Goal: Task Accomplishment & Management: Use online tool/utility

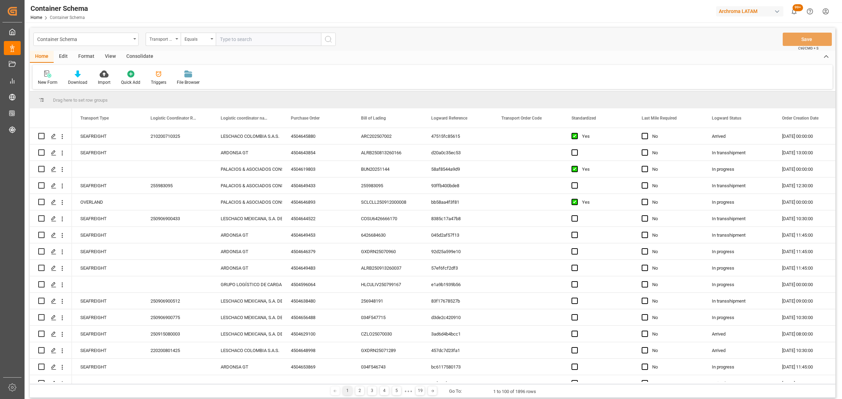
click at [172, 40] on div "Transport Type" at bounding box center [161, 38] width 24 height 8
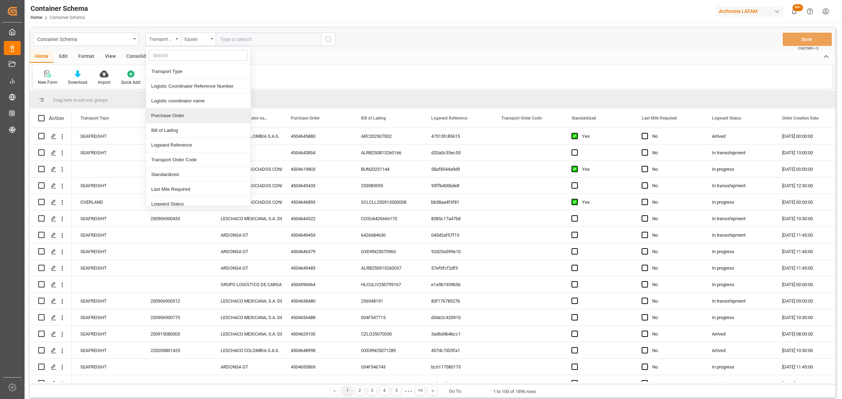
click at [175, 114] on div "Purchase Order" at bounding box center [198, 115] width 105 height 15
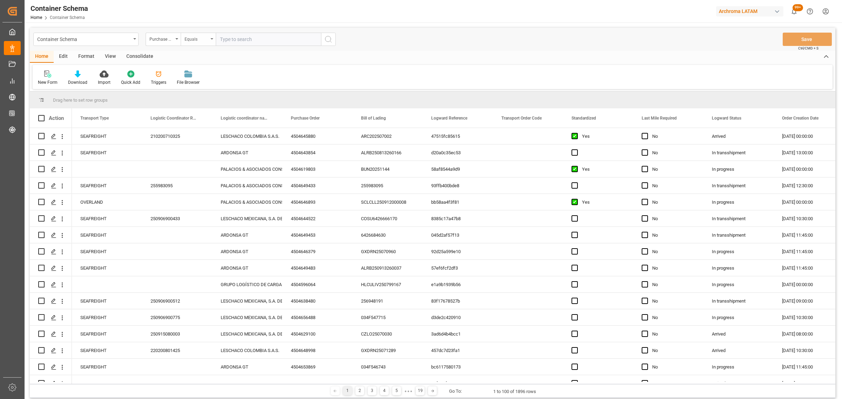
click at [188, 42] on div "Equals" at bounding box center [197, 38] width 24 height 8
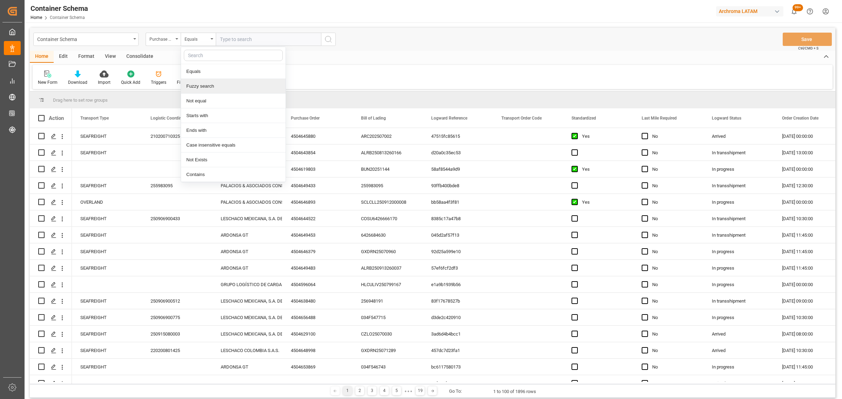
click at [211, 88] on div "Fuzzy search" at bounding box center [233, 86] width 105 height 15
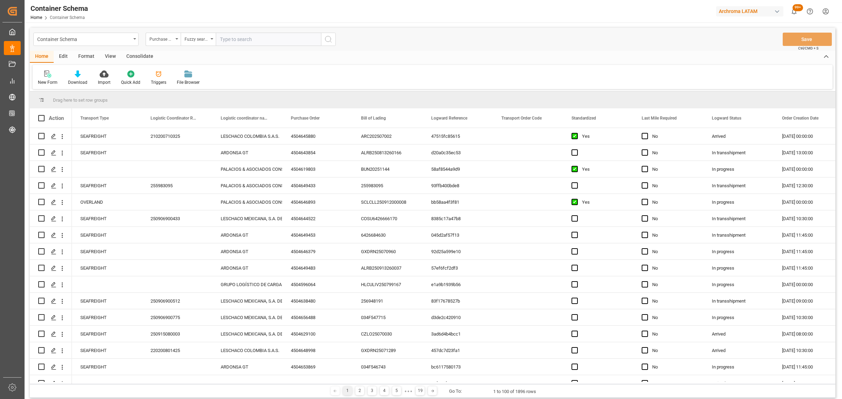
click at [234, 30] on div "Container Schema Purchase Order Fuzzy search Save Ctrl/CMD + S" at bounding box center [432, 39] width 805 height 23
click at [234, 36] on input "text" at bounding box center [268, 39] width 105 height 13
paste input "MRKU2709473"
type input "MRKU2709473"
click at [161, 41] on div "Purchase Order" at bounding box center [161, 38] width 24 height 8
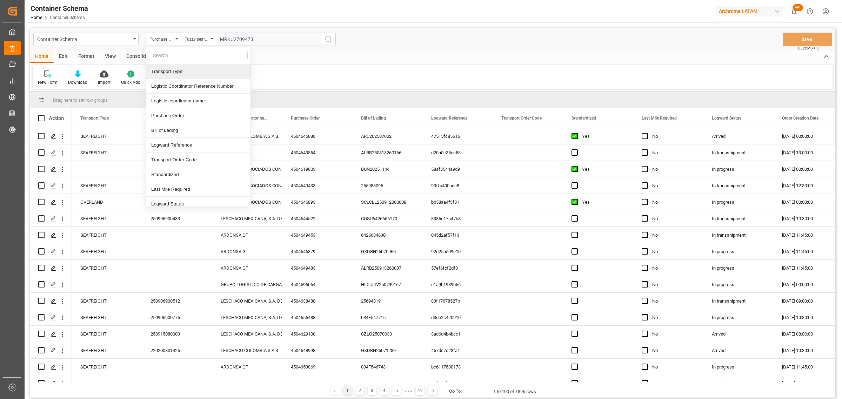
click at [180, 58] on input "text" at bounding box center [198, 55] width 99 height 11
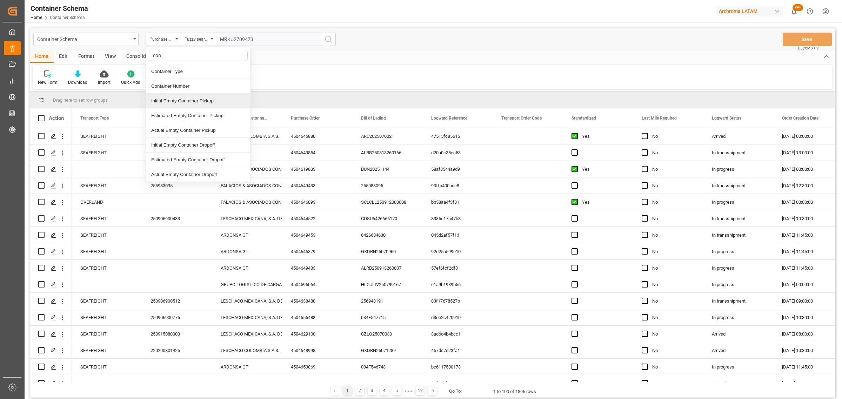
type input "cont"
click at [188, 82] on div "Container Number" at bounding box center [198, 86] width 105 height 15
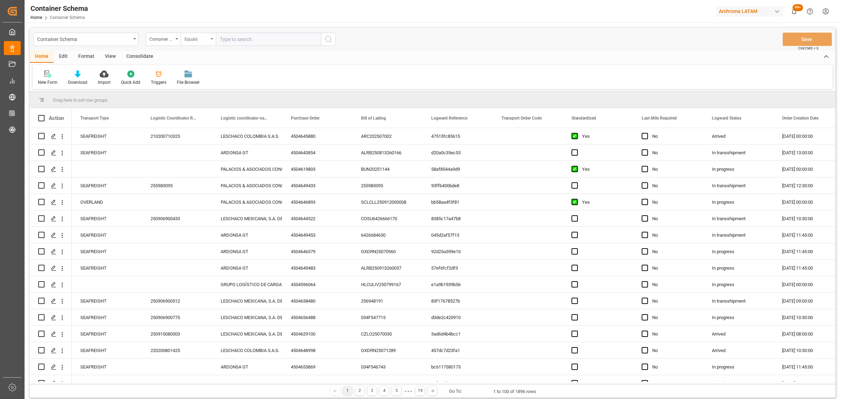
click at [201, 39] on div "Equals" at bounding box center [197, 38] width 24 height 8
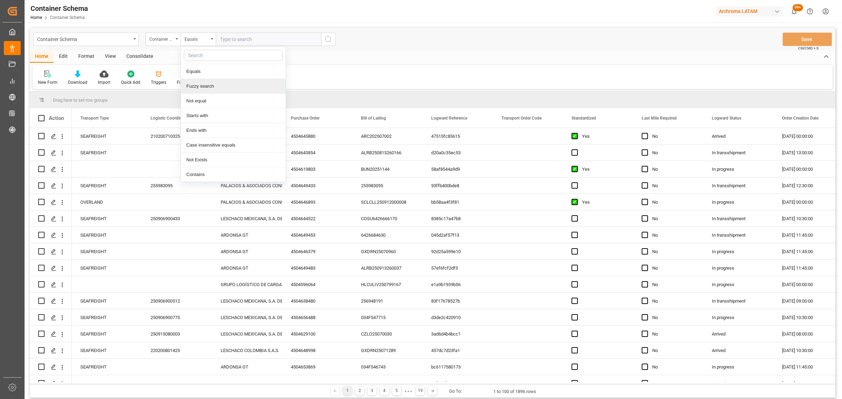
drag, startPoint x: 216, startPoint y: 83, endPoint x: 219, endPoint y: 79, distance: 5.0
click at [216, 83] on div "Fuzzy search" at bounding box center [233, 86] width 105 height 15
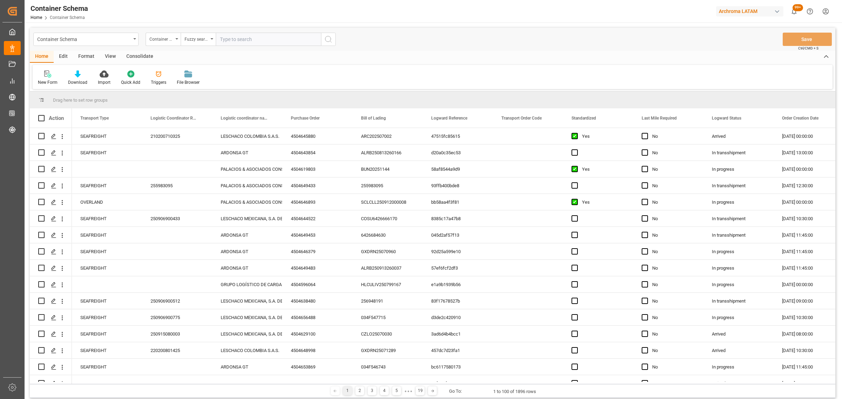
click at [236, 40] on input "text" at bounding box center [268, 39] width 105 height 13
paste input "MRKU2709473"
type input "MRKU2709473"
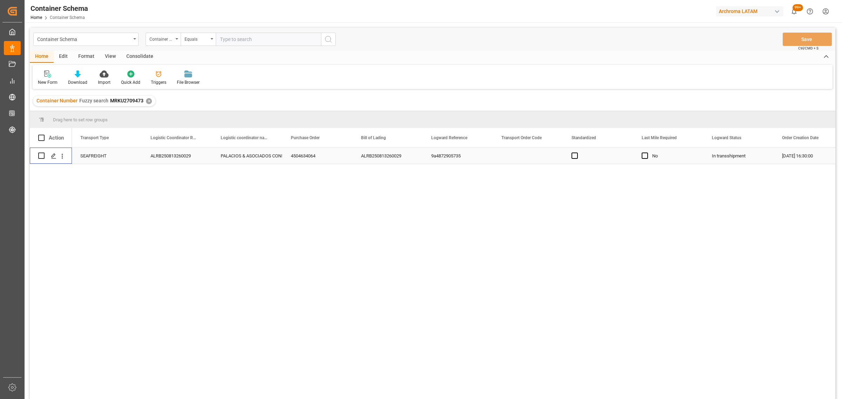
click at [43, 156] on input "Press Space to toggle row selection (unchecked)" at bounding box center [41, 156] width 6 height 6
checkbox input "true"
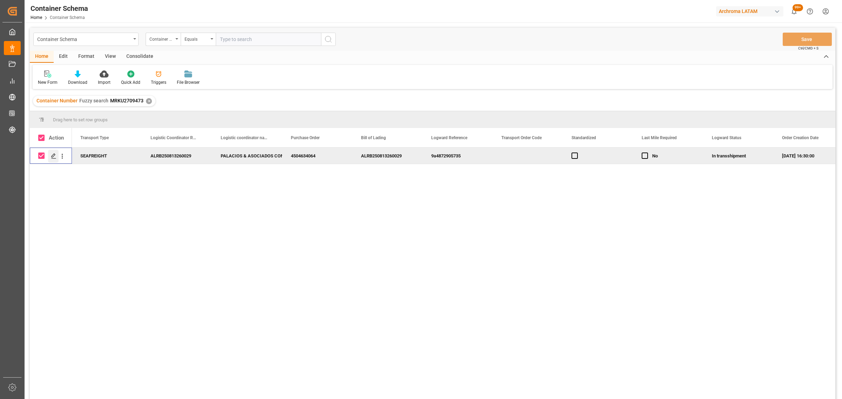
click at [53, 156] on polygon "Press SPACE to deselect this row." at bounding box center [54, 156] width 4 height 4
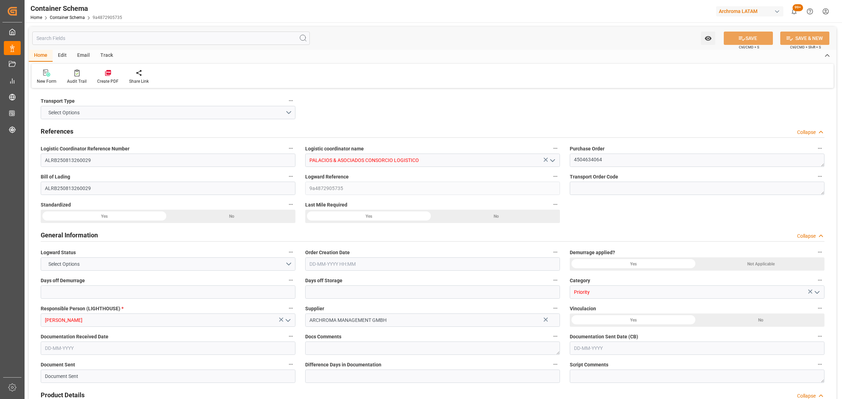
type input "0"
type input "1"
type input "8"
type input "400"
type input "428"
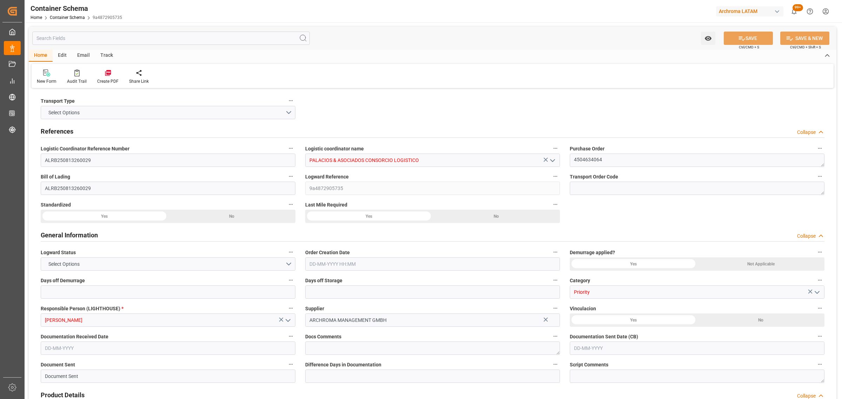
type input "Maersk"
type input "Maersk Line AS"
type input "DEBRV"
type input "PECLL"
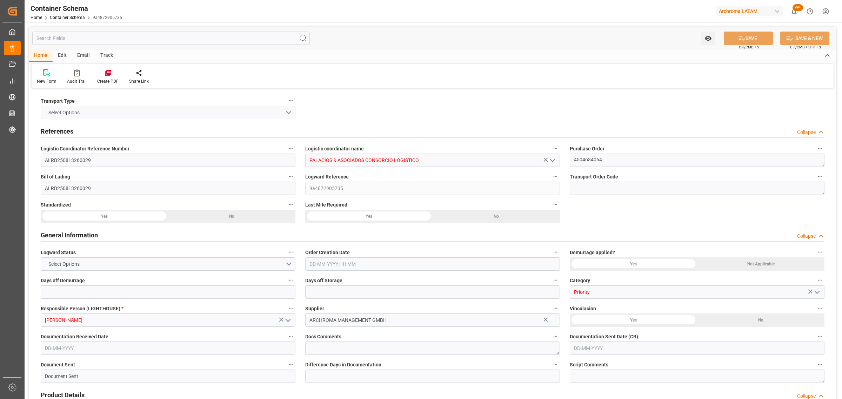
type input "9697026"
type input "11-08-2025 16:30"
type input "11-08-2025"
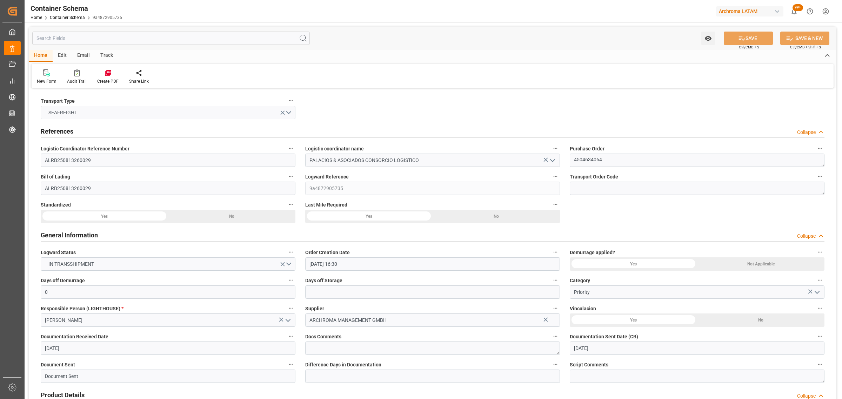
type input "12-09-2025"
type input "05-08-2025 00:00"
type input "07-08-2025 21:00"
type input "07-08-2025 00:00"
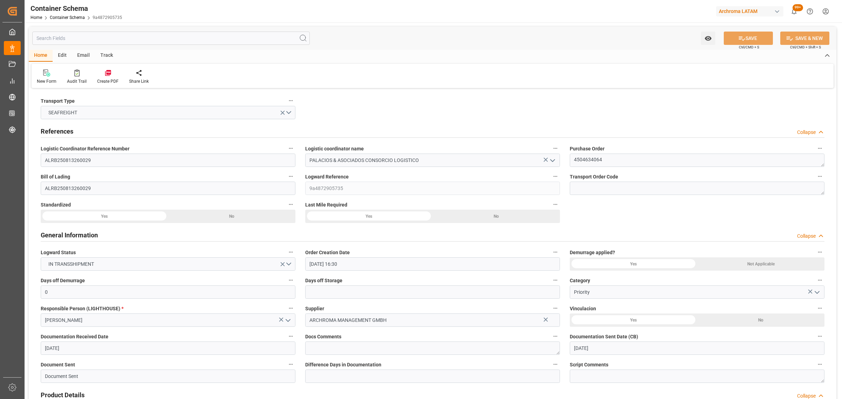
type input "12-09-2025 16:00"
click at [87, 52] on div "Email" at bounding box center [83, 56] width 23 height 12
click at [48, 83] on div "Send Email" at bounding box center [47, 81] width 21 height 6
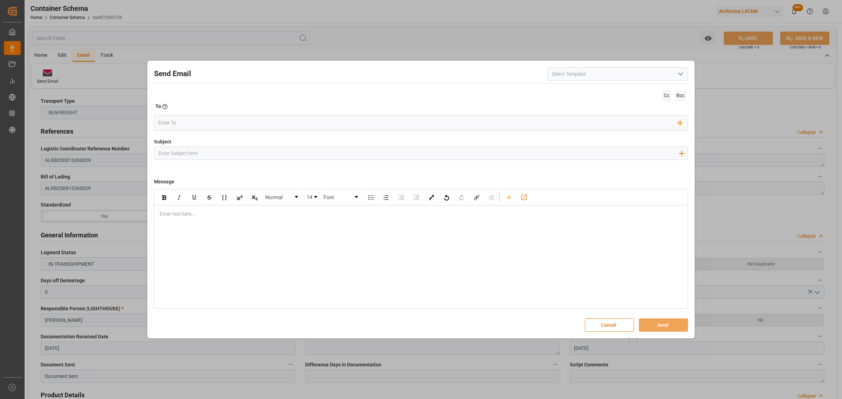
click at [677, 77] on icon "open menu" at bounding box center [680, 74] width 8 height 8
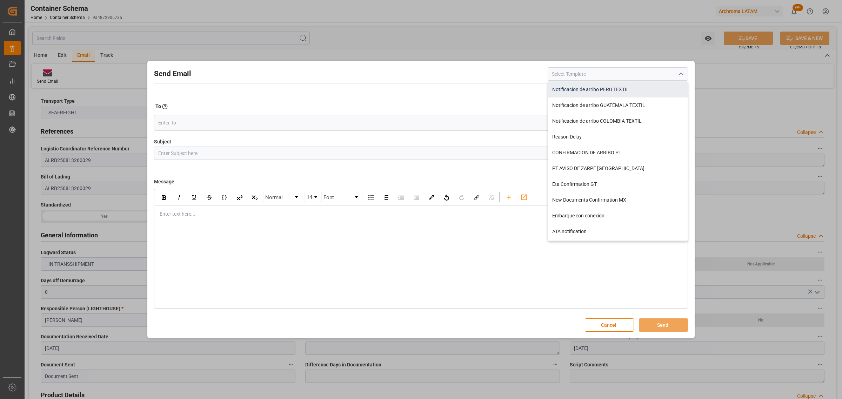
click at [596, 91] on div "Notificacion de arribo PERU TEXTIL" at bounding box center [618, 90] width 140 height 16
type input "Notificacion de arribo PERU TEXTIL"
type input "Aviso de llegada || PO {{purchaseOrder}} | BL {{bookingNumber}} || CONTENEDOR {…"
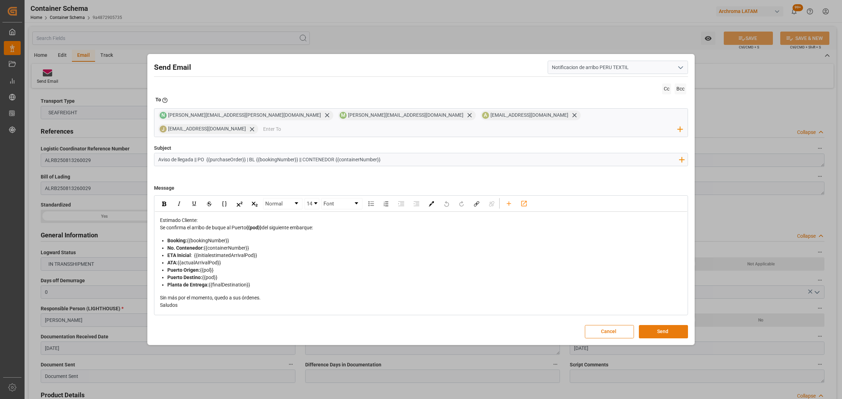
click at [672, 327] on button "Send" at bounding box center [663, 331] width 49 height 13
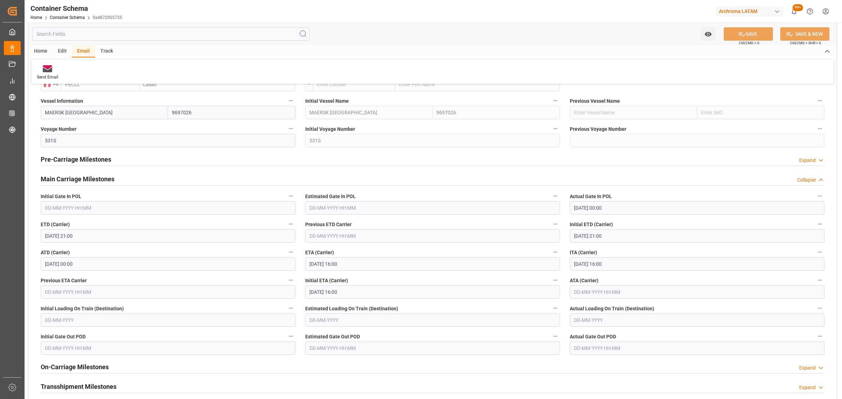
scroll to position [965, 0]
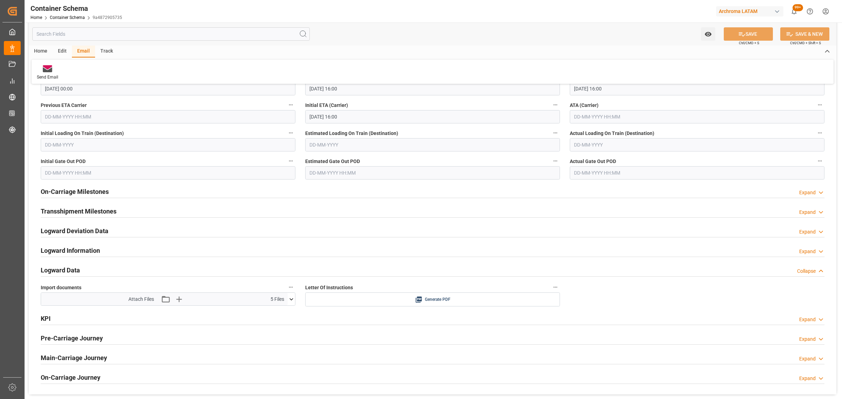
click at [638, 118] on input "text" at bounding box center [697, 116] width 255 height 13
click at [631, 175] on span "12" at bounding box center [633, 174] width 5 height 5
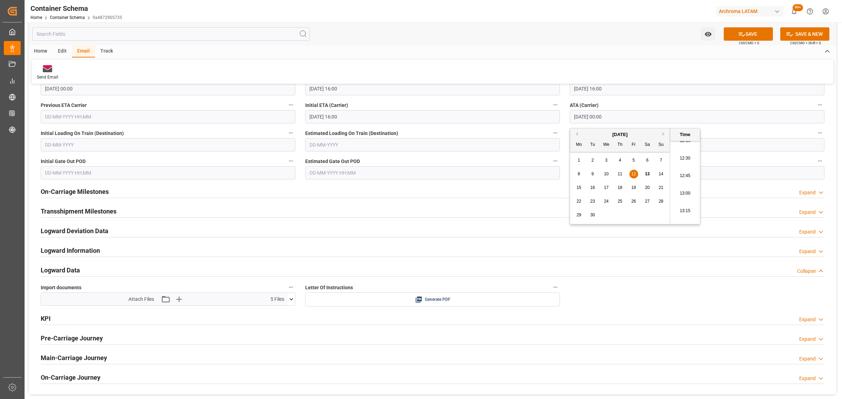
scroll to position [853, 0]
click at [688, 188] on li "12:45" at bounding box center [685, 192] width 30 height 18
click at [743, 30] on button "SAVE" at bounding box center [748, 33] width 49 height 13
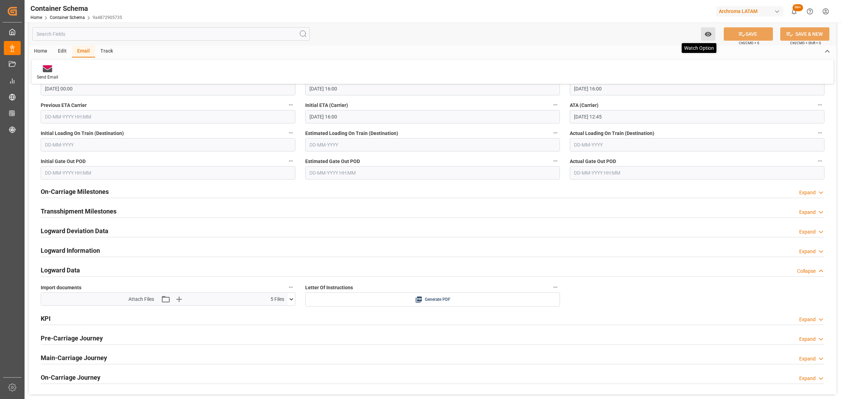
click at [702, 33] on button "Watch Option" at bounding box center [708, 33] width 14 height 13
click at [660, 55] on div "Start Watching" at bounding box center [674, 50] width 84 height 16
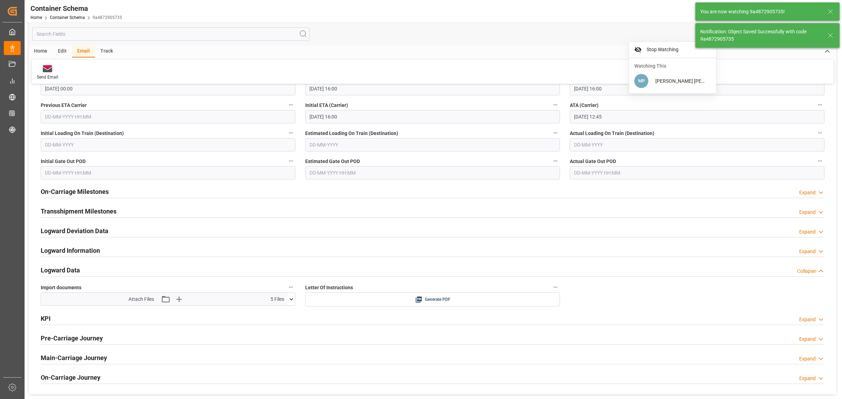
type input "12-09-2025 00:00"
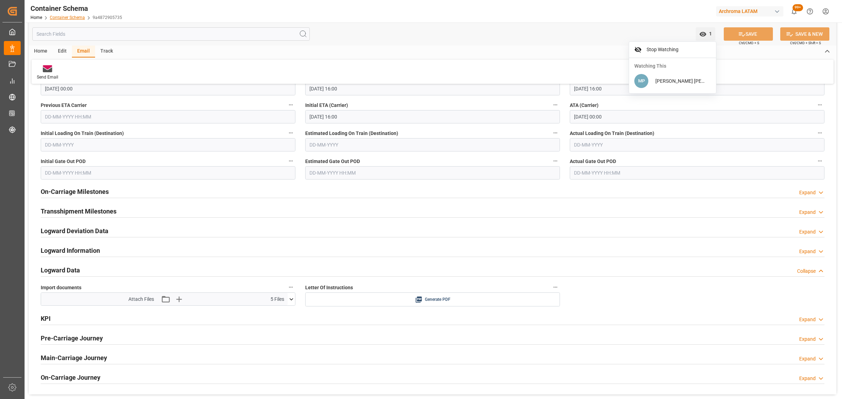
click at [74, 17] on link "Container Schema" at bounding box center [67, 17] width 35 height 5
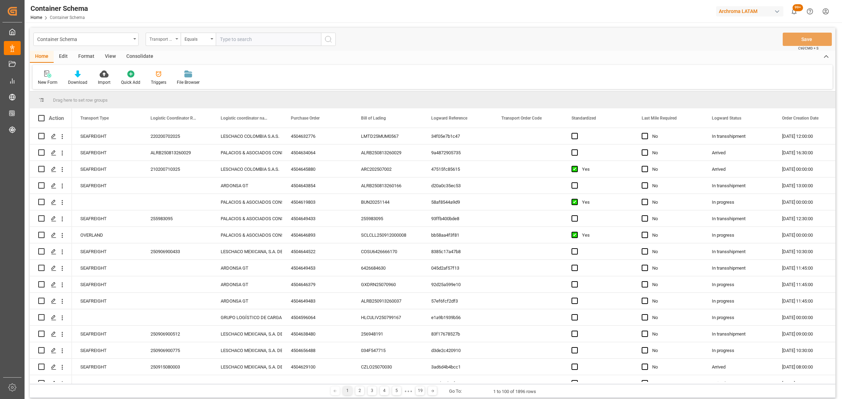
click at [153, 41] on div "Transport Type" at bounding box center [161, 38] width 24 height 8
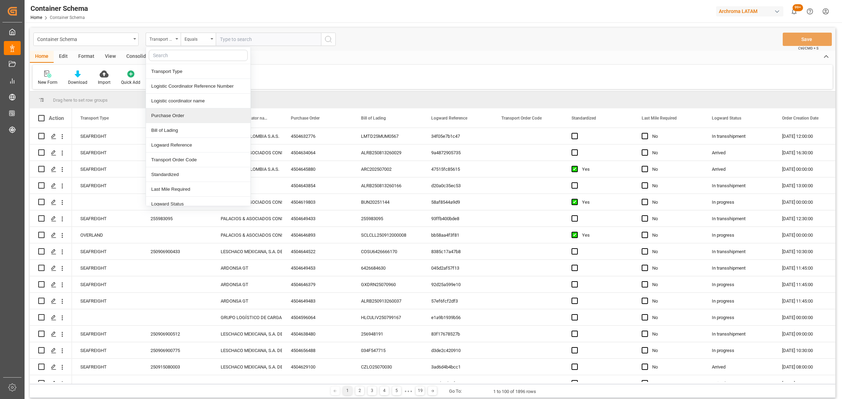
click at [174, 112] on div "Purchase Order" at bounding box center [198, 115] width 105 height 15
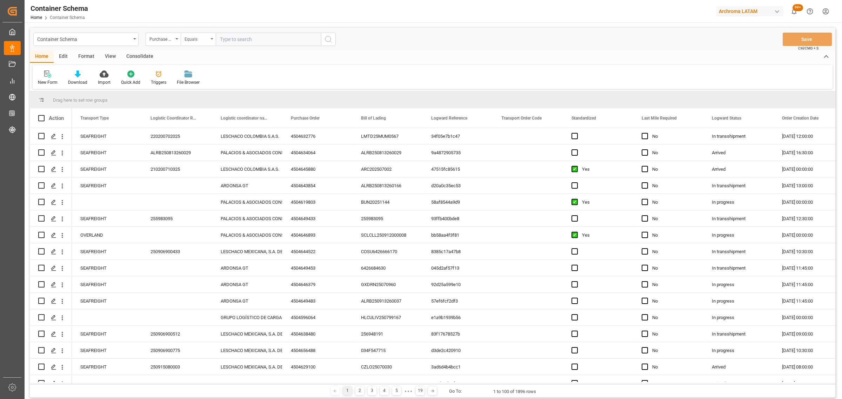
click at [200, 36] on div "Equals" at bounding box center [197, 38] width 24 height 8
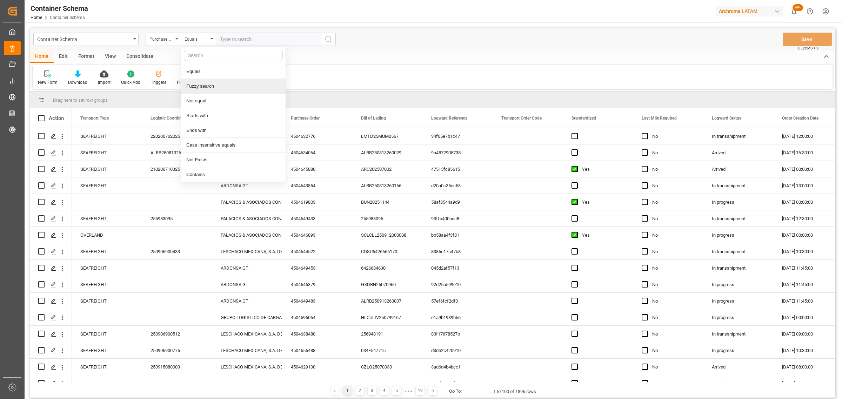
click at [212, 86] on div "Fuzzy search" at bounding box center [233, 86] width 105 height 15
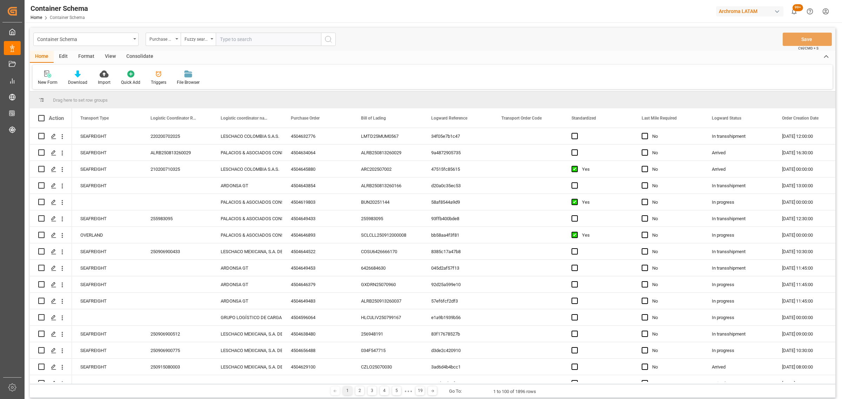
click at [248, 41] on input "text" at bounding box center [268, 39] width 105 height 13
paste input "4504637766"
type input "4504637766"
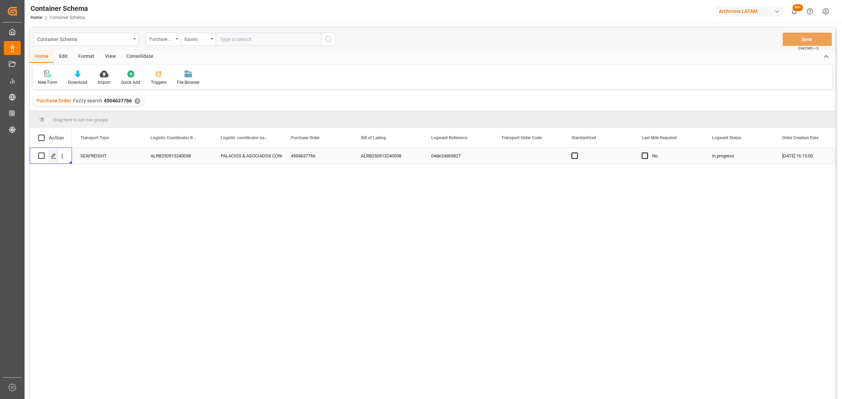
click at [53, 156] on polygon "Press SPACE to select this row." at bounding box center [54, 156] width 4 height 4
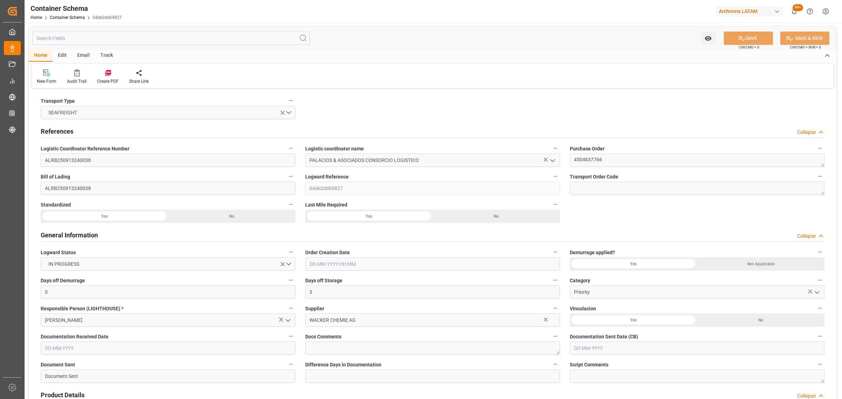
type input "0"
type input "3"
type input "1"
type input "800"
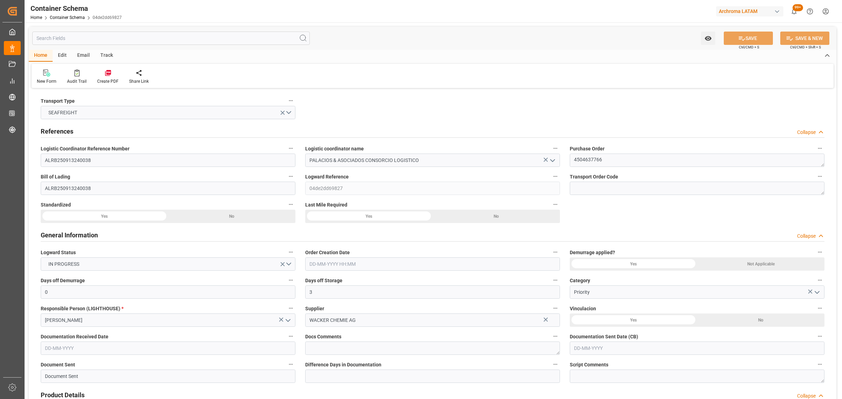
type input "858.2"
type input "Maersk"
type input "Maersk Line AS"
type input "DEHAM"
type input "PECLL"
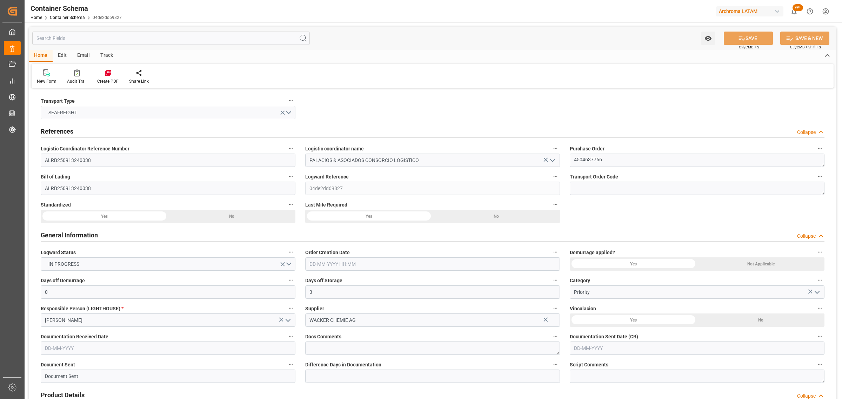
type input "PECLL"
type input "9402029"
type input "27-08-2025 16:15"
type input "27-08-2025"
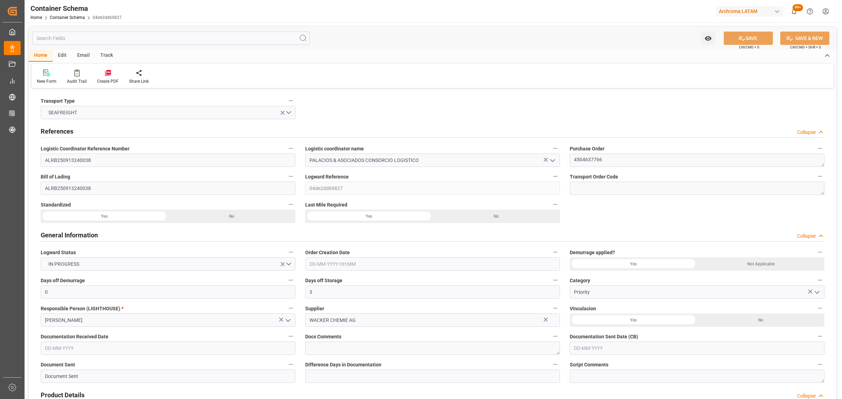
type input "27-08-2025"
type input "10-10-2025"
type input "12-09-2025 00:00"
type input "04-09-2025 00:00"
type input "10-10-2025 00:00"
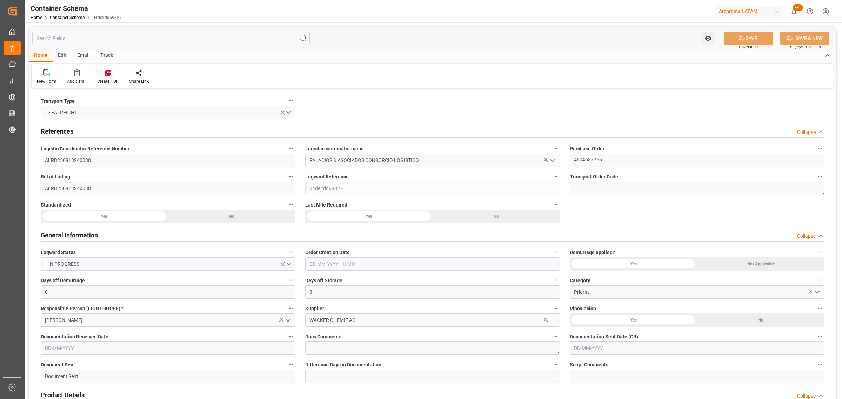
type input "03-10-2025 00:00"
click at [105, 57] on div "Track" at bounding box center [106, 56] width 23 height 12
click at [60, 78] on div "Tracking" at bounding box center [433, 76] width 802 height 24
click at [50, 76] on div at bounding box center [45, 72] width 16 height 7
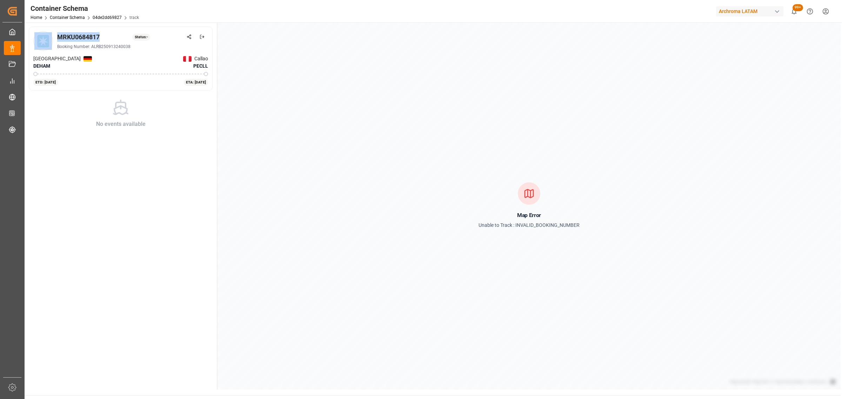
drag, startPoint x: 103, startPoint y: 35, endPoint x: 37, endPoint y: 37, distance: 66.7
click at [37, 37] on div "MRKU0684817 Status: - Booking Number: ALRB250913240038" at bounding box center [120, 41] width 175 height 20
click at [109, 39] on div "MRKU0684817 Status: -" at bounding box center [132, 36] width 151 height 9
click at [105, 39] on div "MRKU0684817 Status: -" at bounding box center [132, 36] width 151 height 9
drag, startPoint x: 79, startPoint y: 37, endPoint x: 57, endPoint y: 37, distance: 22.1
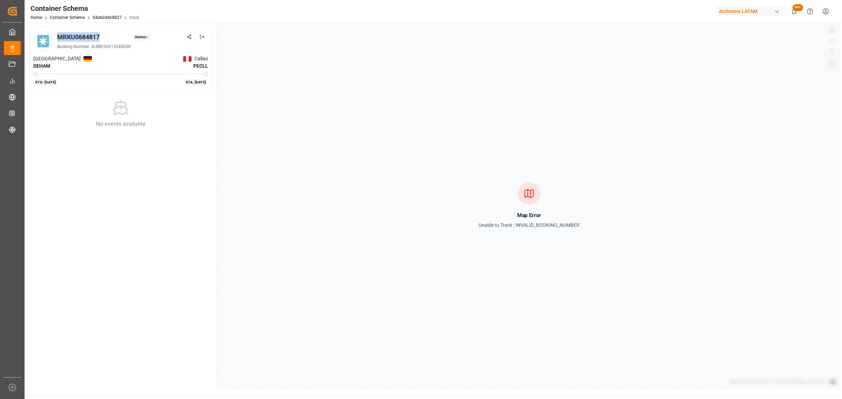
click at [57, 37] on div "MRKU0684817 Status: -" at bounding box center [132, 36] width 151 height 9
copy div "MRKU0684817"
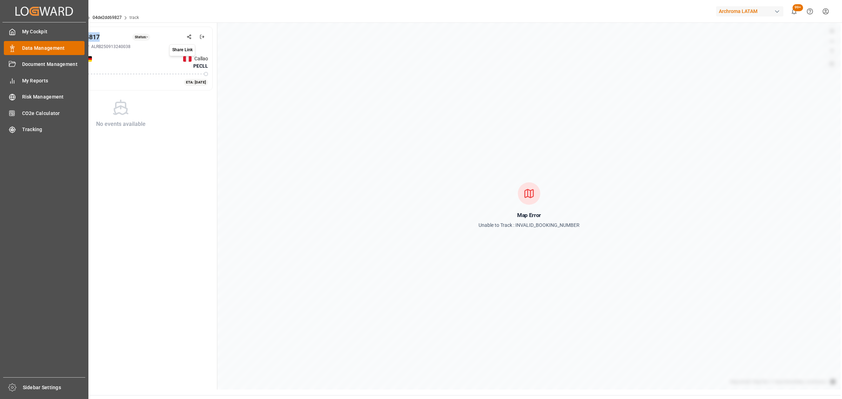
click at [23, 43] on div "Data Management Data Management" at bounding box center [44, 48] width 81 height 14
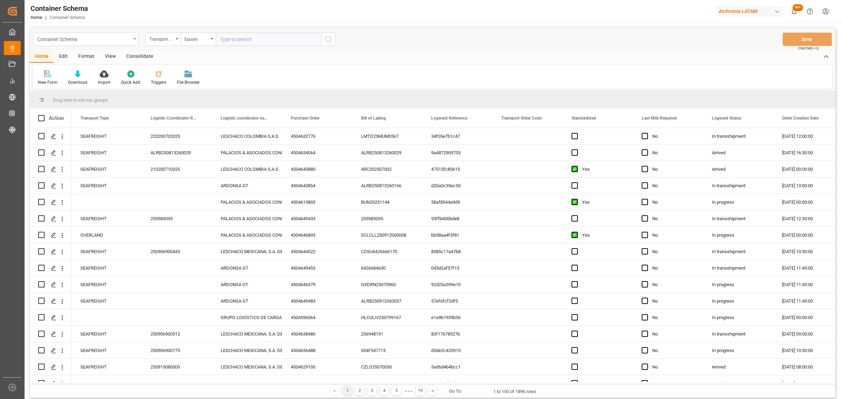
click at [109, 41] on div "Container Schema" at bounding box center [84, 38] width 94 height 9
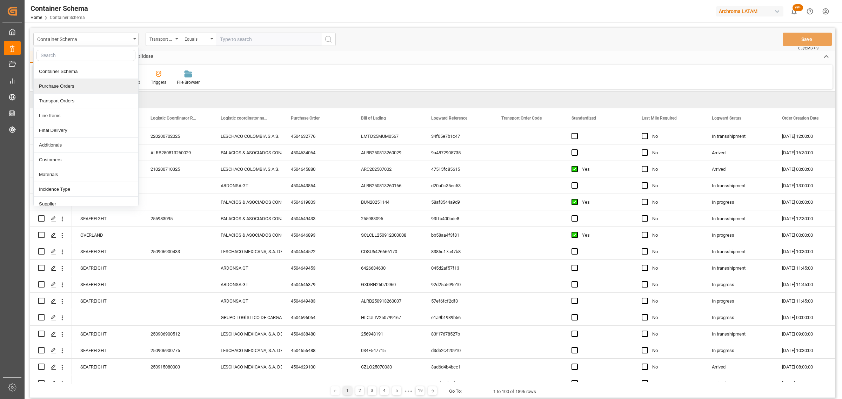
click at [69, 92] on div "Purchase Orders" at bounding box center [86, 86] width 105 height 15
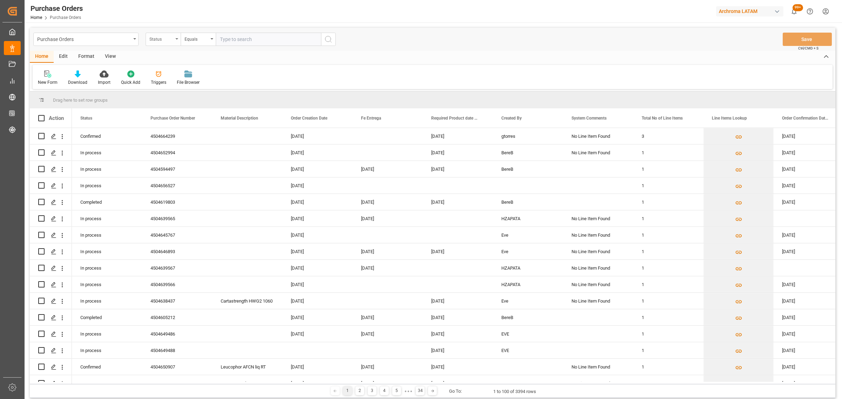
click at [160, 40] on div "Status" at bounding box center [161, 38] width 24 height 8
click at [185, 88] on div "Purchase Order Number" at bounding box center [198, 86] width 105 height 15
click at [209, 43] on div "Equals" at bounding box center [198, 39] width 35 height 13
click at [230, 91] on div "Fuzzy search" at bounding box center [233, 86] width 105 height 15
click at [241, 39] on input "text" at bounding box center [268, 39] width 105 height 13
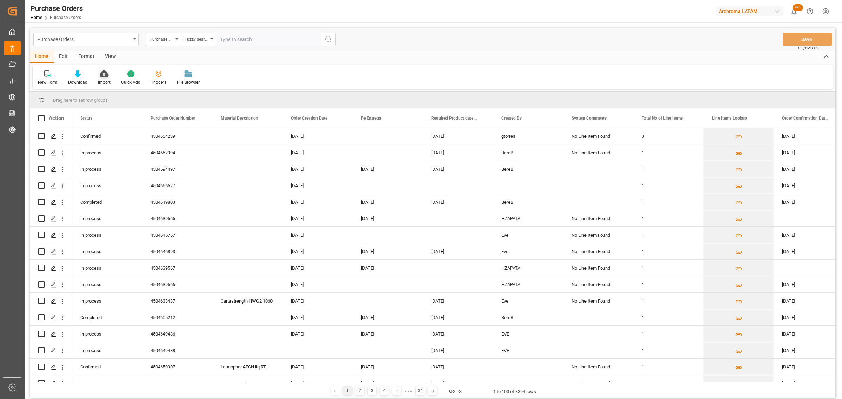
click at [109, 80] on div "Import" at bounding box center [104, 82] width 13 height 6
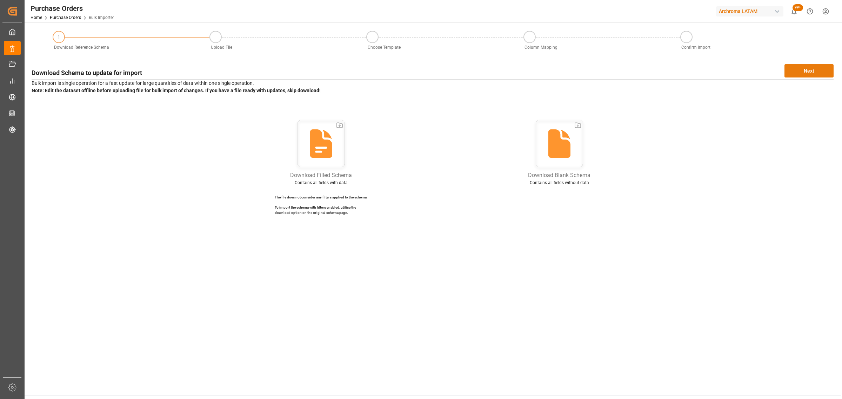
click at [811, 71] on button "Next" at bounding box center [808, 70] width 49 height 13
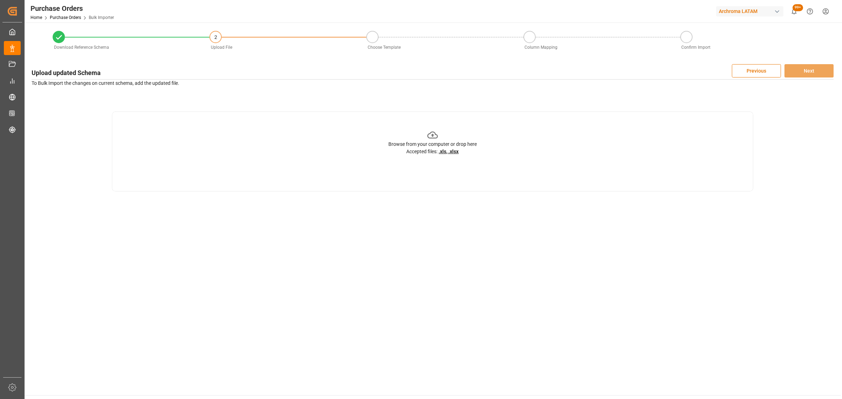
click at [434, 134] on icon at bounding box center [432, 135] width 11 height 11
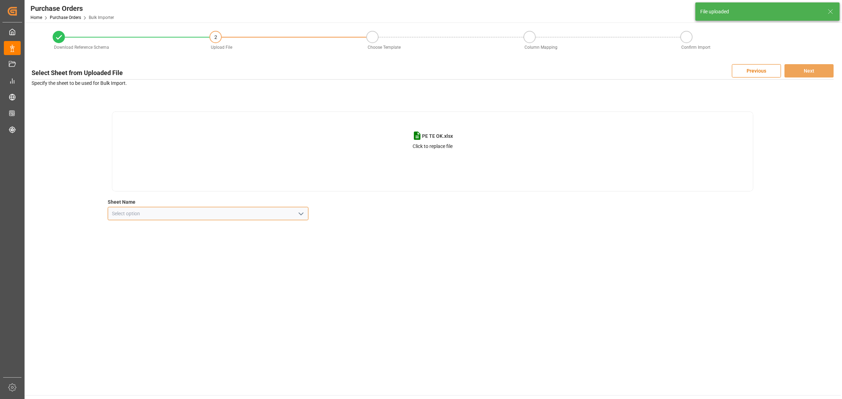
click at [306, 218] on input at bounding box center [208, 213] width 201 height 13
click at [306, 215] on input at bounding box center [208, 213] width 201 height 13
click at [302, 213] on polyline "open menu" at bounding box center [301, 214] width 4 height 2
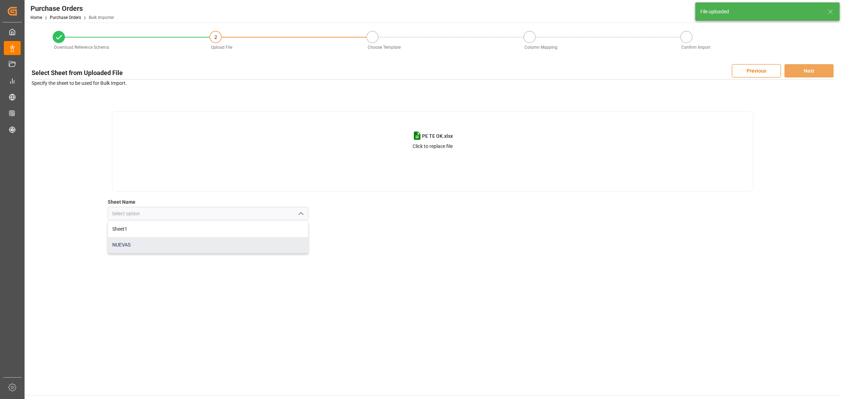
click at [227, 248] on div "NUEVAS" at bounding box center [208, 245] width 200 height 16
type input "NUEVAS"
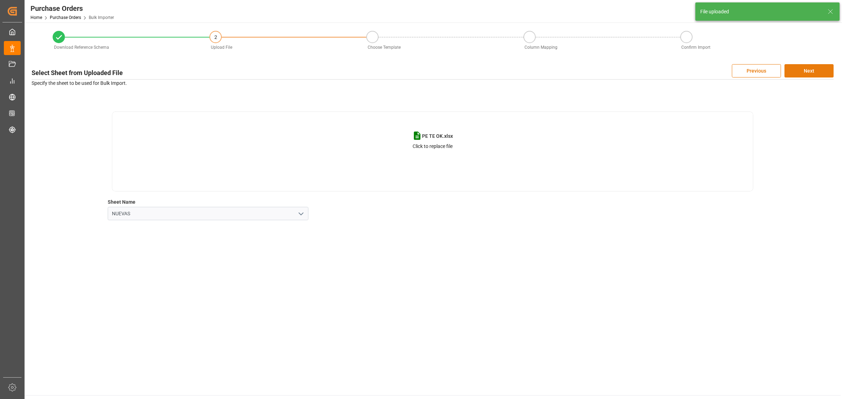
click at [802, 67] on button "Next" at bounding box center [808, 70] width 49 height 13
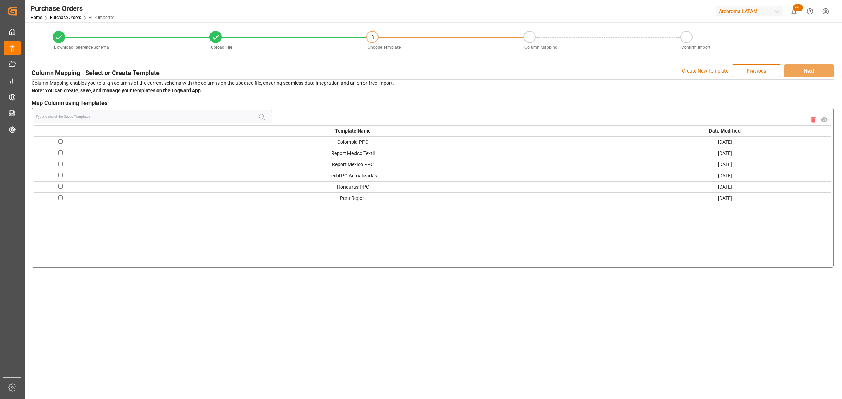
click at [713, 71] on p "Create New Template" at bounding box center [705, 70] width 46 height 13
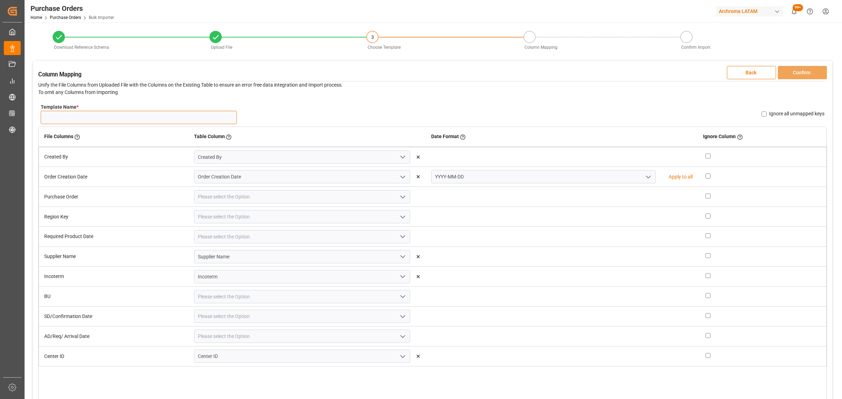
click at [150, 114] on input "Template Name *" at bounding box center [139, 117] width 196 height 13
type input "NEW OA PTE"
drag, startPoint x: 644, startPoint y: 180, endPoint x: 613, endPoint y: 181, distance: 32.0
click at [644, 180] on icon "open menu" at bounding box center [648, 177] width 8 height 8
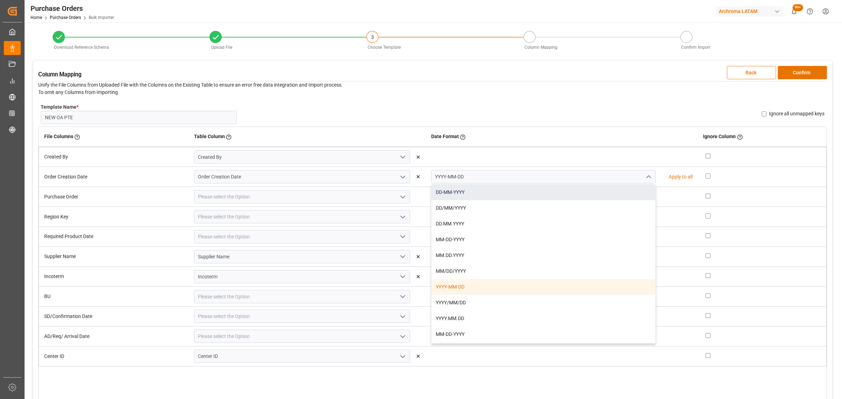
click at [492, 193] on div "DD-MM-YYYY" at bounding box center [543, 193] width 224 height 16
type input "DD-MM-YYYY"
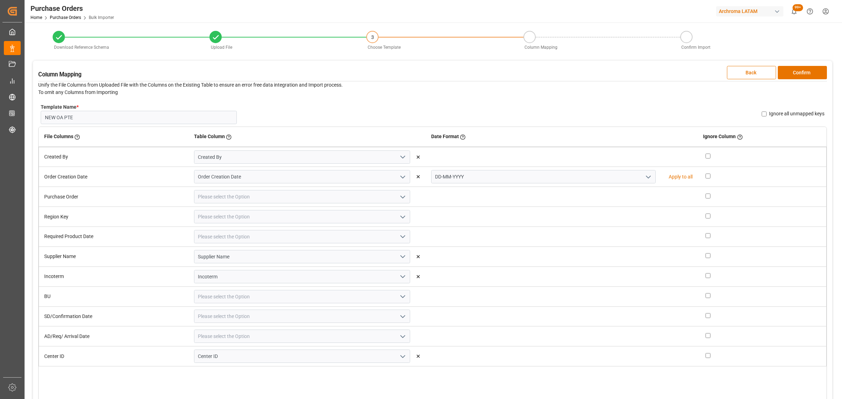
click at [404, 199] on icon "open menu" at bounding box center [403, 197] width 8 height 8
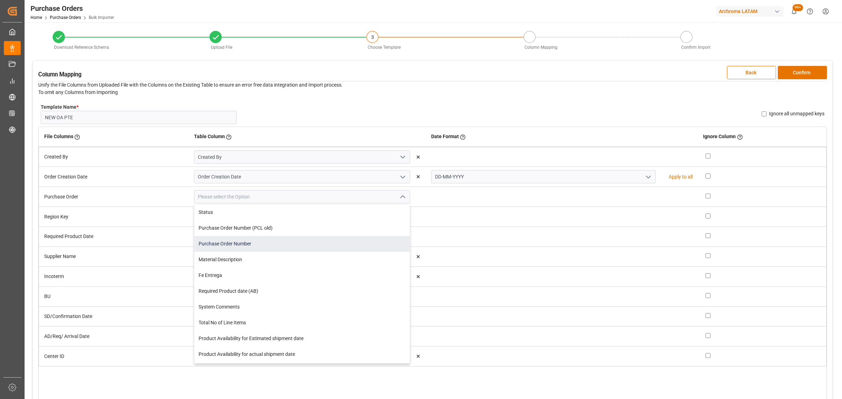
click at [266, 241] on div "Purchase Order Number" at bounding box center [301, 244] width 215 height 16
type input "Purchase Order Number"
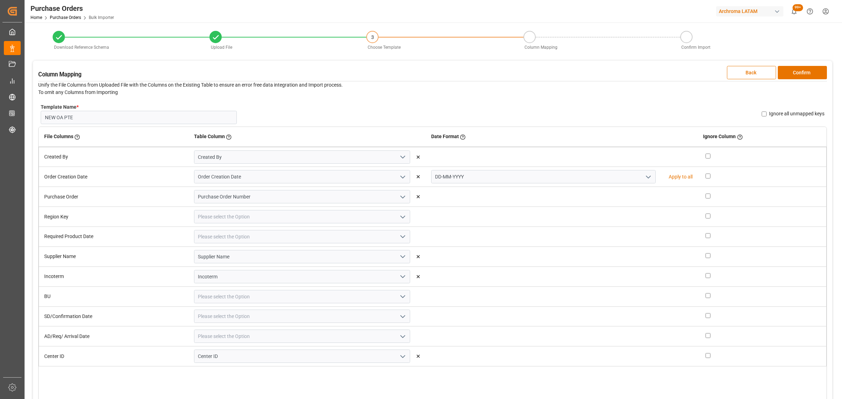
click at [399, 218] on icon "open menu" at bounding box center [403, 217] width 8 height 8
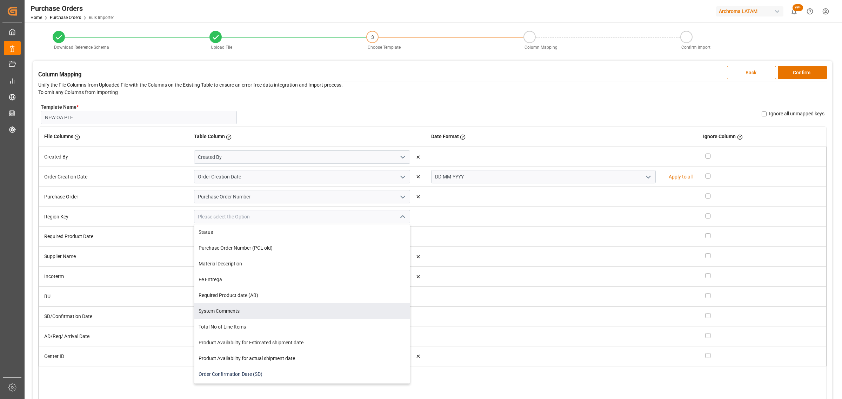
scroll to position [175, 0]
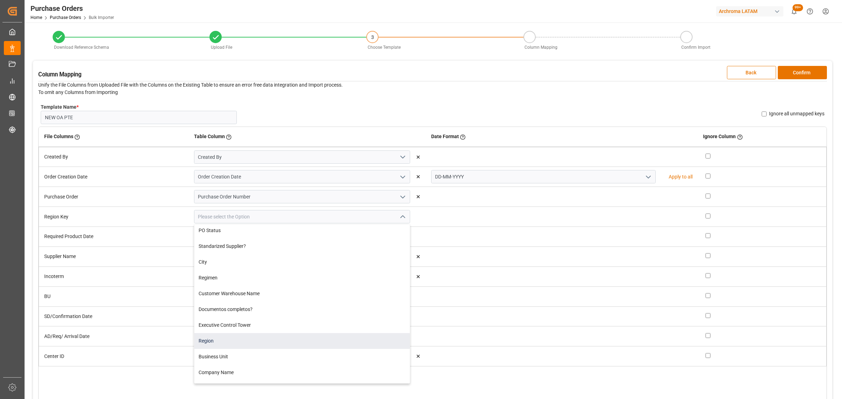
click at [228, 343] on div "Region" at bounding box center [301, 341] width 215 height 16
type input "Region"
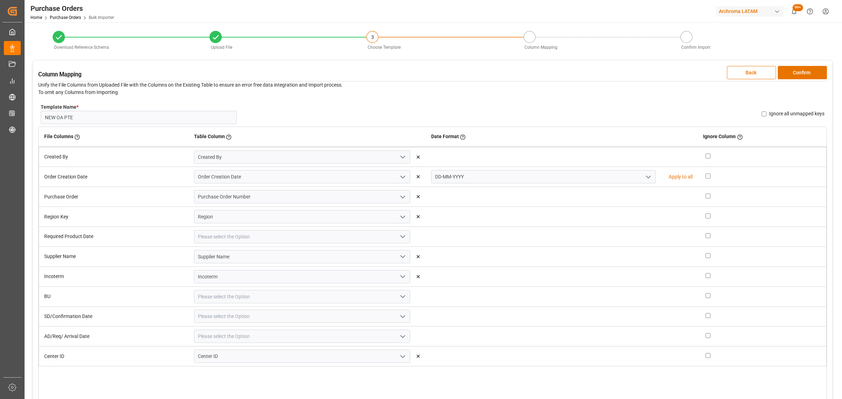
click at [399, 237] on icon "open menu" at bounding box center [403, 237] width 8 height 8
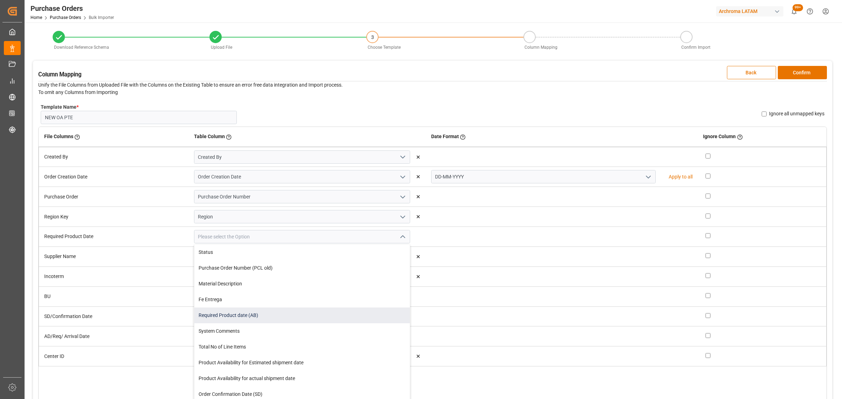
click at [283, 313] on div "Required Product date (AB)" at bounding box center [301, 316] width 215 height 16
type input "Required Product date (AB)"
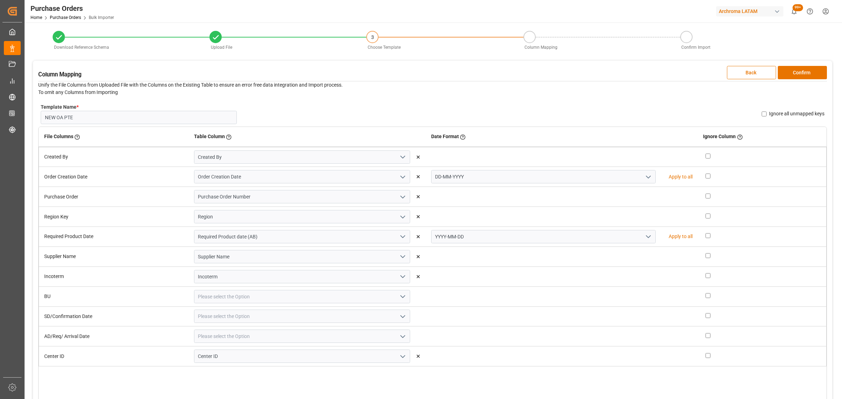
click at [646, 238] on icon "open menu" at bounding box center [648, 237] width 8 height 8
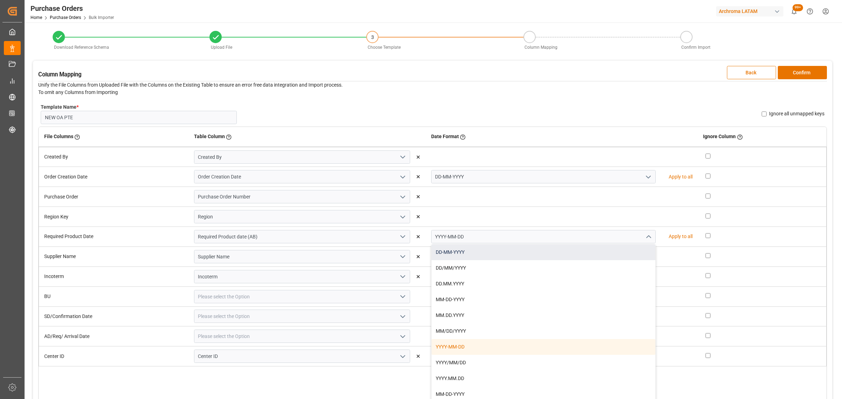
click at [541, 257] on div "DD-MM-YYYY" at bounding box center [543, 253] width 224 height 16
type input "DD-MM-YYYY"
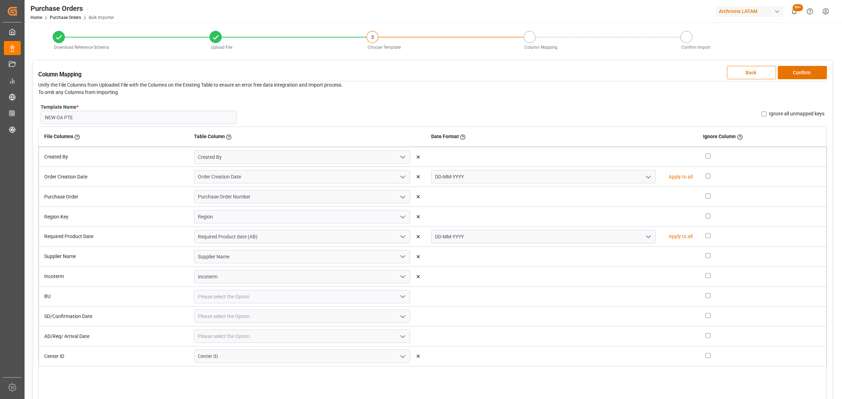
click at [399, 297] on icon "open menu" at bounding box center [403, 297] width 8 height 8
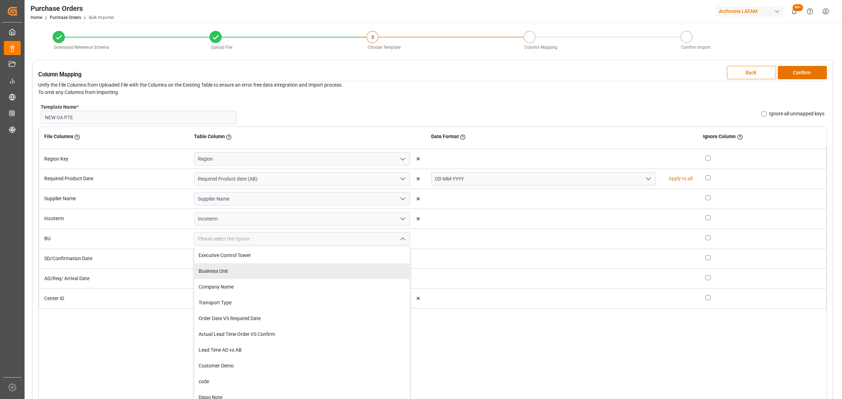
click at [242, 273] on div "Business Unit" at bounding box center [301, 271] width 215 height 16
type input "Business Unit"
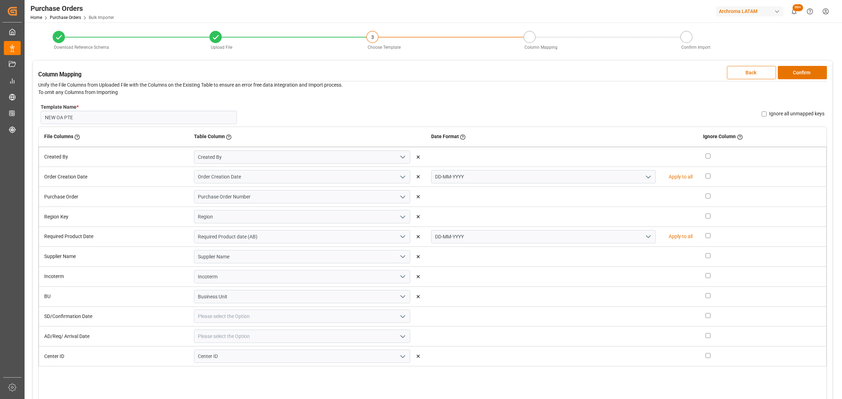
scroll to position [0, 0]
click at [399, 315] on icon "open menu" at bounding box center [403, 317] width 8 height 8
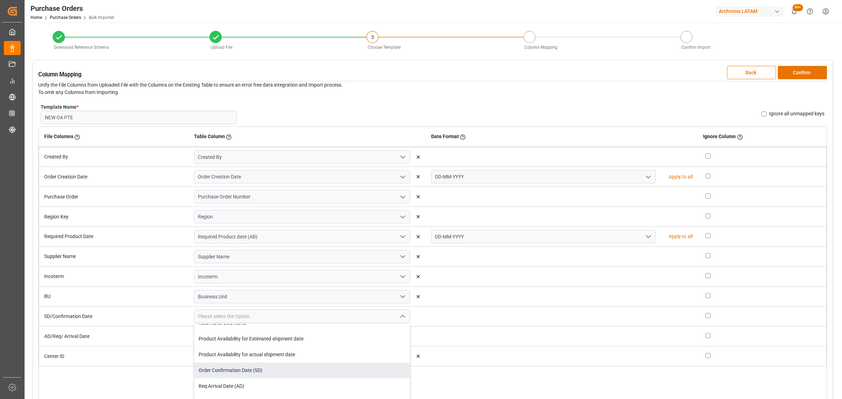
click at [271, 372] on div "Order Confirmation Date (SD)" at bounding box center [301, 371] width 215 height 16
type input "Order Confirmation Date (SD)"
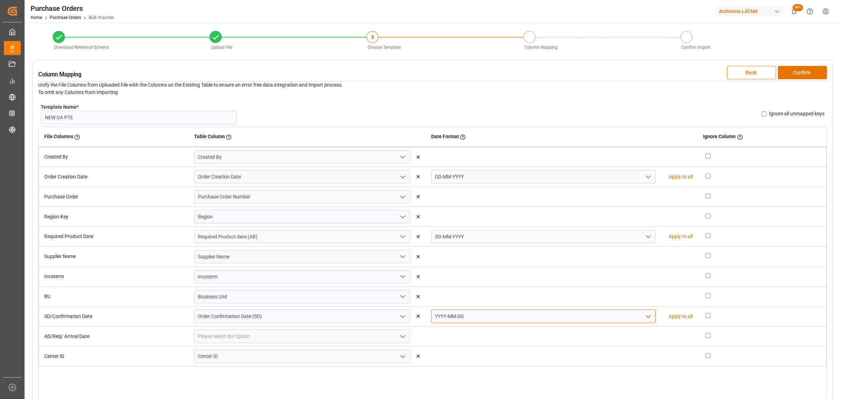
click at [644, 315] on div "YYYY-MM-DD" at bounding box center [543, 316] width 225 height 13
click at [644, 315] on icon "open menu" at bounding box center [648, 317] width 8 height 8
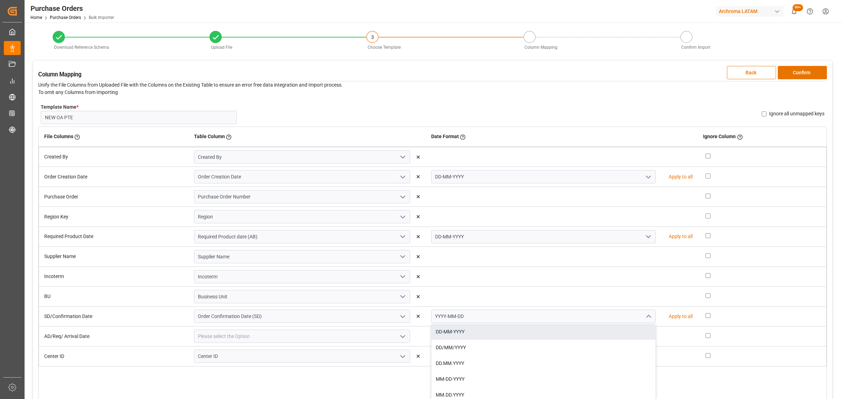
click at [497, 331] on div "DD-MM-YYYY" at bounding box center [543, 332] width 224 height 16
type input "DD-MM-YYYY"
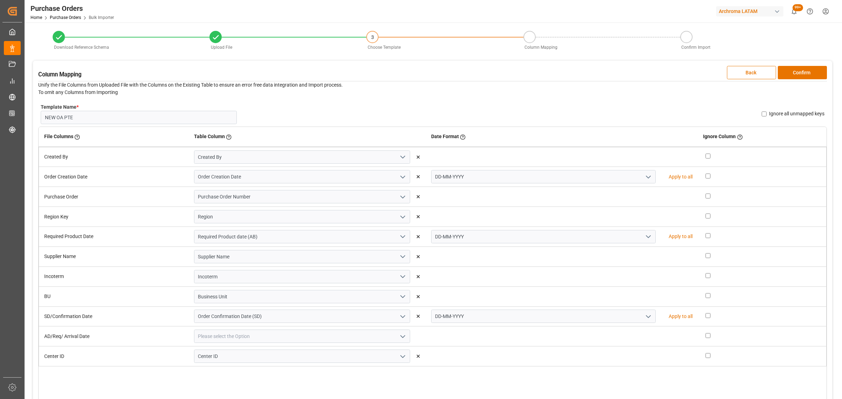
click at [401, 336] on icon "open menu" at bounding box center [403, 337] width 8 height 8
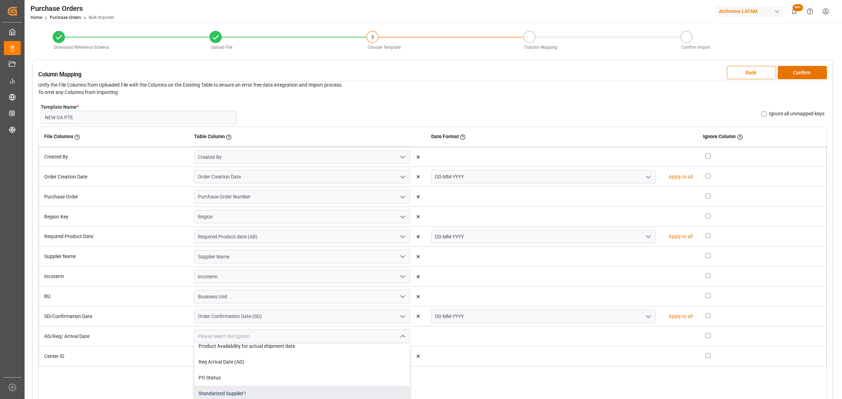
scroll to position [132, 0]
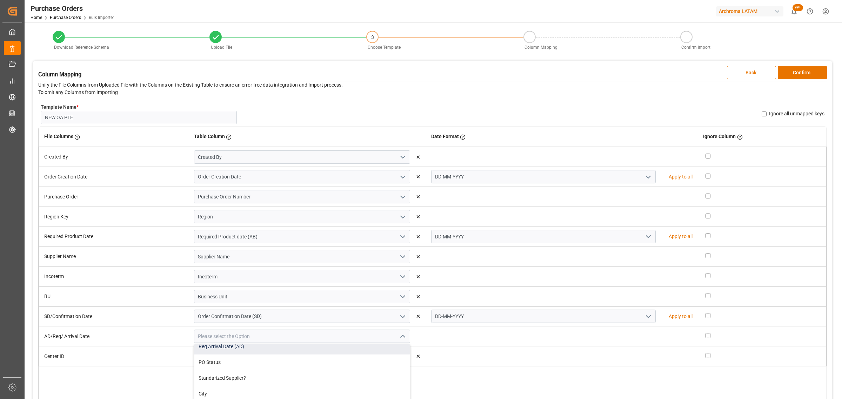
click at [271, 353] on div "Req Arrival Date (AD)" at bounding box center [301, 347] width 215 height 16
type input "Req Arrival Date (AD)"
click at [644, 337] on icon "open menu" at bounding box center [648, 337] width 8 height 8
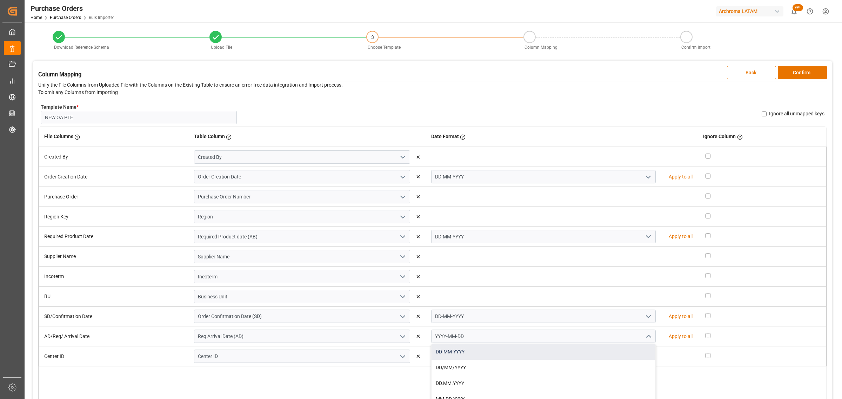
click at [508, 353] on div "DD-MM-YYYY" at bounding box center [543, 352] width 224 height 16
type input "DD-MM-YYYY"
click at [768, 113] on div "Ignore all unmapped keys" at bounding box center [793, 113] width 63 height 7
click at [763, 113] on input "Ignore all unmapped keys" at bounding box center [764, 114] width 5 height 5
checkbox input "true"
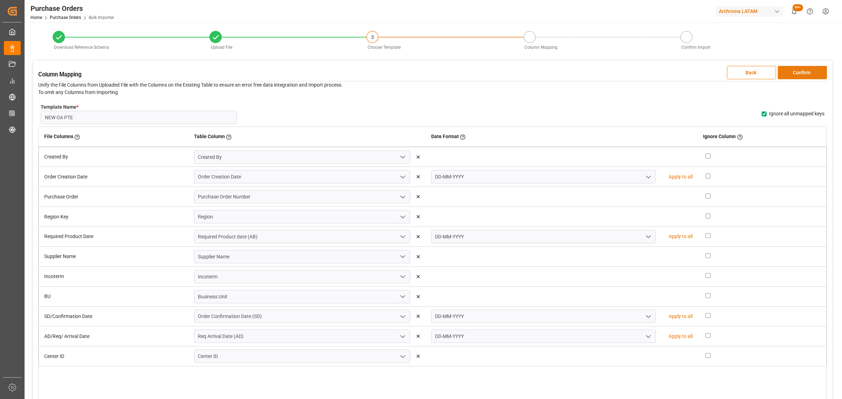
click at [799, 74] on button "Confirm" at bounding box center [802, 72] width 49 height 13
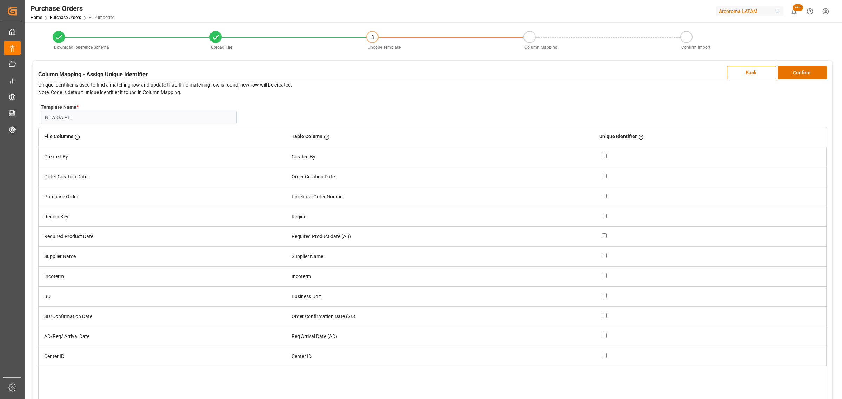
click at [605, 197] on input "checkbox" at bounding box center [604, 196] width 5 height 5
checkbox input "true"
click at [819, 73] on button "Confirm" at bounding box center [802, 72] width 49 height 13
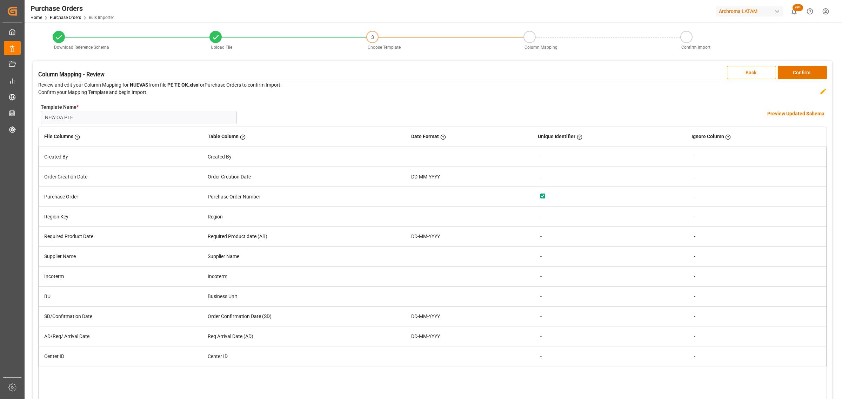
click at [802, 113] on h4 "Preview Updated Schema" at bounding box center [795, 113] width 57 height 7
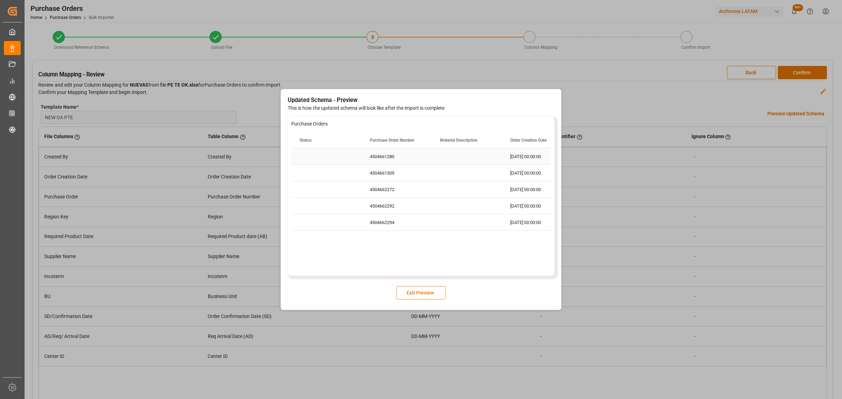
click at [398, 157] on div "4504661280" at bounding box center [396, 156] width 70 height 16
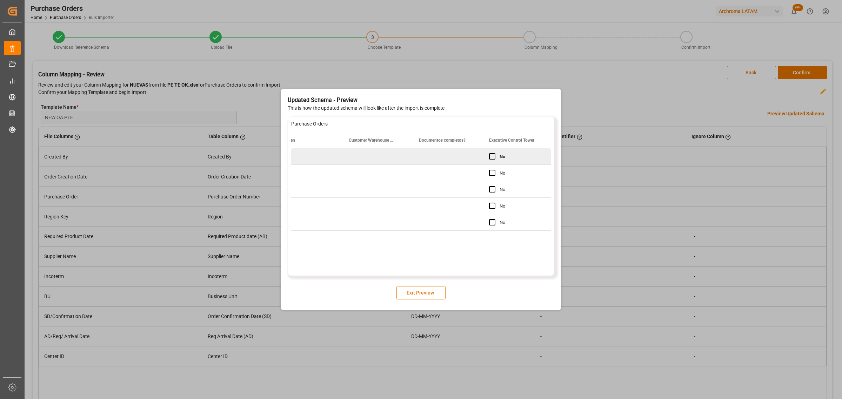
scroll to position [0, 1144]
click at [414, 295] on button "Exit Preview" at bounding box center [420, 292] width 49 height 13
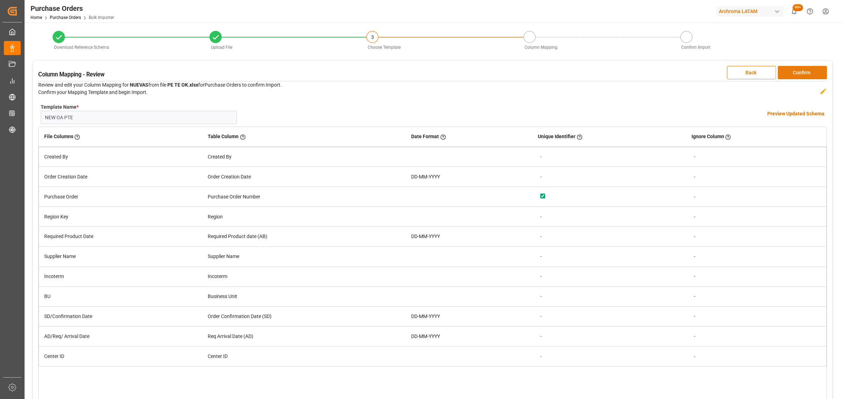
click at [805, 68] on button "Confirm" at bounding box center [802, 72] width 49 height 13
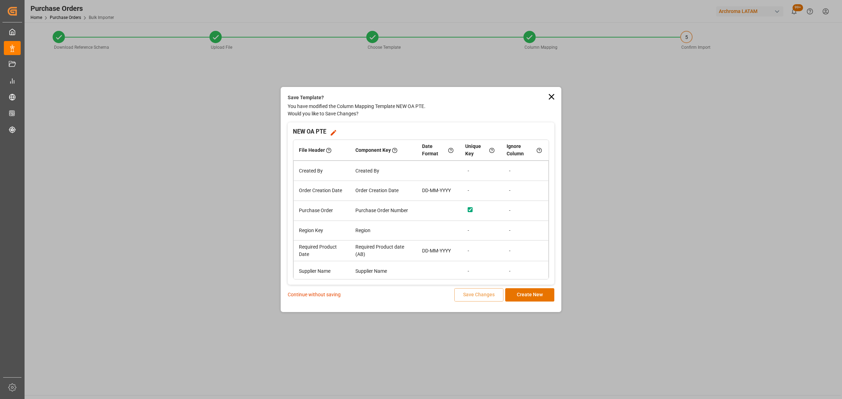
click at [304, 297] on p "Continue without saving" at bounding box center [314, 294] width 53 height 7
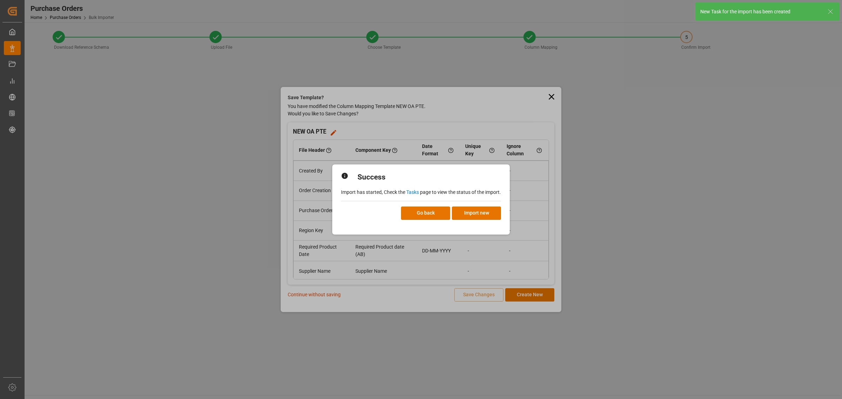
click at [410, 190] on link "Tasks" at bounding box center [412, 192] width 13 height 6
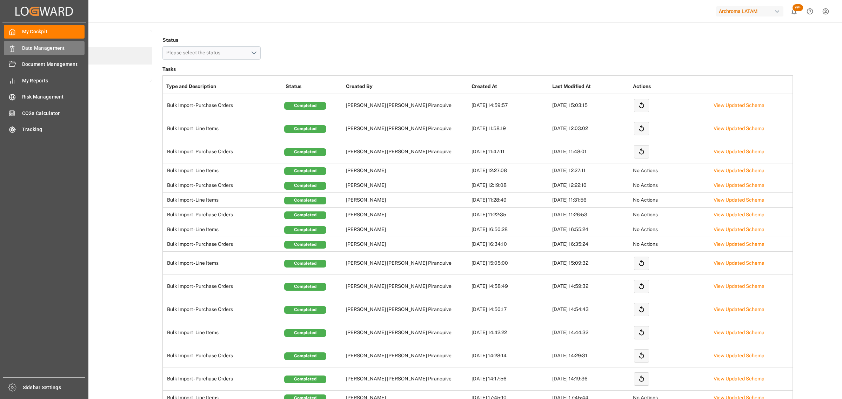
click at [19, 47] on div "Data Management Data Management" at bounding box center [44, 48] width 81 height 14
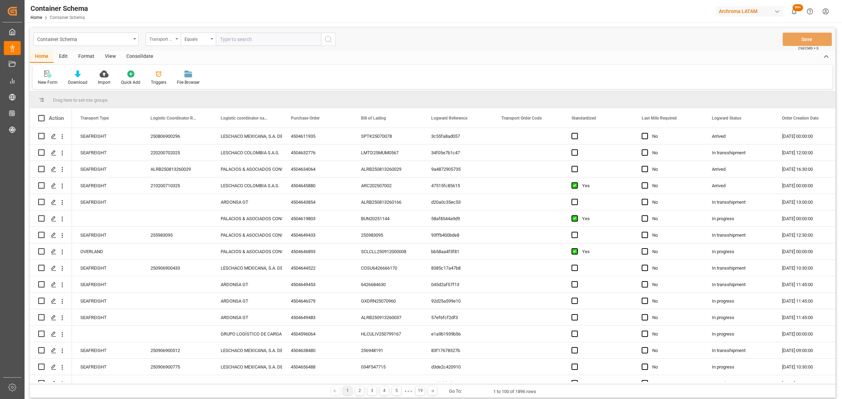
click at [167, 43] on div "Transport Type" at bounding box center [163, 39] width 35 height 13
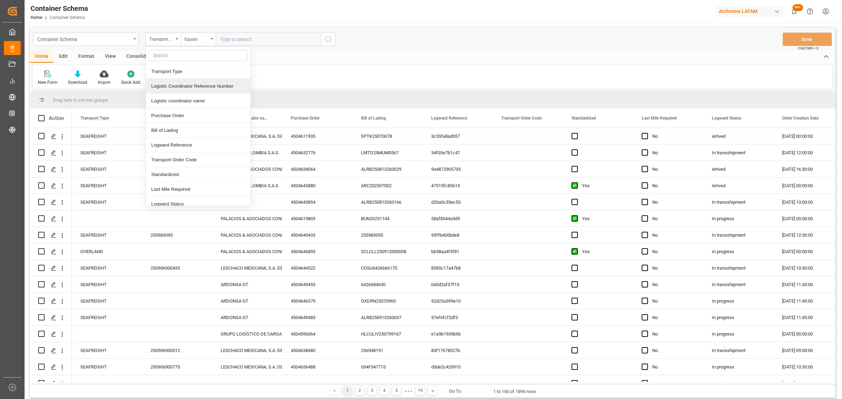
click at [93, 39] on div "Container Schema" at bounding box center [84, 38] width 94 height 9
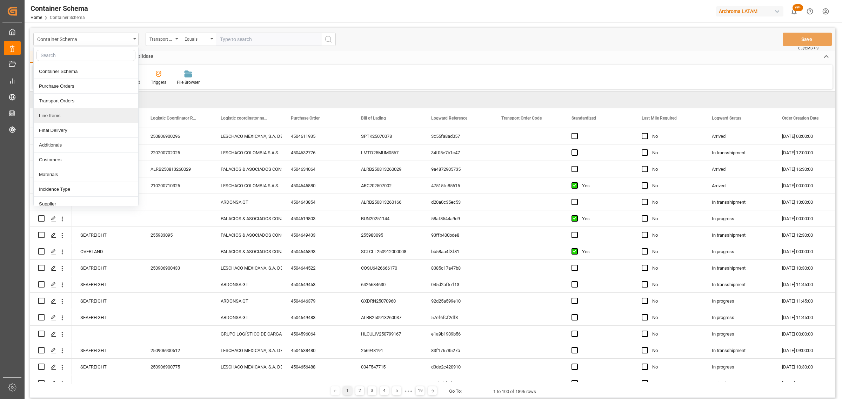
click at [71, 118] on div "Line Items" at bounding box center [86, 115] width 105 height 15
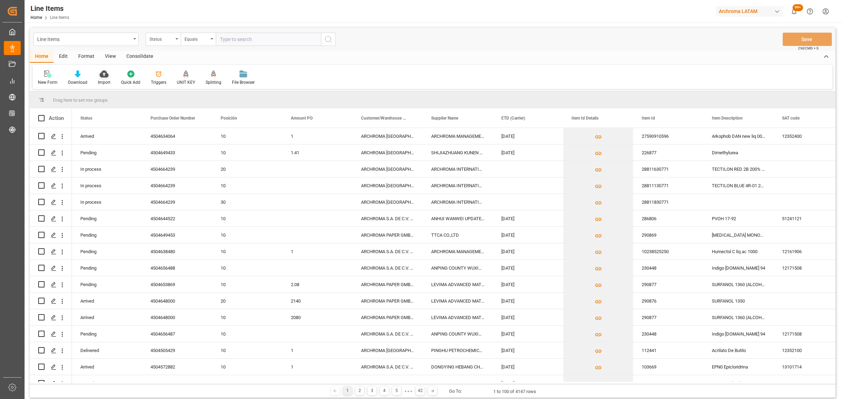
click at [104, 83] on div "Import" at bounding box center [104, 82] width 13 height 6
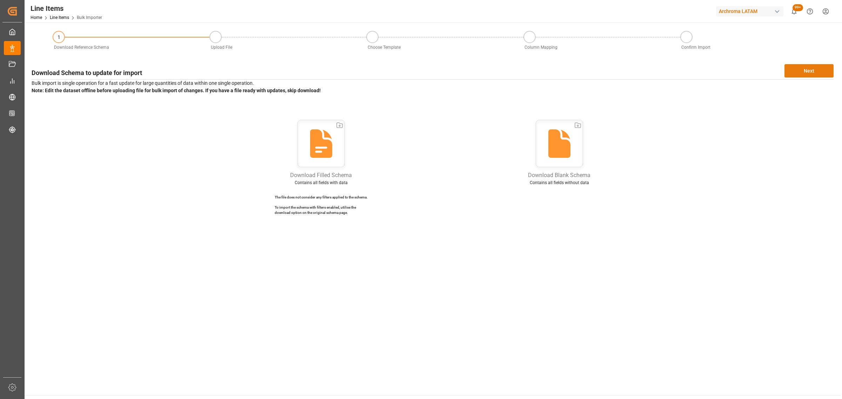
click at [820, 67] on button "Next" at bounding box center [808, 70] width 49 height 13
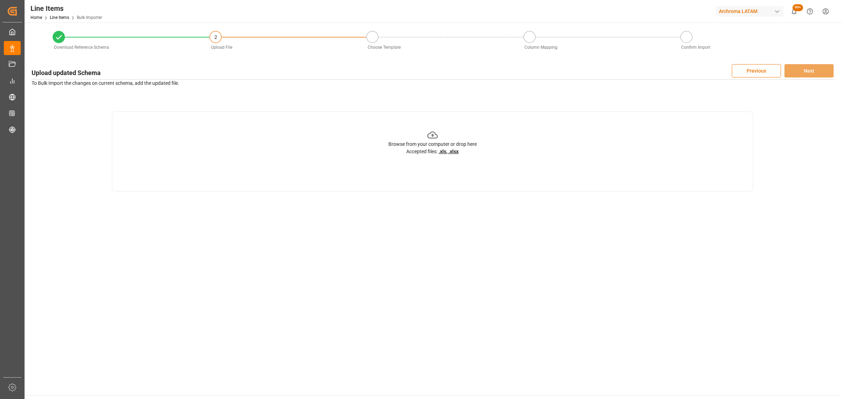
click at [443, 133] on div "Browse from your computer or drop here Accepted files: .xls, .xlsx" at bounding box center [432, 143] width 88 height 26
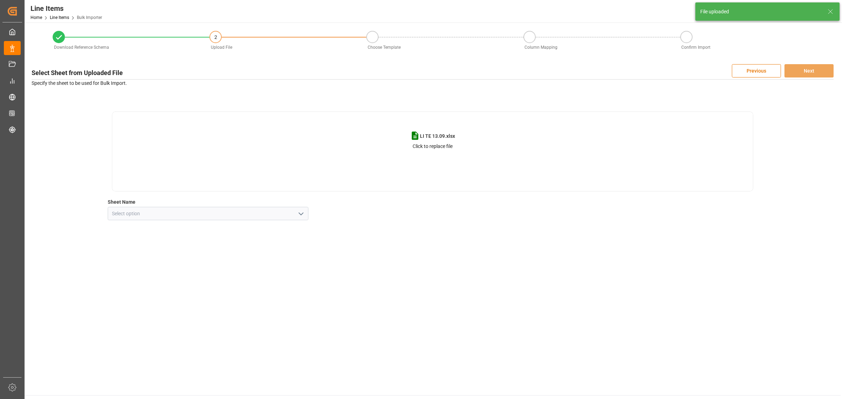
click at [299, 214] on icon "open menu" at bounding box center [301, 214] width 8 height 8
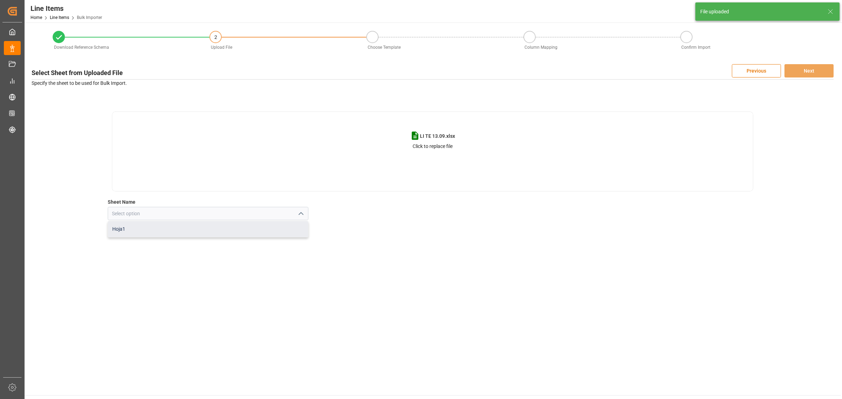
click at [248, 229] on div "Hoja1" at bounding box center [208, 229] width 200 height 16
type input "Hoja1"
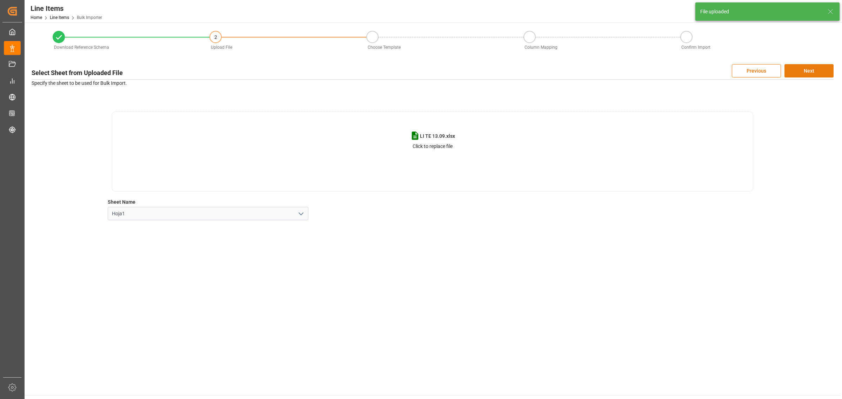
click at [813, 68] on button "Next" at bounding box center [808, 70] width 49 height 13
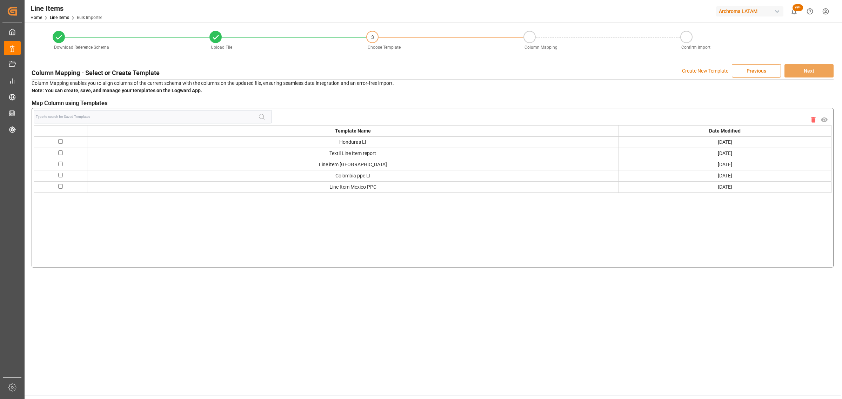
click at [692, 69] on p "Create New Template" at bounding box center [705, 70] width 46 height 13
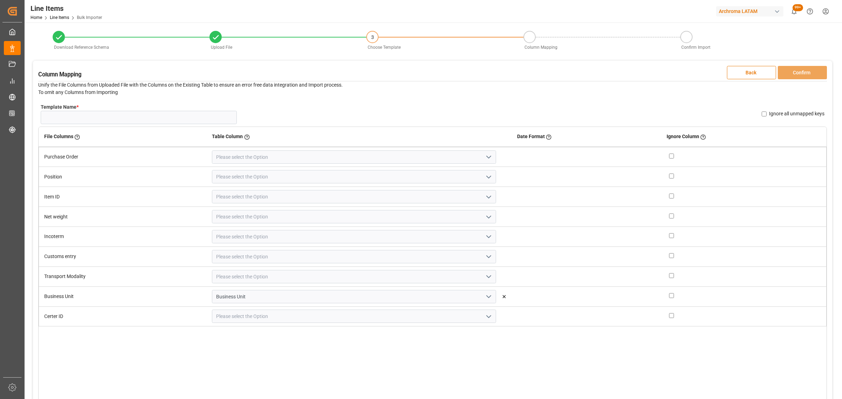
click at [140, 109] on span "Template Name * Name Already Exists" at bounding box center [139, 113] width 196 height 21
click at [141, 116] on input "Template Name *" at bounding box center [139, 117] width 196 height 13
type input "LI OA 1309"
click at [484, 157] on icon "open menu" at bounding box center [488, 157] width 8 height 8
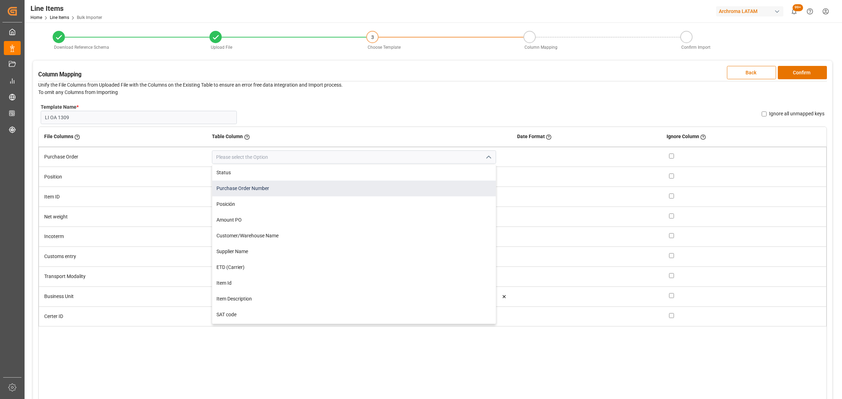
click at [363, 191] on div "Purchase Order Number" at bounding box center [353, 189] width 283 height 16
type input "Purchase Order Number"
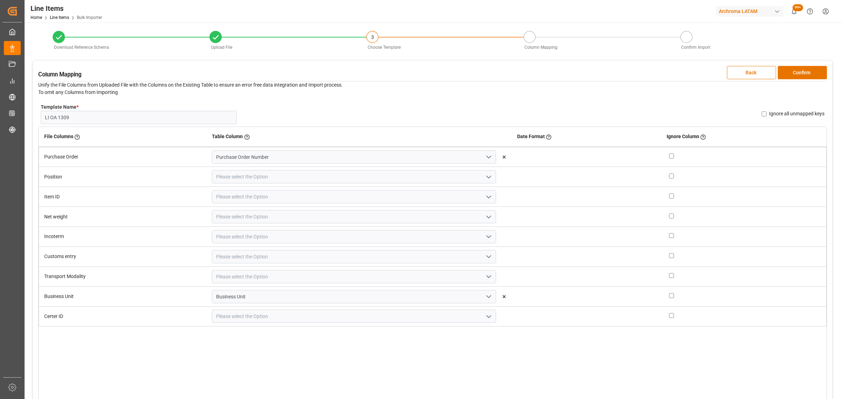
click at [484, 178] on icon "open menu" at bounding box center [488, 177] width 8 height 8
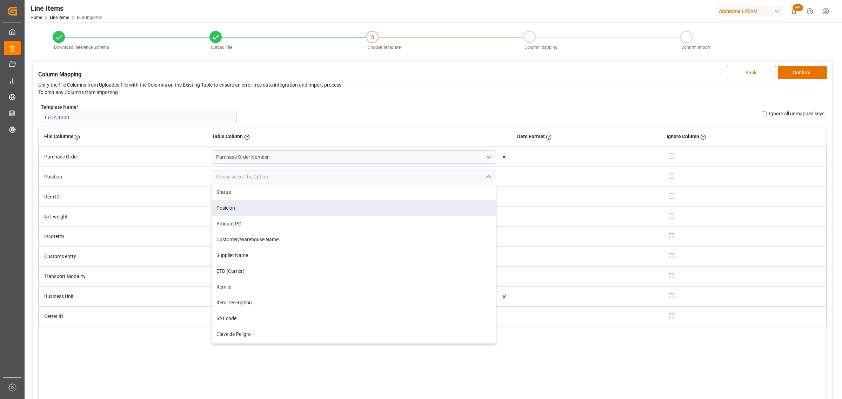
click at [294, 209] on div "Posición" at bounding box center [353, 208] width 283 height 16
type input "Posición"
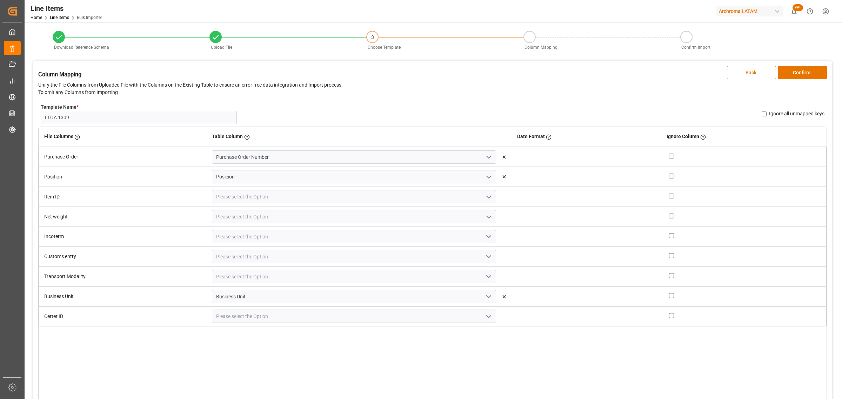
click at [484, 199] on icon "open menu" at bounding box center [488, 197] width 8 height 8
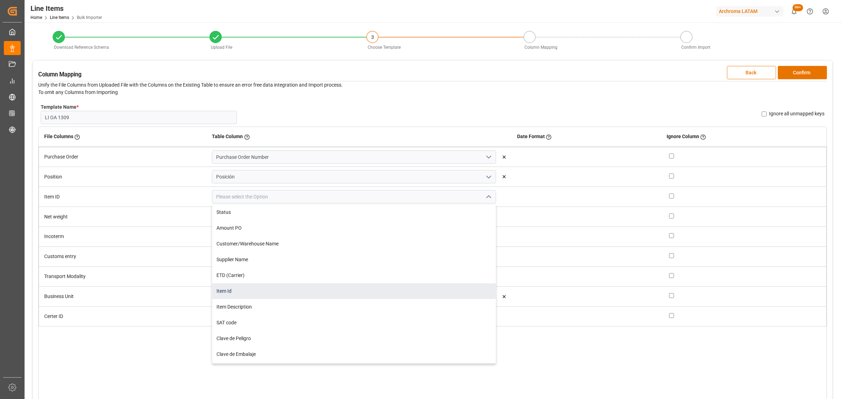
click at [246, 295] on div "Item Id" at bounding box center [353, 291] width 283 height 16
type input "Item Id"
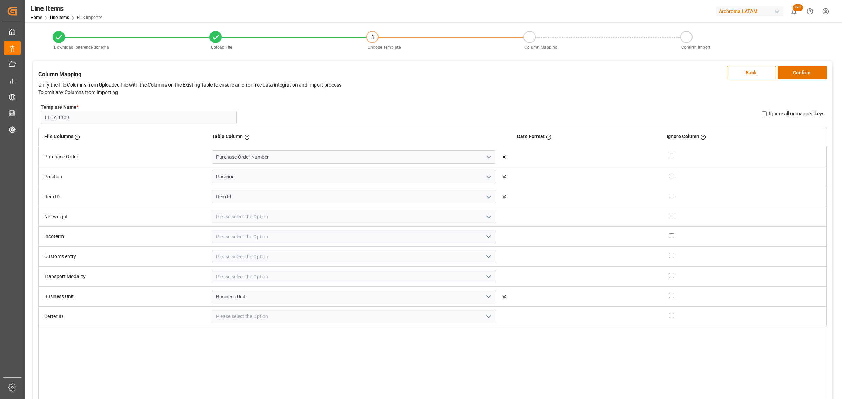
click at [484, 218] on icon "open menu" at bounding box center [488, 217] width 8 height 8
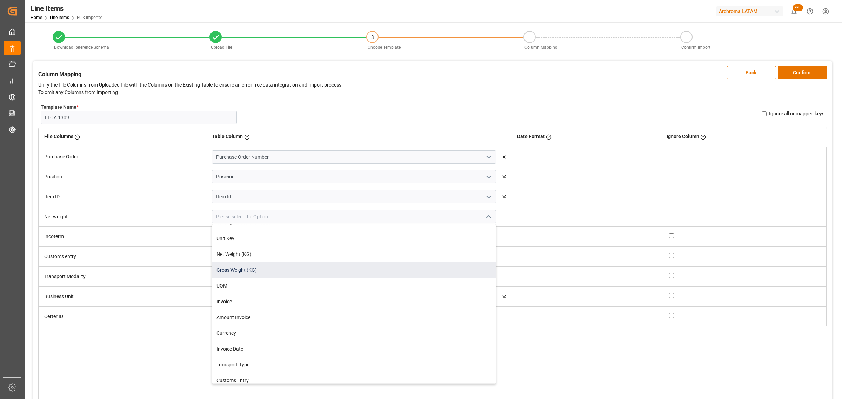
scroll to position [219, 0]
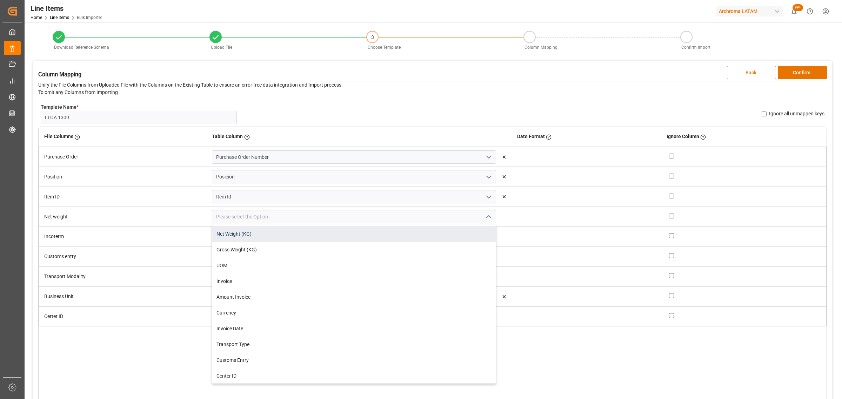
click at [268, 236] on div "Net Weight (KG)" at bounding box center [353, 234] width 283 height 16
type input "Net Weight (KG)"
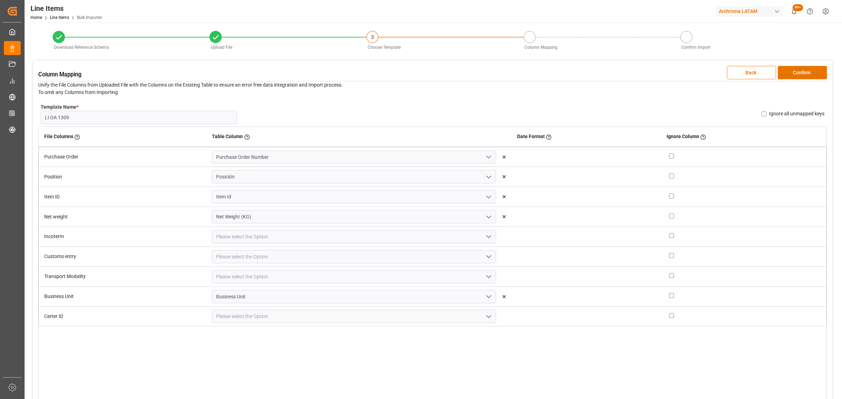
click at [484, 237] on icon "open menu" at bounding box center [488, 237] width 8 height 8
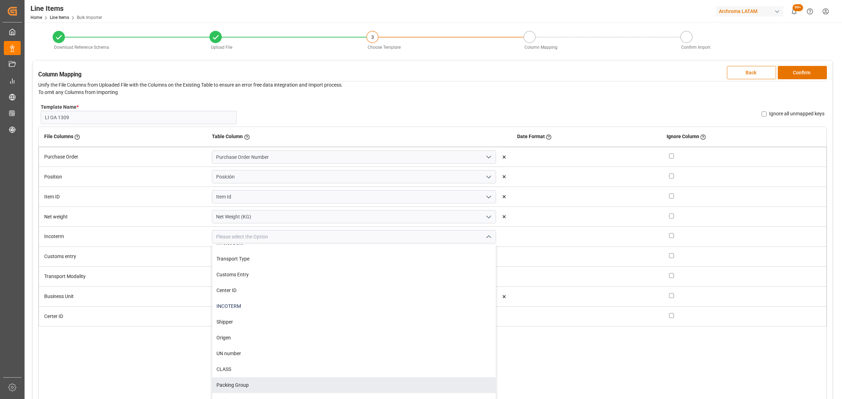
scroll to position [307, 0]
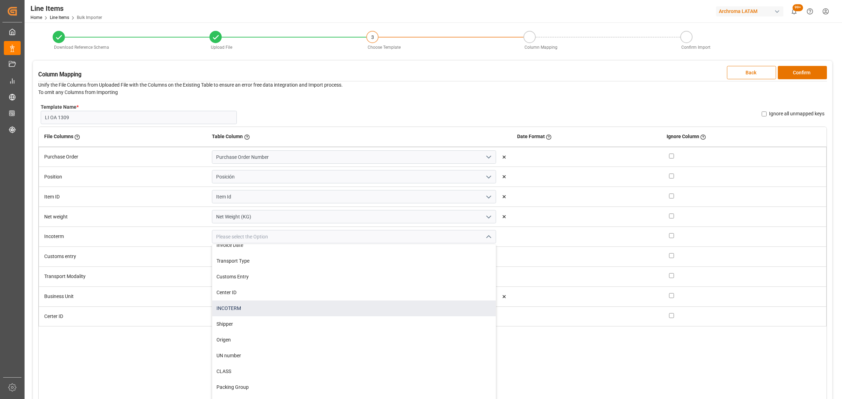
click at [258, 310] on div "INCOTERM" at bounding box center [353, 309] width 283 height 16
type input "INCOTERM"
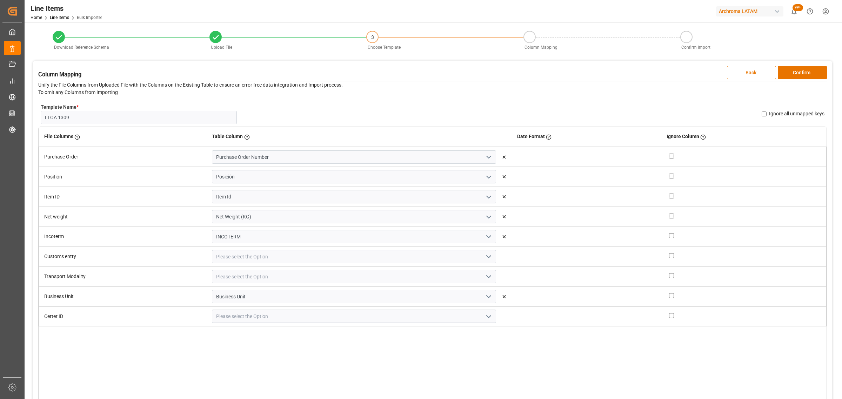
click at [487, 256] on polyline "open menu" at bounding box center [489, 257] width 4 height 2
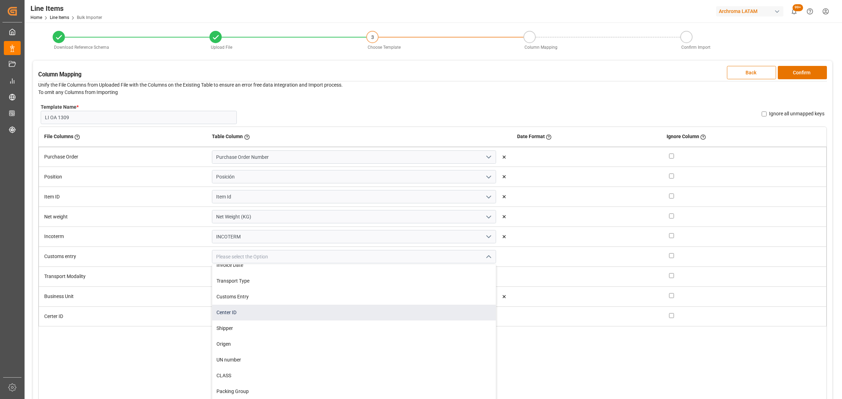
scroll to position [263, 0]
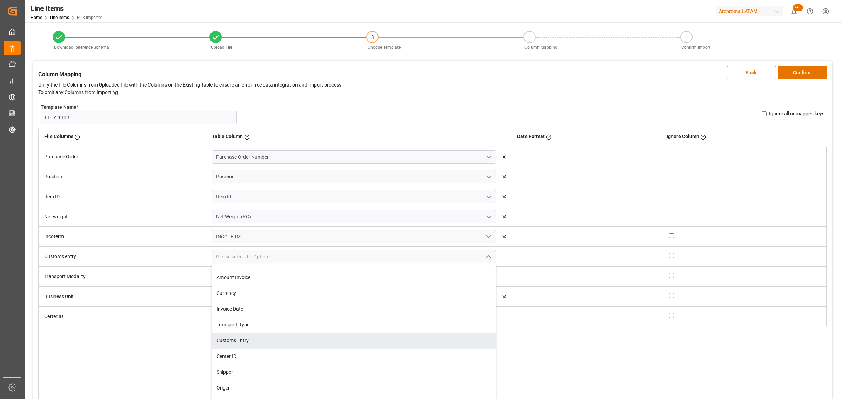
click at [283, 337] on div "Customs Entry" at bounding box center [353, 341] width 283 height 16
type input "Customs Entry"
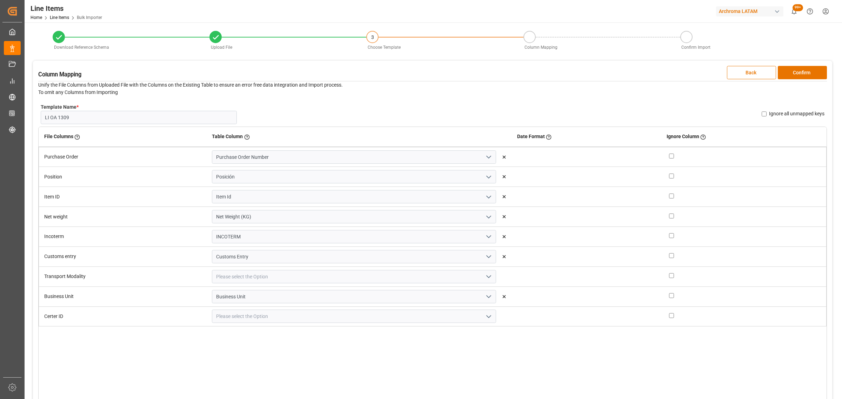
click at [484, 277] on icon "open menu" at bounding box center [488, 277] width 8 height 8
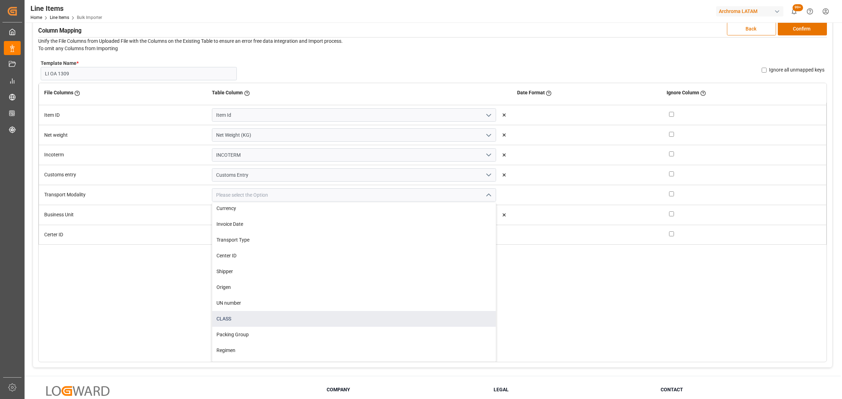
scroll to position [242, 0]
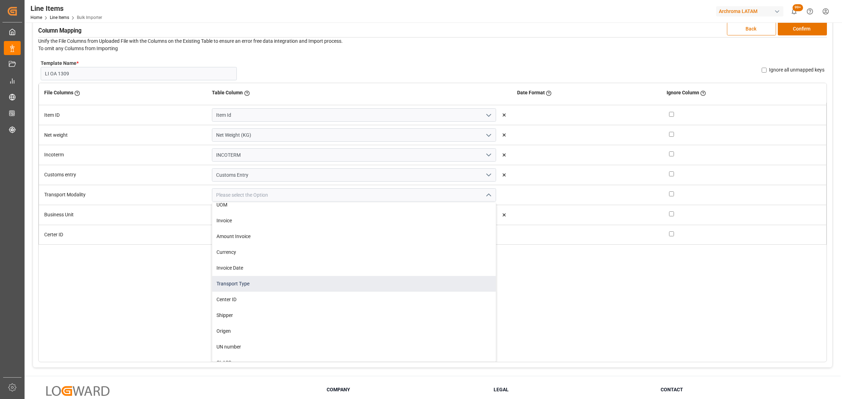
click at [327, 280] on div "Transport Type" at bounding box center [353, 284] width 283 height 16
type input "Transport Type"
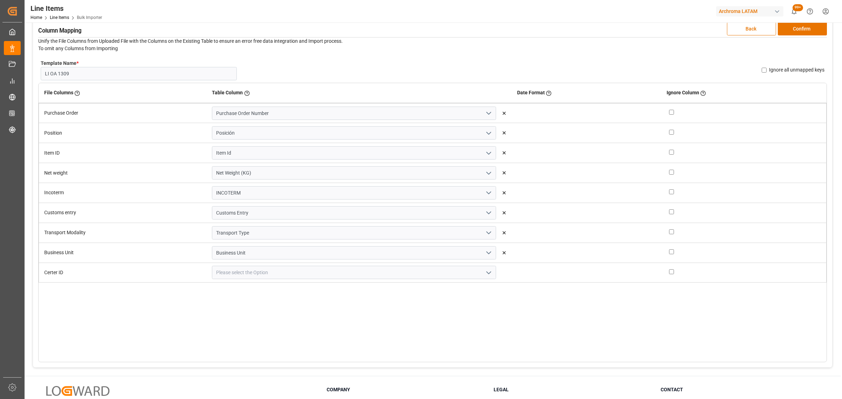
scroll to position [0, 0]
click at [484, 274] on icon "open menu" at bounding box center [488, 273] width 8 height 8
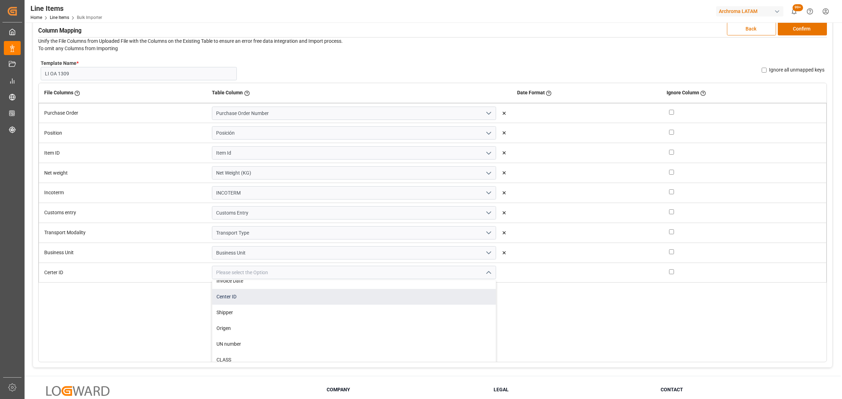
click at [272, 299] on div "Center ID" at bounding box center [353, 297] width 283 height 16
type input "Center ID"
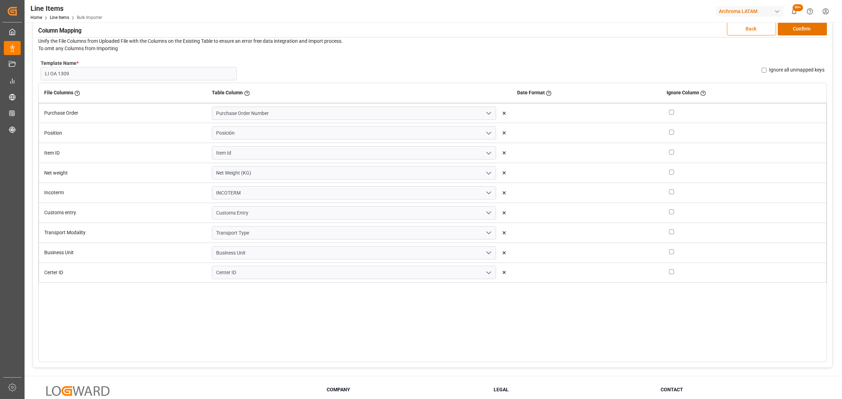
click at [787, 70] on label "Ignore all unmapped keys" at bounding box center [796, 69] width 55 height 7
click at [767, 70] on input "Ignore all unmapped keys" at bounding box center [764, 70] width 5 height 5
checkbox input "true"
click at [790, 30] on button "Confirm" at bounding box center [802, 28] width 49 height 13
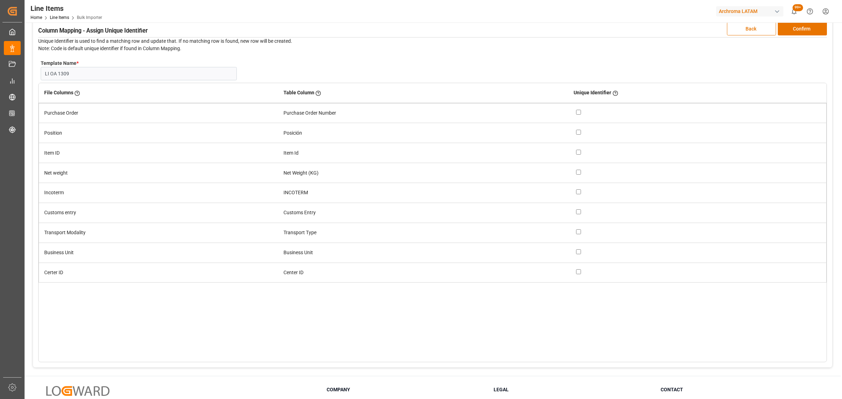
click at [582, 113] on div at bounding box center [698, 112] width 245 height 7
click at [580, 113] on input "checkbox" at bounding box center [578, 112] width 5 height 5
checkbox input "true"
click at [581, 131] on input "checkbox" at bounding box center [578, 132] width 5 height 5
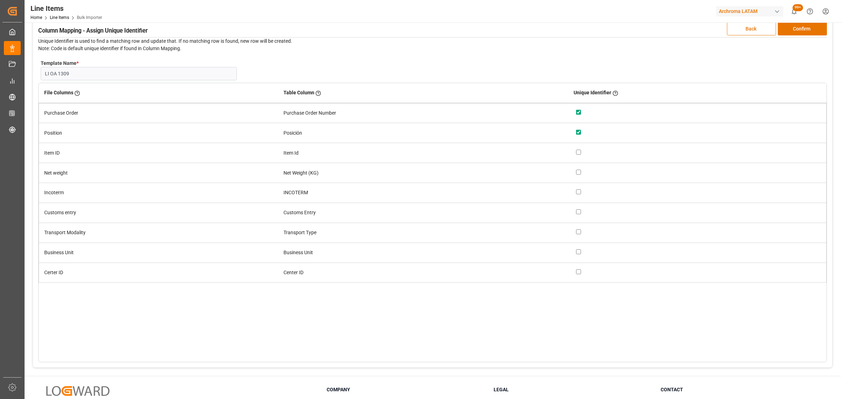
checkbox input "true"
click at [808, 29] on button "Confirm" at bounding box center [802, 28] width 49 height 13
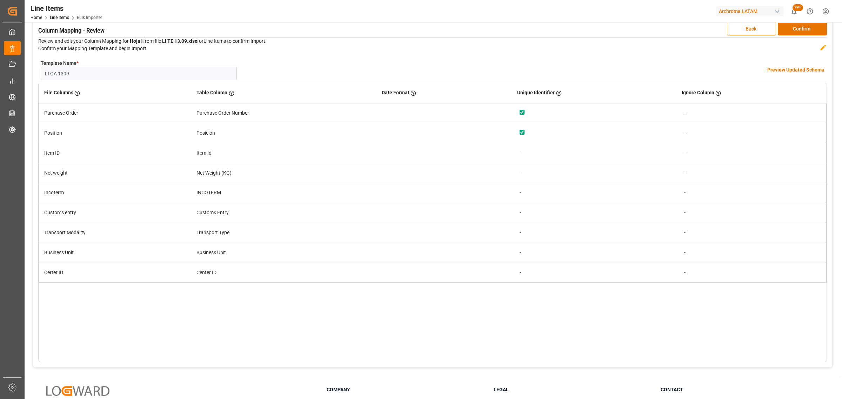
click at [806, 68] on h4 "Preview Updated Schema" at bounding box center [795, 69] width 57 height 7
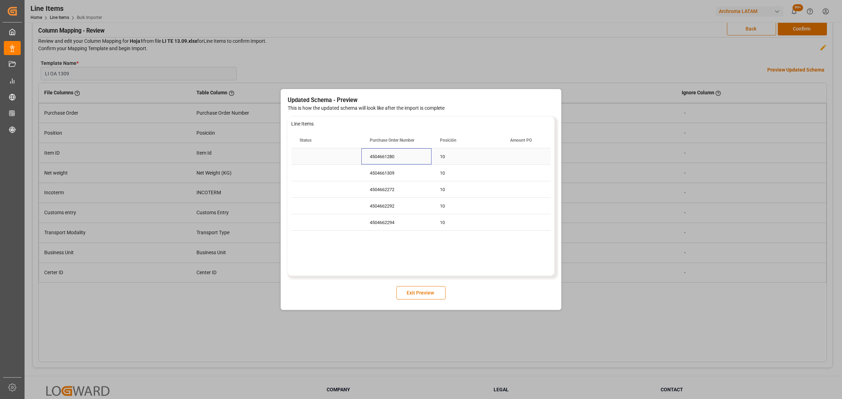
click at [416, 157] on div "4504661280" at bounding box center [396, 156] width 70 height 16
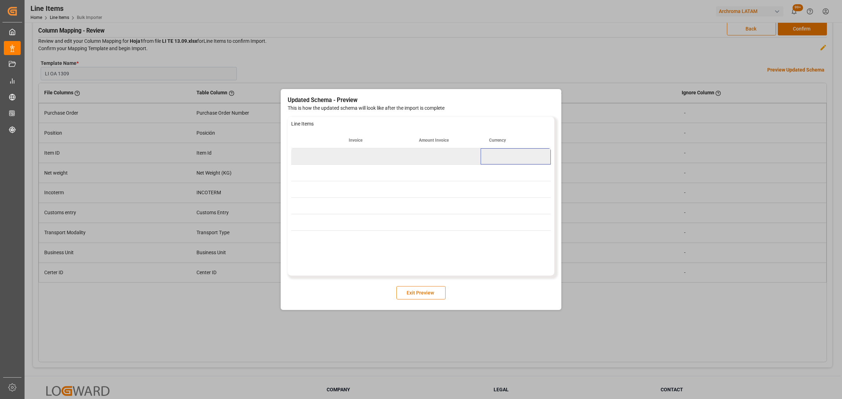
scroll to position [0, 1424]
click at [439, 295] on button "Exit Preview" at bounding box center [420, 292] width 49 height 13
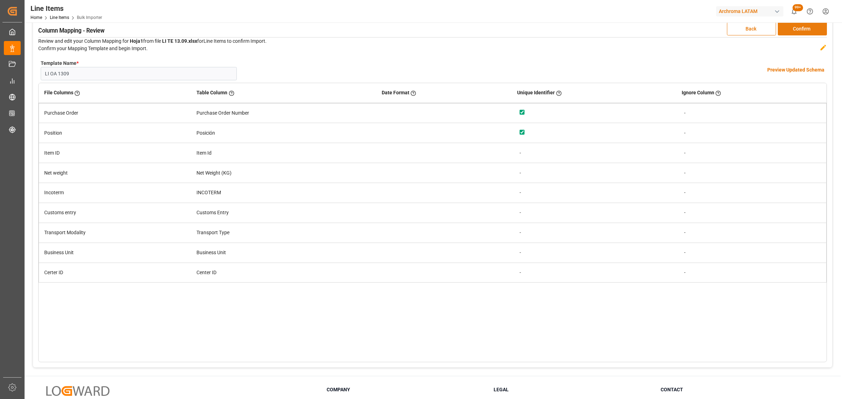
click at [811, 32] on button "Confirm" at bounding box center [802, 28] width 49 height 13
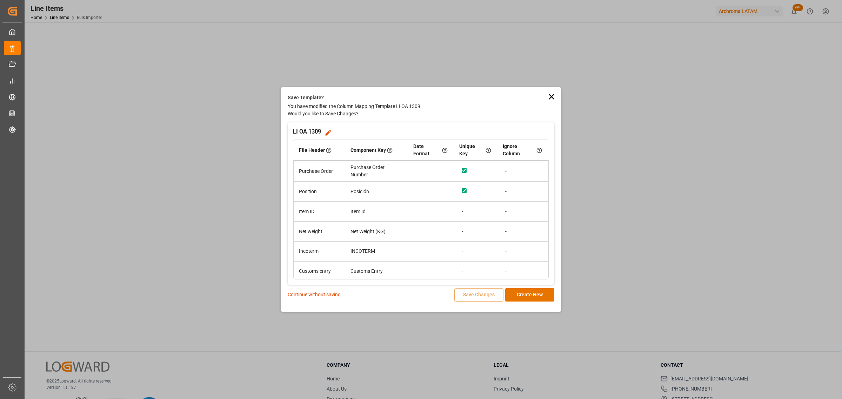
click at [319, 295] on p "Continue without saving" at bounding box center [314, 294] width 53 height 7
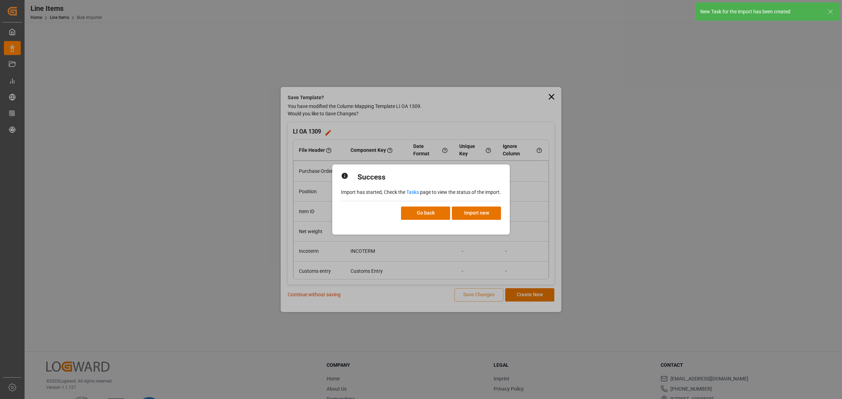
click at [412, 193] on link "Tasks" at bounding box center [412, 192] width 13 height 6
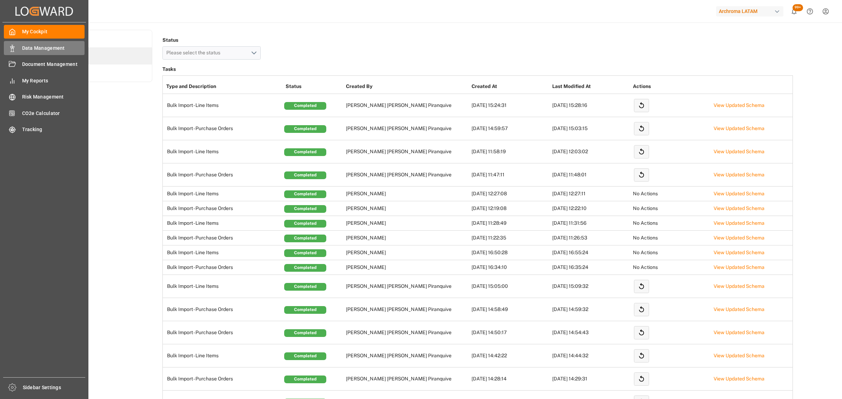
click at [16, 47] on div "Data Management Data Management" at bounding box center [44, 48] width 81 height 14
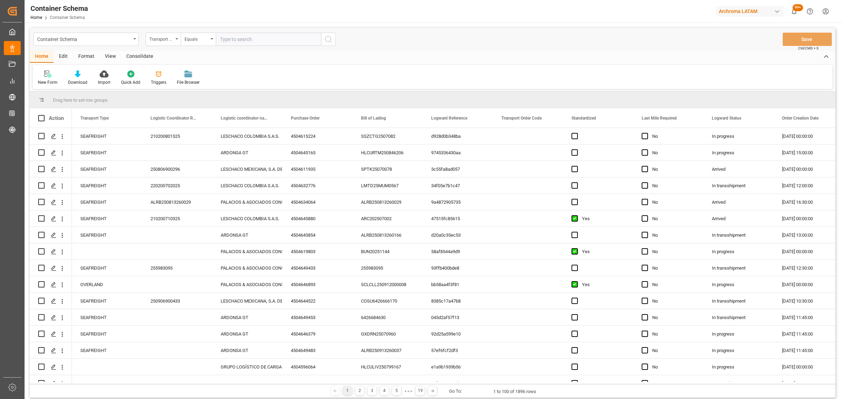
click at [98, 41] on div "Container Schema" at bounding box center [84, 38] width 94 height 9
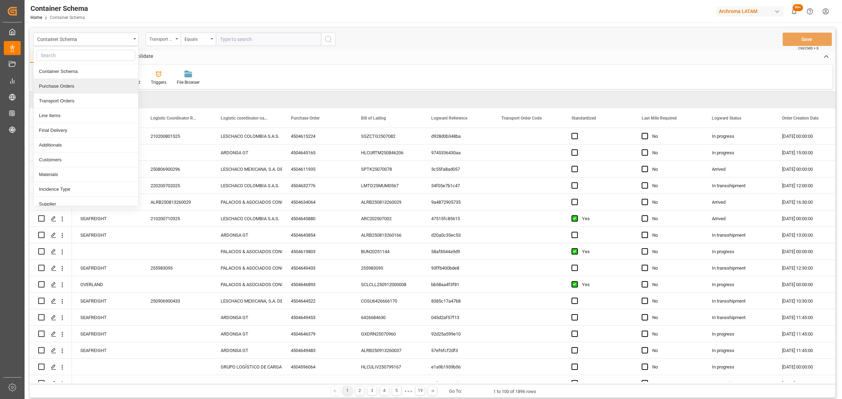
click at [69, 86] on div "Purchase Orders" at bounding box center [86, 86] width 105 height 15
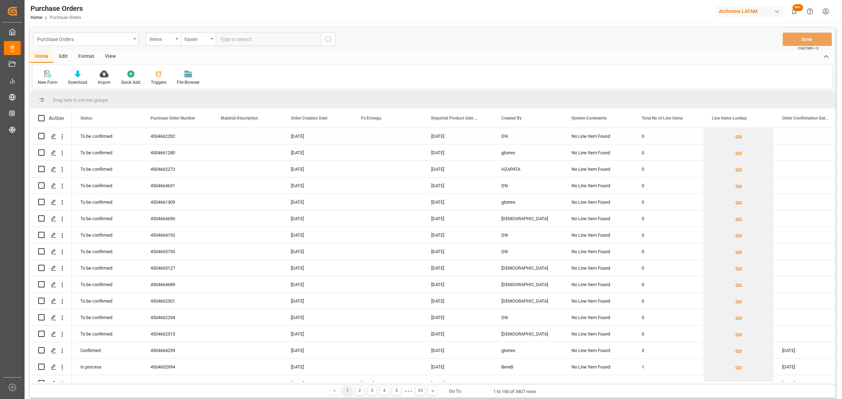
click at [79, 41] on div "Purchase Orders" at bounding box center [84, 38] width 94 height 9
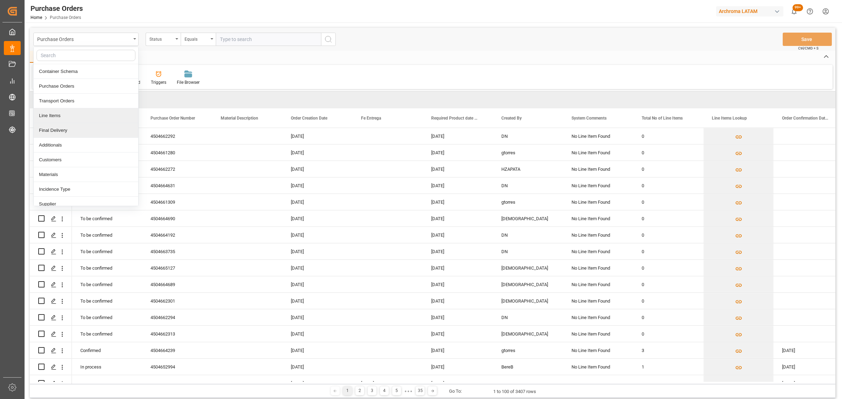
click at [66, 113] on div "Line Items" at bounding box center [86, 115] width 105 height 15
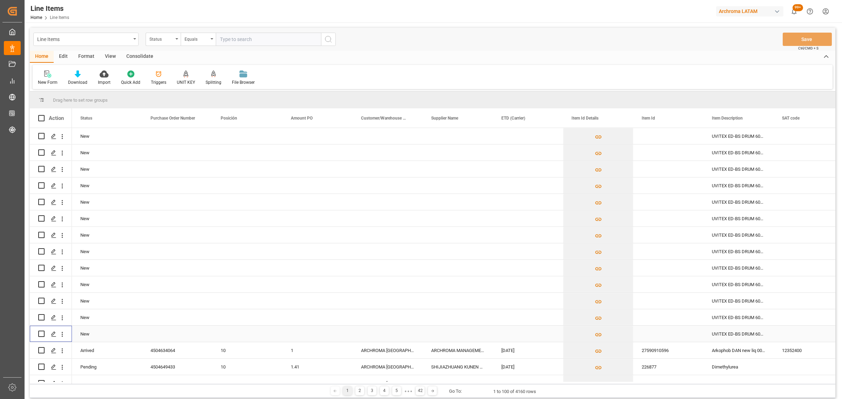
click at [39, 332] on input "Press Space to toggle row selection (unchecked)" at bounding box center [41, 334] width 6 height 6
checkbox input "true"
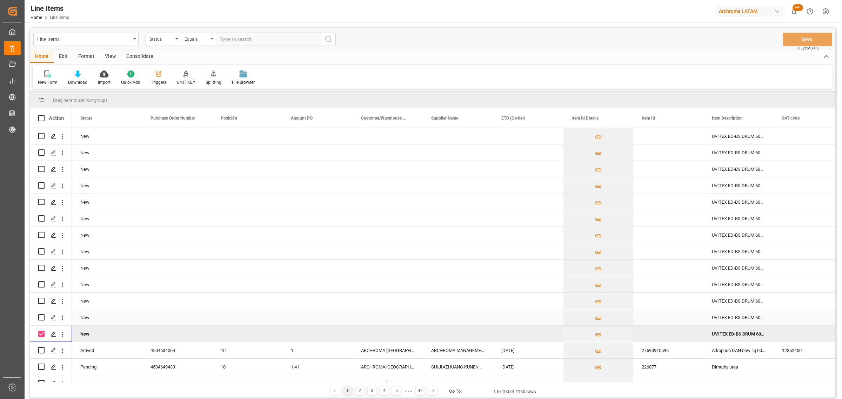
click at [41, 310] on div "Press SPACE to select this row." at bounding box center [41, 317] width 6 height 16
click at [43, 319] on input "Press Space to toggle row selection (unchecked)" at bounding box center [41, 317] width 6 height 6
checkbox input "true"
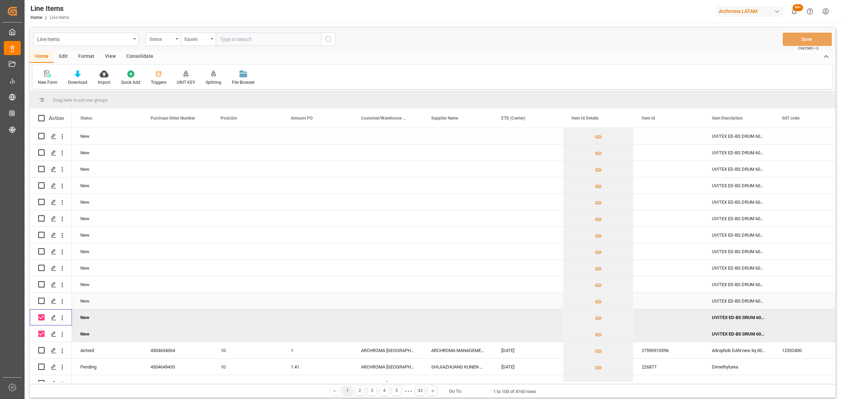
click at [41, 298] on input "Press Space to toggle row selection (unchecked)" at bounding box center [41, 301] width 6 height 6
checkbox input "true"
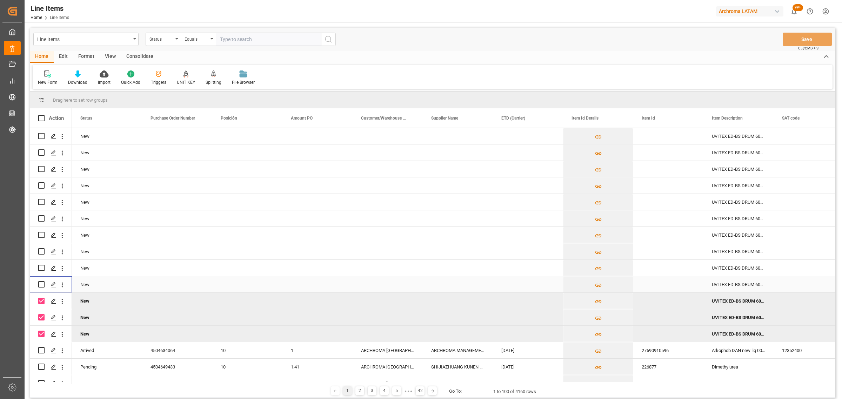
click at [41, 283] on input "Press Space to toggle row selection (unchecked)" at bounding box center [41, 284] width 6 height 6
checkbox input "true"
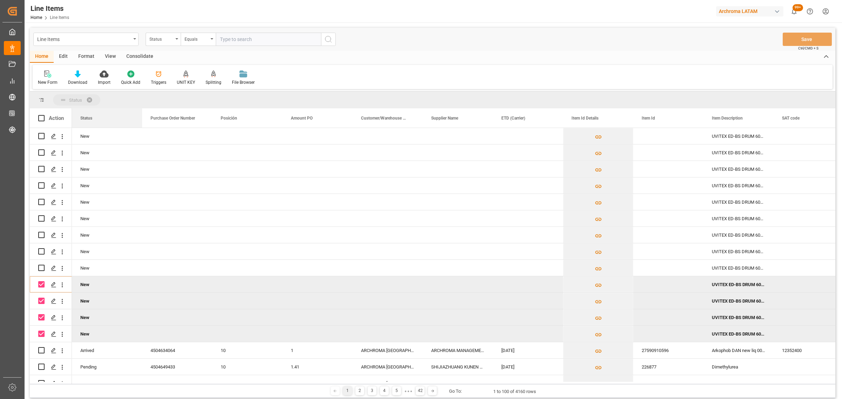
drag, startPoint x: 91, startPoint y: 115, endPoint x: 91, endPoint y: 96, distance: 19.3
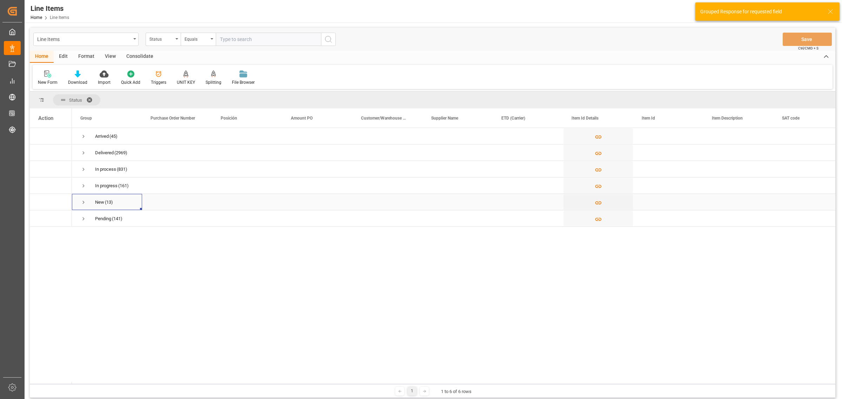
click at [83, 202] on span "Press SPACE to select this row." at bounding box center [83, 202] width 6 height 6
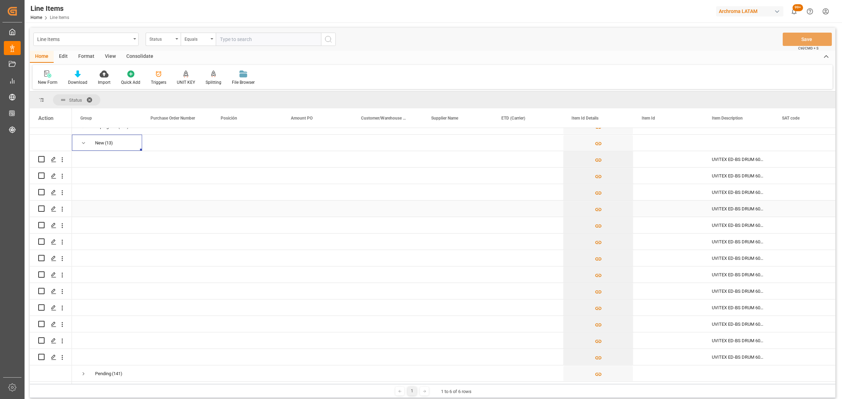
scroll to position [61, 0]
click at [41, 355] on input "Press Space to toggle row selection (unchecked)" at bounding box center [41, 357] width 6 height 6
checkbox input "true"
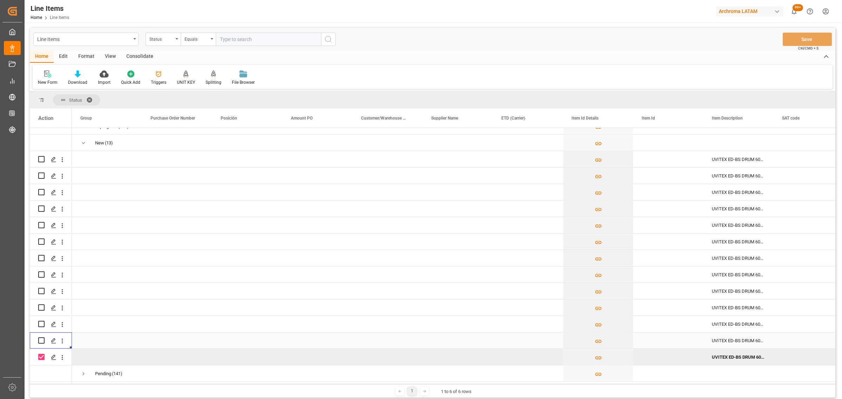
click at [45, 340] on div "Press SPACE to select this row." at bounding box center [50, 340] width 25 height 15
click at [42, 339] on input "Press Space to toggle row selection (unchecked)" at bounding box center [41, 340] width 6 height 6
checkbox input "true"
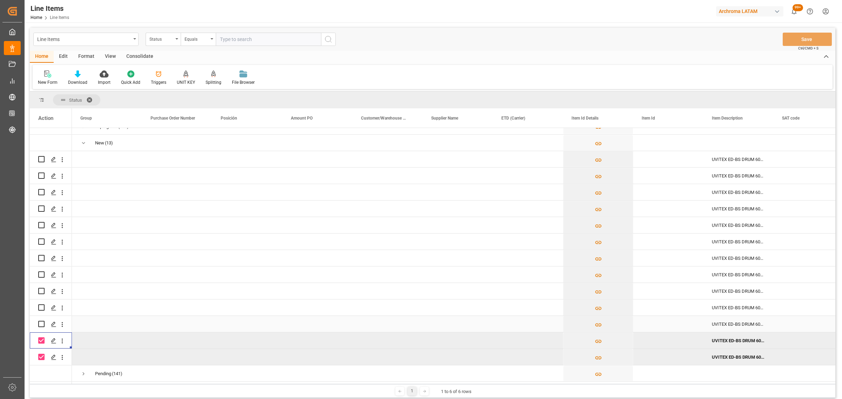
click at [41, 323] on input "Press Space to toggle row selection (unchecked)" at bounding box center [41, 324] width 6 height 6
checkbox input "true"
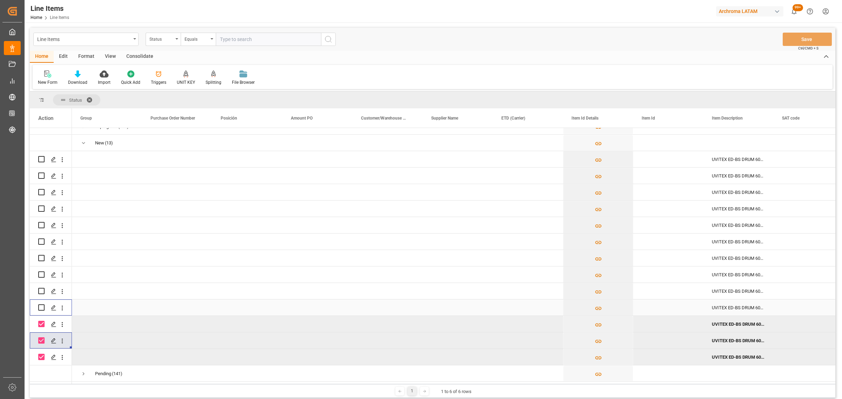
click at [41, 309] on div "Press SPACE to select this row." at bounding box center [41, 308] width 6 height 16
click at [41, 305] on input "Press Space to toggle row selection (unchecked)" at bounding box center [41, 308] width 6 height 6
checkbox input "true"
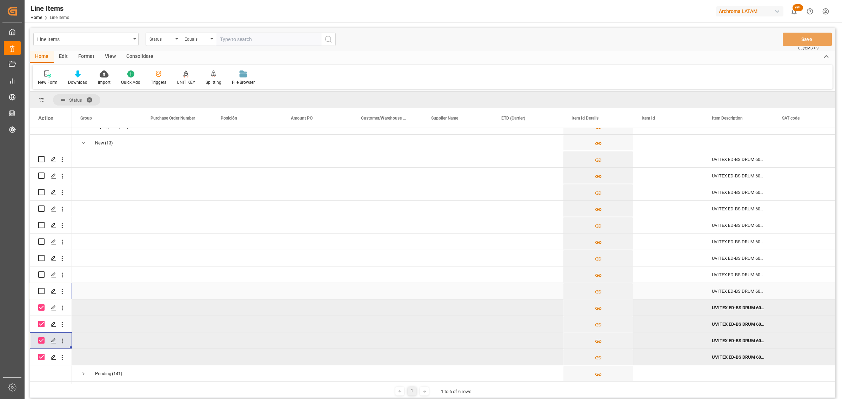
click at [43, 286] on div "Press SPACE to select this row." at bounding box center [41, 291] width 6 height 16
click at [41, 274] on input "Press Space to toggle row selection (unchecked)" at bounding box center [41, 275] width 6 height 6
checkbox input "true"
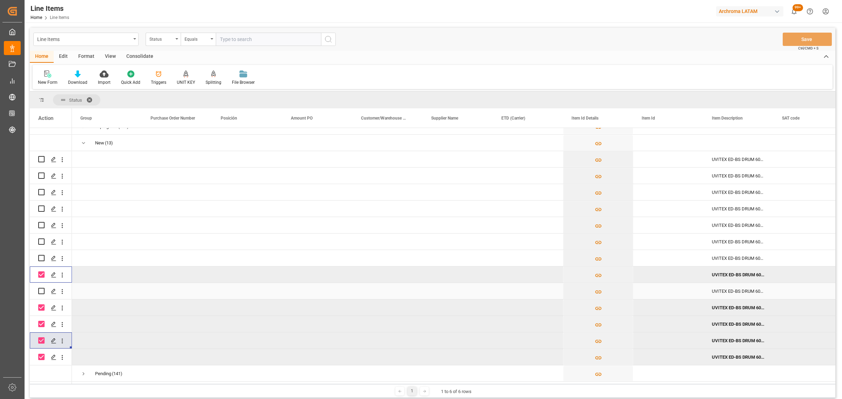
click at [43, 290] on input "Press Space to toggle row selection (unchecked)" at bounding box center [41, 291] width 6 height 6
checkbox input "true"
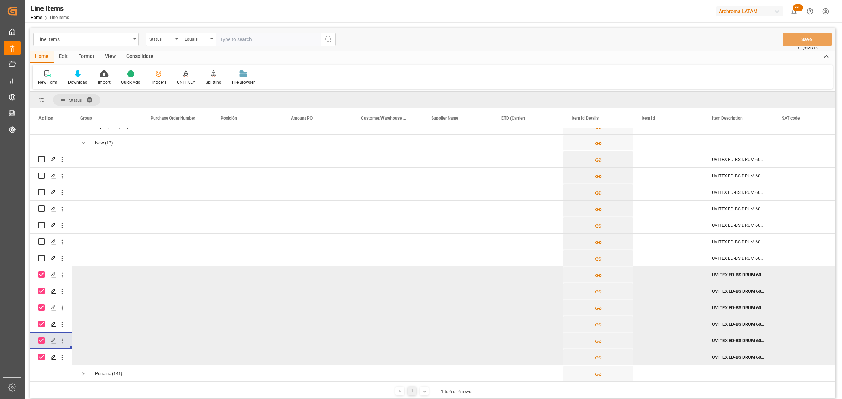
click at [68, 56] on div "Edit" at bounding box center [63, 57] width 19 height 12
click at [112, 75] on icon at bounding box center [111, 74] width 6 height 7
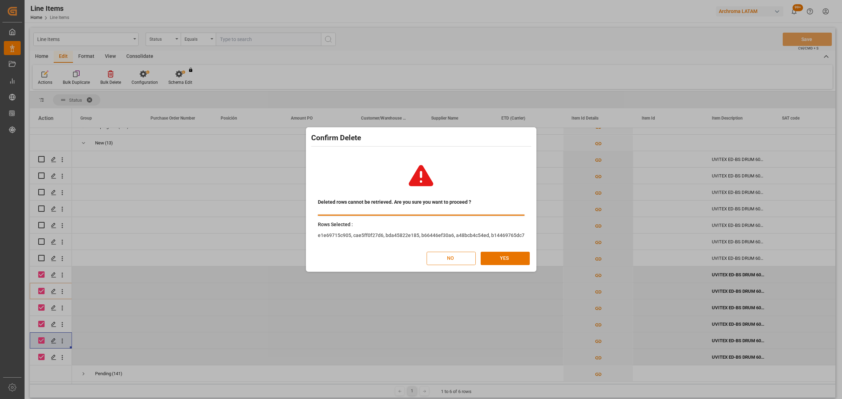
click at [443, 260] on button "NO" at bounding box center [451, 258] width 49 height 13
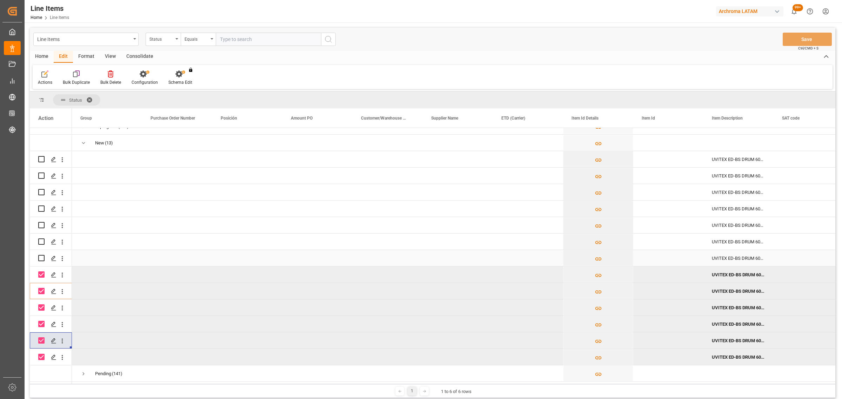
click at [42, 256] on input "Press Space to toggle row selection (unchecked)" at bounding box center [41, 258] width 6 height 6
checkbox input "true"
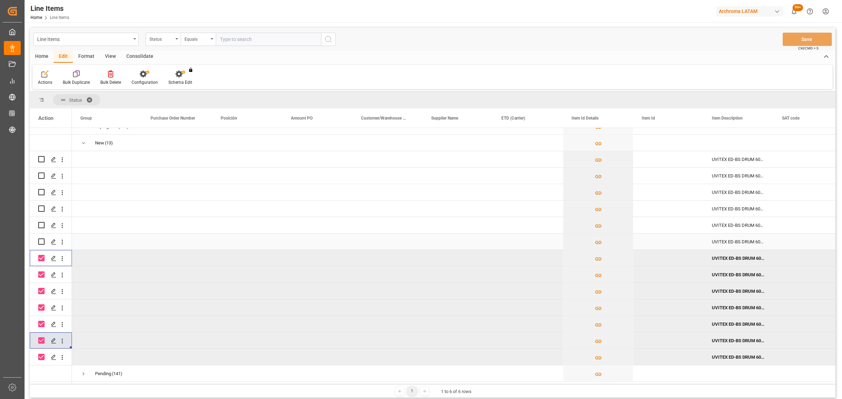
click at [40, 240] on input "Press Space to toggle row selection (unchecked)" at bounding box center [41, 242] width 6 height 6
checkbox input "true"
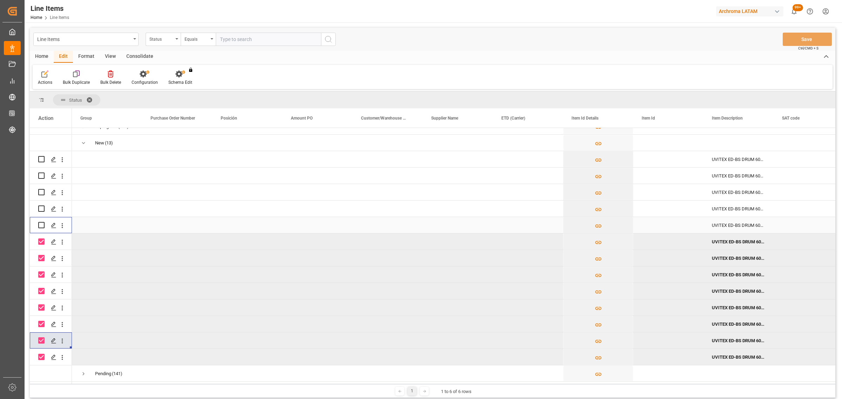
click at [42, 222] on input "Press Space to toggle row selection (unchecked)" at bounding box center [41, 225] width 6 height 6
checkbox input "true"
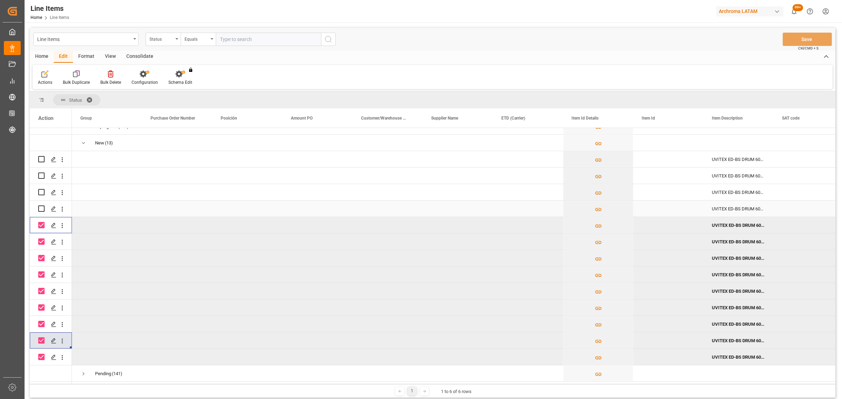
click at [42, 206] on input "Press Space to toggle row selection (unchecked)" at bounding box center [41, 209] width 6 height 6
checkbox input "true"
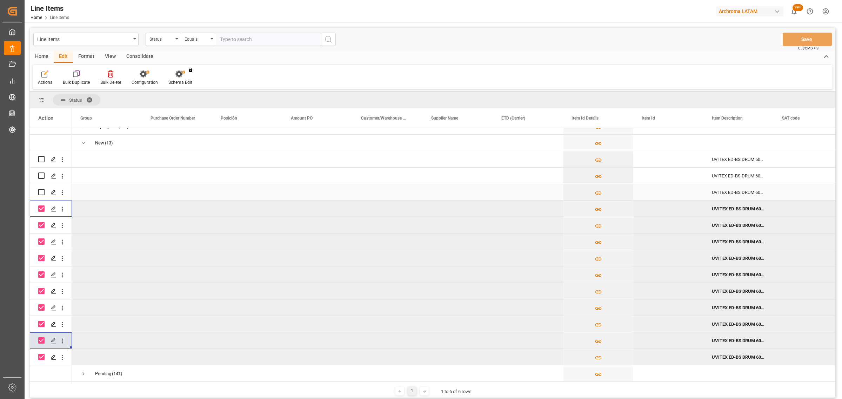
click at [43, 192] on input "Press Space to toggle row selection (unchecked)" at bounding box center [41, 192] width 6 height 6
checkbox input "true"
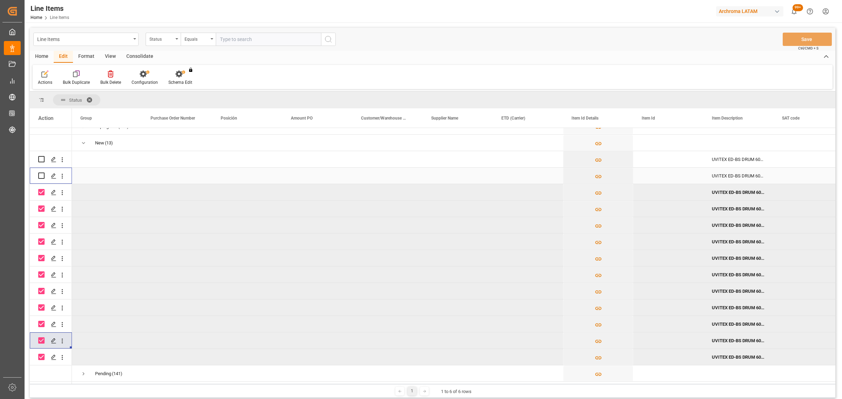
click at [40, 174] on input "Press Space to toggle row selection (unchecked)" at bounding box center [41, 176] width 6 height 6
checkbox input "true"
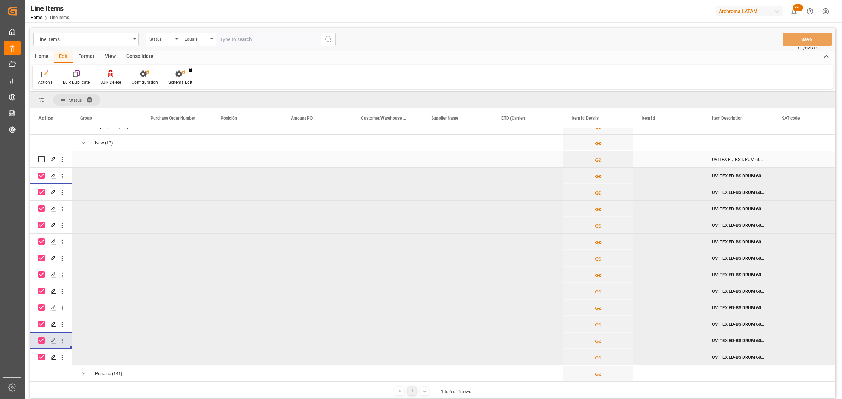
click at [44, 158] on input "Press Space to toggle row selection (unchecked)" at bounding box center [41, 159] width 6 height 6
checkbox input "true"
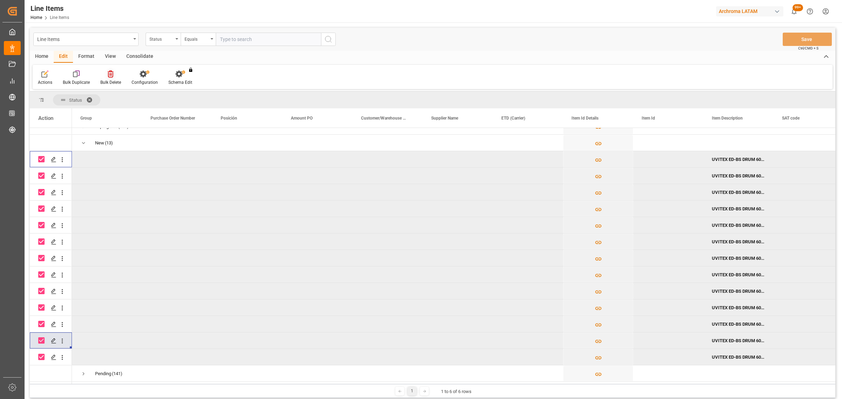
click at [116, 79] on div "Bulk Delete" at bounding box center [110, 82] width 21 height 6
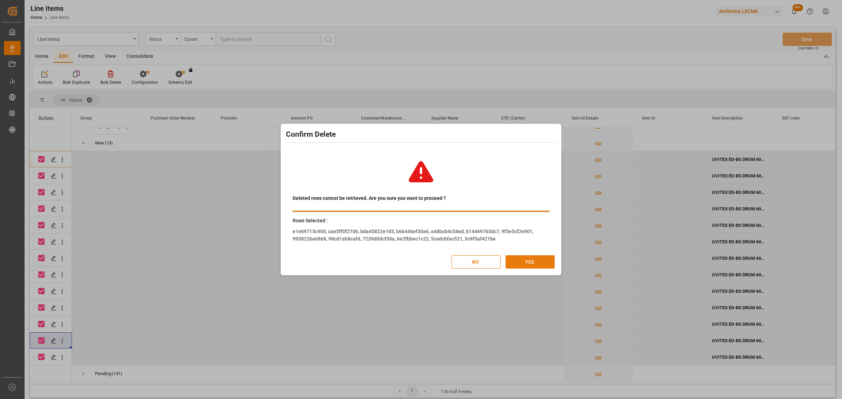
click at [526, 257] on button "YES" at bounding box center [530, 261] width 49 height 13
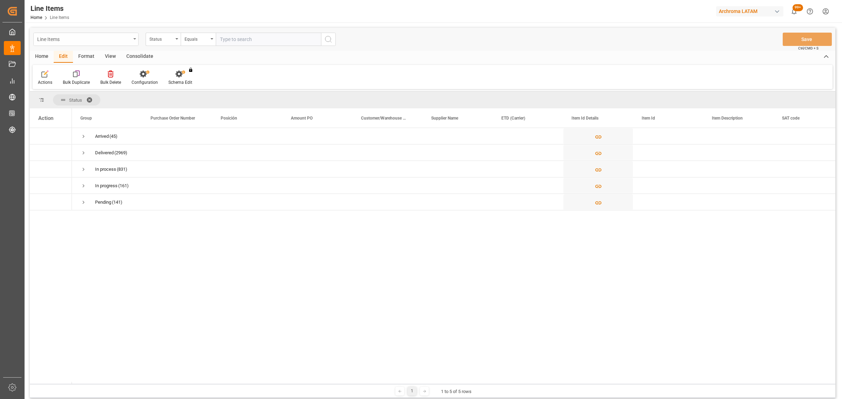
click at [108, 38] on div "Line Items" at bounding box center [84, 38] width 94 height 9
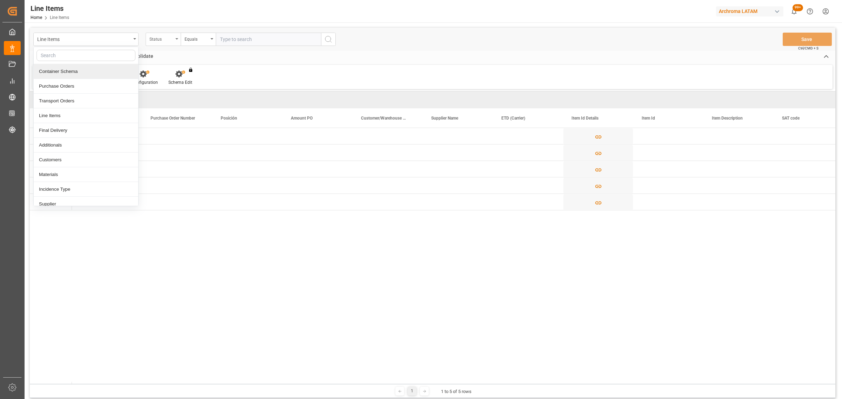
click at [151, 39] on div "Status" at bounding box center [161, 38] width 24 height 8
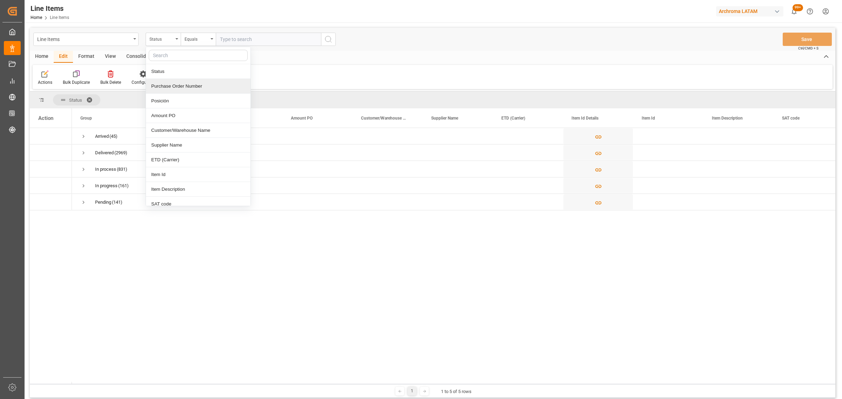
click at [174, 87] on div "Purchase Order Number" at bounding box center [198, 86] width 105 height 15
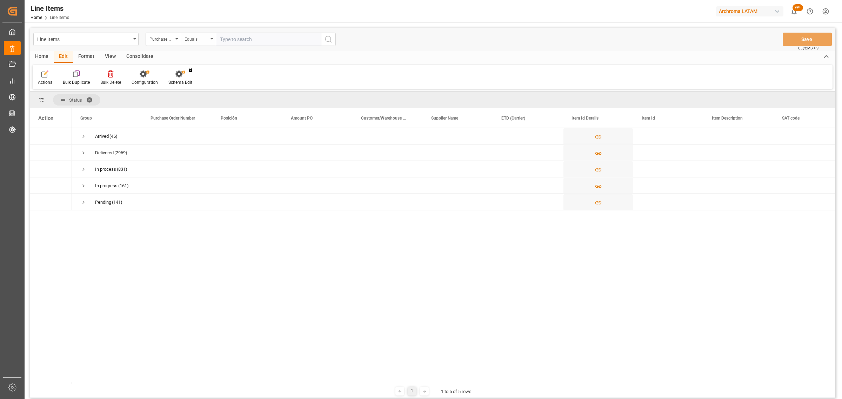
click at [195, 41] on div "Equals" at bounding box center [197, 38] width 24 height 8
click at [206, 81] on div "Fuzzy search" at bounding box center [233, 86] width 105 height 15
click at [237, 40] on input "text" at bounding box center [268, 39] width 105 height 13
paste input "4504661280"
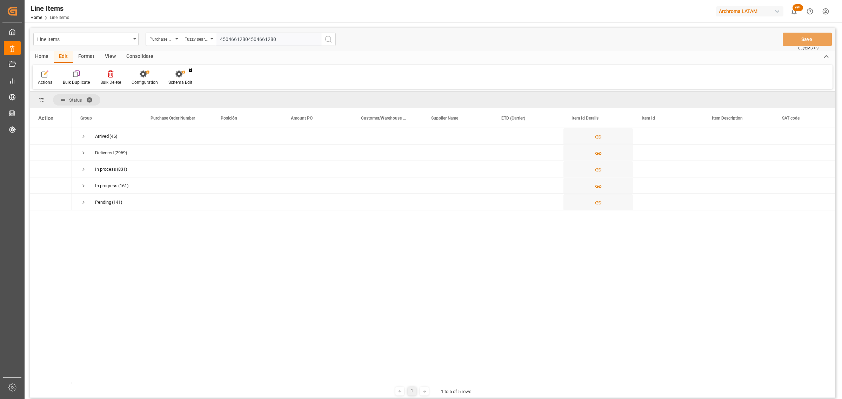
paste input "4504661280"
drag, startPoint x: 303, startPoint y: 36, endPoint x: 219, endPoint y: 35, distance: 84.2
click at [219, 35] on input "450466128045046612804504661280" at bounding box center [268, 39] width 105 height 13
click at [255, 40] on input "450466128045046612804504661280" at bounding box center [268, 39] width 105 height 13
drag, startPoint x: 245, startPoint y: 38, endPoint x: 393, endPoint y: 46, distance: 148.6
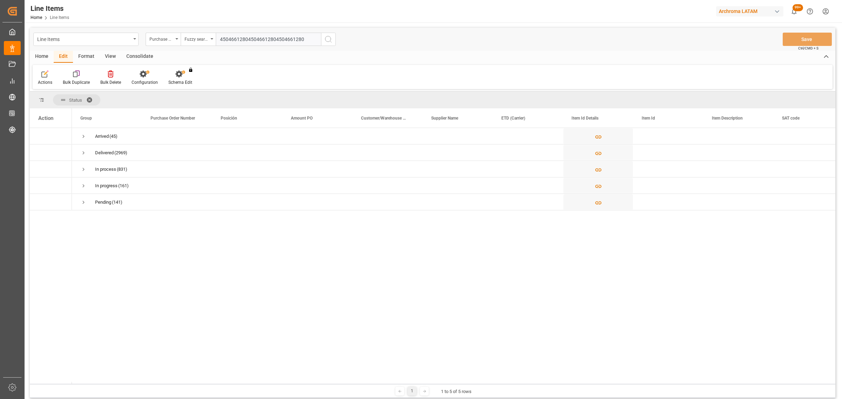
click at [393, 46] on div "Line Items Purchase Order Number Fuzzy search 450466128045046612804504661280 Sa…" at bounding box center [432, 39] width 805 height 23
type input "4504661280"
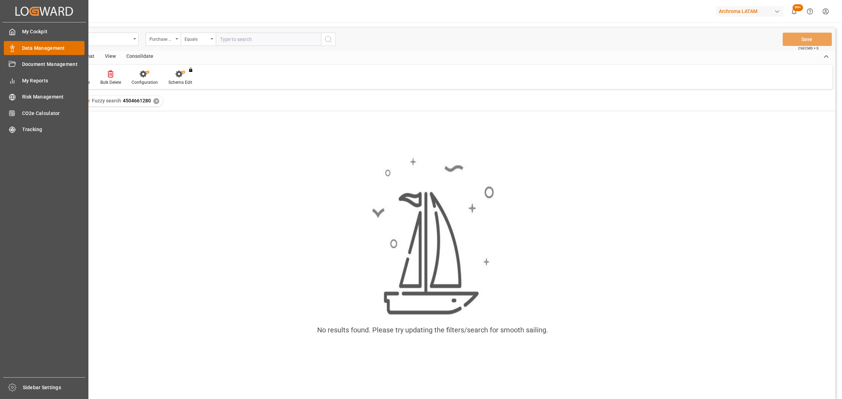
click at [30, 46] on span "Data Management" at bounding box center [53, 48] width 63 height 7
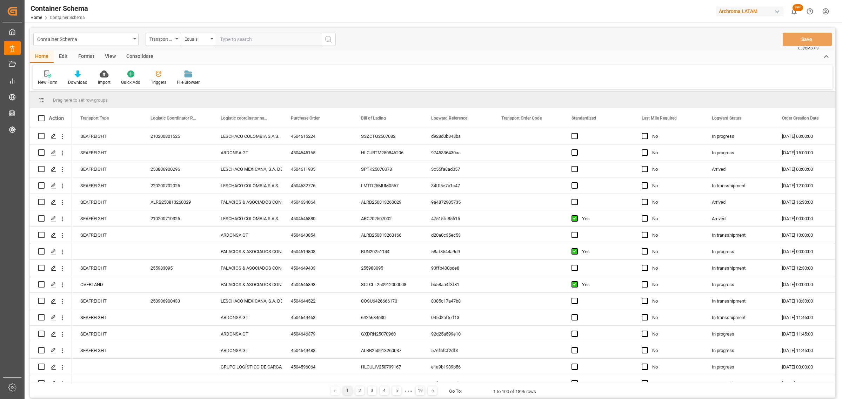
click at [89, 40] on div "Container Schema" at bounding box center [84, 38] width 94 height 9
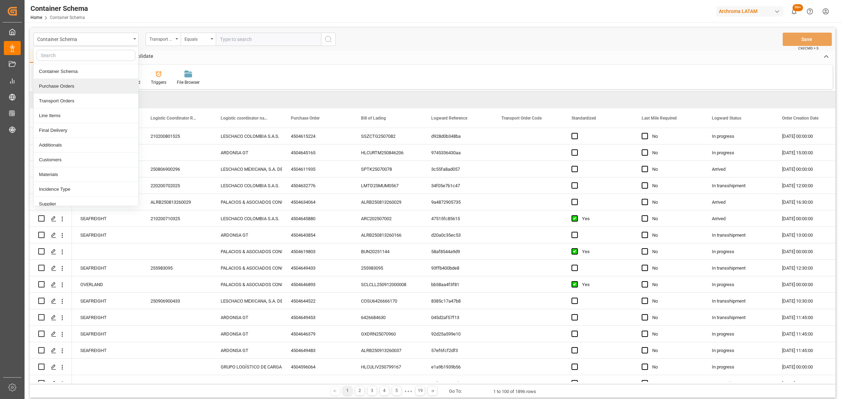
click at [72, 83] on div "Purchase Orders" at bounding box center [86, 86] width 105 height 15
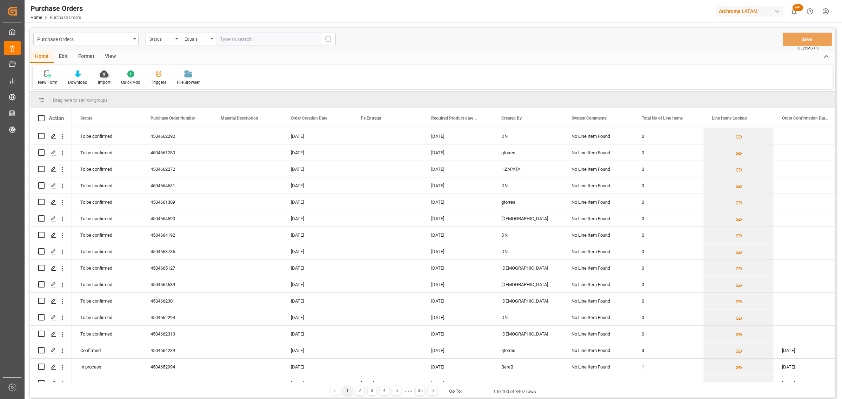
click at [106, 74] on icon at bounding box center [104, 74] width 9 height 7
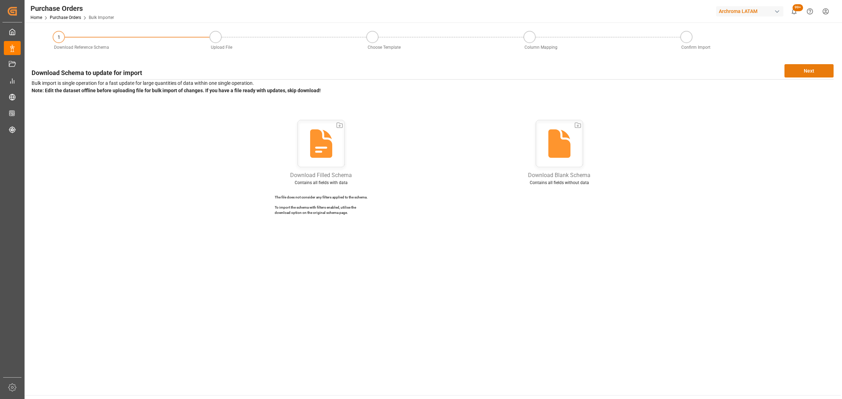
click at [811, 68] on button "Next" at bounding box center [808, 70] width 49 height 13
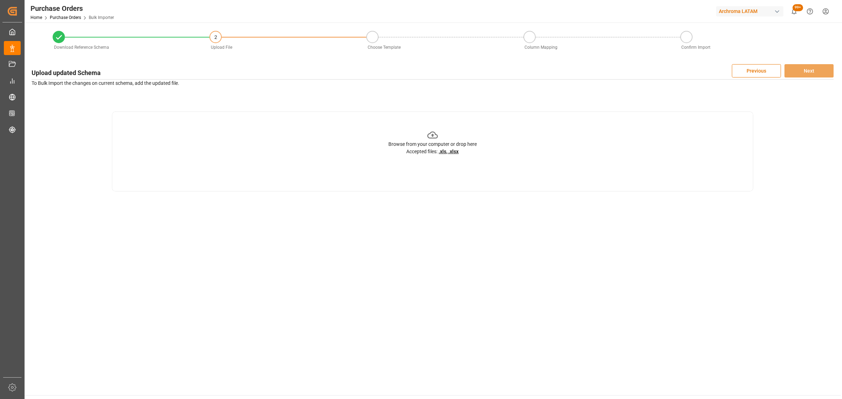
click at [447, 141] on div "Browse from your computer or drop here" at bounding box center [432, 144] width 88 height 7
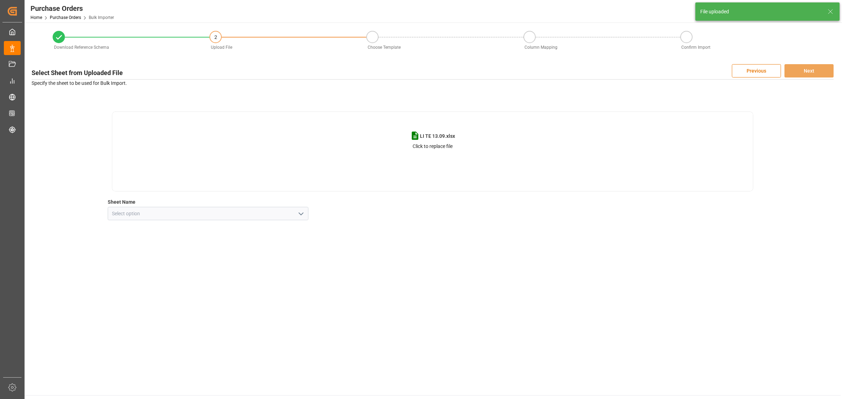
click at [301, 213] on icon "open menu" at bounding box center [301, 214] width 8 height 8
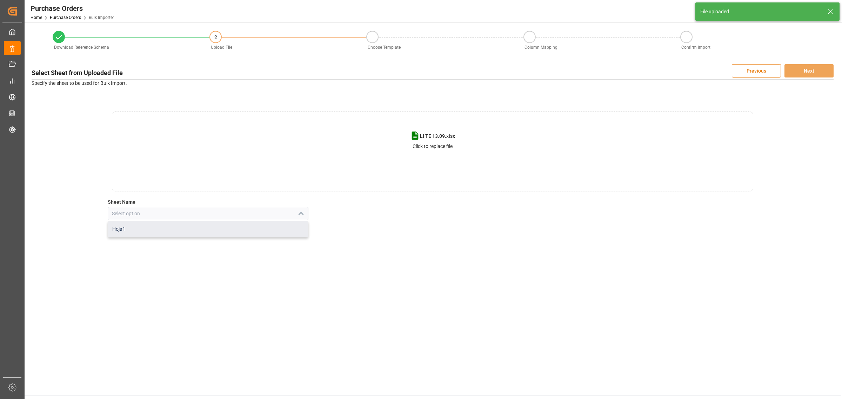
click at [223, 229] on div "Hoja1" at bounding box center [208, 229] width 200 height 16
type input "Hoja1"
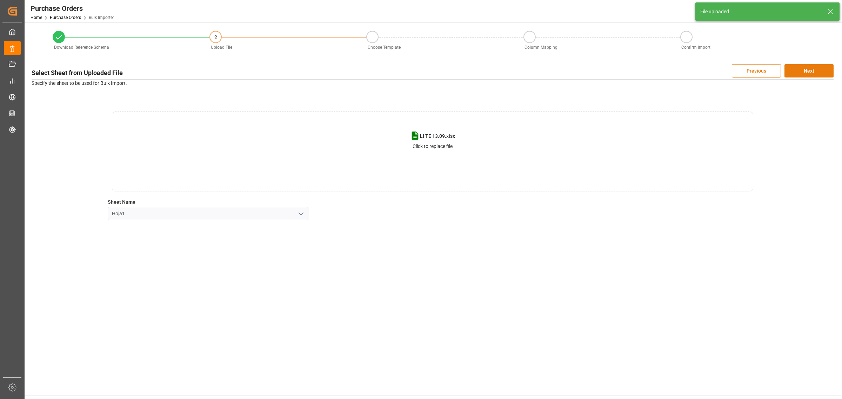
click at [810, 65] on button "Next" at bounding box center [808, 70] width 49 height 13
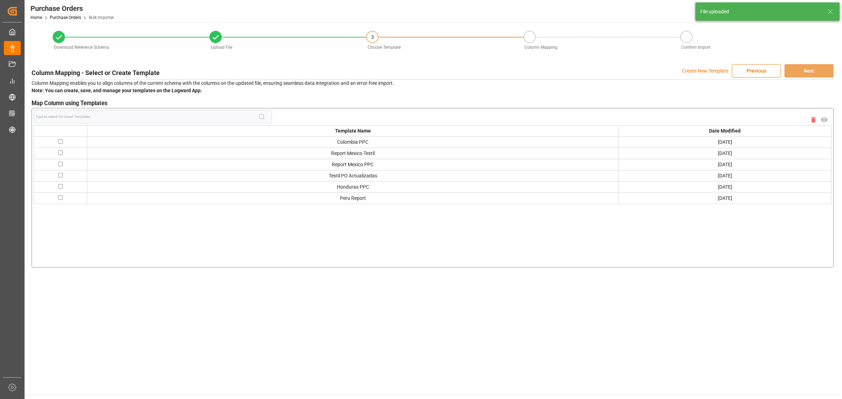
click at [699, 73] on p "Create New Template" at bounding box center [705, 70] width 46 height 13
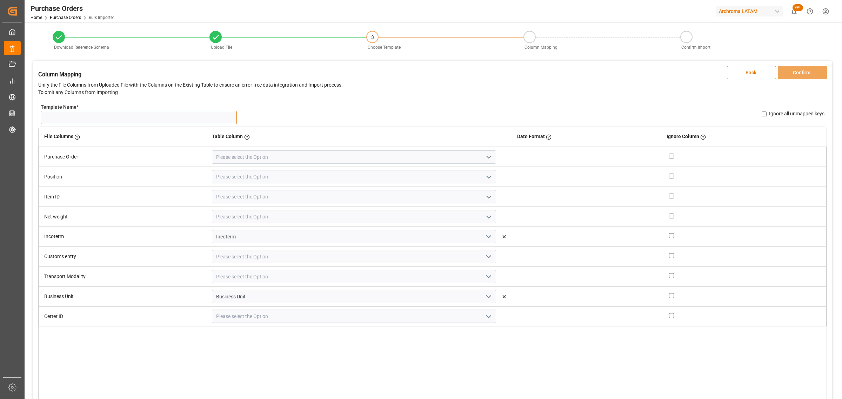
click at [102, 118] on input "Template Name *" at bounding box center [139, 117] width 196 height 13
type input "LI OA 13.09"
click at [484, 157] on icon "open menu" at bounding box center [488, 157] width 8 height 8
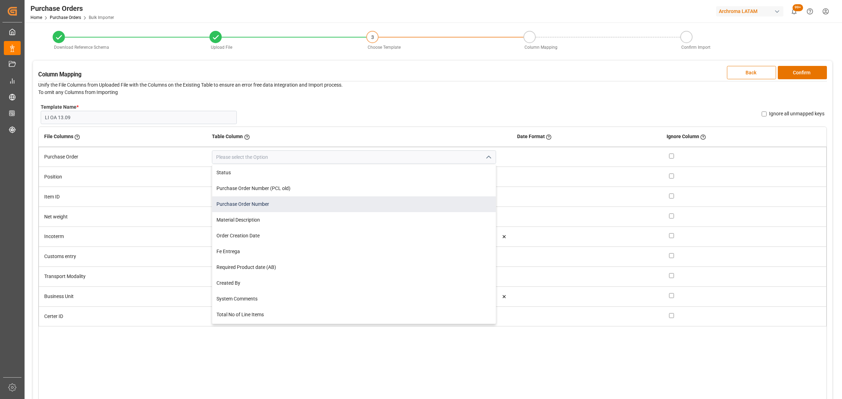
click at [292, 204] on div "Purchase Order Number" at bounding box center [353, 204] width 283 height 16
type input "Purchase Order Number"
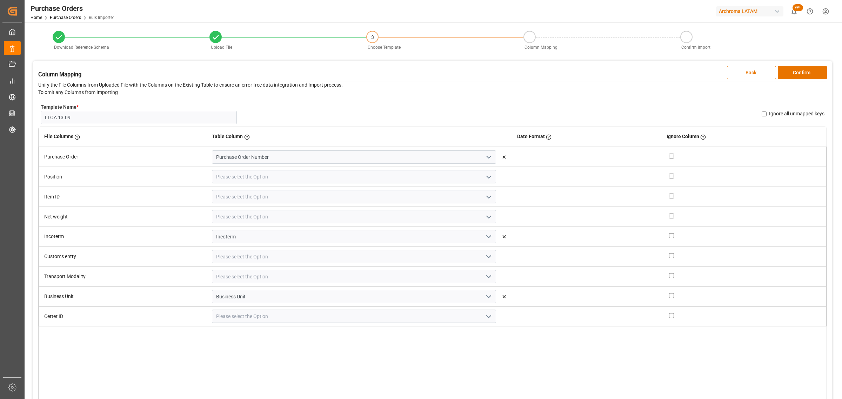
click at [484, 177] on icon "open menu" at bounding box center [488, 177] width 8 height 8
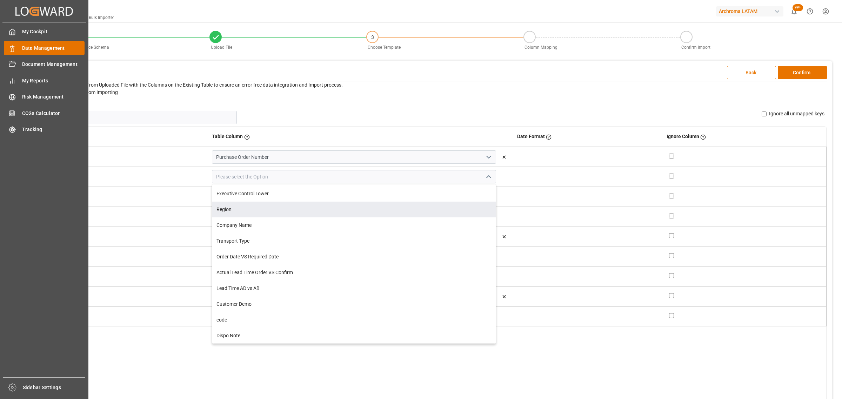
click at [14, 47] on polygon at bounding box center [13, 47] width 2 height 1
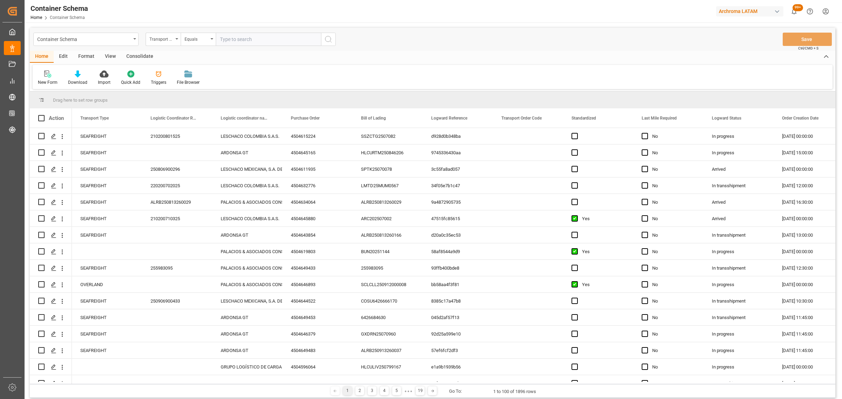
click at [125, 40] on div "Container Schema" at bounding box center [84, 38] width 94 height 9
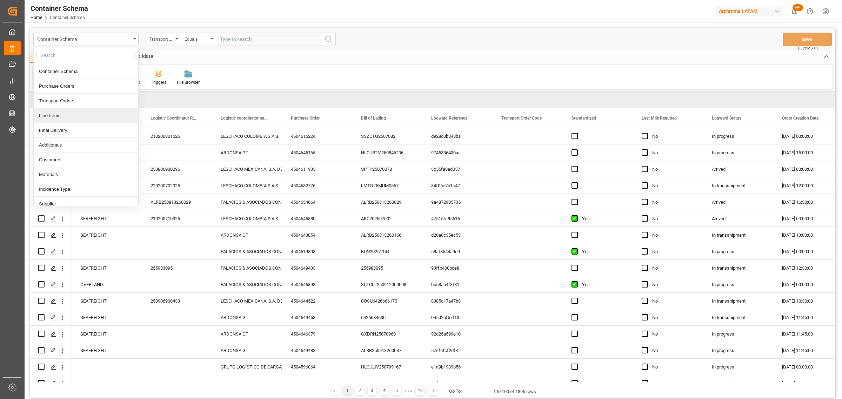
click at [59, 118] on div "Line Items" at bounding box center [86, 115] width 105 height 15
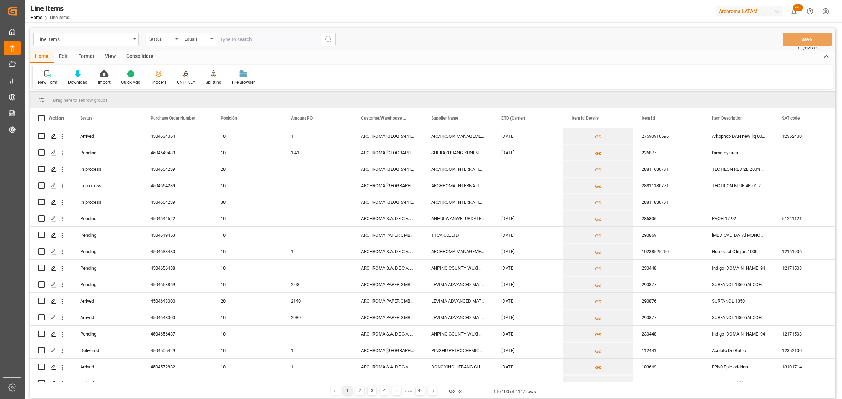
click at [104, 79] on div "Import" at bounding box center [104, 82] width 13 height 6
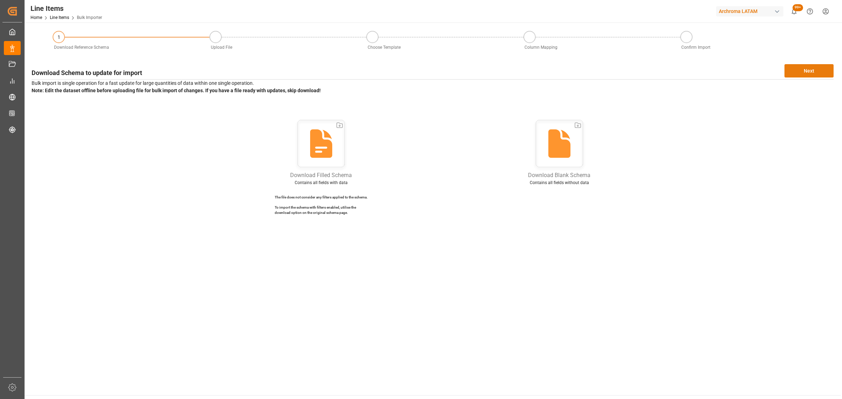
click at [807, 69] on button "Next" at bounding box center [808, 70] width 49 height 13
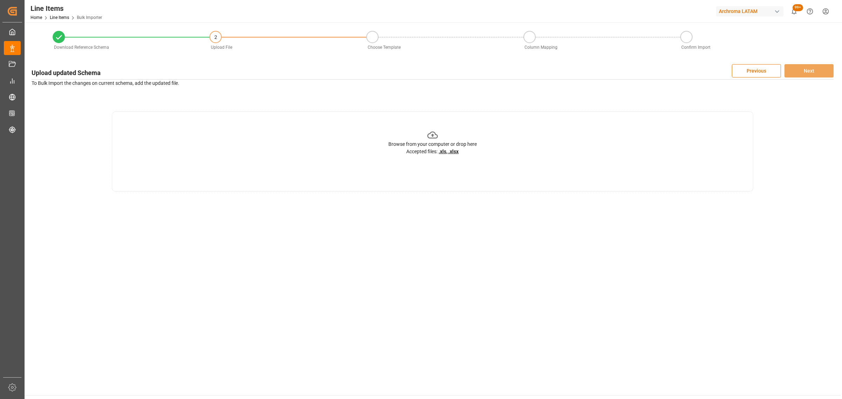
click at [454, 135] on div "Browse from your computer or drop here Accepted files: .xls, .xlsx" at bounding box center [432, 143] width 88 height 26
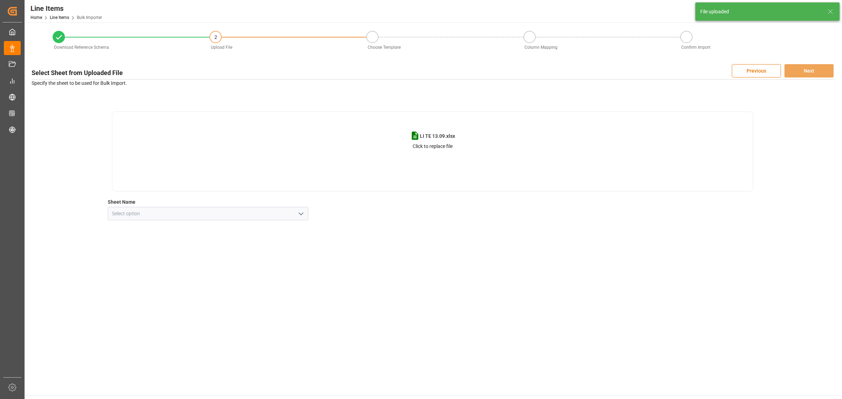
click at [304, 213] on icon "open menu" at bounding box center [301, 214] width 8 height 8
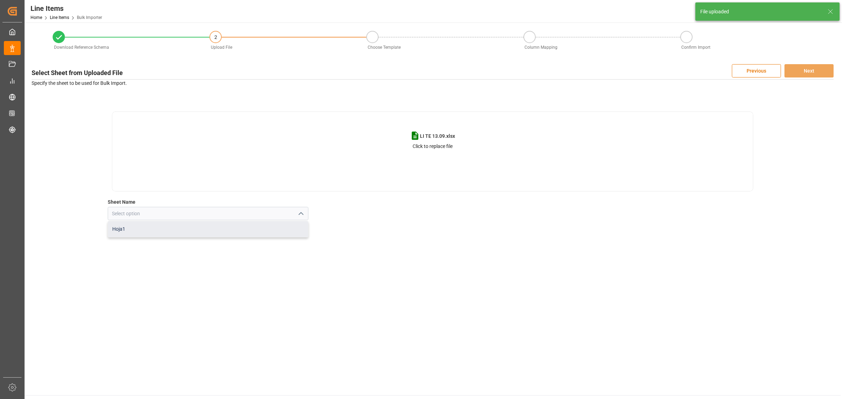
click at [210, 235] on div "Hoja1" at bounding box center [208, 229] width 200 height 16
type input "Hoja1"
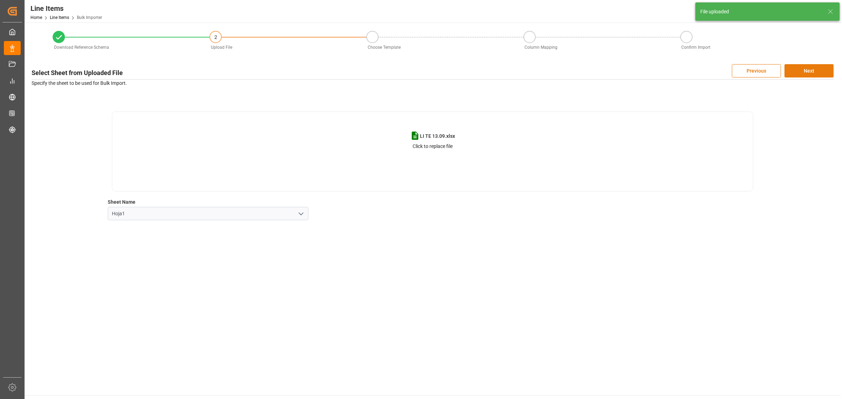
click at [809, 71] on button "Next" at bounding box center [808, 70] width 49 height 13
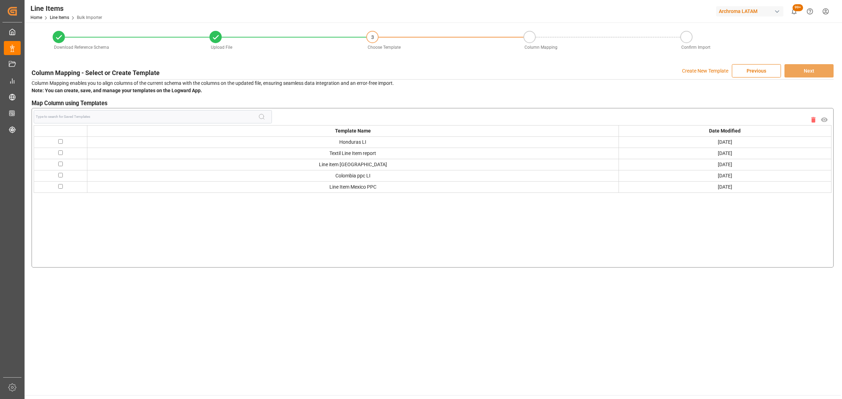
click at [713, 68] on p "Create New Template" at bounding box center [705, 70] width 46 height 13
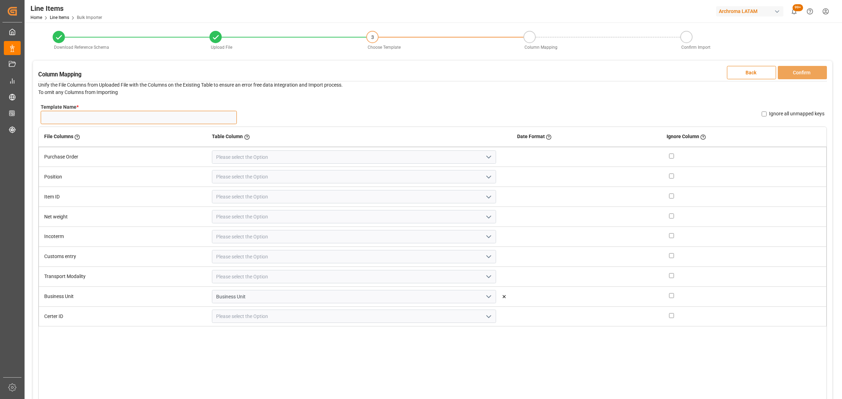
click at [186, 114] on input "Template Name *" at bounding box center [139, 117] width 196 height 13
type input "LI OA 13.099"
click at [484, 157] on icon "open menu" at bounding box center [488, 157] width 8 height 8
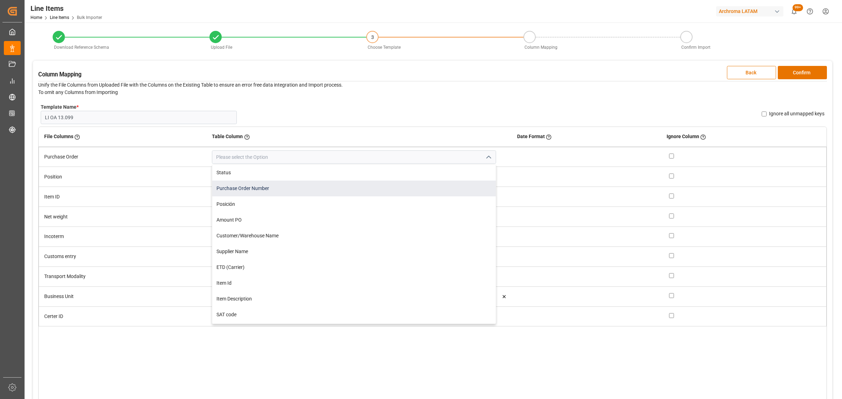
click at [262, 189] on div "Purchase Order Number" at bounding box center [353, 189] width 283 height 16
type input "Purchase Order Number"
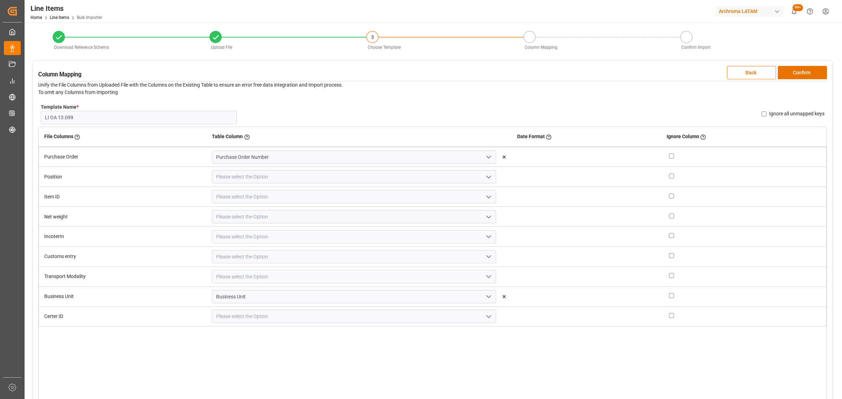
click at [484, 179] on icon "open menu" at bounding box center [488, 177] width 8 height 8
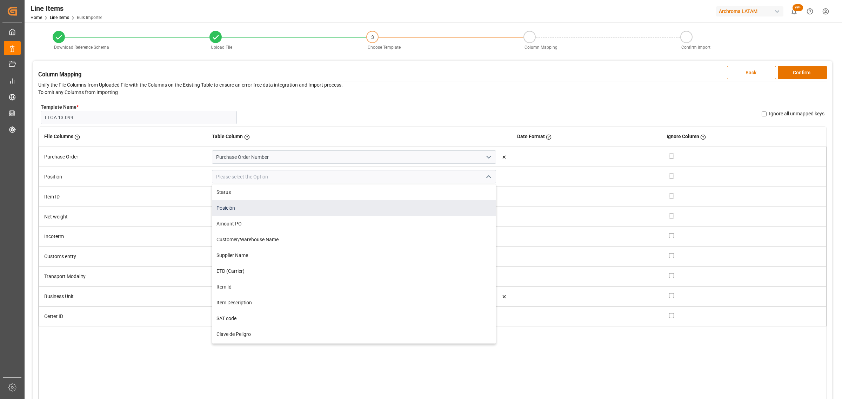
click at [309, 210] on div "Posición" at bounding box center [353, 208] width 283 height 16
type input "Posición"
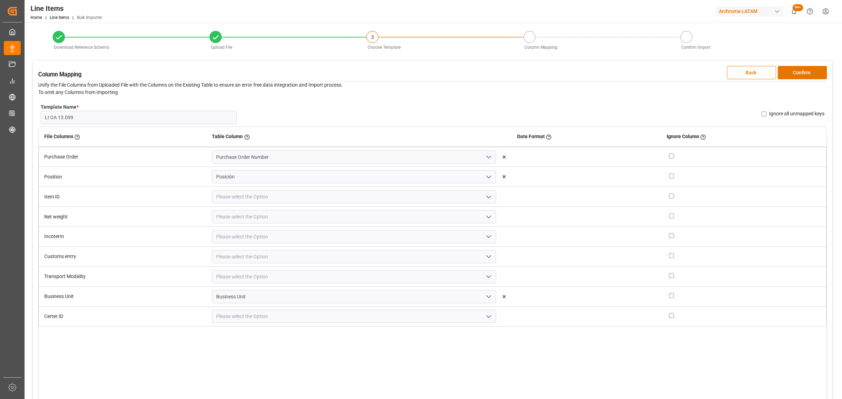
click at [484, 197] on icon "open menu" at bounding box center [488, 197] width 8 height 8
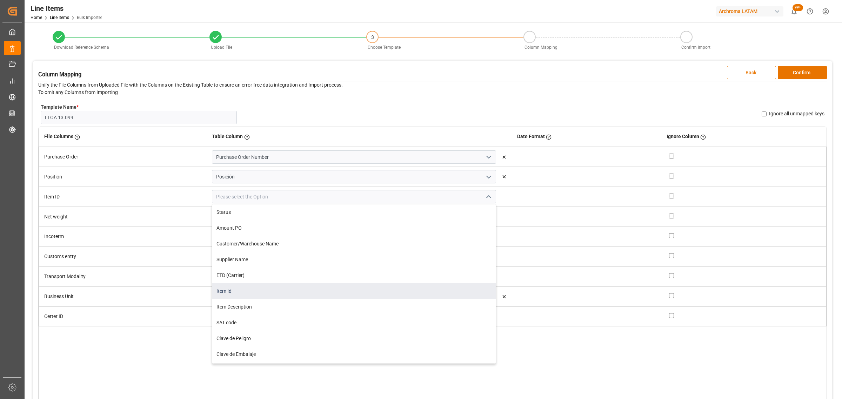
click at [272, 293] on div "Item Id" at bounding box center [353, 291] width 283 height 16
type input "Item Id"
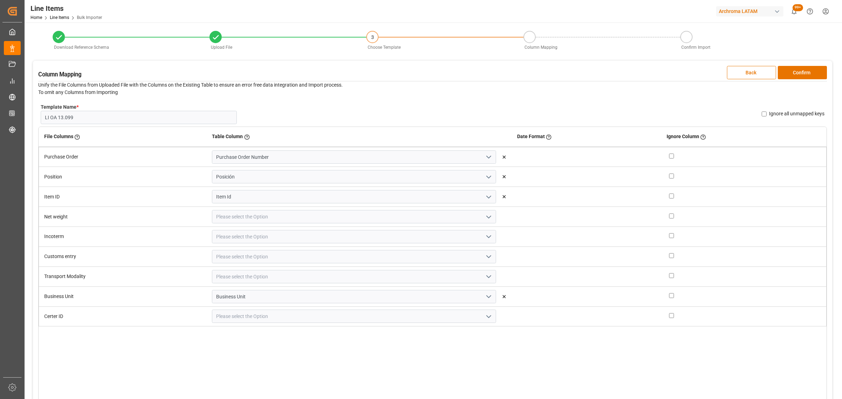
click at [485, 217] on icon "open menu" at bounding box center [488, 217] width 8 height 8
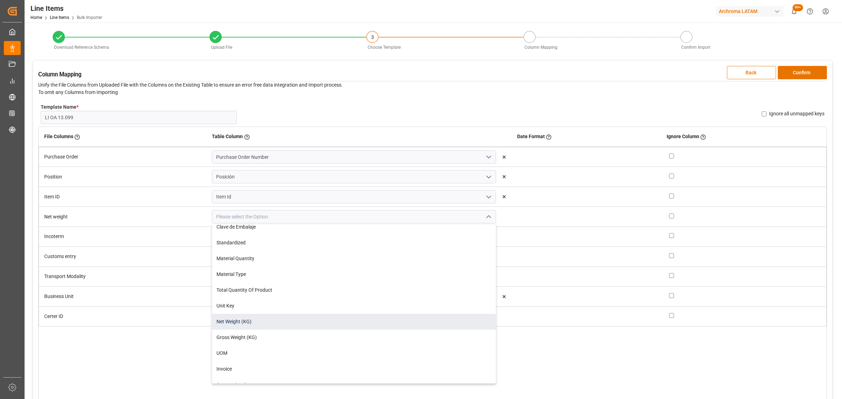
click at [248, 320] on div "Net Weight (KG)" at bounding box center [353, 322] width 283 height 16
type input "Net Weight (KG)"
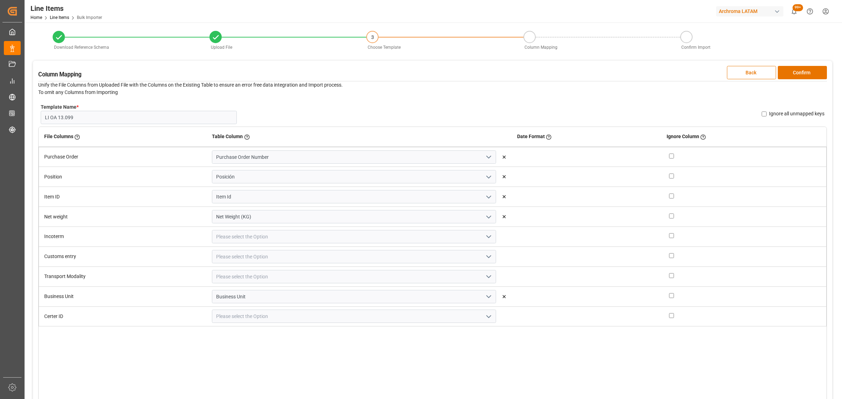
click at [484, 239] on icon "open menu" at bounding box center [488, 237] width 8 height 8
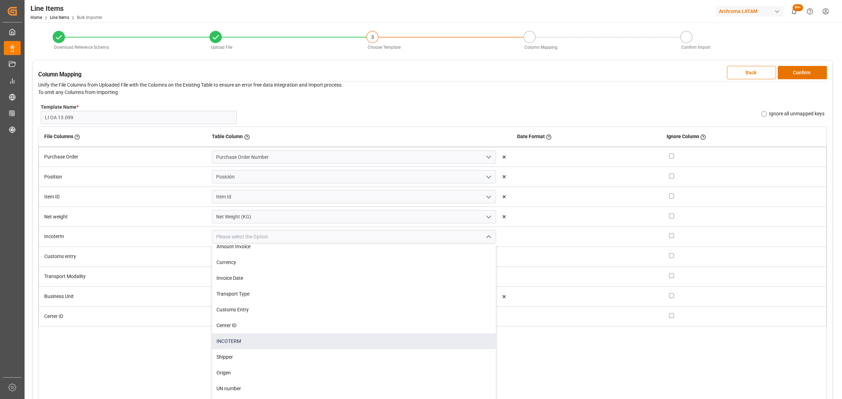
click at [265, 335] on div "INCOTERM" at bounding box center [353, 342] width 283 height 16
type input "INCOTERM"
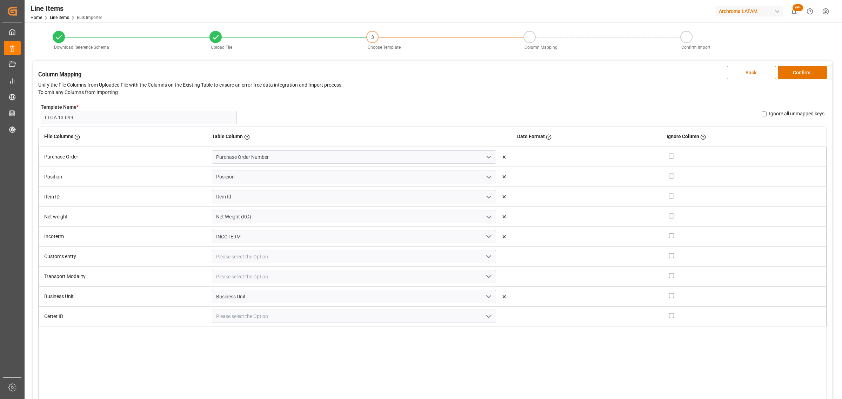
click at [487, 257] on polyline "open menu" at bounding box center [489, 257] width 4 height 2
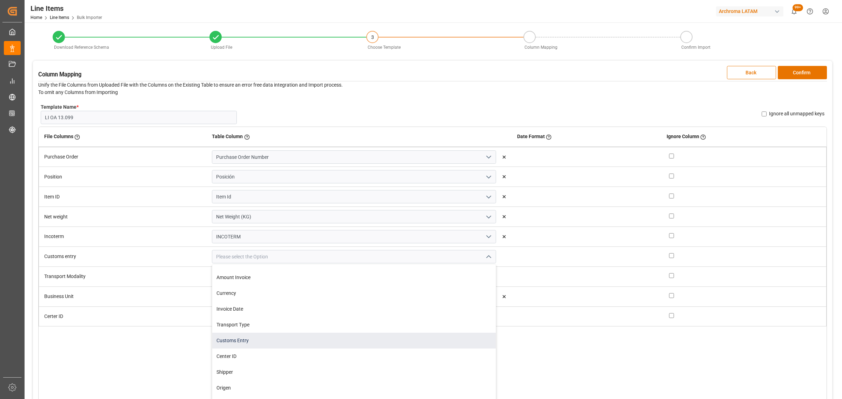
click at [279, 334] on div "Customs Entry" at bounding box center [353, 341] width 283 height 16
type input "Customs Entry"
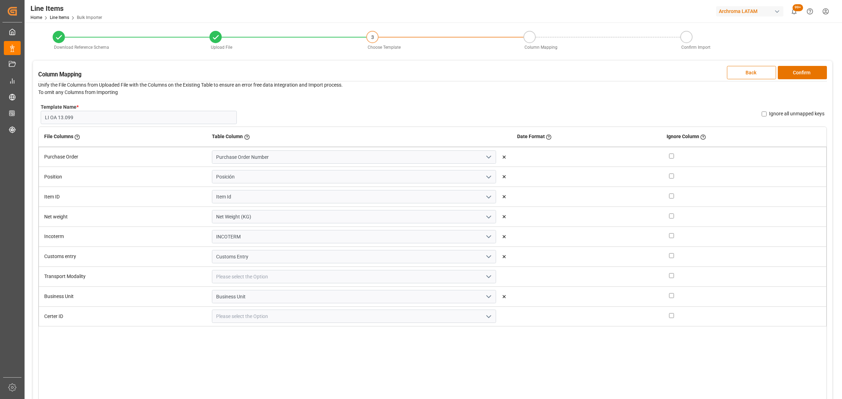
click at [487, 276] on polyline "open menu" at bounding box center [489, 277] width 4 height 2
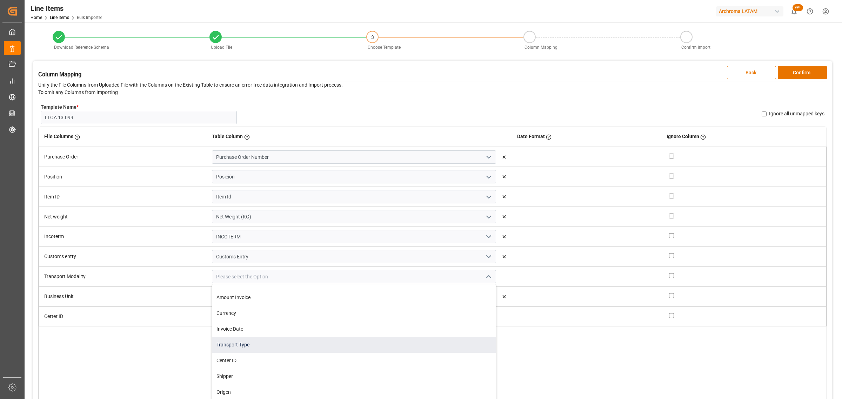
click at [272, 342] on div "Transport Type" at bounding box center [353, 345] width 283 height 16
type input "Transport Type"
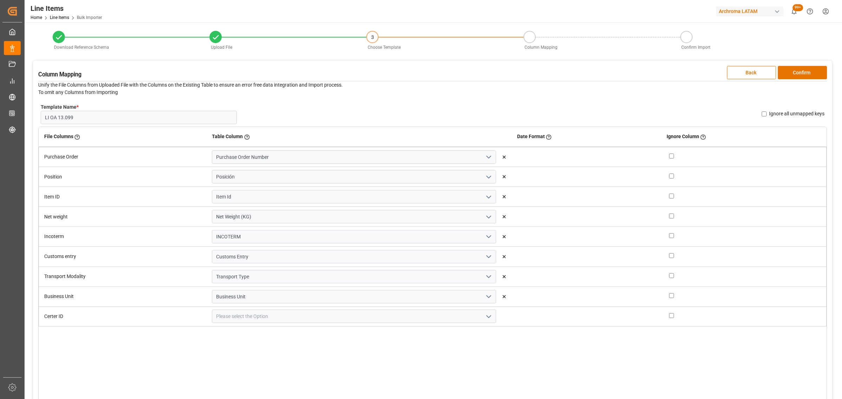
click at [484, 316] on icon "open menu" at bounding box center [488, 317] width 8 height 8
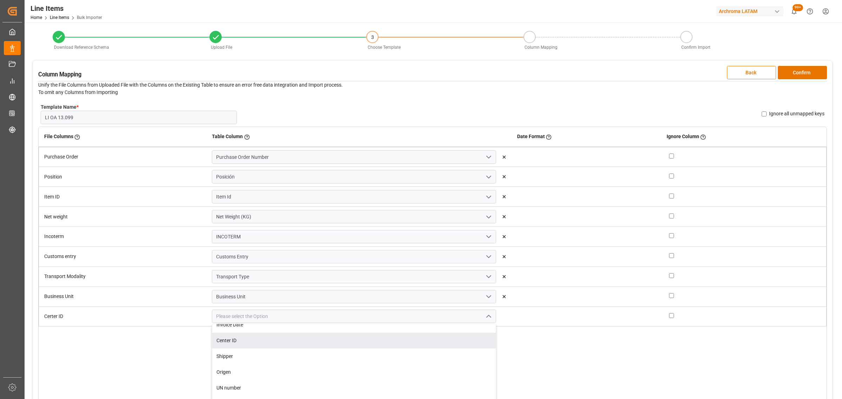
click at [311, 341] on div "Center ID" at bounding box center [353, 341] width 283 height 16
type input "Center ID"
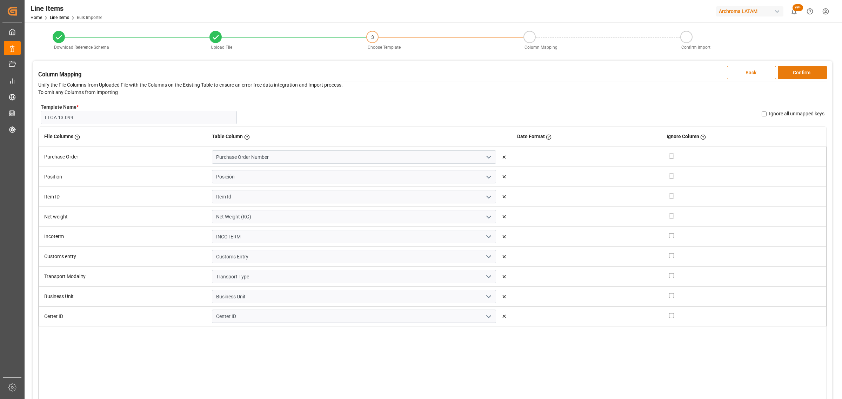
click at [799, 74] on button "Confirm" at bounding box center [802, 72] width 49 height 13
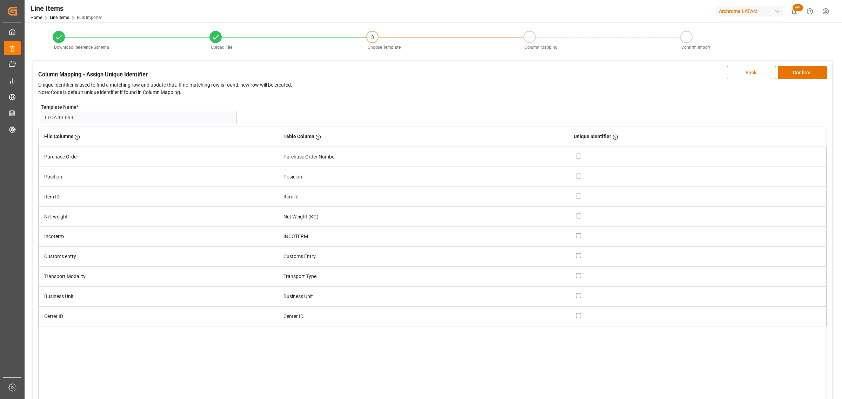
click at [577, 155] on input "checkbox" at bounding box center [578, 156] width 5 height 5
checkbox input "true"
click at [579, 176] on input "checkbox" at bounding box center [578, 176] width 5 height 5
checkbox input "true"
click at [812, 76] on button "Confirm" at bounding box center [802, 72] width 49 height 13
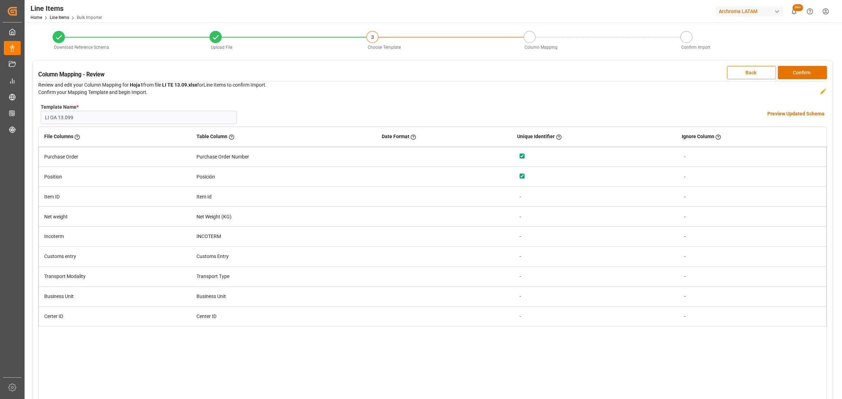
click at [784, 113] on h4 "Preview Updated Schema" at bounding box center [795, 113] width 57 height 7
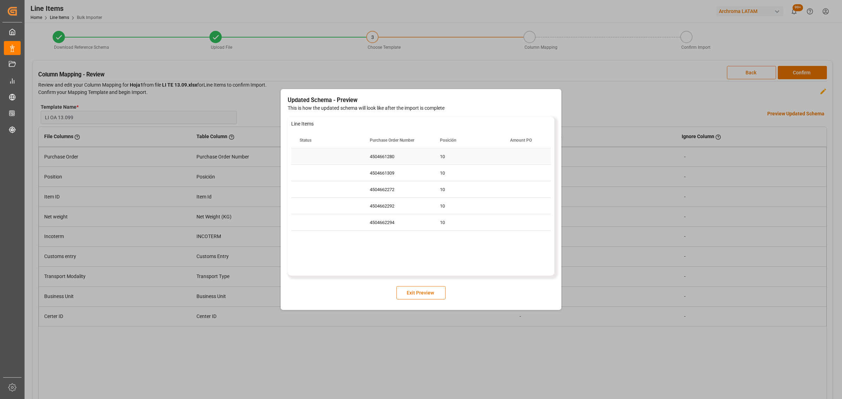
click at [380, 151] on div "4504661280" at bounding box center [396, 156] width 70 height 16
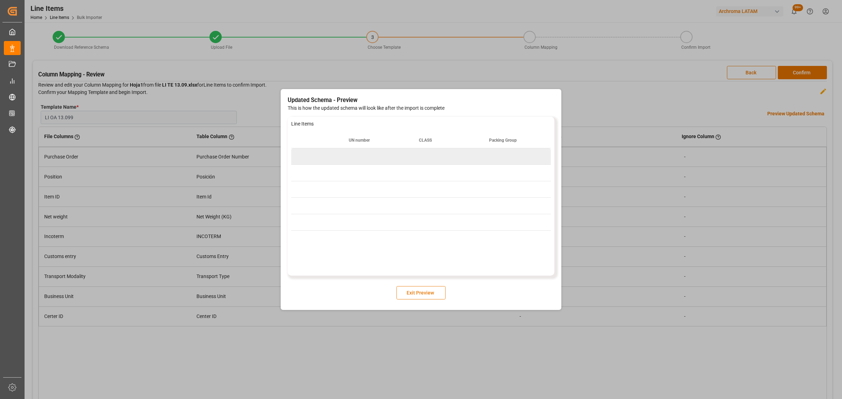
scroll to position [0, 2126]
click at [436, 292] on button "Exit Preview" at bounding box center [420, 292] width 49 height 13
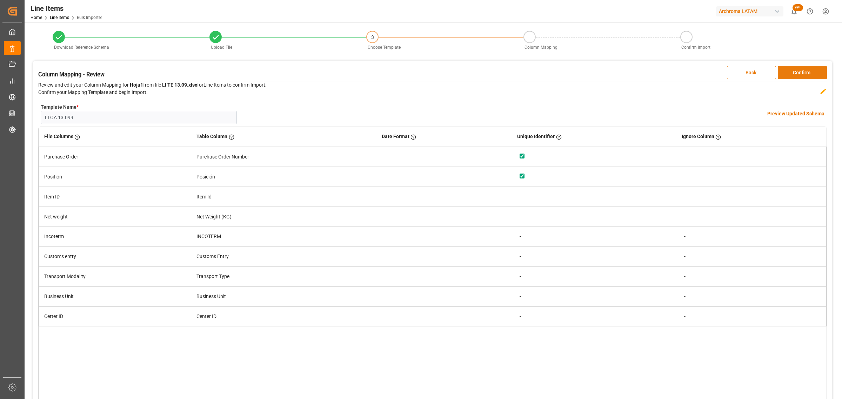
click at [794, 75] on button "Confirm" at bounding box center [802, 72] width 49 height 13
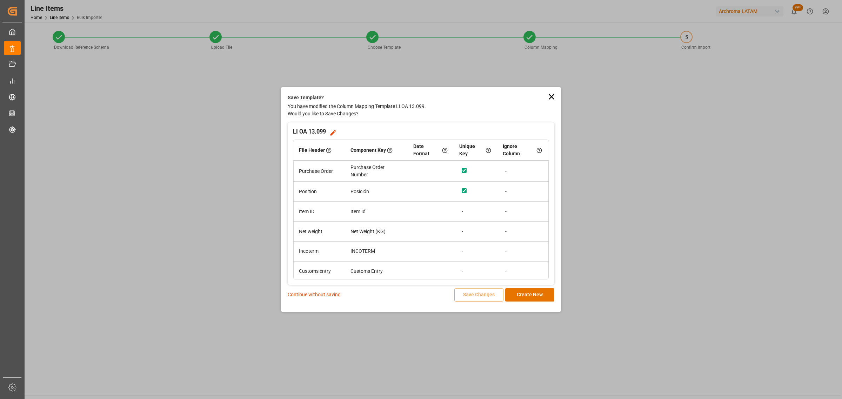
click at [323, 299] on p "Continue without saving" at bounding box center [314, 294] width 53 height 7
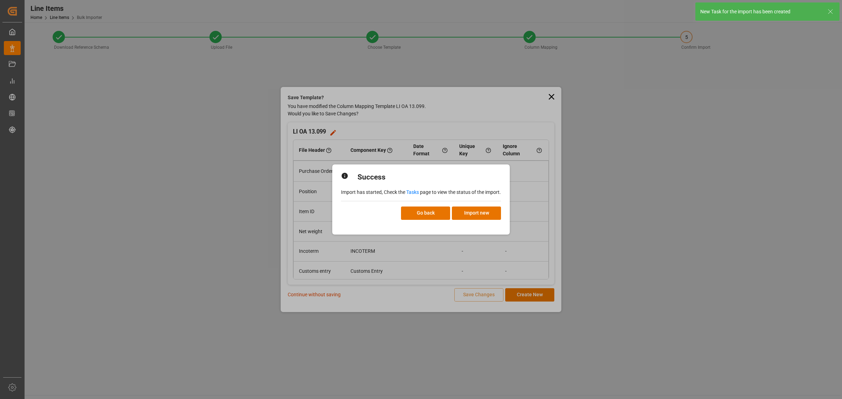
click at [411, 193] on link "Tasks" at bounding box center [412, 192] width 13 height 6
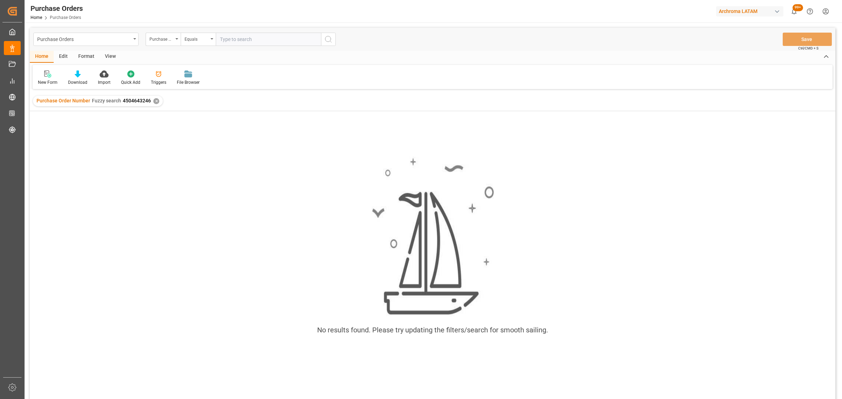
click at [99, 39] on div "Purchase Orders" at bounding box center [84, 38] width 94 height 9
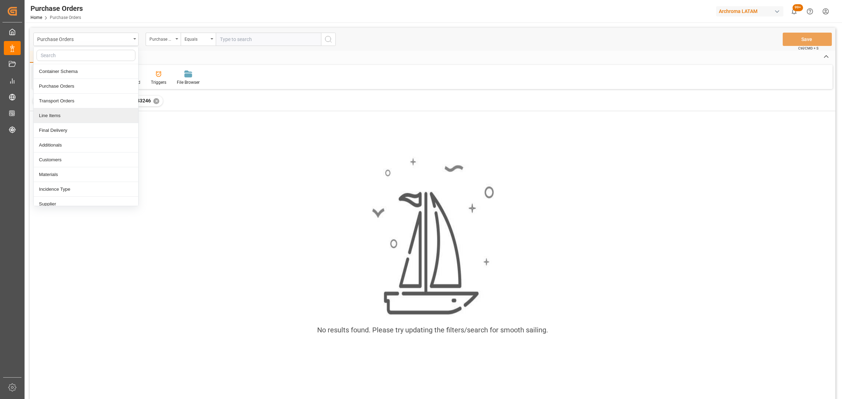
click at [57, 116] on div "Line Items" at bounding box center [86, 115] width 105 height 15
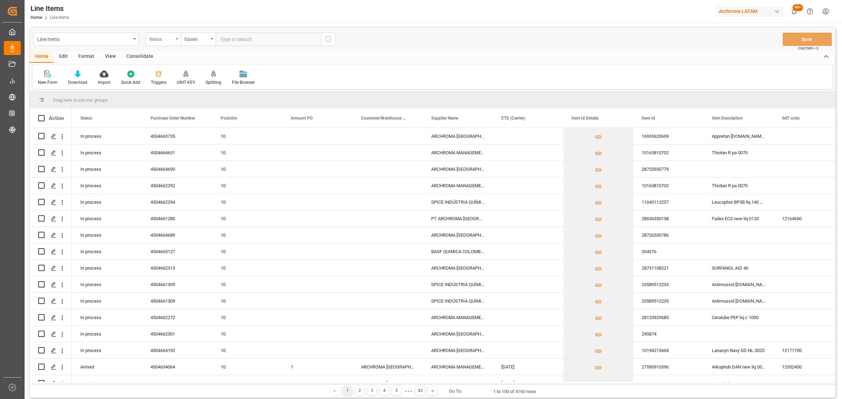
drag, startPoint x: 174, startPoint y: 39, endPoint x: 172, endPoint y: 46, distance: 6.9
click at [174, 39] on div "Status" at bounding box center [163, 39] width 35 height 13
click at [169, 86] on div "Purchase Order Number" at bounding box center [198, 86] width 105 height 15
click at [194, 35] on div "Equals" at bounding box center [197, 38] width 24 height 8
click at [209, 88] on div "Fuzzy search" at bounding box center [233, 86] width 105 height 15
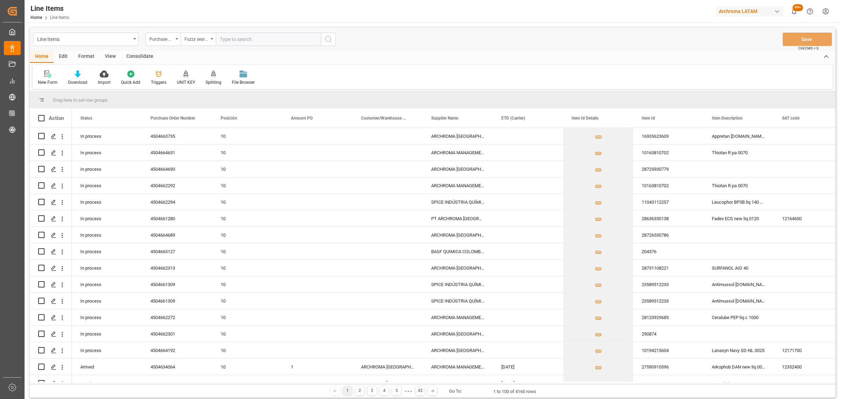
click at [236, 34] on input "text" at bounding box center [268, 39] width 105 height 13
paste input "4504665127"
type input "4504665127"
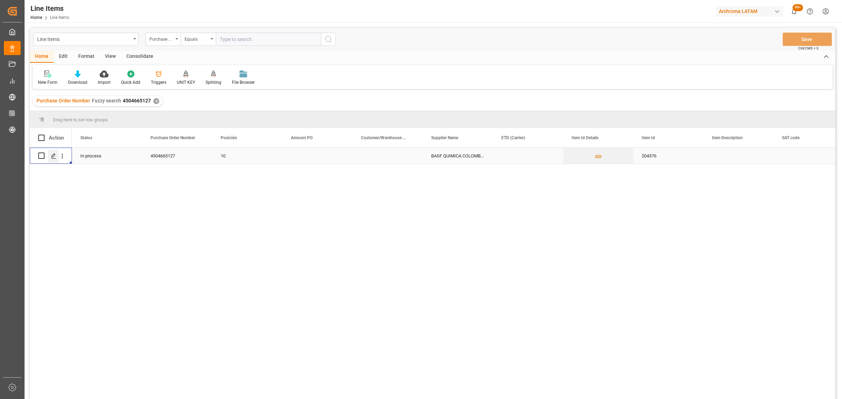
click at [54, 157] on icon "Press SPACE to select this row." at bounding box center [54, 156] width 6 height 6
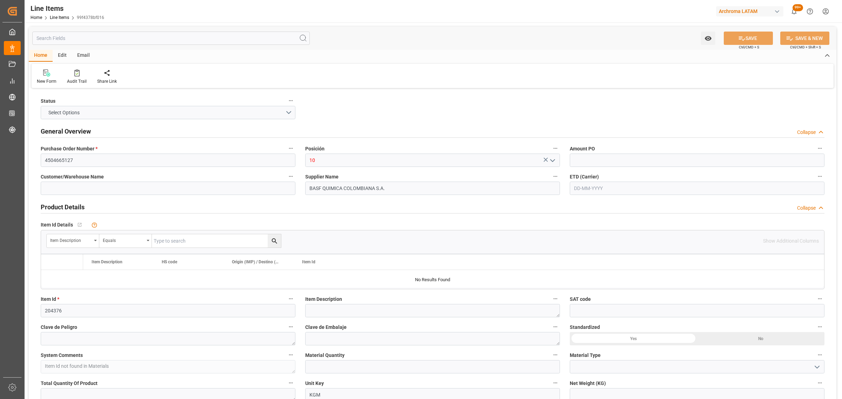
type input "950"
type input "13-09-2025 20:38"
click at [62, 163] on input "4504665127" at bounding box center [168, 160] width 255 height 13
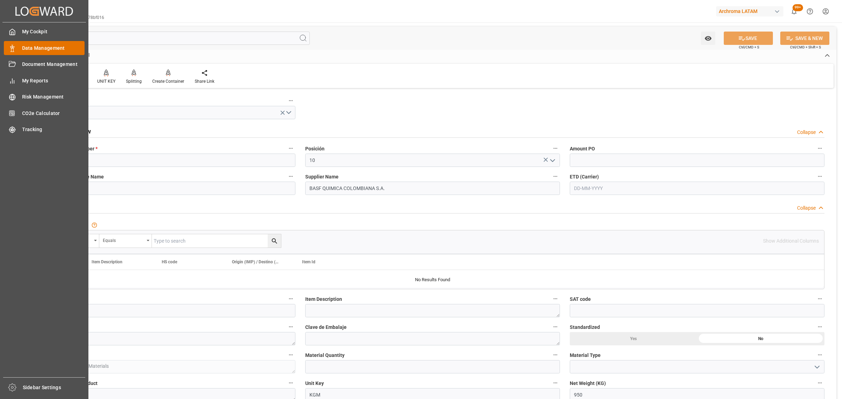
click at [16, 47] on div "Data Management Data Management" at bounding box center [44, 48] width 81 height 14
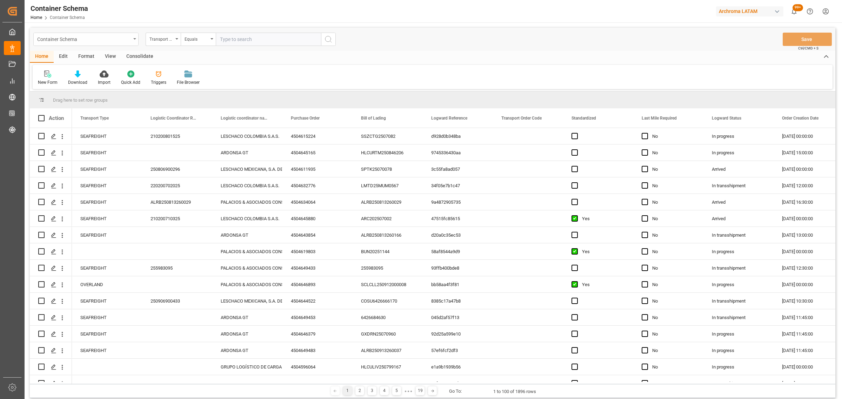
click at [125, 39] on div "Container Schema" at bounding box center [84, 38] width 94 height 9
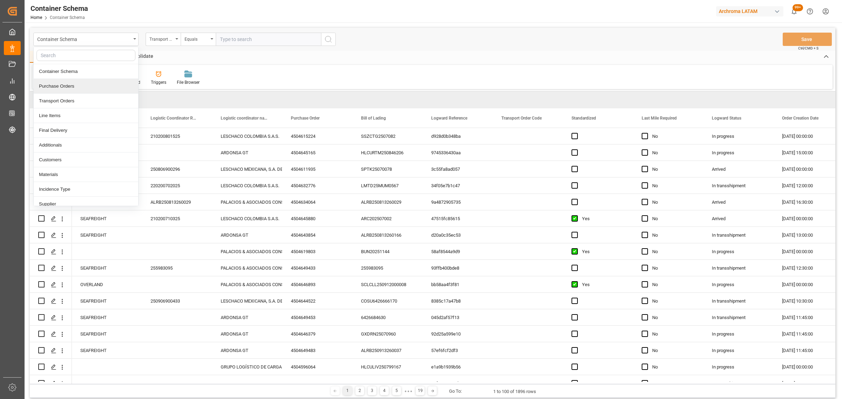
click at [81, 87] on div "Purchase Orders" at bounding box center [86, 86] width 105 height 15
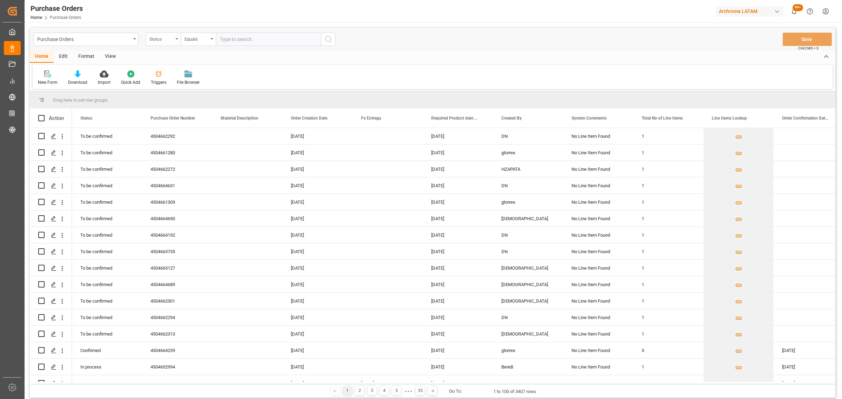
click at [169, 41] on div "Status" at bounding box center [161, 38] width 24 height 8
click at [178, 84] on div "Purchase Order Number" at bounding box center [198, 86] width 105 height 15
click at [196, 39] on div "Equals" at bounding box center [197, 38] width 24 height 8
click at [223, 83] on div "Fuzzy search" at bounding box center [233, 86] width 105 height 15
click at [241, 41] on input "text" at bounding box center [268, 39] width 105 height 13
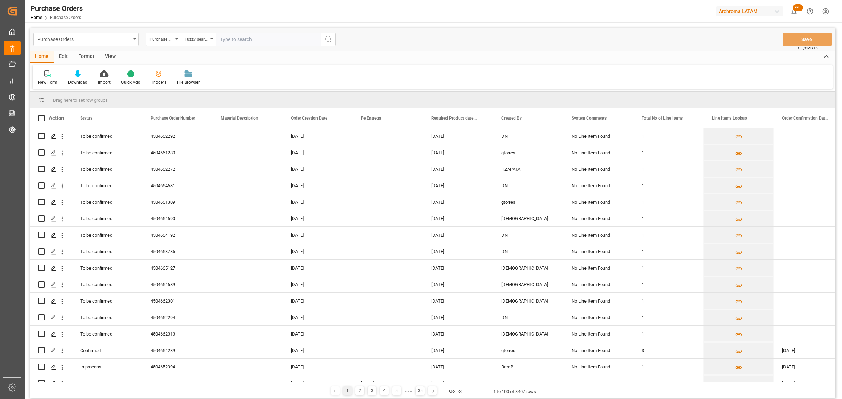
paste input "4504665127"
type input "4504665127"
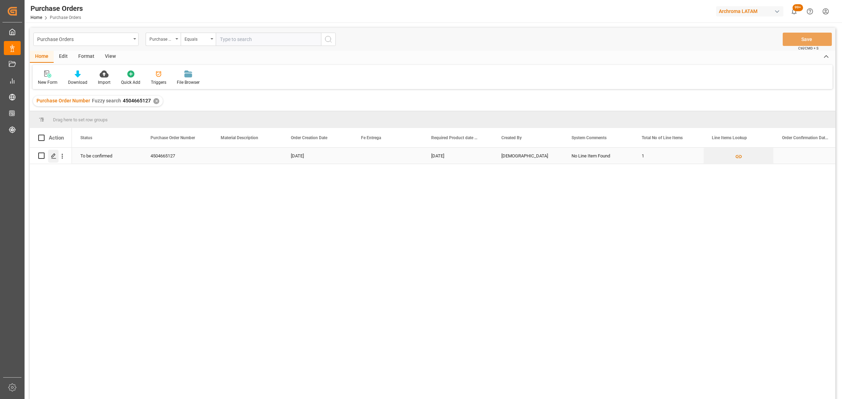
click at [50, 155] on div "Press SPACE to select this row." at bounding box center [53, 156] width 11 height 13
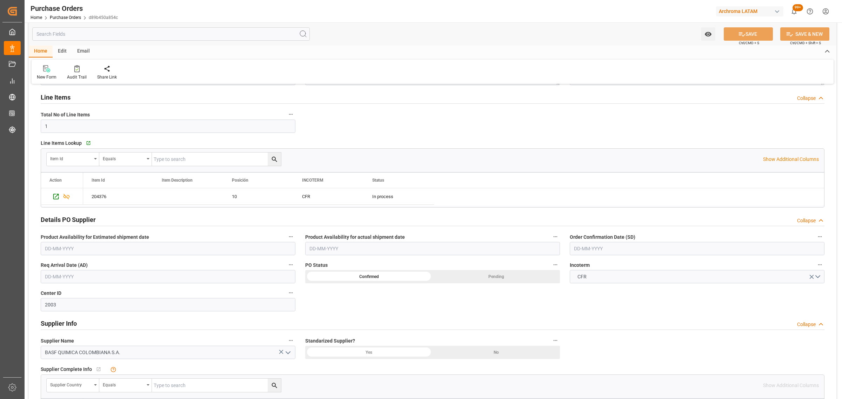
scroll to position [97, 0]
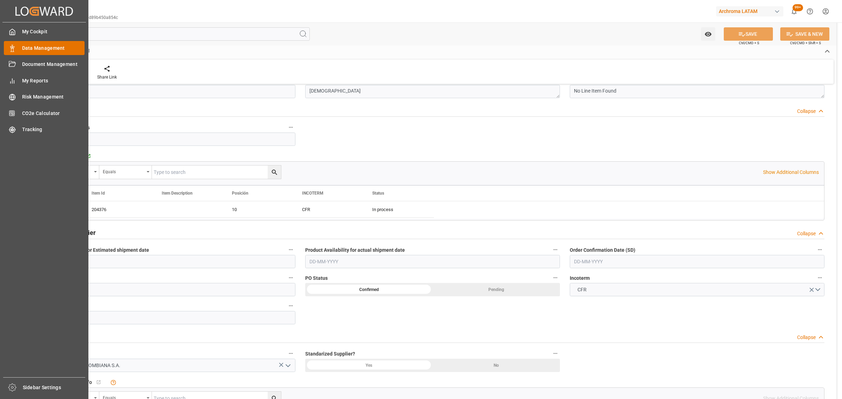
click at [18, 48] on div "Data Management Data Management" at bounding box center [44, 48] width 81 height 14
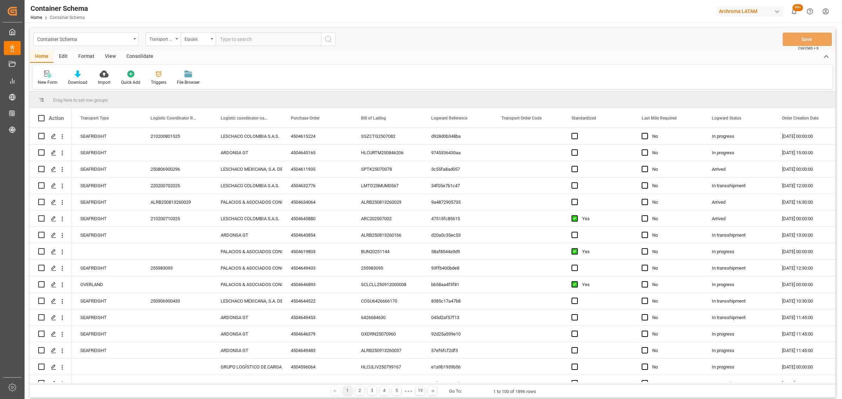
click at [102, 39] on div "Container Schema" at bounding box center [84, 38] width 94 height 9
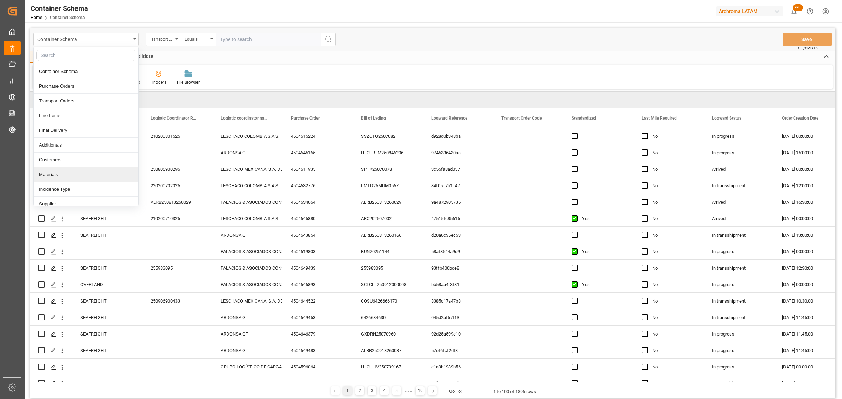
click at [59, 172] on div "Materials" at bounding box center [86, 174] width 105 height 15
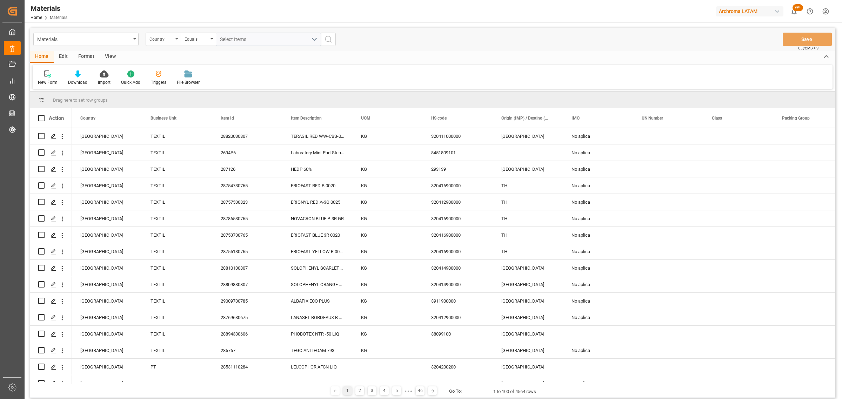
click at [159, 39] on div "Country" at bounding box center [161, 38] width 24 height 8
click at [176, 100] on div "Item Id" at bounding box center [198, 101] width 105 height 15
click at [188, 42] on div "Equals" at bounding box center [197, 38] width 24 height 8
click at [217, 83] on div "Fuzzy search" at bounding box center [233, 86] width 105 height 15
paste input "28636330138"
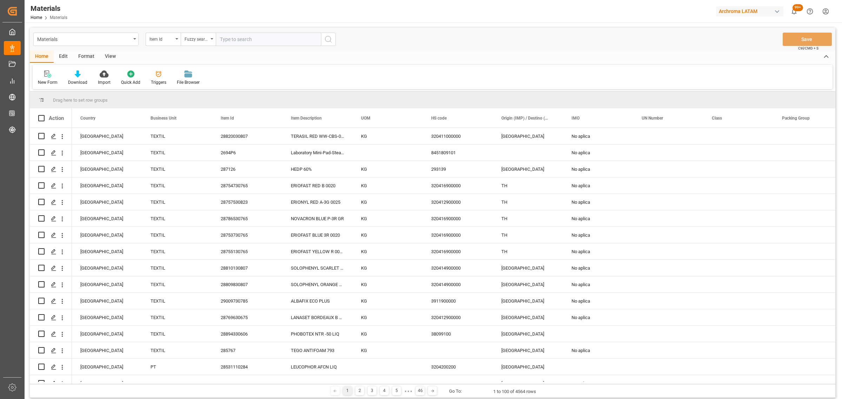
type input "28636330138"
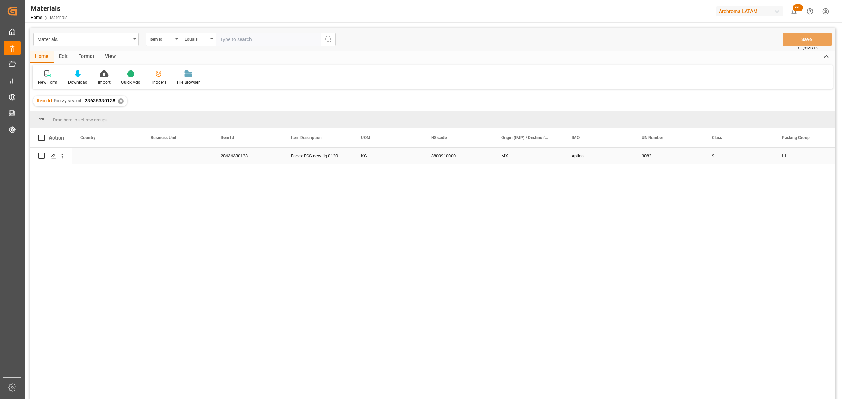
click at [169, 160] on div "Press SPACE to select this row." at bounding box center [177, 156] width 70 height 16
click at [201, 160] on polyline "open menu" at bounding box center [199, 160] width 4 height 2
click at [179, 182] on div "TEXTIL" at bounding box center [177, 180] width 58 height 25
type input "TEXTIL"
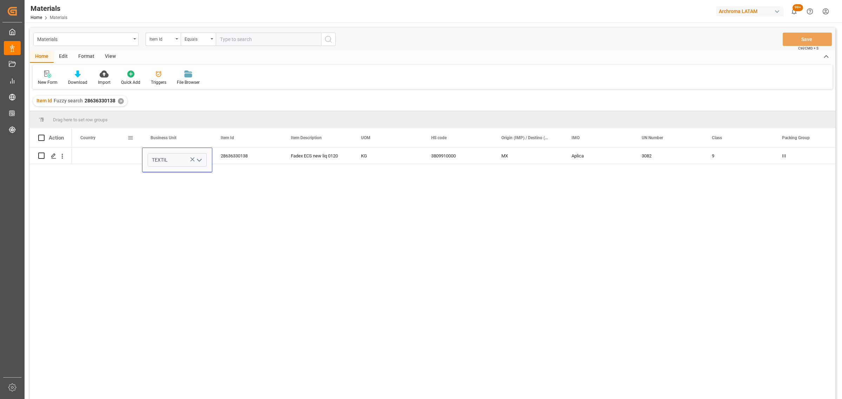
click at [104, 145] on div "Country" at bounding box center [103, 137] width 47 height 19
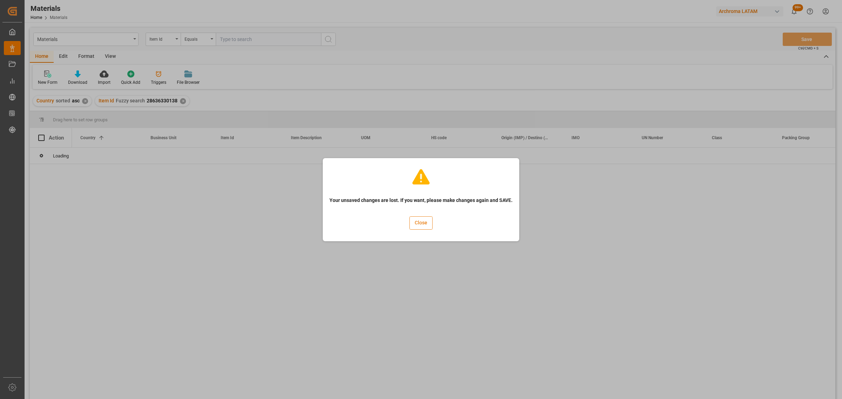
click at [424, 223] on button "Close" at bounding box center [420, 222] width 23 height 13
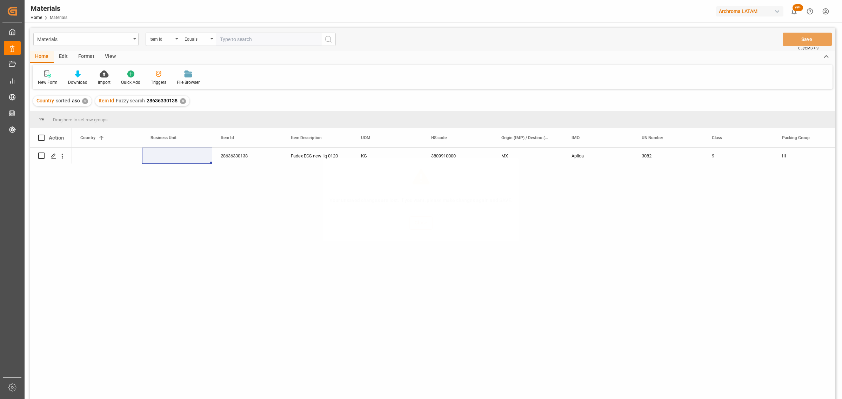
click at [178, 156] on div "Press SPACE to select this row." at bounding box center [177, 156] width 70 height 16
click at [197, 162] on icon "open menu" at bounding box center [199, 160] width 8 height 8
click at [182, 180] on div "TEXTIL" at bounding box center [177, 180] width 58 height 25
type input "TEXTIL"
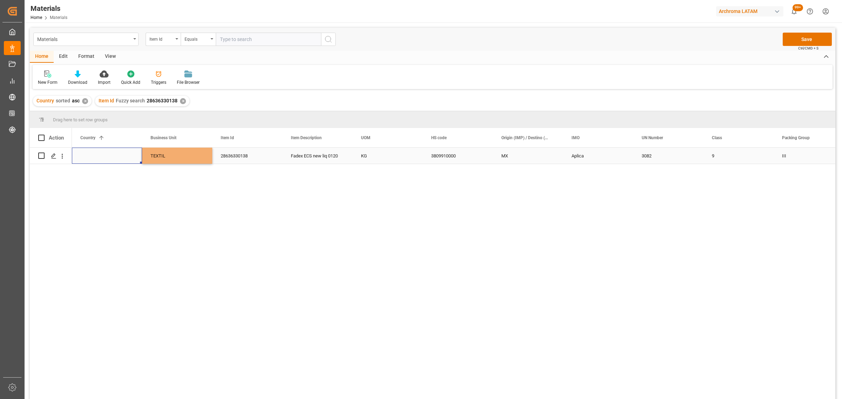
click at [121, 152] on div "Press SPACE to select this row." at bounding box center [107, 156] width 70 height 16
click at [115, 157] on div "Press SPACE to select this row." at bounding box center [107, 156] width 70 height 16
click at [132, 158] on icon "open menu" at bounding box center [129, 160] width 8 height 8
click at [102, 204] on div "[GEOGRAPHIC_DATA]" at bounding box center [107, 204] width 58 height 25
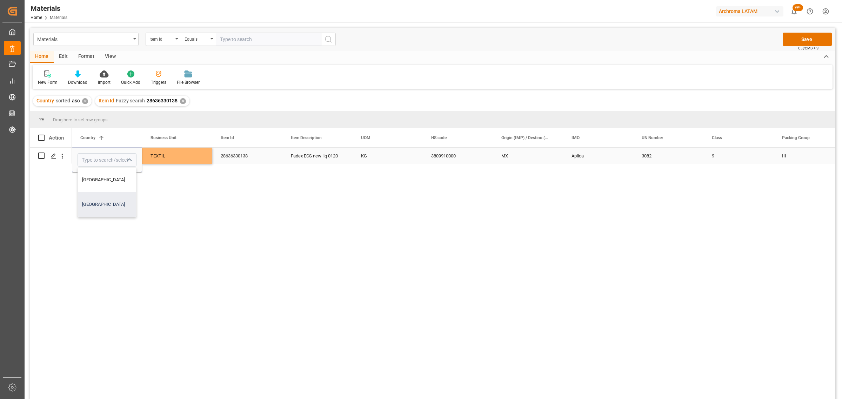
type input "[GEOGRAPHIC_DATA]"
click at [178, 155] on div "TEXTIL" at bounding box center [176, 156] width 53 height 16
click at [797, 39] on button "Save" at bounding box center [807, 39] width 49 height 13
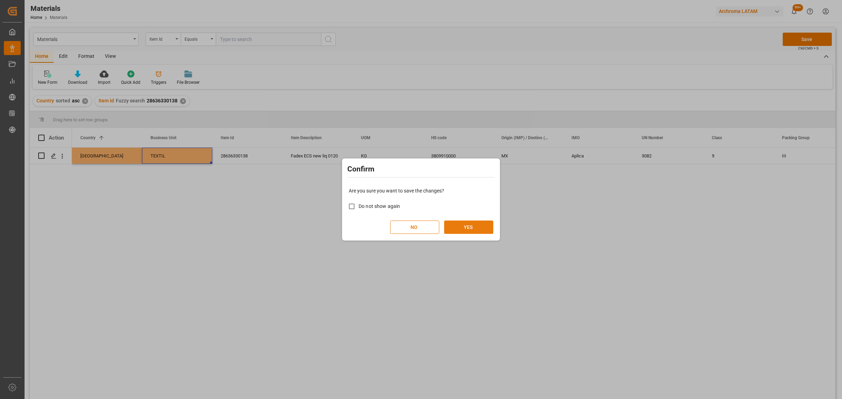
click at [475, 232] on button "YES" at bounding box center [468, 227] width 49 height 13
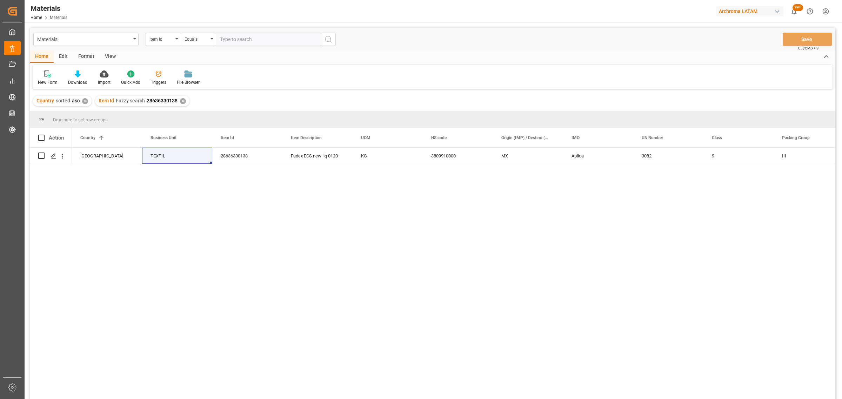
click at [224, 39] on input "text" at bounding box center [268, 39] width 105 height 13
click at [206, 40] on div "Equals" at bounding box center [197, 38] width 24 height 8
drag, startPoint x: 219, startPoint y: 91, endPoint x: 243, endPoint y: 54, distance: 43.1
click at [220, 86] on div "Fuzzy search" at bounding box center [233, 86] width 105 height 15
click at [259, 39] on input "text" at bounding box center [268, 39] width 105 height 13
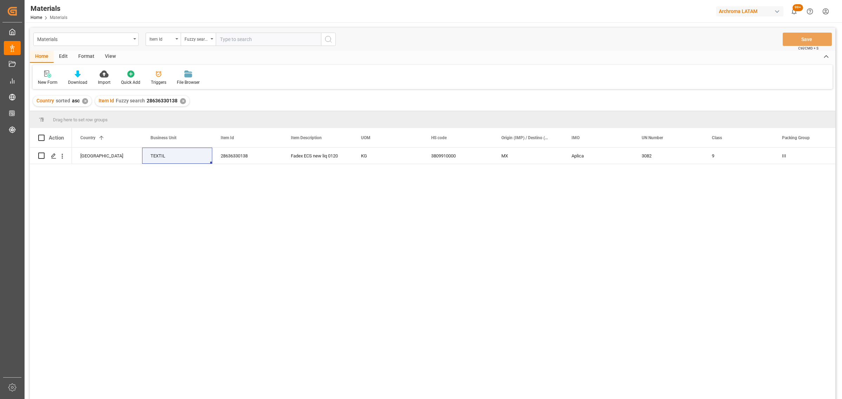
paste input "23589512233"
type input "23589512233"
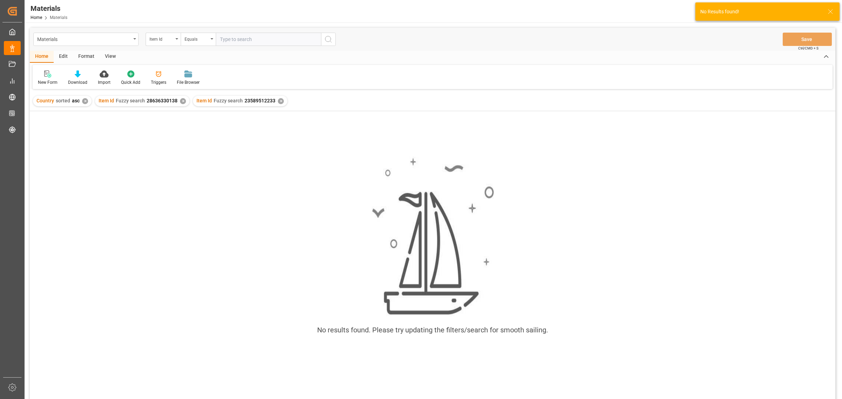
click at [180, 100] on div "✕" at bounding box center [183, 101] width 6 height 6
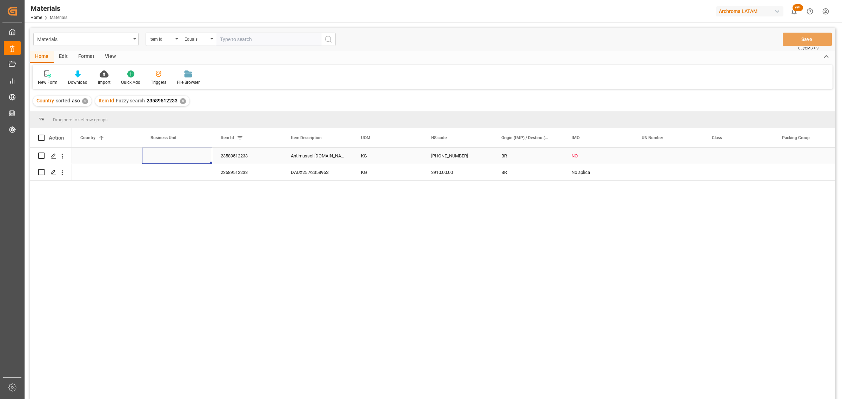
click at [160, 156] on div "Press SPACE to select this row." at bounding box center [177, 156] width 70 height 16
click at [198, 162] on icon "open menu" at bounding box center [199, 160] width 8 height 8
click at [181, 182] on div "TEXTIL" at bounding box center [177, 180] width 58 height 25
type input "TEXTIL"
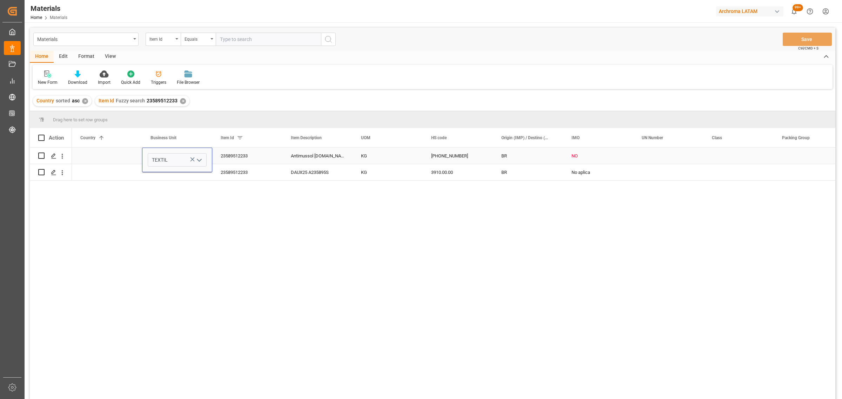
click at [132, 151] on div "Press SPACE to select this row." at bounding box center [107, 156] width 70 height 16
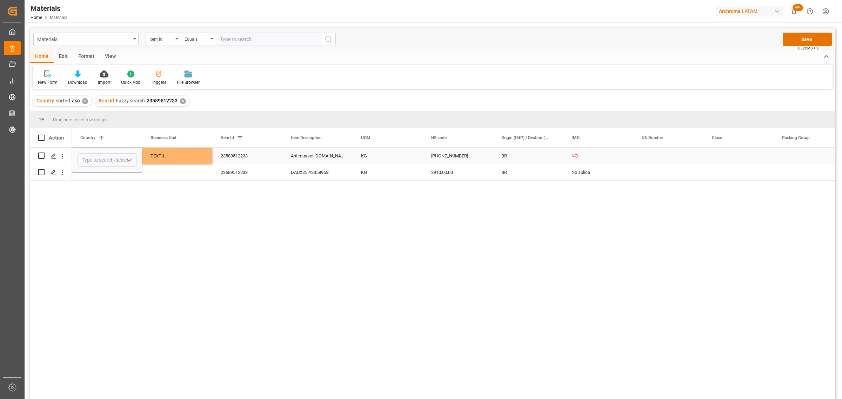
click at [129, 159] on icon "open menu" at bounding box center [129, 160] width 8 height 8
click at [104, 205] on div "[GEOGRAPHIC_DATA]" at bounding box center [107, 204] width 58 height 25
type input "[GEOGRAPHIC_DATA]"
click at [229, 154] on div "23589512233" at bounding box center [247, 156] width 70 height 16
click at [810, 41] on button "Save" at bounding box center [807, 39] width 49 height 13
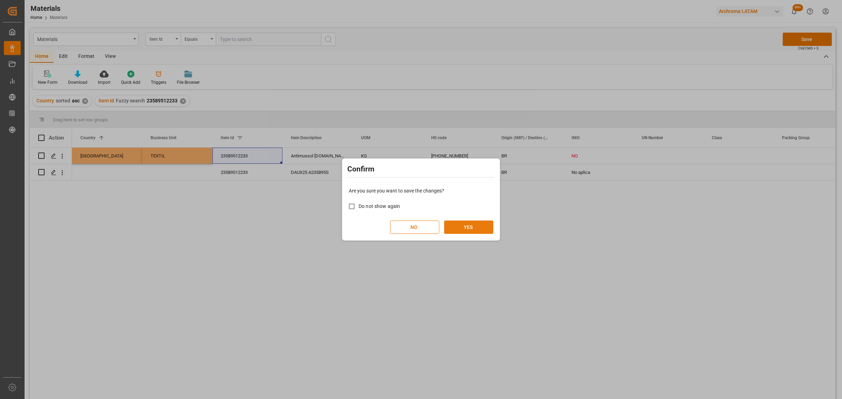
click at [463, 229] on button "YES" at bounding box center [468, 227] width 49 height 13
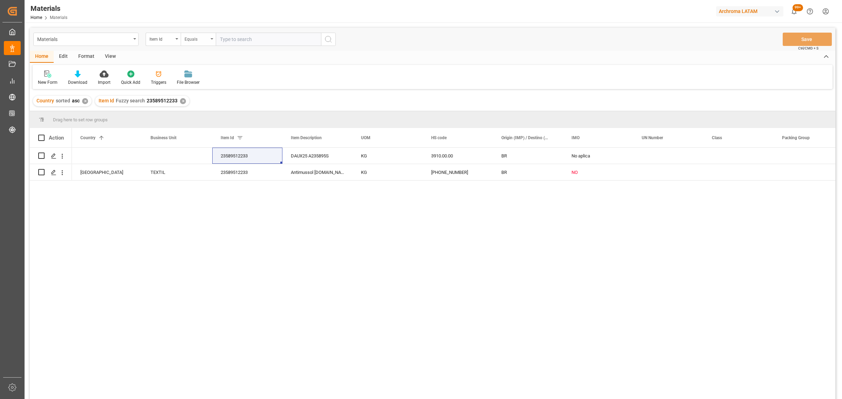
click at [192, 41] on div "Equals" at bounding box center [197, 38] width 24 height 8
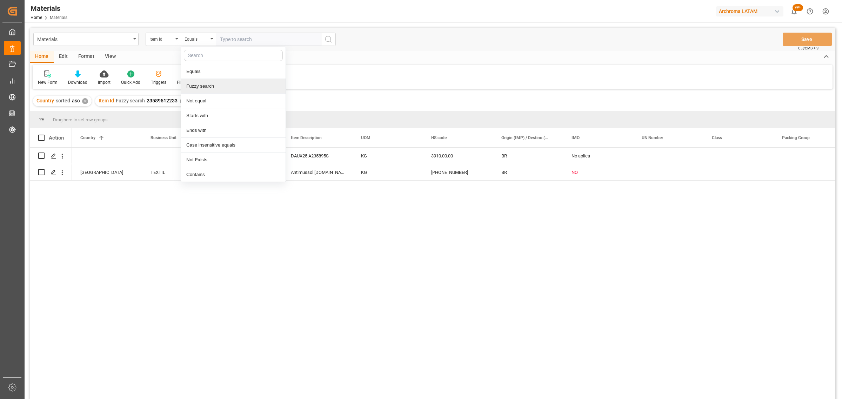
click at [216, 86] on div "Fuzzy search" at bounding box center [233, 86] width 105 height 15
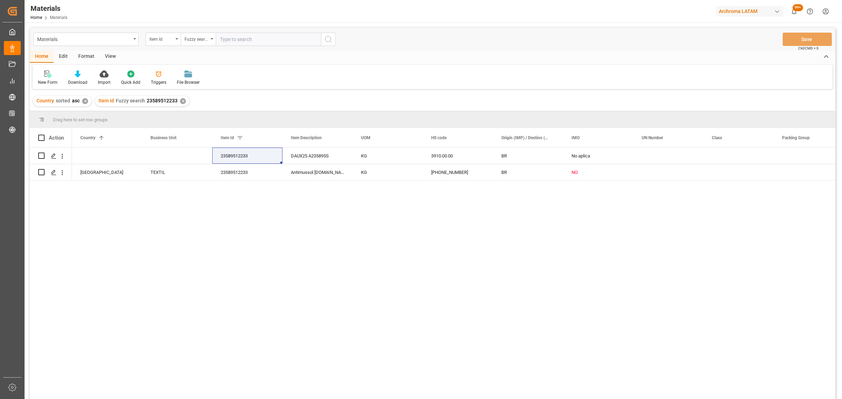
click at [238, 36] on input "text" at bounding box center [268, 39] width 105 height 13
paste input "28123929685"
type input "28123929685"
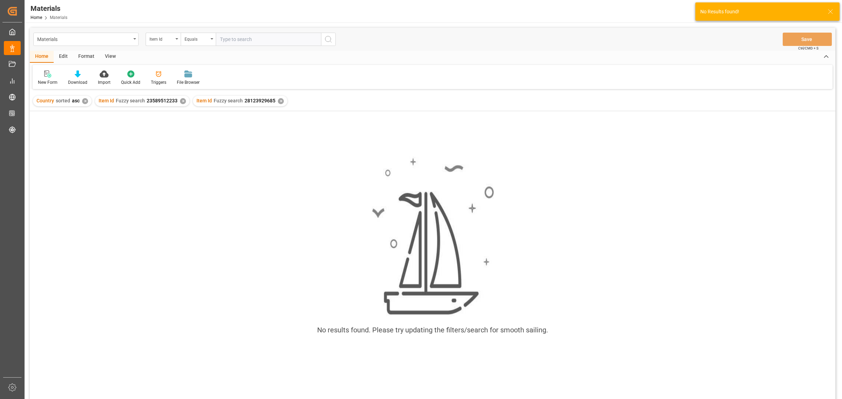
click at [182, 102] on div "✕" at bounding box center [183, 101] width 6 height 6
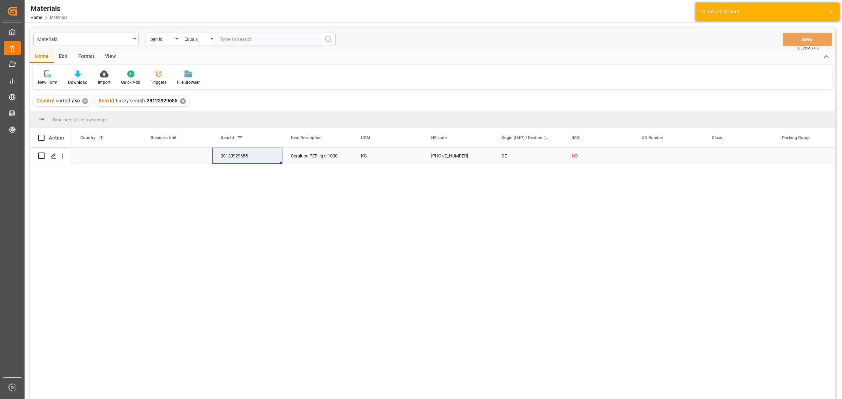
click at [161, 156] on div "Press SPACE to select this row." at bounding box center [177, 156] width 70 height 16
click at [199, 162] on icon "open menu" at bounding box center [199, 160] width 8 height 8
click at [180, 180] on div "TEXTIL" at bounding box center [177, 180] width 58 height 25
type input "TEXTIL"
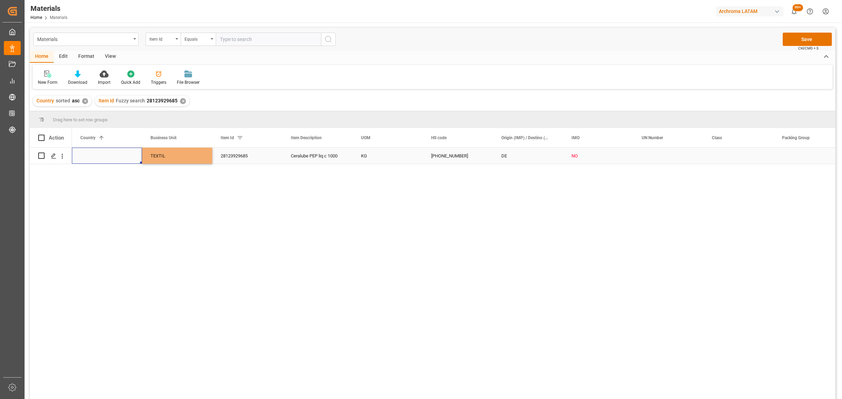
click at [118, 150] on div "Press SPACE to select this row." at bounding box center [107, 156] width 70 height 16
click at [127, 162] on icon "open menu" at bounding box center [129, 160] width 8 height 8
drag, startPoint x: 104, startPoint y: 198, endPoint x: 116, endPoint y: 194, distance: 13.1
click at [104, 199] on div "[GEOGRAPHIC_DATA]" at bounding box center [107, 204] width 58 height 25
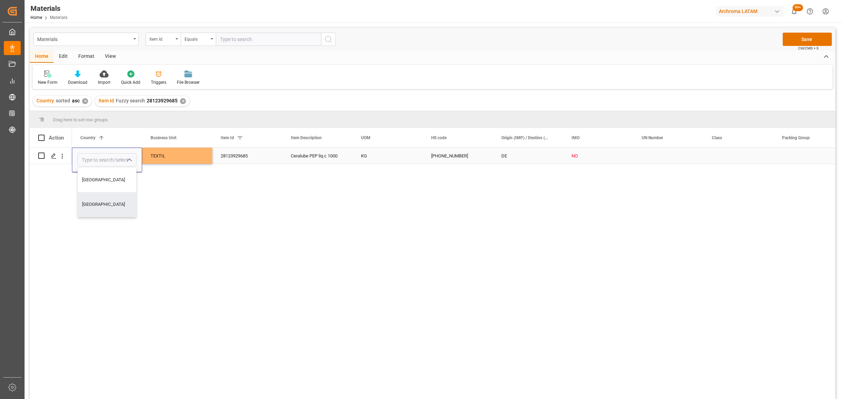
type input "[GEOGRAPHIC_DATA]"
click at [800, 41] on button "Save" at bounding box center [807, 39] width 49 height 13
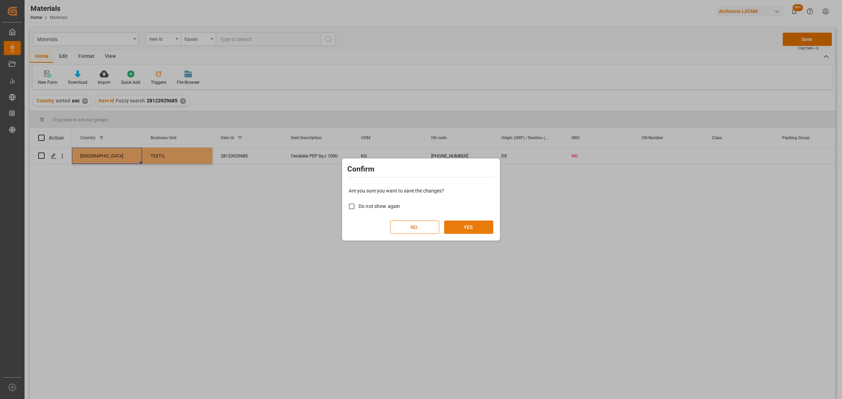
click at [469, 226] on button "YES" at bounding box center [468, 227] width 49 height 13
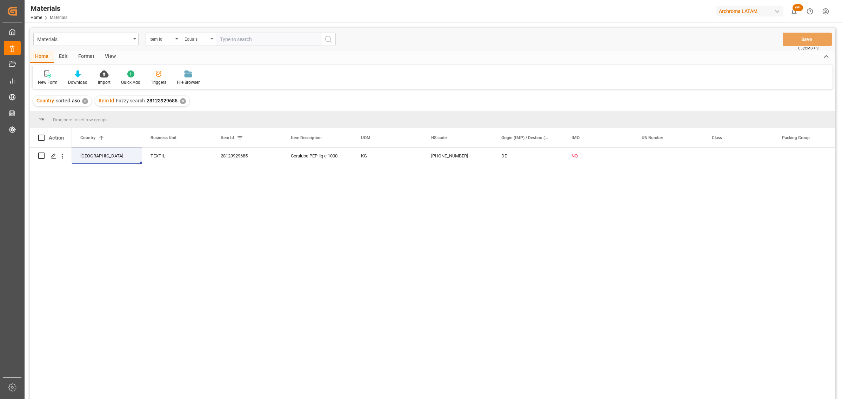
click at [195, 38] on div "Equals" at bounding box center [197, 38] width 24 height 8
click at [225, 81] on div "Fuzzy search" at bounding box center [233, 86] width 105 height 15
click at [250, 37] on input "text" at bounding box center [268, 39] width 105 height 13
paste input "10163810702"
type input "10163810702"
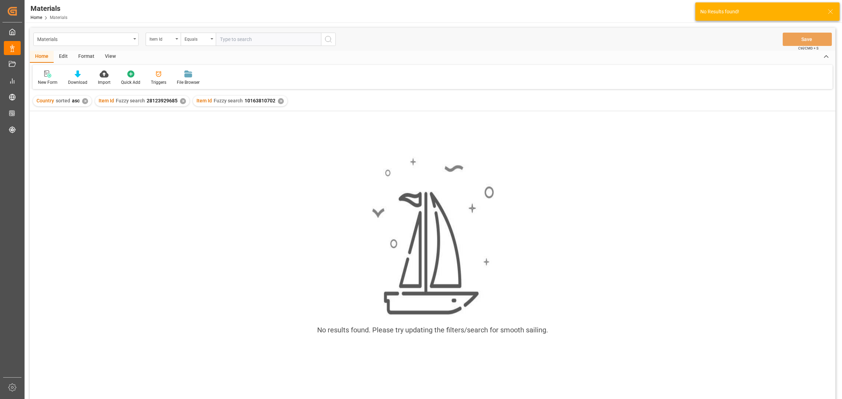
click at [180, 101] on div "✕" at bounding box center [183, 101] width 6 height 6
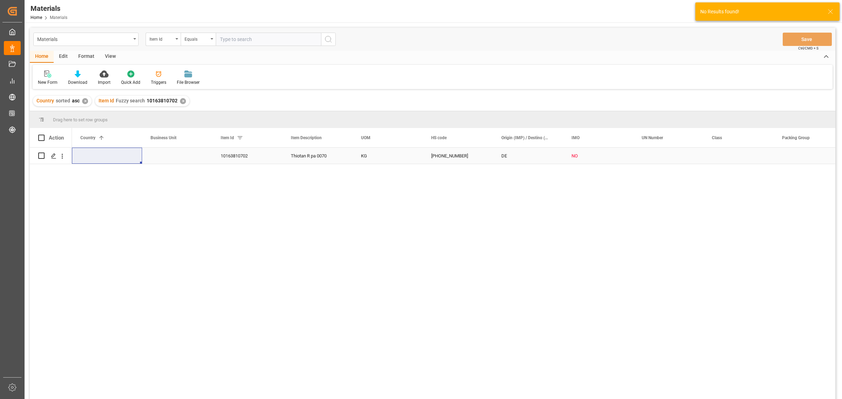
click at [173, 155] on div "Press SPACE to select this row." at bounding box center [177, 156] width 70 height 16
click at [197, 160] on polyline "open menu" at bounding box center [199, 160] width 4 height 2
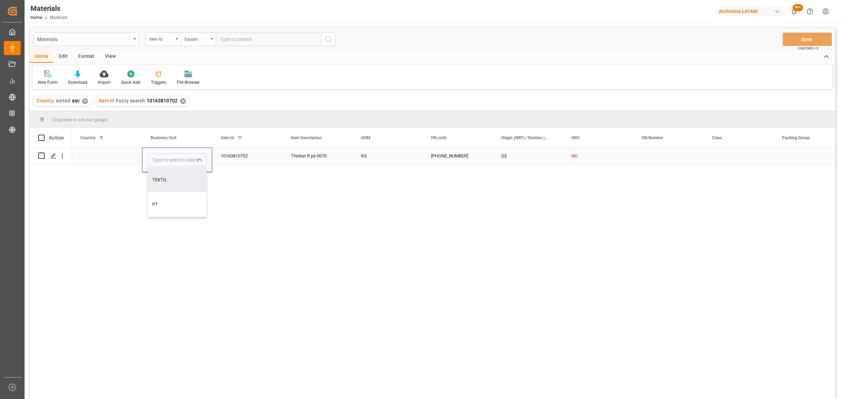
click at [170, 183] on div "TEXTIL" at bounding box center [177, 180] width 58 height 25
type input "TEXTIL"
click at [123, 154] on div "Press SPACE to select this row." at bounding box center [107, 156] width 70 height 16
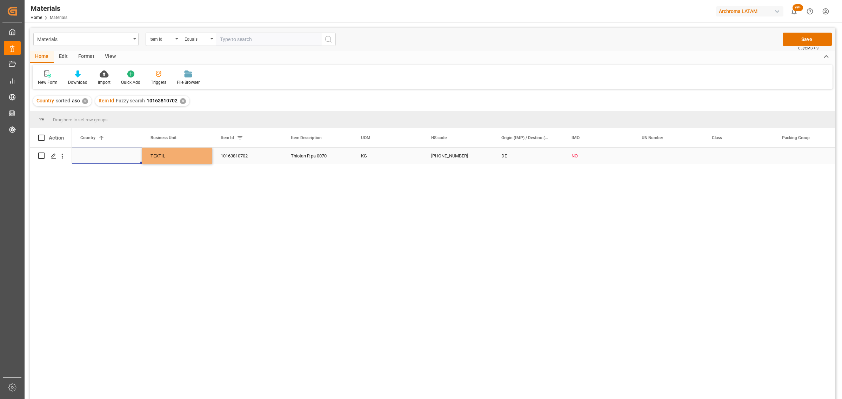
click at [123, 154] on div "Press SPACE to select this row." at bounding box center [107, 156] width 70 height 16
click at [129, 159] on icon "open menu" at bounding box center [129, 160] width 8 height 8
drag, startPoint x: 95, startPoint y: 202, endPoint x: 119, endPoint y: 195, distance: 25.3
click at [96, 203] on div "[GEOGRAPHIC_DATA]" at bounding box center [107, 204] width 58 height 25
type input "[GEOGRAPHIC_DATA]"
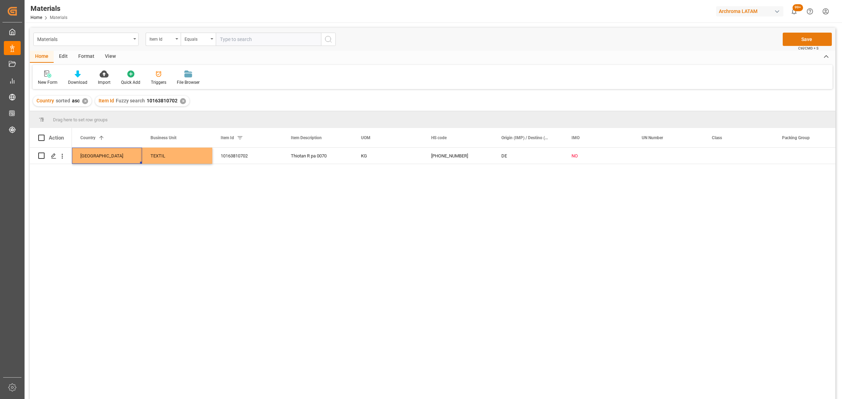
click at [796, 39] on button "Save" at bounding box center [807, 39] width 49 height 13
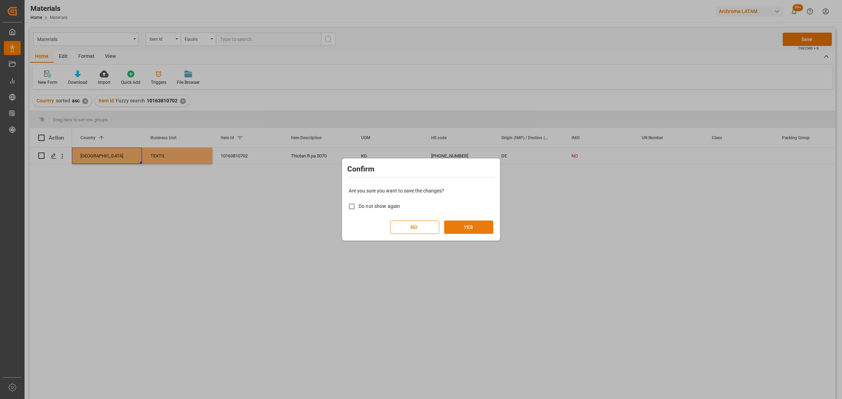
click at [455, 227] on button "YES" at bounding box center [468, 227] width 49 height 13
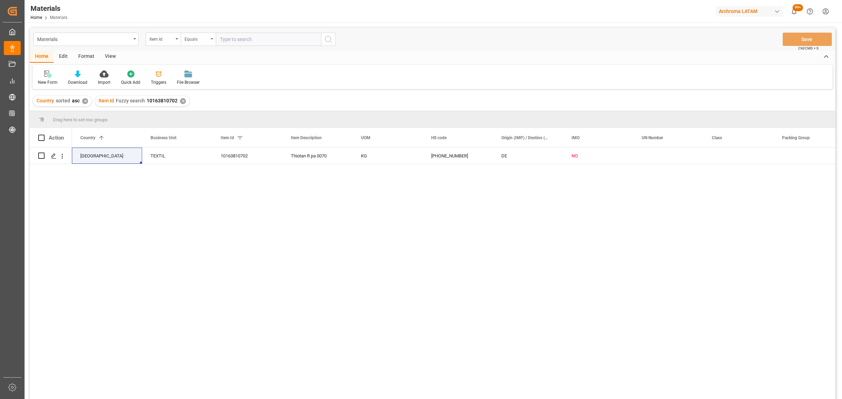
click at [192, 39] on div "Equals" at bounding box center [197, 38] width 24 height 8
click at [222, 84] on div "Fuzzy search" at bounding box center [233, 86] width 105 height 15
click at [246, 37] on input "text" at bounding box center [268, 39] width 105 height 13
paste input "11043112257"
type input "11043112257"
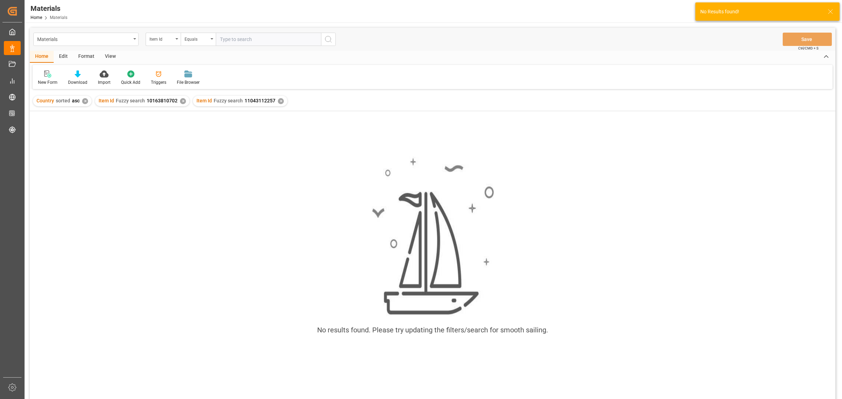
click at [183, 101] on div "✕" at bounding box center [183, 101] width 6 height 6
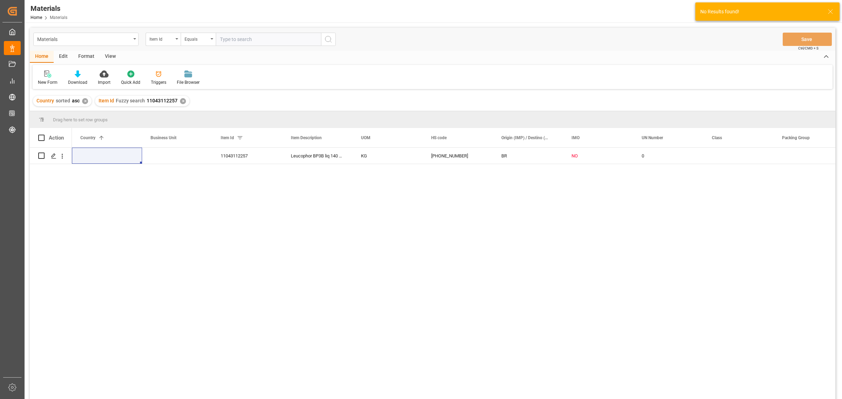
click at [176, 155] on div "Press SPACE to select this row." at bounding box center [177, 156] width 70 height 16
click at [194, 162] on button "open menu" at bounding box center [199, 160] width 11 height 11
click at [168, 181] on div "TEXTIL" at bounding box center [177, 180] width 58 height 25
type input "TEXTIL"
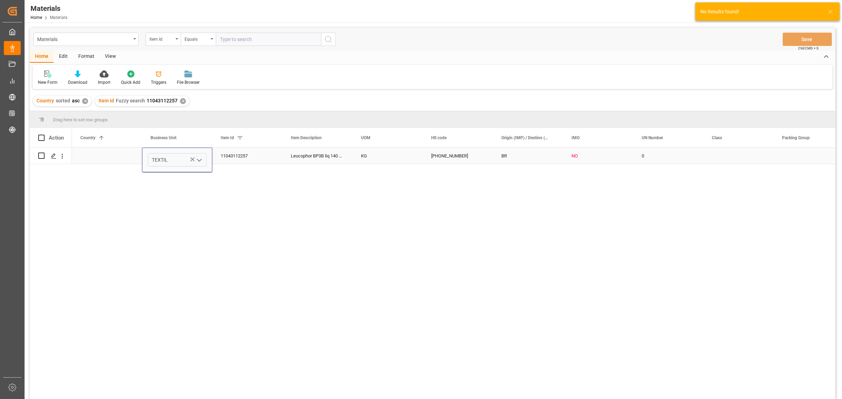
click at [122, 149] on div "Press SPACE to select this row." at bounding box center [107, 156] width 70 height 16
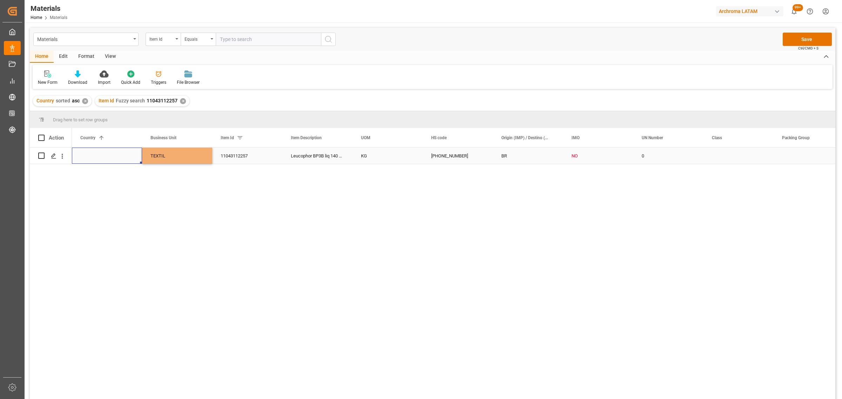
click at [122, 149] on div "Press SPACE to select this row." at bounding box center [107, 156] width 70 height 16
click at [132, 158] on icon "open menu" at bounding box center [129, 160] width 8 height 8
click at [96, 202] on div "[GEOGRAPHIC_DATA]" at bounding box center [107, 204] width 58 height 25
type input "[GEOGRAPHIC_DATA]"
click at [798, 39] on button "Save" at bounding box center [807, 39] width 49 height 13
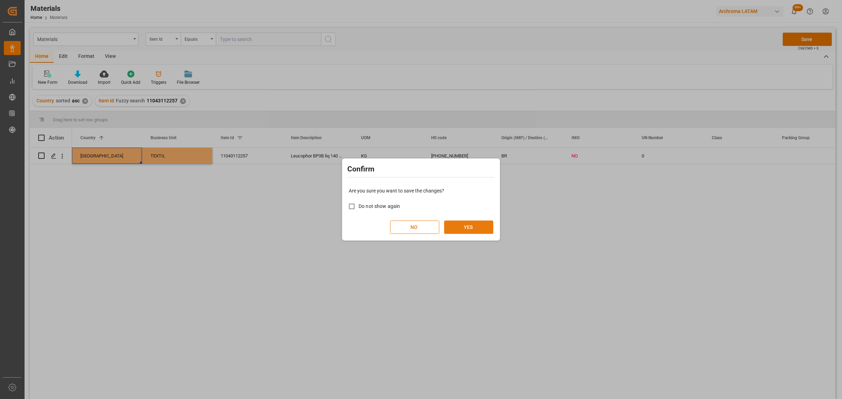
click at [462, 228] on button "YES" at bounding box center [468, 227] width 49 height 13
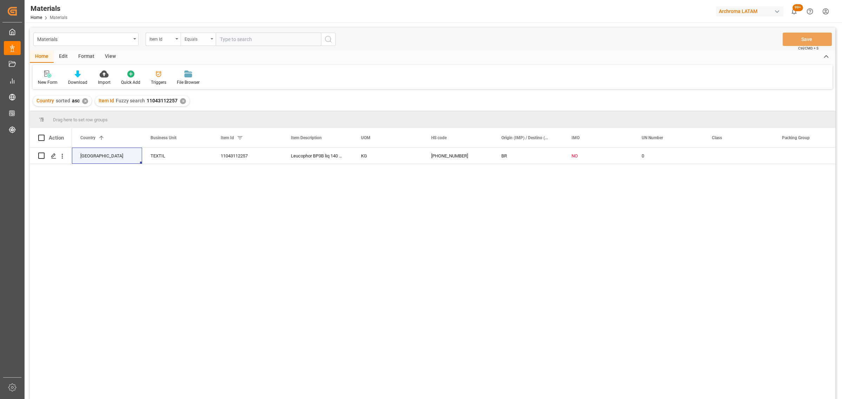
click at [199, 39] on div "Equals" at bounding box center [197, 38] width 24 height 8
click at [210, 85] on div "Fuzzy search" at bounding box center [233, 86] width 105 height 15
click at [238, 36] on input "text" at bounding box center [268, 39] width 105 height 13
paste input "290874"
type input "290874"
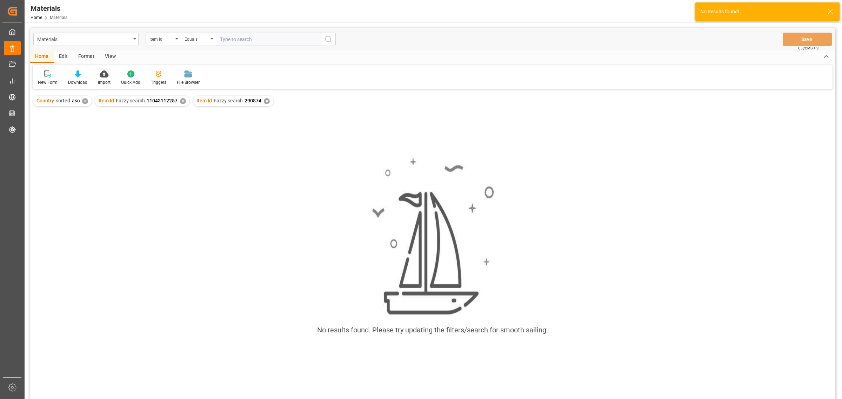
click at [185, 100] on div "Item Id Fuzzy search 11043112257 ✕" at bounding box center [142, 101] width 94 height 11
click at [180, 103] on div "✕" at bounding box center [183, 101] width 6 height 6
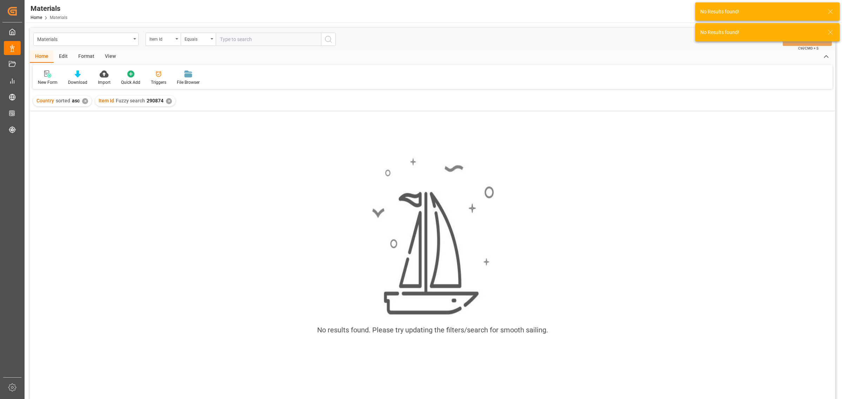
click at [86, 100] on div "✕" at bounding box center [85, 101] width 6 height 6
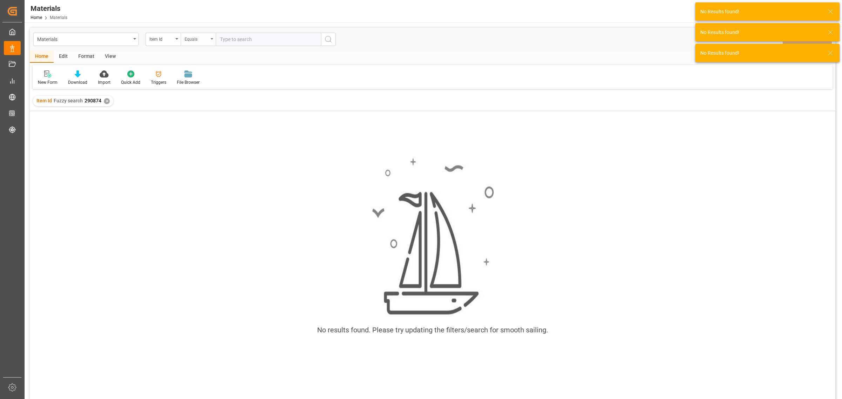
click at [195, 39] on div "Equals" at bounding box center [197, 38] width 24 height 8
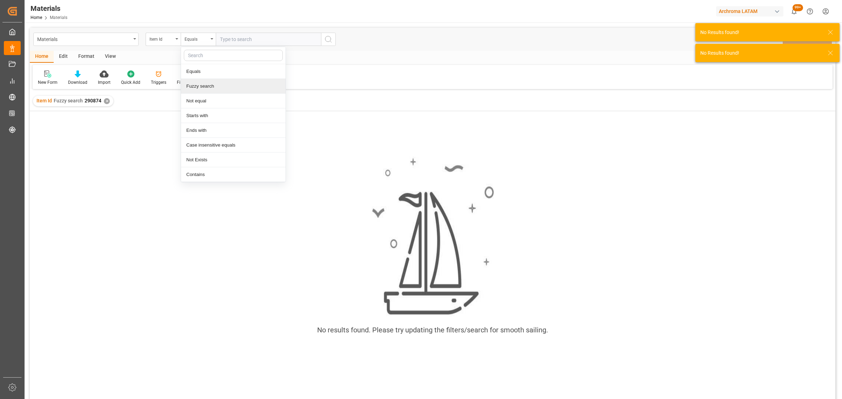
click at [211, 86] on div "Fuzzy search" at bounding box center [233, 86] width 105 height 15
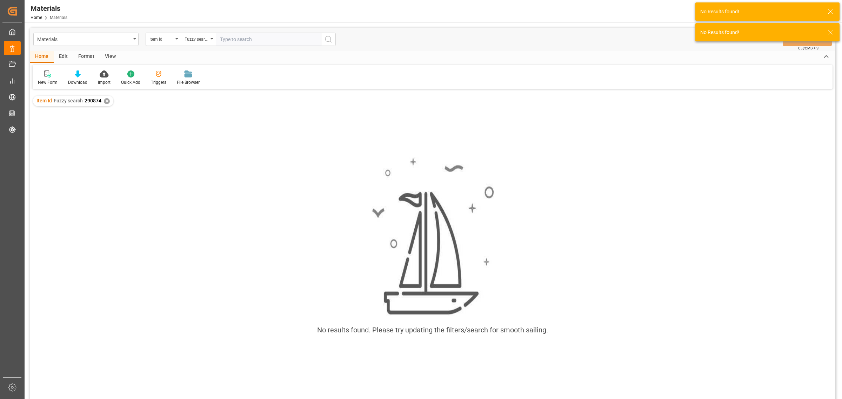
click at [237, 34] on input "text" at bounding box center [268, 39] width 105 height 13
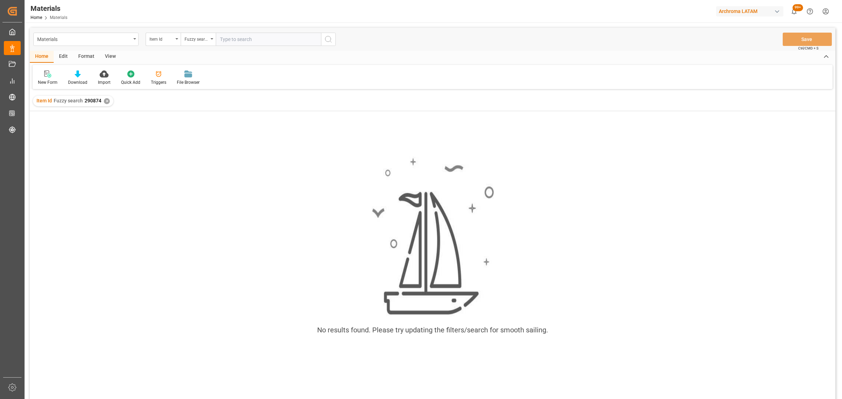
paste input "290874"
type input "290874"
click at [104, 102] on div "✕" at bounding box center [107, 101] width 6 height 6
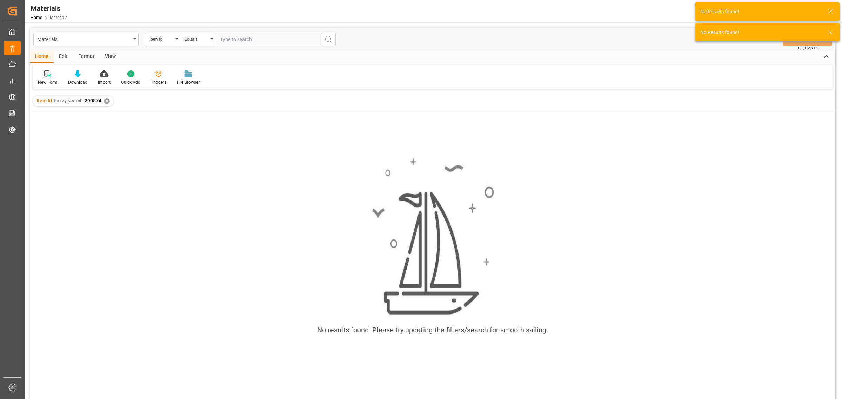
click at [48, 79] on div "New Form" at bounding box center [48, 82] width 20 height 6
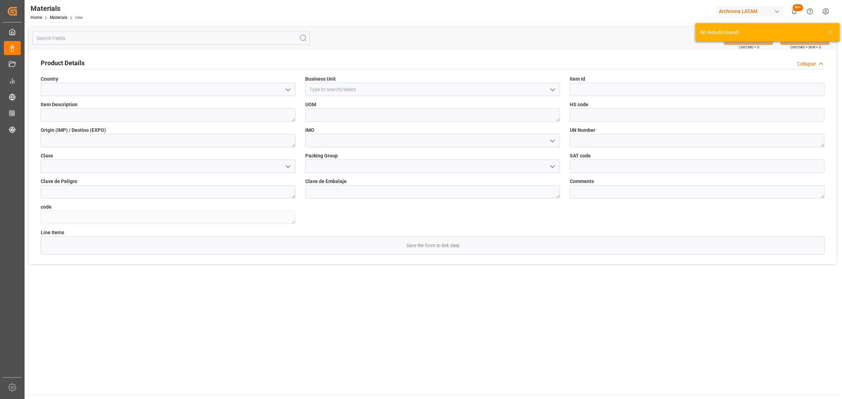
click at [286, 93] on icon "open menu" at bounding box center [288, 90] width 8 height 8
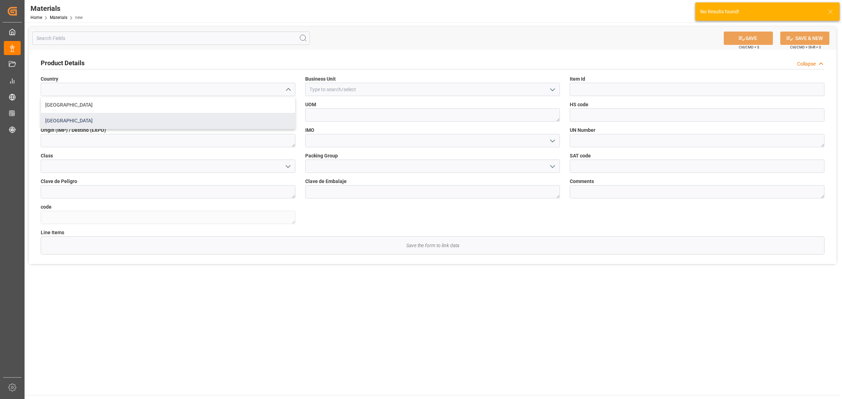
click at [194, 116] on div "[GEOGRAPHIC_DATA]" at bounding box center [168, 121] width 254 height 16
type input "[GEOGRAPHIC_DATA]"
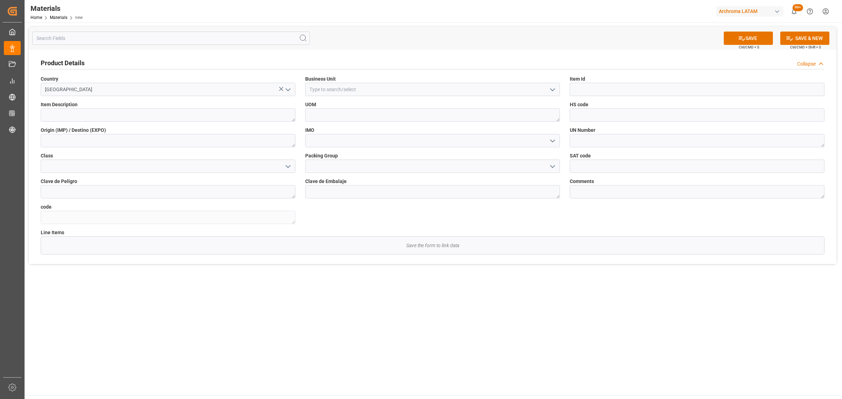
click at [551, 91] on icon "open menu" at bounding box center [552, 90] width 8 height 8
click at [426, 107] on div "TEXTIL" at bounding box center [433, 105] width 254 height 16
type input "TEXTIL"
drag, startPoint x: 610, startPoint y: 84, endPoint x: 610, endPoint y: 90, distance: 6.0
click at [610, 89] on input at bounding box center [697, 89] width 255 height 13
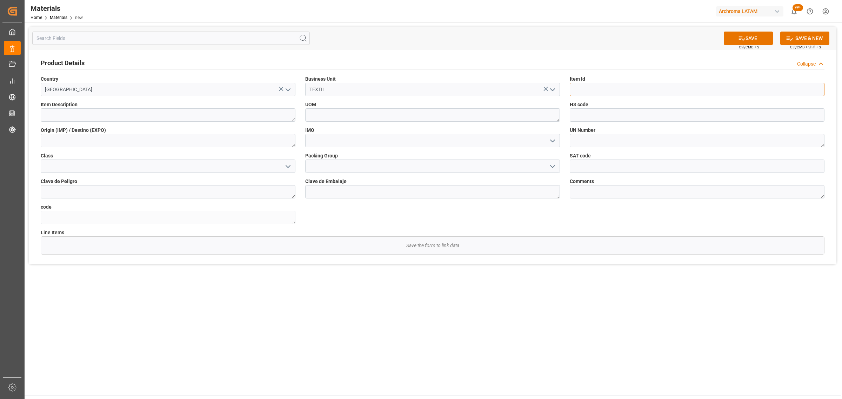
paste input "290874"
type input "290874"
click at [119, 115] on textarea at bounding box center [168, 114] width 255 height 13
click at [209, 115] on textarea at bounding box center [168, 114] width 255 height 13
paste textarea "SODIUM CUMENESULFONATE 40"
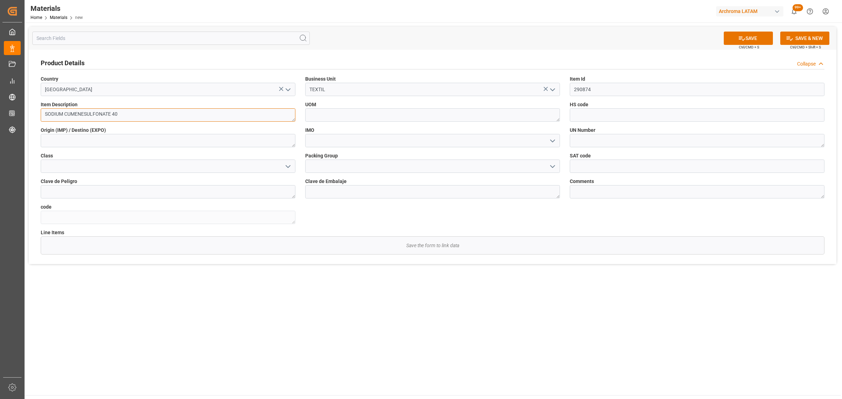
type textarea "SODIUM CUMENESULFONATE 40"
click at [336, 120] on textarea at bounding box center [432, 114] width 255 height 13
type textarea "KG"
click at [548, 141] on icon "open menu" at bounding box center [552, 141] width 8 height 8
click at [386, 178] on div "No aplica" at bounding box center [433, 172] width 254 height 16
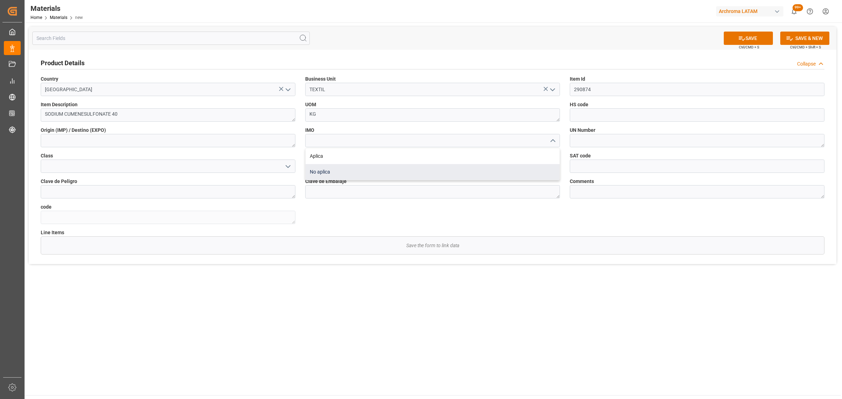
type input "No aplica"
click at [290, 143] on textarea at bounding box center [168, 140] width 255 height 13
drag, startPoint x: 239, startPoint y: 139, endPoint x: 235, endPoint y: 140, distance: 4.1
click at [238, 139] on textarea at bounding box center [168, 140] width 255 height 13
click at [281, 142] on textarea at bounding box center [168, 140] width 255 height 13
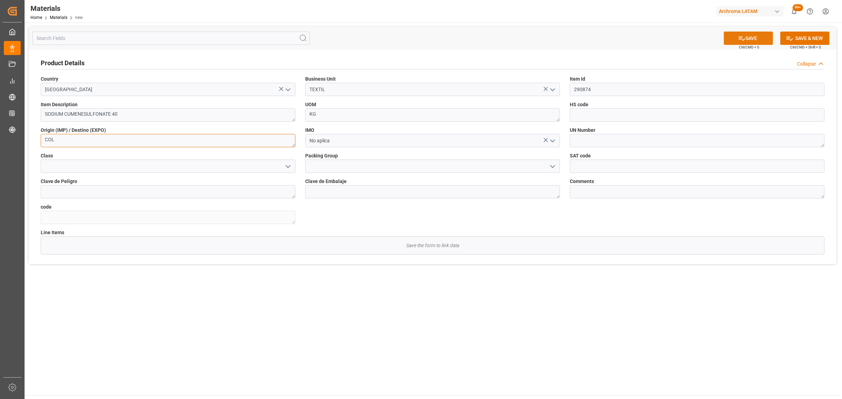
type textarea "COL"
click at [742, 39] on icon at bounding box center [741, 38] width 7 height 7
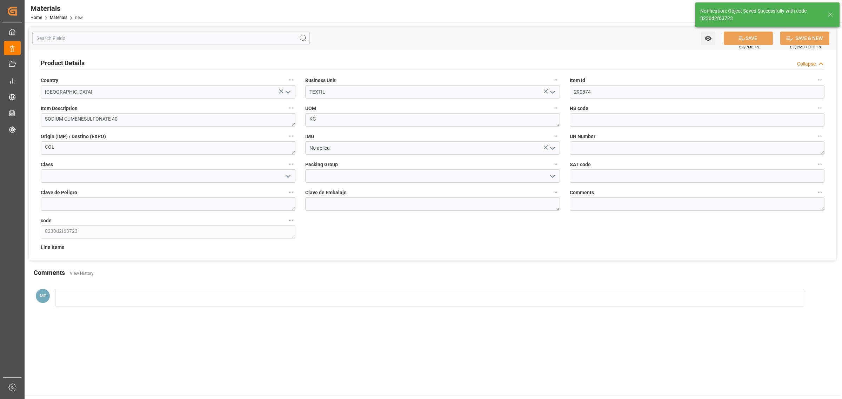
type textarea "8230d2f63723"
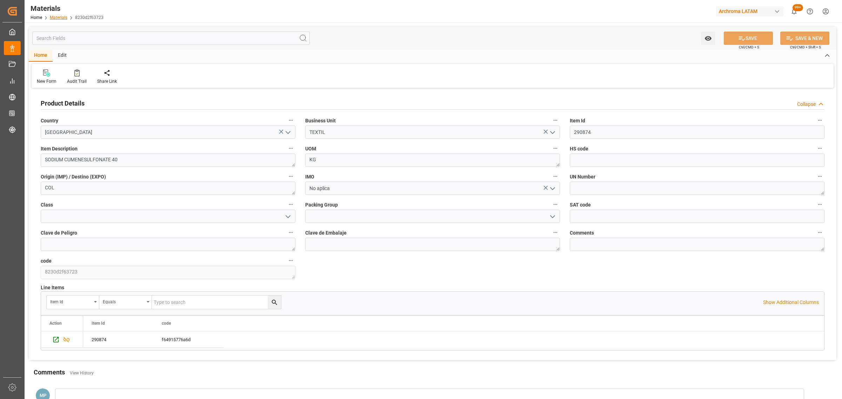
click at [61, 18] on link "Materials" at bounding box center [59, 17] width 18 height 5
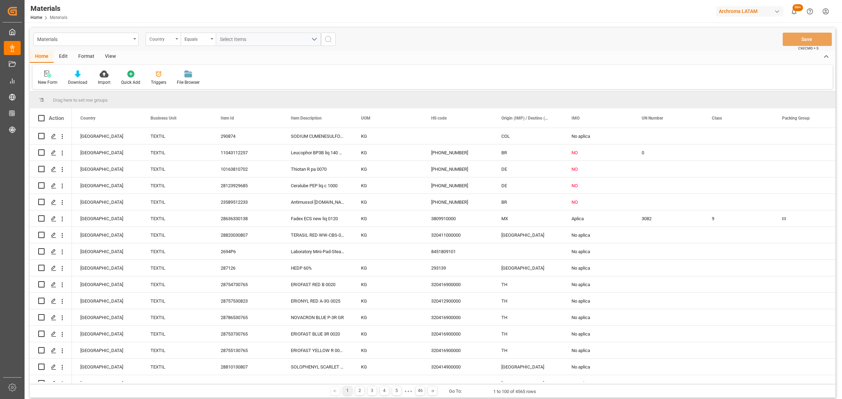
click at [162, 42] on div "Country" at bounding box center [163, 39] width 35 height 13
click at [170, 104] on div "Item Id" at bounding box center [198, 101] width 105 height 15
click at [192, 45] on div "Equals" at bounding box center [198, 39] width 35 height 13
click at [206, 86] on div "Fuzzy search" at bounding box center [233, 86] width 105 height 15
click at [238, 43] on input "text" at bounding box center [268, 39] width 105 height 13
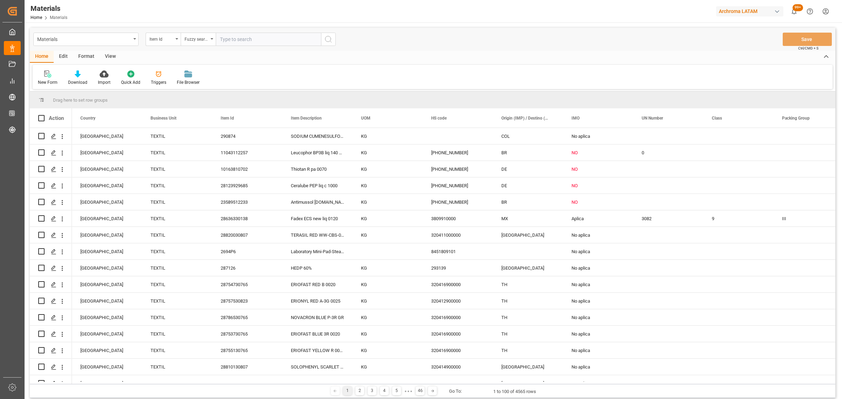
paste input "28731108221"
type input "28731108221"
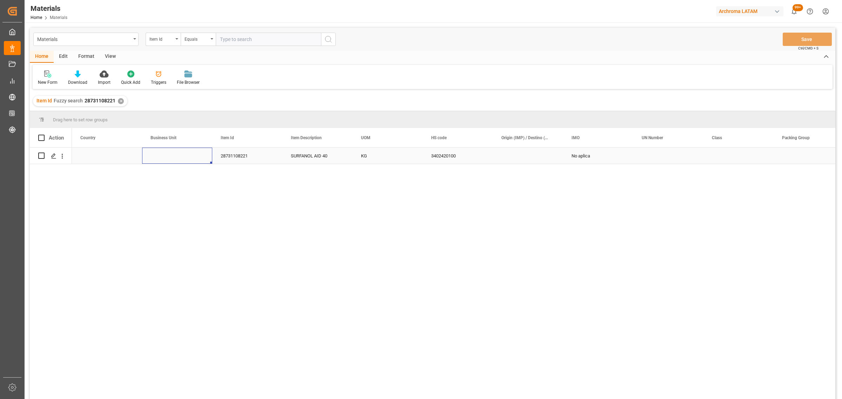
click at [183, 157] on div "Press SPACE to select this row." at bounding box center [177, 156] width 70 height 16
drag, startPoint x: 183, startPoint y: 156, endPoint x: 187, endPoint y: 156, distance: 3.9
click at [183, 156] on div "Press SPACE to select this row." at bounding box center [177, 156] width 70 height 16
click at [198, 161] on div "Press SPACE to select this row." at bounding box center [177, 156] width 70 height 16
click at [198, 160] on div "Press SPACE to select this row." at bounding box center [177, 156] width 70 height 16
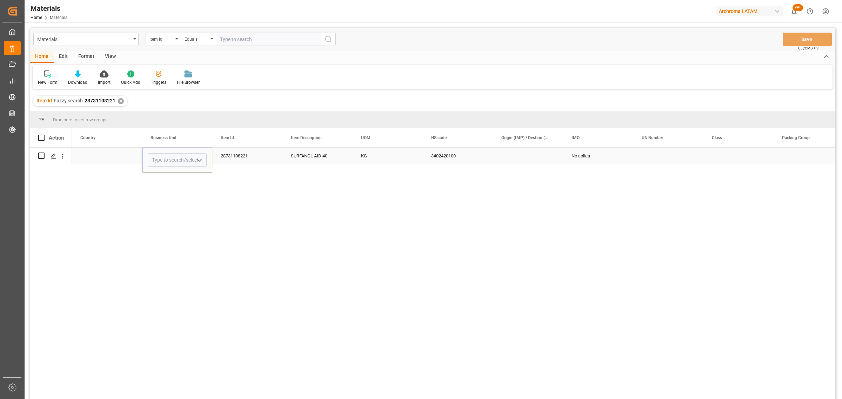
click at [198, 160] on polyline "open menu" at bounding box center [199, 160] width 4 height 2
click at [167, 182] on div "TEXTIL" at bounding box center [177, 180] width 58 height 25
type input "TEXTIL"
click at [106, 153] on div "Press SPACE to select this row." at bounding box center [107, 156] width 70 height 16
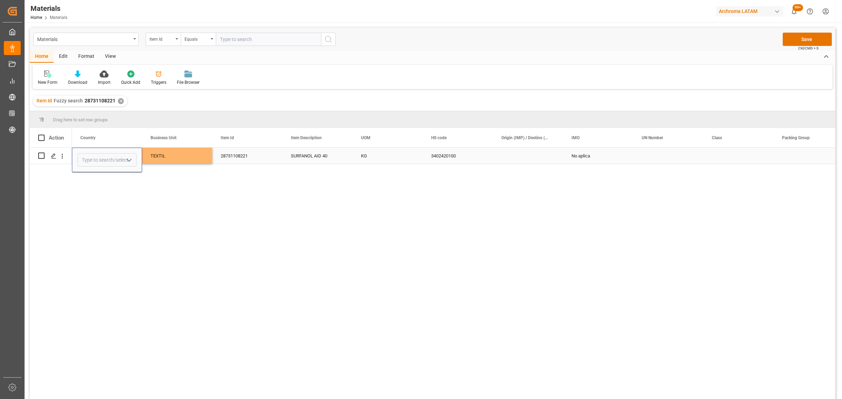
click at [127, 162] on icon "open menu" at bounding box center [129, 160] width 8 height 8
click at [104, 207] on div "[GEOGRAPHIC_DATA]" at bounding box center [107, 204] width 58 height 25
type input "[GEOGRAPHIC_DATA]"
click at [326, 143] on div "Item Description" at bounding box center [314, 137] width 47 height 19
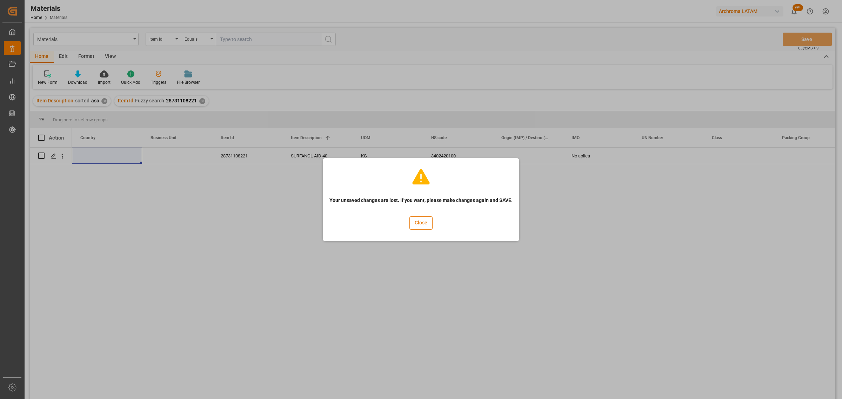
click at [415, 222] on button "Close" at bounding box center [420, 222] width 23 height 13
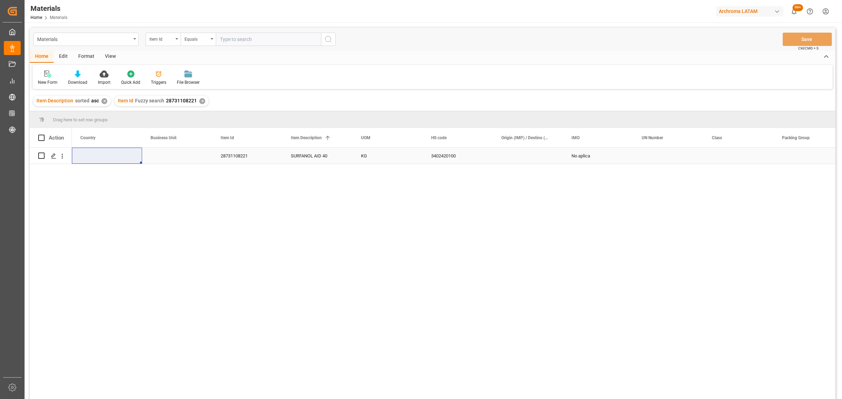
click at [185, 157] on div "Press SPACE to select this row." at bounding box center [177, 156] width 70 height 16
click at [185, 155] on div "Press SPACE to select this row." at bounding box center [177, 156] width 70 height 16
click at [197, 161] on icon "open menu" at bounding box center [199, 160] width 8 height 8
click at [167, 181] on div "TEXTIL" at bounding box center [177, 180] width 58 height 25
type input "TEXTIL"
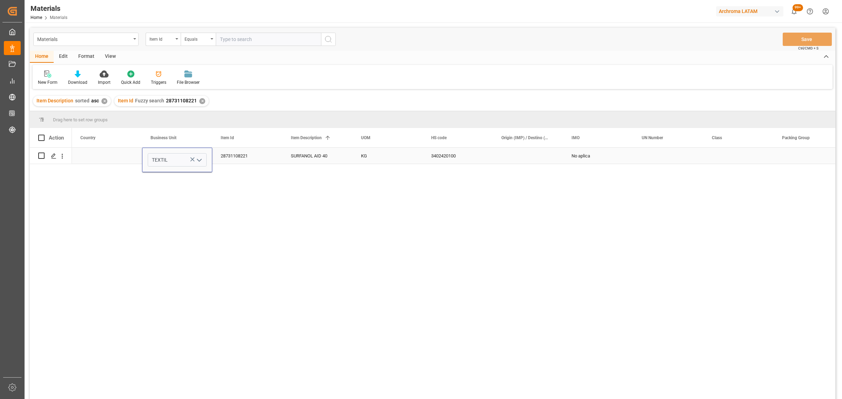
click at [103, 151] on div "Press SPACE to select this row." at bounding box center [107, 156] width 70 height 16
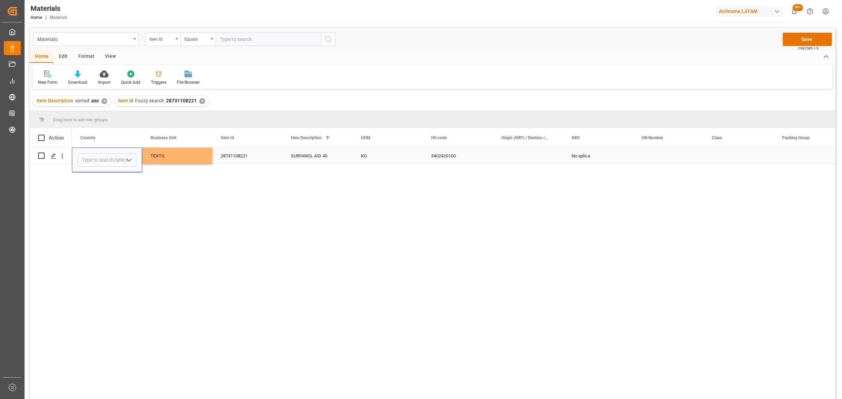
click at [127, 160] on polyline "open menu" at bounding box center [129, 160] width 4 height 2
click at [106, 199] on div "[GEOGRAPHIC_DATA]" at bounding box center [107, 204] width 58 height 25
type input "[GEOGRAPHIC_DATA]"
click at [374, 165] on div "Colombia TEXTIL 28731108221 SURFANOL AID 40 KG 3402420100 No aplica" at bounding box center [453, 276] width 763 height 256
click at [374, 158] on div "KG" at bounding box center [388, 156] width 70 height 16
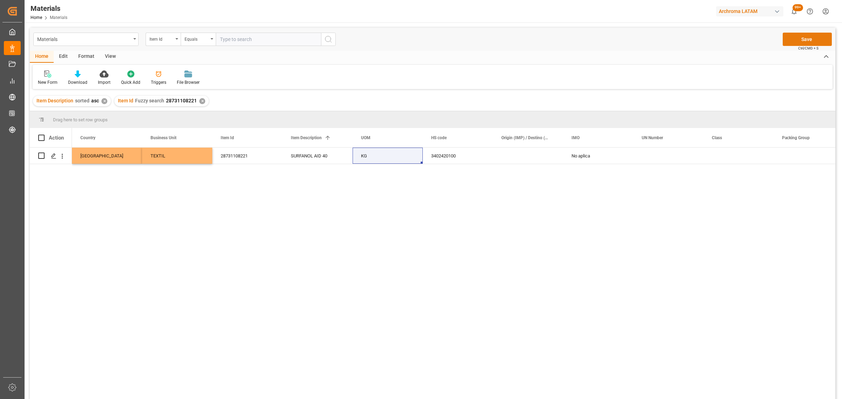
click at [817, 37] on button "Save" at bounding box center [807, 39] width 49 height 13
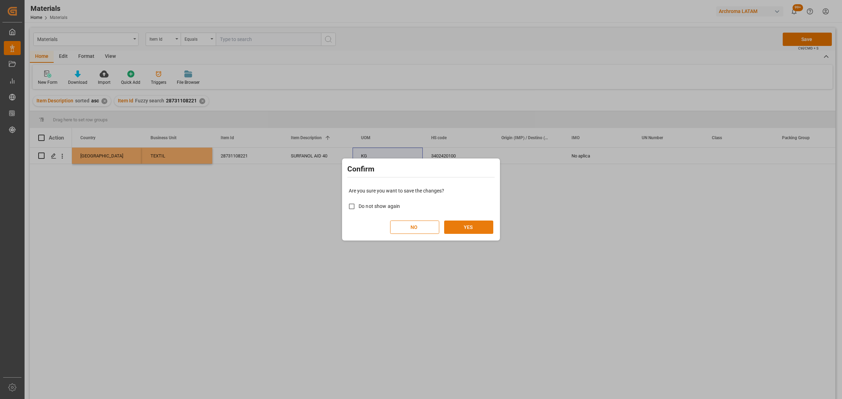
click at [454, 223] on button "YES" at bounding box center [468, 227] width 49 height 13
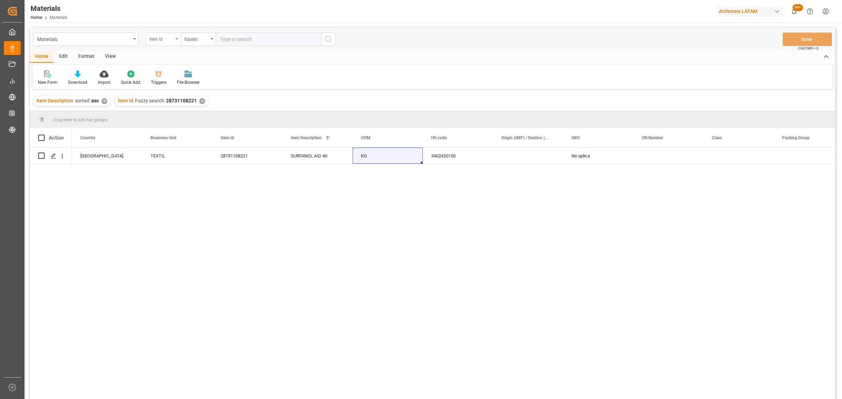
click at [176, 43] on div "Item Id" at bounding box center [163, 39] width 35 height 13
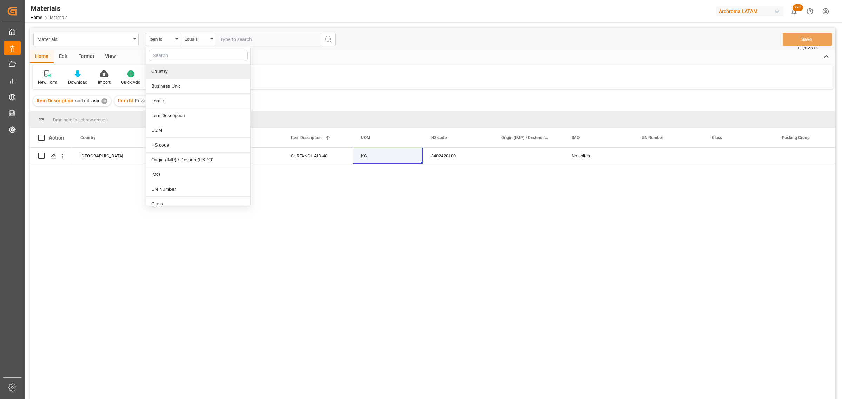
click at [182, 47] on div at bounding box center [198, 55] width 105 height 17
click at [189, 39] on div "Equals" at bounding box center [197, 38] width 24 height 8
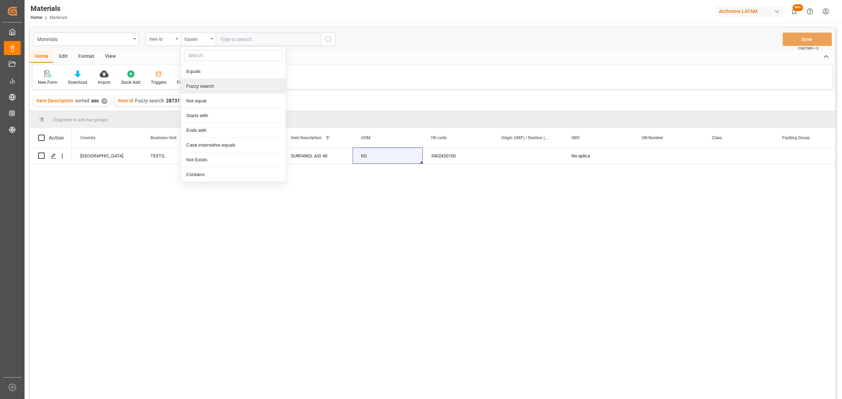
click at [197, 89] on div "Fuzzy search" at bounding box center [233, 86] width 105 height 15
click at [234, 34] on input "text" at bounding box center [268, 39] width 105 height 13
paste input "16935623609"
type input "16935623609"
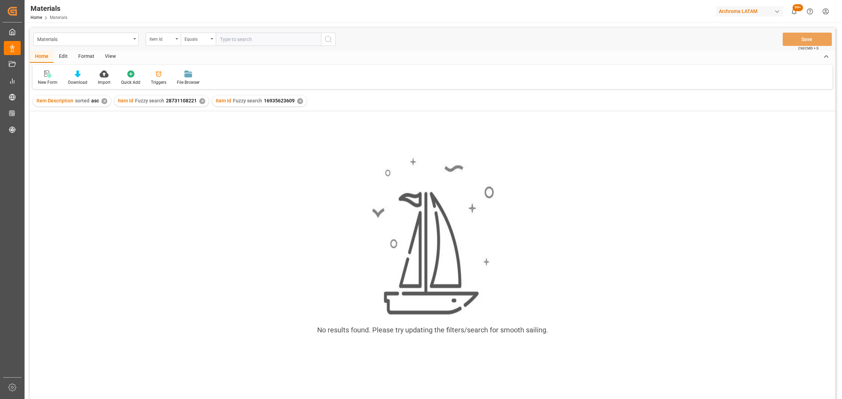
click at [199, 101] on div "✕" at bounding box center [202, 101] width 6 height 6
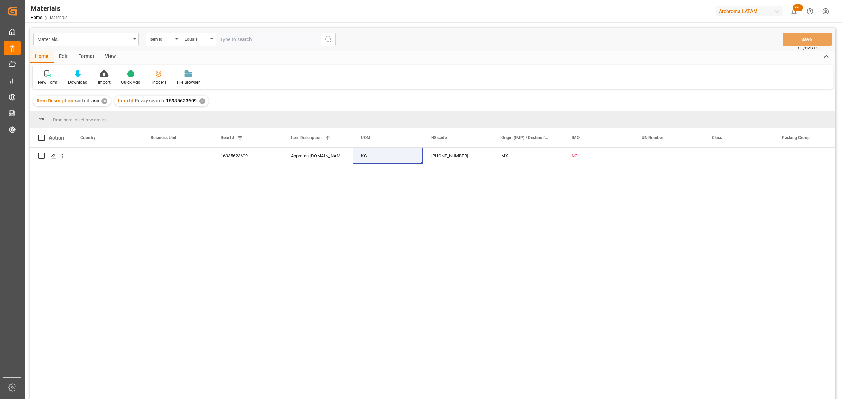
click at [102, 102] on div "✕" at bounding box center [104, 101] width 6 height 6
click at [102, 153] on div "Press SPACE to select this row." at bounding box center [107, 156] width 70 height 16
click at [138, 161] on div "Press SPACE to select this row." at bounding box center [106, 159] width 69 height 13
click at [133, 160] on icon "open menu" at bounding box center [129, 160] width 8 height 8
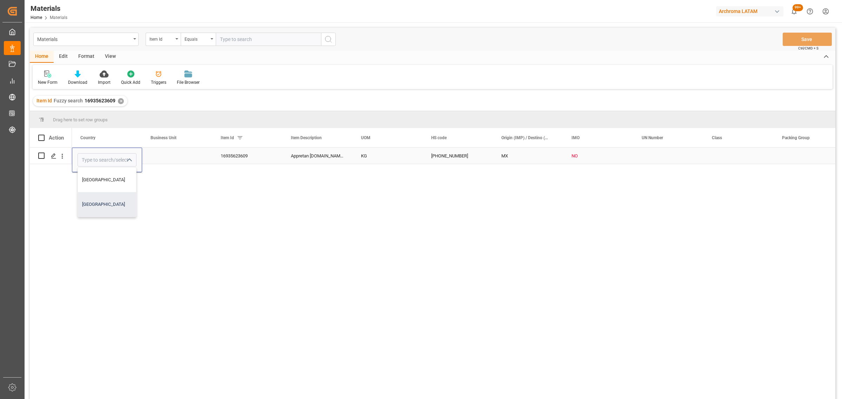
click at [106, 203] on div "[GEOGRAPHIC_DATA]" at bounding box center [107, 204] width 58 height 25
type input "[GEOGRAPHIC_DATA]"
click at [164, 154] on div "Press SPACE to select this row." at bounding box center [177, 156] width 70 height 16
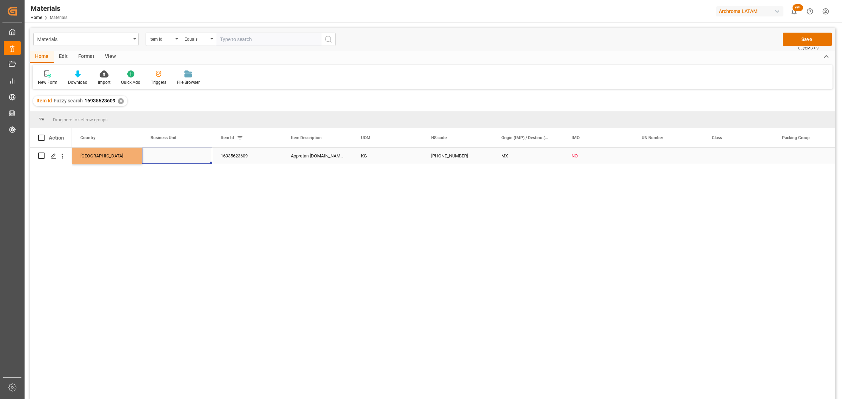
click at [164, 154] on div "Press SPACE to select this row." at bounding box center [177, 156] width 70 height 16
click at [203, 159] on button "open menu" at bounding box center [199, 160] width 11 height 11
click at [173, 186] on div "TEXTIL" at bounding box center [177, 180] width 58 height 25
type input "TEXTIL"
click at [276, 185] on div "Colombia TEXTIL 16935623609 Appretan [DOMAIN_NAME] liq 40 0200 KG [PHONE_NUMBER…" at bounding box center [453, 276] width 763 height 256
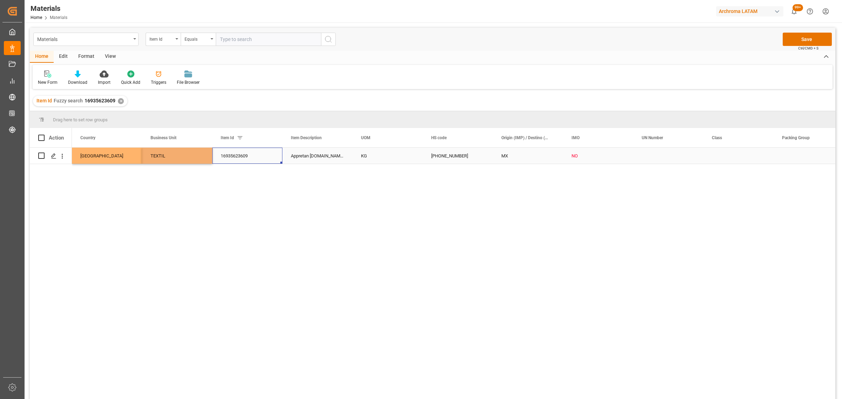
click at [278, 158] on div "16935623609" at bounding box center [247, 156] width 70 height 16
click at [795, 36] on button "Save" at bounding box center [807, 39] width 49 height 13
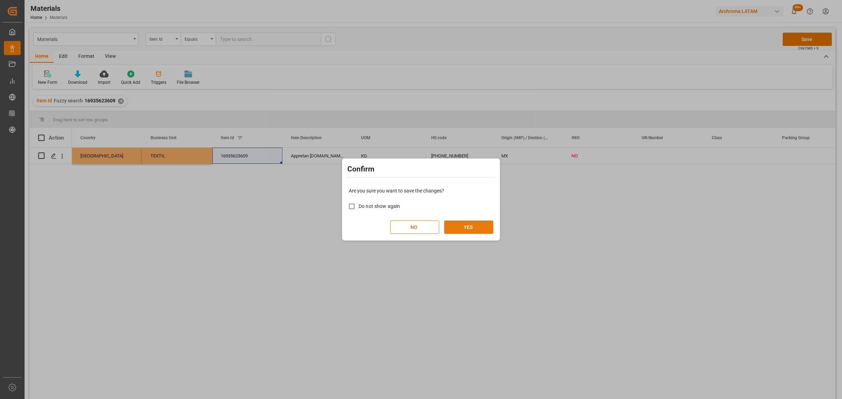
click at [470, 227] on button "YES" at bounding box center [468, 227] width 49 height 13
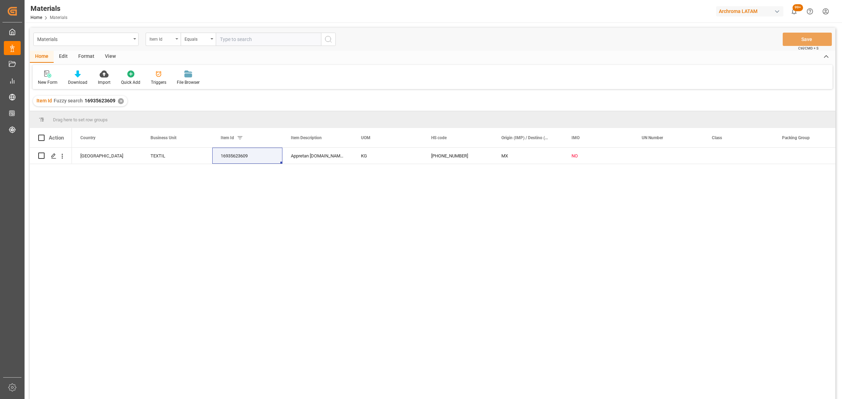
click at [159, 39] on div "Item Id" at bounding box center [161, 38] width 24 height 8
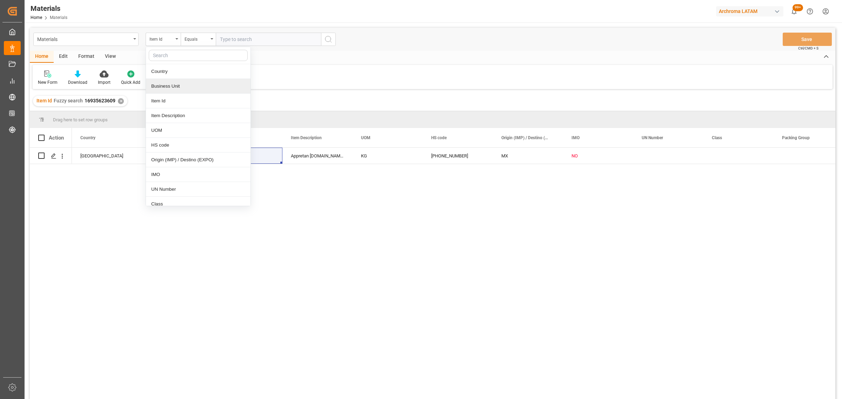
click at [184, 88] on div "Business Unit" at bounding box center [198, 86] width 105 height 15
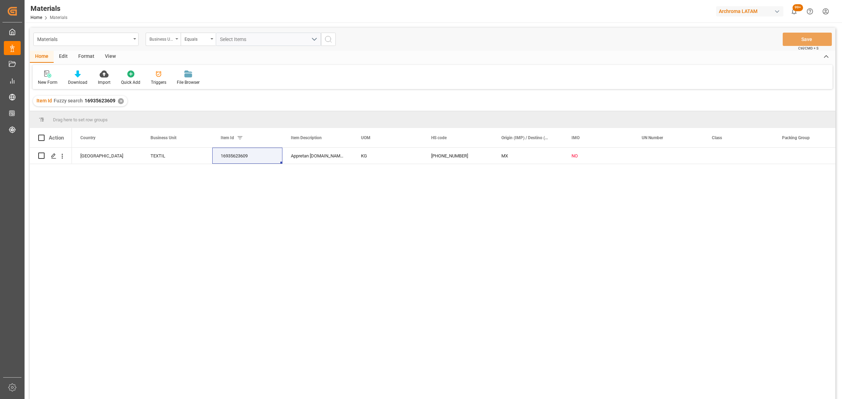
click at [160, 34] on div "Business Unit" at bounding box center [161, 38] width 24 height 8
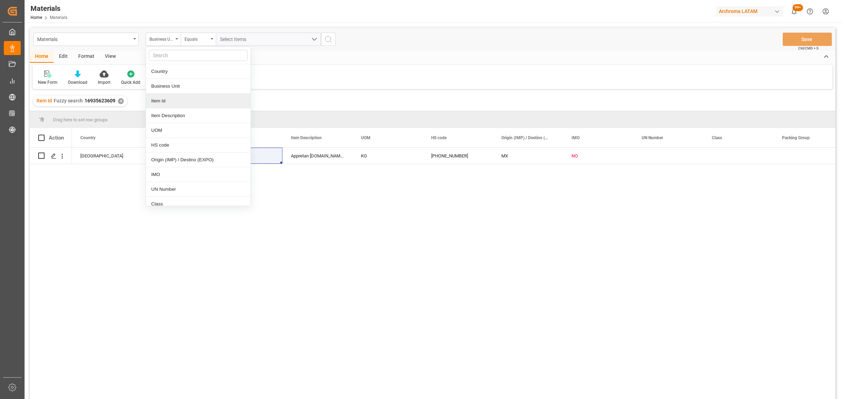
click at [176, 100] on div "Item Id" at bounding box center [198, 101] width 105 height 15
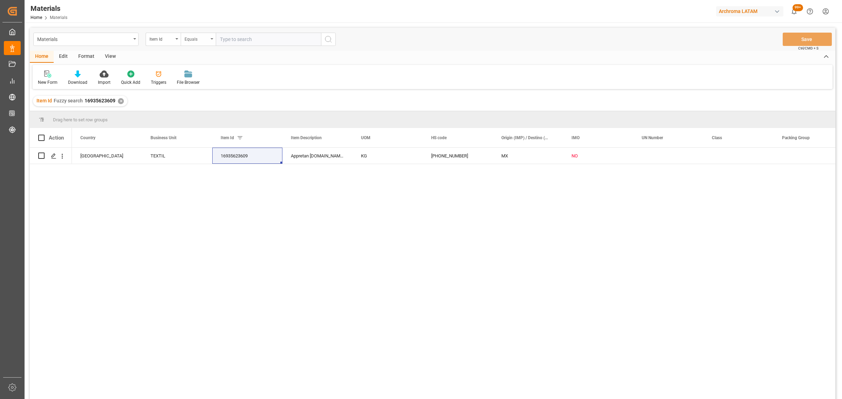
click at [199, 38] on div "Equals" at bounding box center [197, 38] width 24 height 8
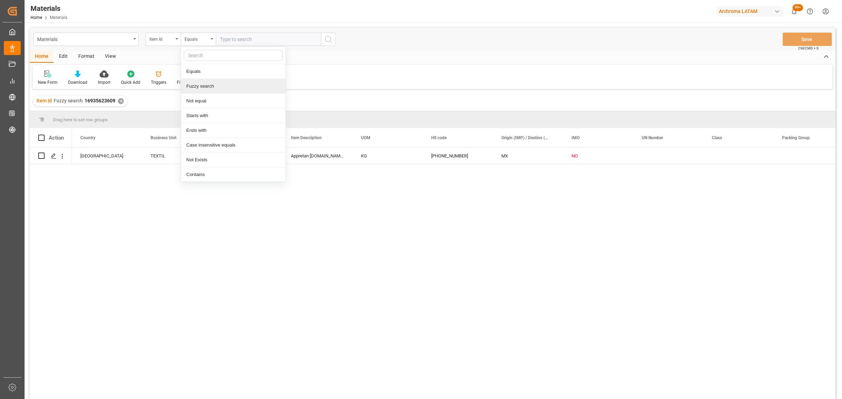
click at [213, 87] on div "Fuzzy search" at bounding box center [233, 86] width 105 height 15
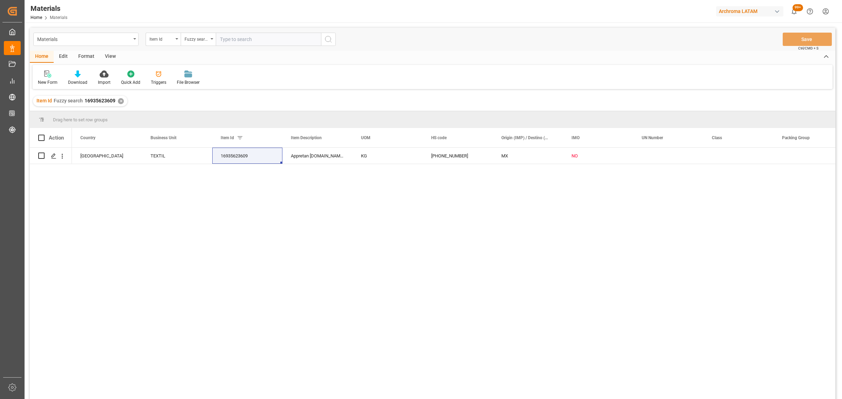
click at [239, 36] on input "text" at bounding box center [268, 39] width 105 height 13
paste input "10194215604"
type input "10194215604"
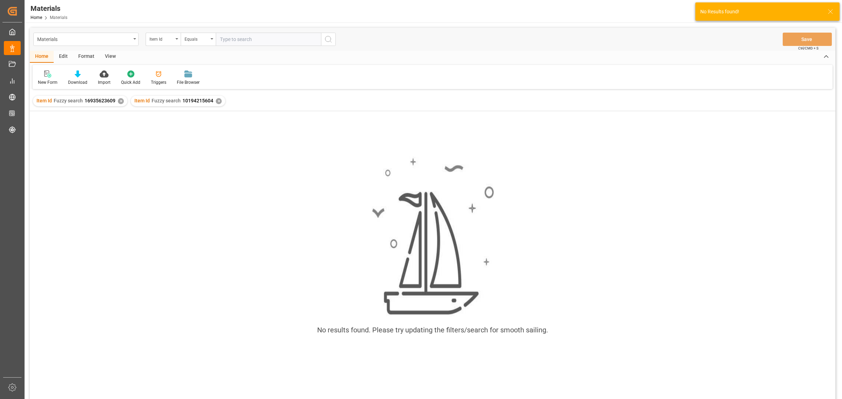
click at [123, 103] on div "Item Id Fuzzy search 16935623609 ✕" at bounding box center [80, 101] width 94 height 11
click at [120, 102] on div "✕" at bounding box center [121, 101] width 6 height 6
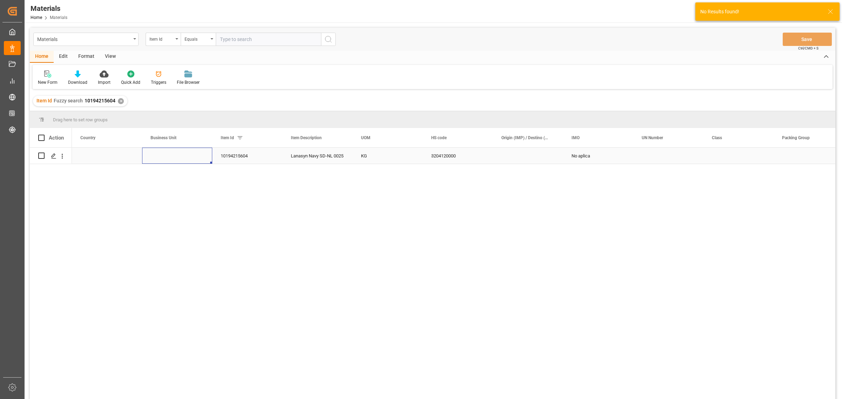
click at [171, 161] on div "Press SPACE to select this row." at bounding box center [177, 156] width 70 height 16
click at [171, 160] on div "Press SPACE to select this row." at bounding box center [177, 156] width 70 height 16
click at [204, 160] on input "Press SPACE to select this row." at bounding box center [177, 159] width 59 height 13
click at [201, 160] on icon "open menu" at bounding box center [199, 160] width 8 height 8
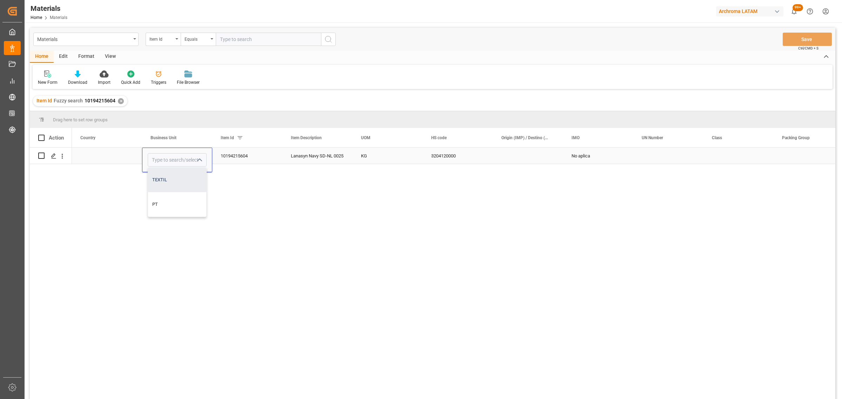
click at [165, 179] on div "TEXTIL" at bounding box center [177, 180] width 58 height 25
type input "TEXTIL"
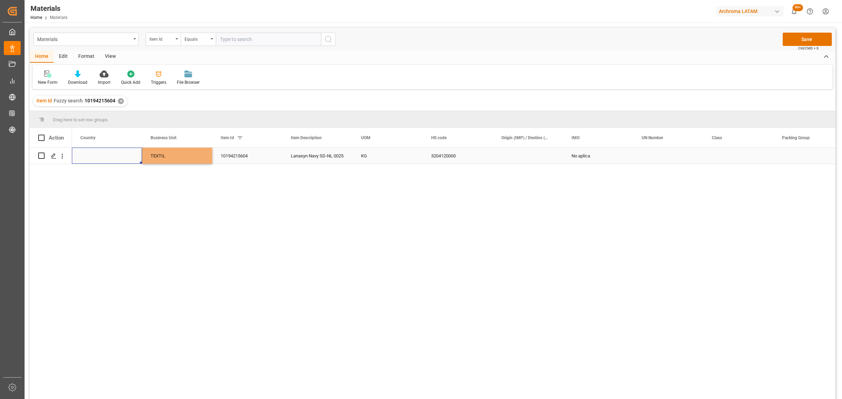
click at [102, 154] on div "Press SPACE to select this row." at bounding box center [107, 156] width 70 height 16
click at [127, 158] on icon "open menu" at bounding box center [129, 160] width 8 height 8
click at [109, 209] on div "[GEOGRAPHIC_DATA]" at bounding box center [107, 204] width 58 height 25
type input "[GEOGRAPHIC_DATA]"
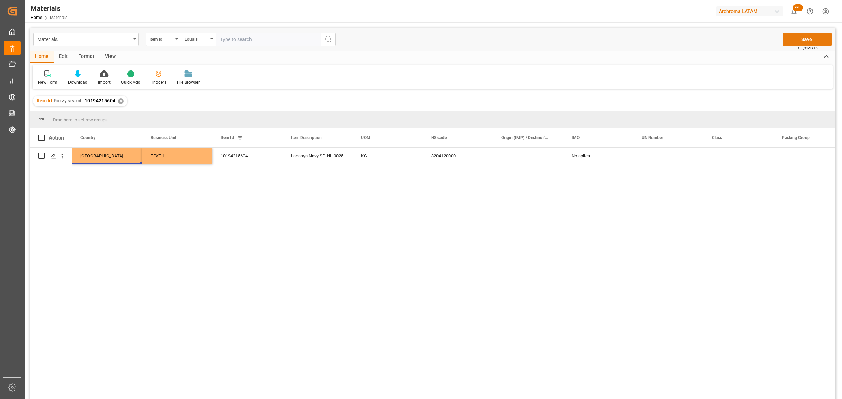
click at [813, 38] on button "Save" at bounding box center [807, 39] width 49 height 13
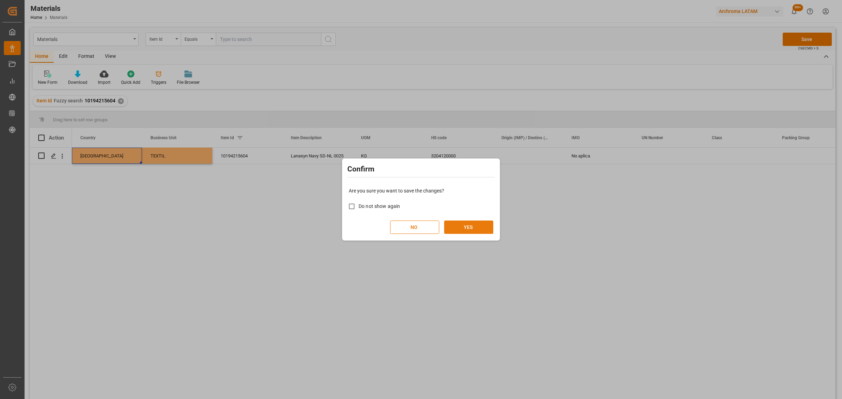
click at [459, 226] on button "YES" at bounding box center [468, 227] width 49 height 13
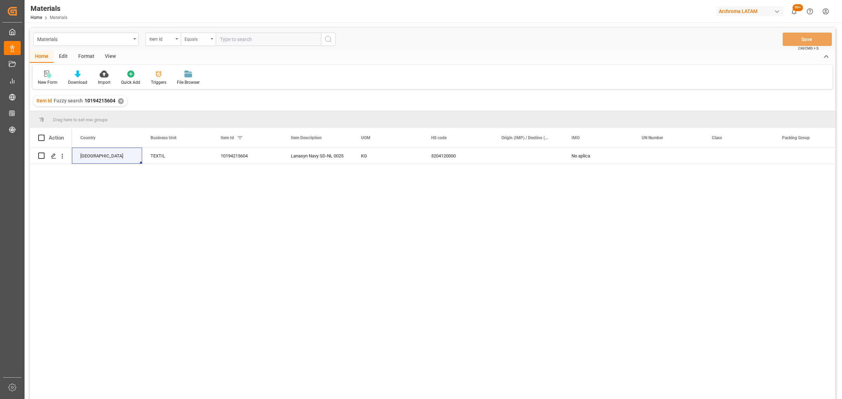
click at [204, 41] on div "Equals" at bounding box center [197, 38] width 24 height 8
click at [218, 85] on div "Fuzzy search" at bounding box center [233, 86] width 105 height 15
click at [232, 38] on input "text" at bounding box center [268, 39] width 105 height 13
paste input "10163810702"
type input "10163810702"
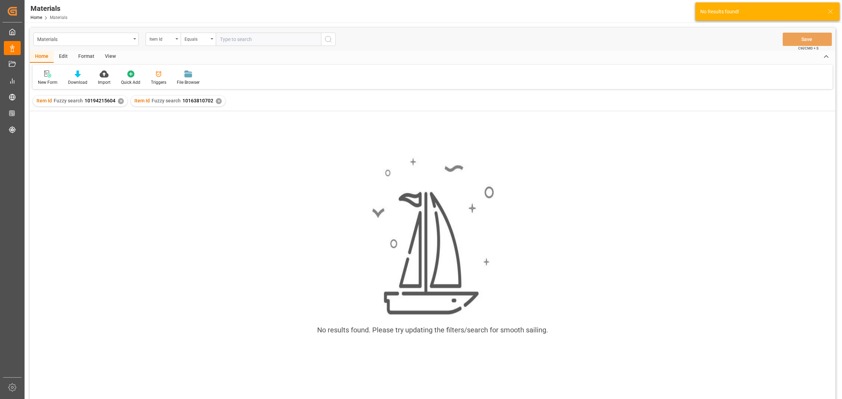
click at [120, 101] on div "✕" at bounding box center [121, 101] width 6 height 6
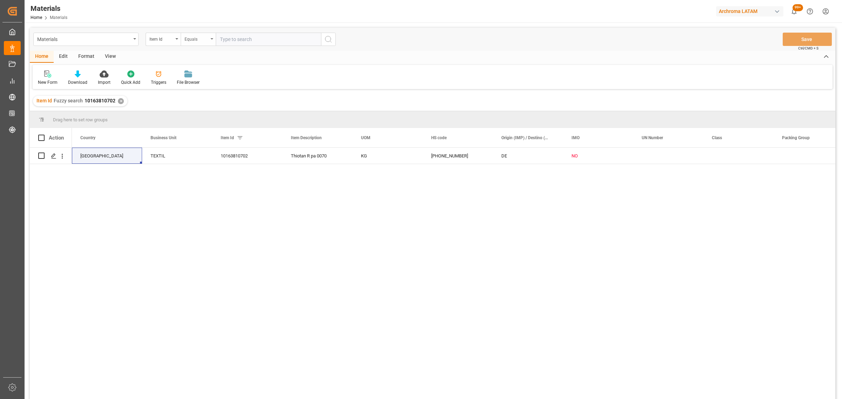
click at [190, 38] on div "Equals" at bounding box center [197, 38] width 24 height 8
click at [243, 87] on div "Fuzzy search" at bounding box center [233, 86] width 105 height 15
click at [262, 37] on input "text" at bounding box center [268, 39] width 105 height 13
paste input "28726530786"
type input "28726530786"
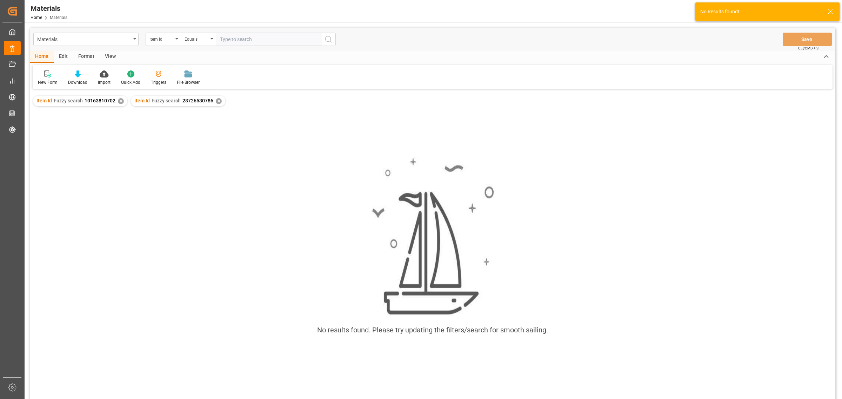
click at [118, 100] on div "✕" at bounding box center [121, 101] width 6 height 6
click at [48, 75] on icon at bounding box center [47, 74] width 7 height 7
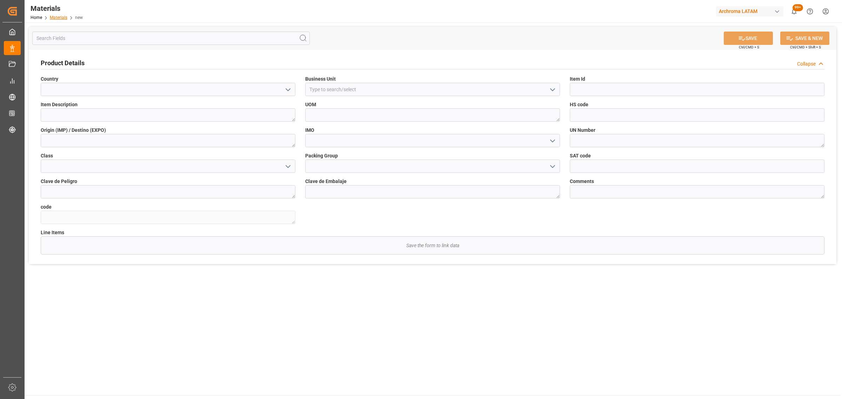
click at [60, 19] on link "Materials" at bounding box center [59, 17] width 18 height 5
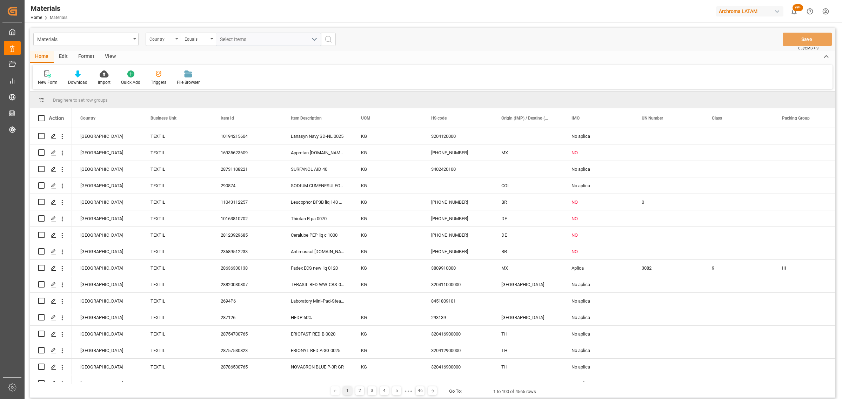
click at [158, 39] on div "Country" at bounding box center [161, 38] width 24 height 8
click at [174, 100] on div "Item Id" at bounding box center [198, 101] width 105 height 15
click at [195, 46] on div "Materials Item Id Equals Save Ctrl/CMD + S" at bounding box center [432, 39] width 805 height 23
click at [203, 43] on div "Equals" at bounding box center [198, 39] width 35 height 13
click at [222, 87] on div "Fuzzy search" at bounding box center [233, 86] width 105 height 15
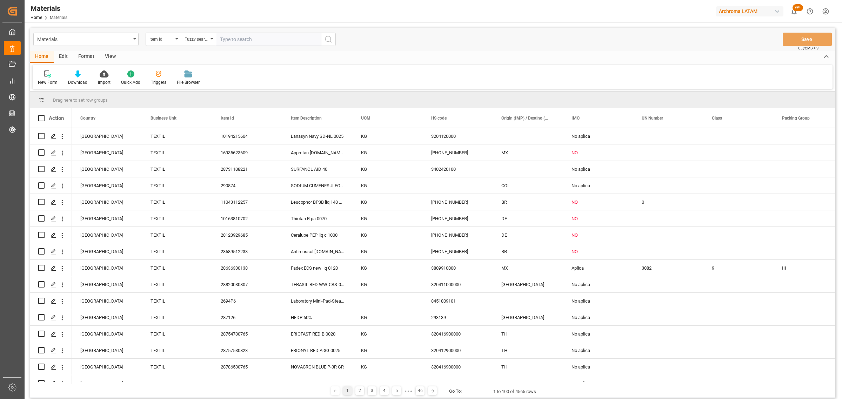
click at [252, 41] on input "text" at bounding box center [268, 39] width 105 height 13
paste input "28726530786"
type input "28726530786"
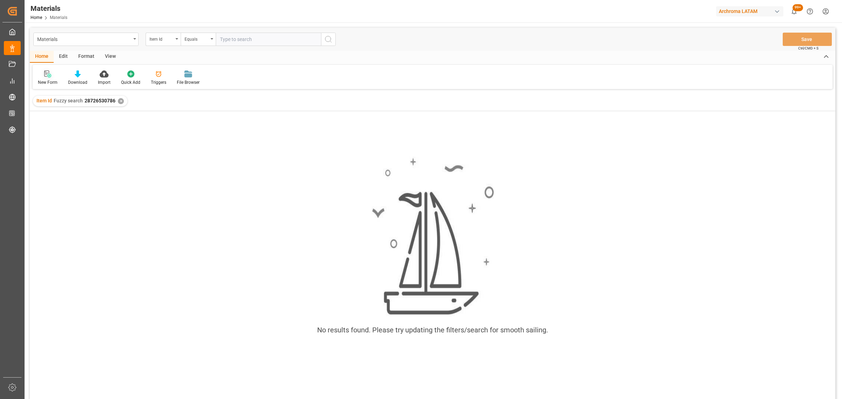
click at [41, 83] on div "New Form" at bounding box center [48, 82] width 20 height 6
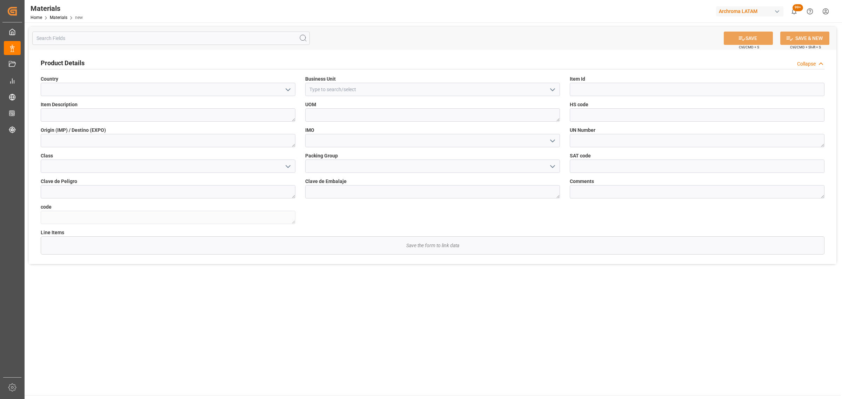
click at [289, 87] on icon "open menu" at bounding box center [288, 90] width 8 height 8
click at [198, 111] on div "[GEOGRAPHIC_DATA]" at bounding box center [168, 105] width 254 height 16
click at [283, 90] on button "open menu" at bounding box center [287, 89] width 11 height 11
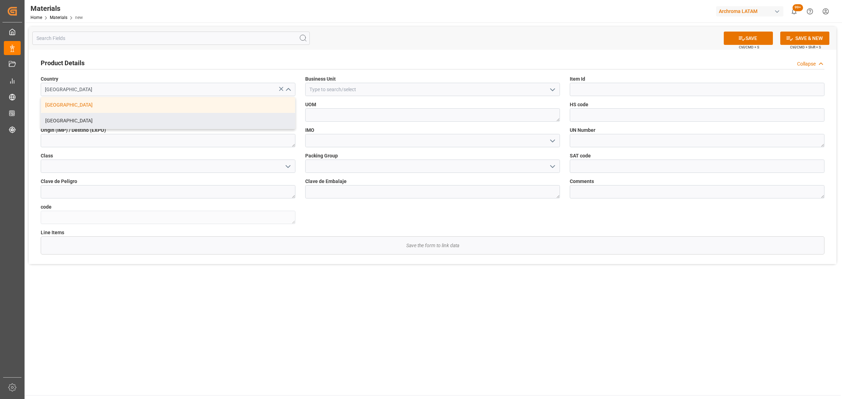
click at [213, 120] on div "[GEOGRAPHIC_DATA]" at bounding box center [168, 121] width 254 height 16
type input "[GEOGRAPHIC_DATA]"
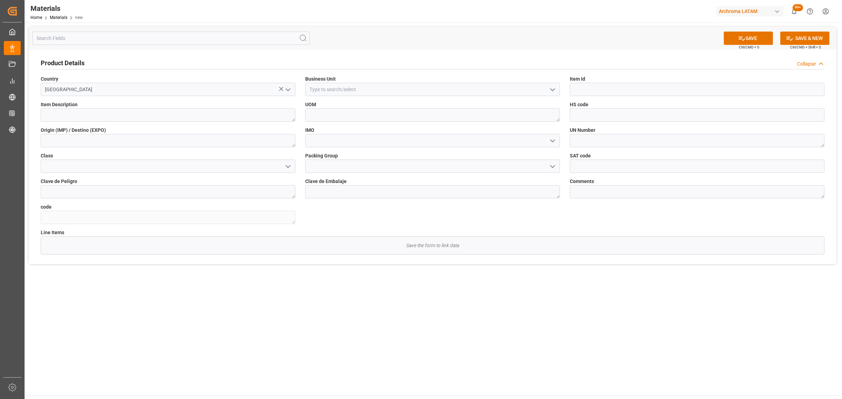
click at [548, 90] on icon "open menu" at bounding box center [552, 90] width 8 height 8
click at [358, 108] on div "TEXTIL" at bounding box center [433, 105] width 254 height 16
type input "TEXTIL"
click at [193, 113] on textarea at bounding box center [168, 114] width 255 height 13
click at [598, 86] on input at bounding box center [697, 89] width 255 height 13
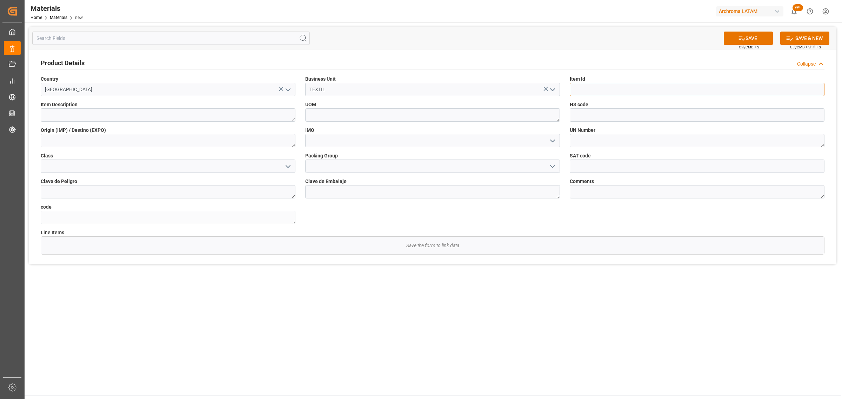
paste input "28726530786"
type input "28726530786"
click at [166, 116] on textarea at bounding box center [168, 114] width 255 height 13
paste textarea "CLARITE ONE 1000"
type textarea "CLARITE ONE 1000"
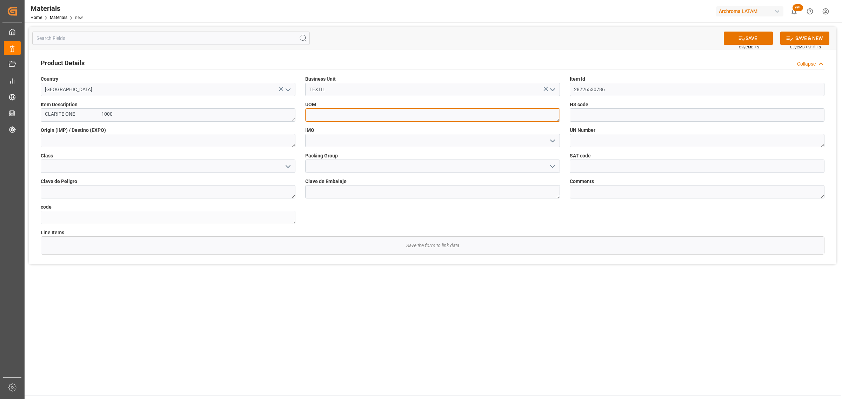
click at [386, 112] on textarea at bounding box center [432, 114] width 255 height 13
type textarea "KG"
click at [550, 141] on icon "open menu" at bounding box center [552, 141] width 8 height 8
click at [411, 168] on div "No aplica" at bounding box center [433, 172] width 254 height 16
type input "No aplica"
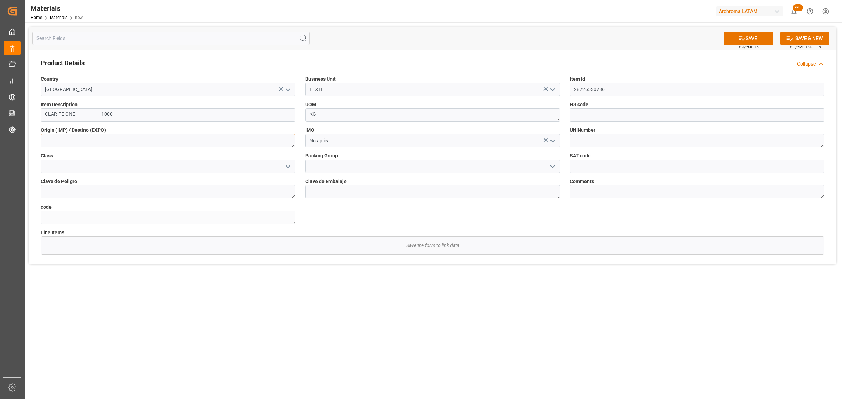
click at [176, 141] on textarea at bounding box center [168, 140] width 255 height 13
click at [167, 141] on textarea at bounding box center [168, 140] width 255 height 13
type textarea "COL"
click at [748, 37] on button "SAVE" at bounding box center [748, 38] width 49 height 13
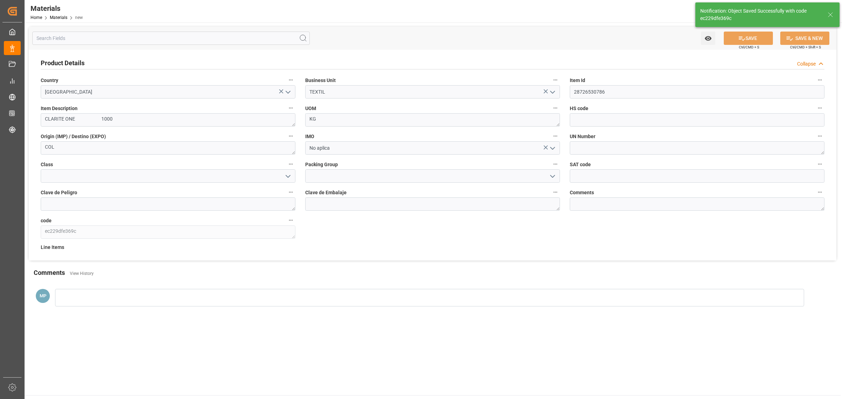
type textarea "ec229dfe369c"
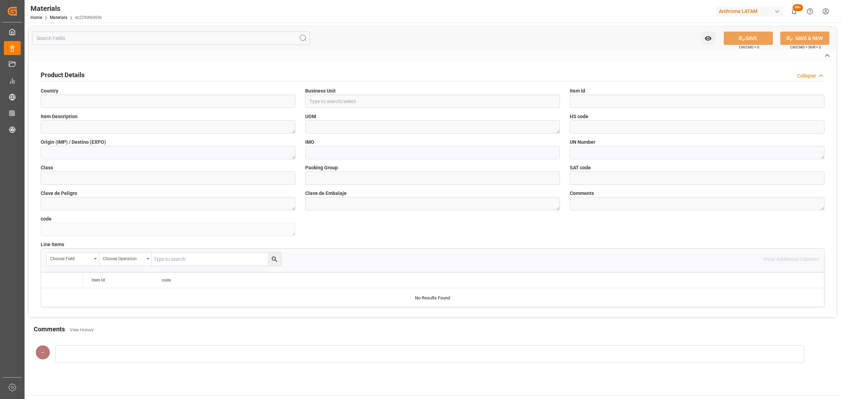
type input "[GEOGRAPHIC_DATA]"
type input "TEXTIL"
type input "28726530786"
type textarea "CLARITE ONE 1000"
type textarea "KG"
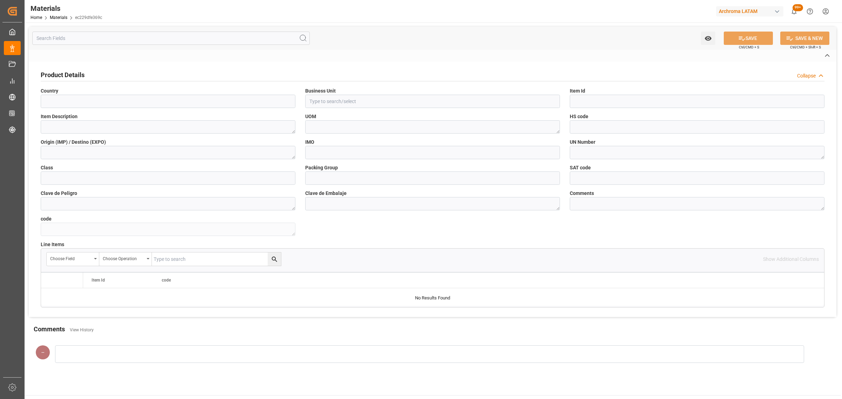
type textarea "COL"
type input "No aplica"
type textarea "ec229dfe369c"
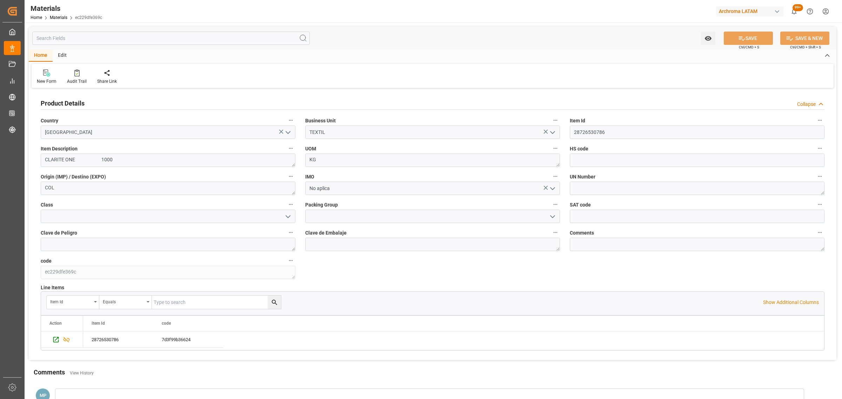
click at [61, 14] on div "Home Materials ec229dfe369c" at bounding box center [67, 17] width 72 height 7
click at [60, 16] on link "Materials" at bounding box center [59, 17] width 18 height 5
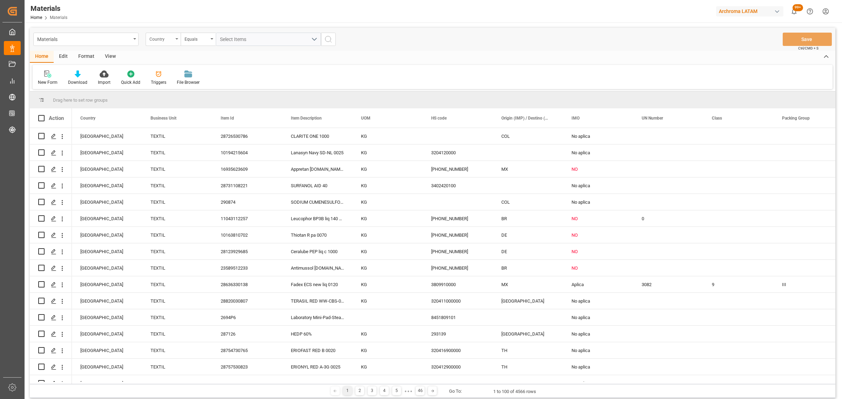
click at [160, 41] on div "Country" at bounding box center [161, 38] width 24 height 8
click at [167, 83] on div "Business Unit" at bounding box center [198, 86] width 105 height 15
click at [165, 39] on div "Business Unit" at bounding box center [161, 38] width 24 height 8
click at [167, 101] on div "Item Id" at bounding box center [198, 101] width 105 height 15
click at [197, 39] on div "Equals" at bounding box center [197, 38] width 24 height 8
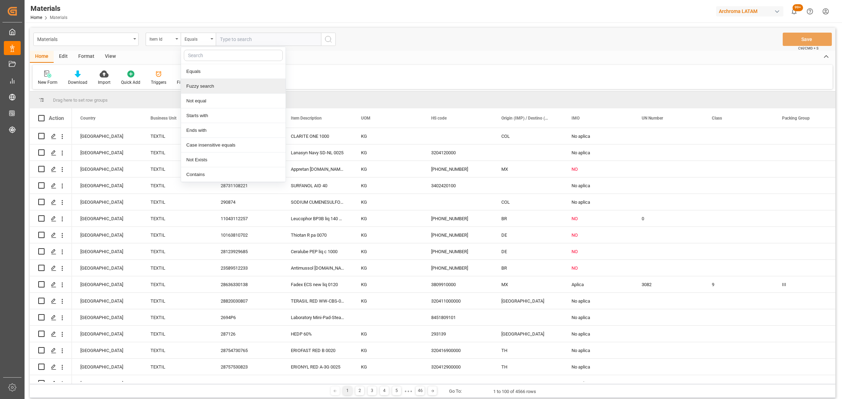
click at [207, 86] on div "Fuzzy search" at bounding box center [233, 86] width 105 height 15
click at [241, 38] on input "text" at bounding box center [268, 39] width 105 height 13
paste input "28725930779"
type input "28725930779"
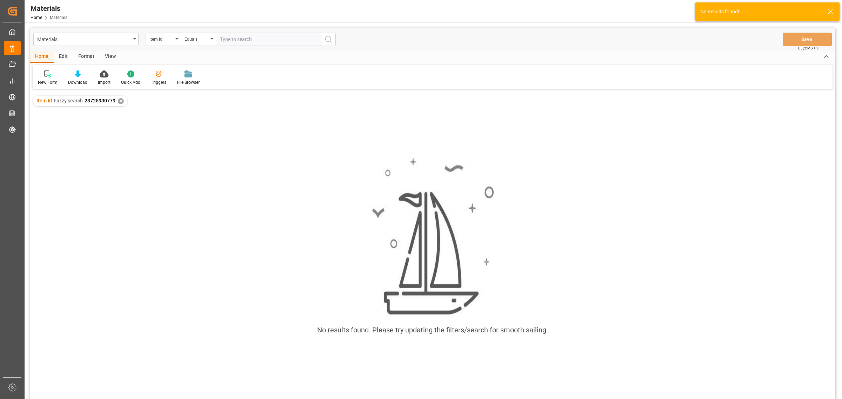
click at [48, 86] on div "New Form Download Import Quick Add Triggers File Browser" at bounding box center [433, 77] width 800 height 24
click at [52, 81] on div "New Form" at bounding box center [48, 82] width 20 height 6
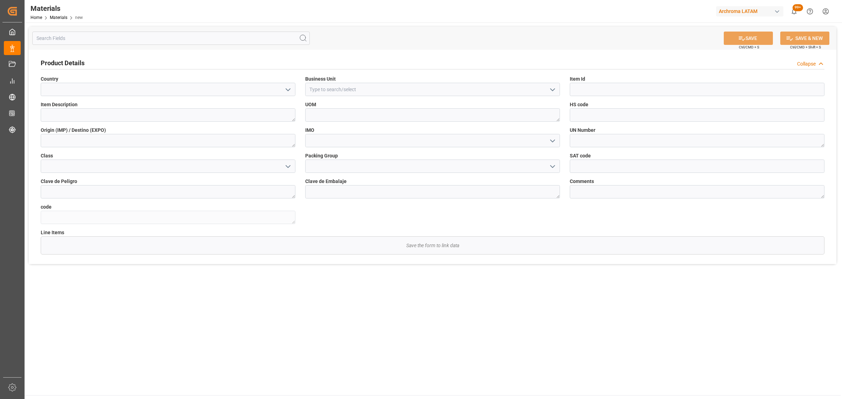
click at [283, 89] on button "open menu" at bounding box center [287, 89] width 11 height 11
click at [164, 114] on div "[GEOGRAPHIC_DATA]" at bounding box center [168, 121] width 254 height 16
type input "[GEOGRAPHIC_DATA]"
click at [375, 90] on input at bounding box center [432, 89] width 255 height 13
click at [554, 91] on icon "open menu" at bounding box center [552, 90] width 8 height 8
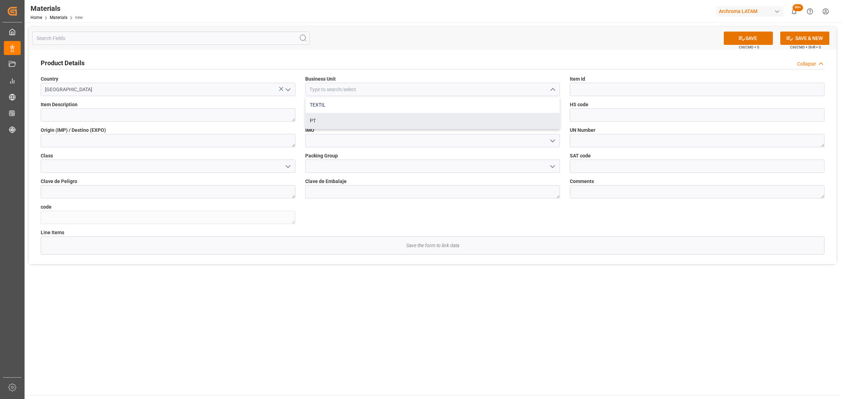
click at [446, 106] on div "TEXTIL" at bounding box center [433, 105] width 254 height 16
type input "TEXTIL"
click at [623, 86] on input at bounding box center [697, 89] width 255 height 13
paste input "28725930779"
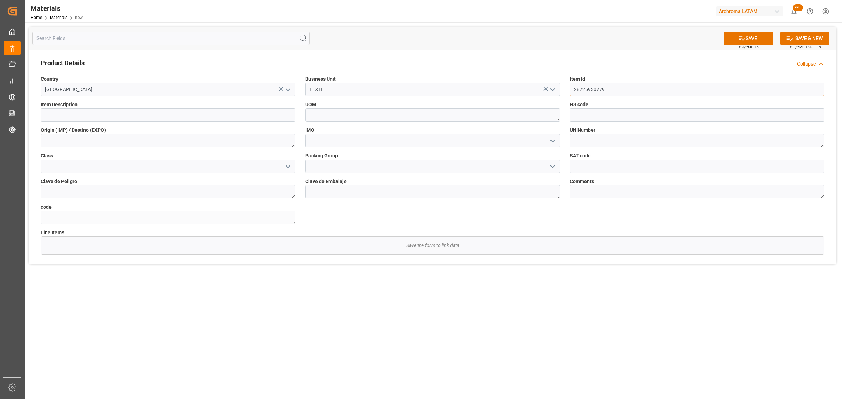
type input "28725930779"
click at [88, 107] on label "Item Description" at bounding box center [168, 104] width 255 height 7
click at [88, 115] on textarea at bounding box center [168, 114] width 255 height 13
click at [106, 140] on textarea at bounding box center [168, 140] width 255 height 13
click at [346, 141] on input at bounding box center [432, 140] width 255 height 13
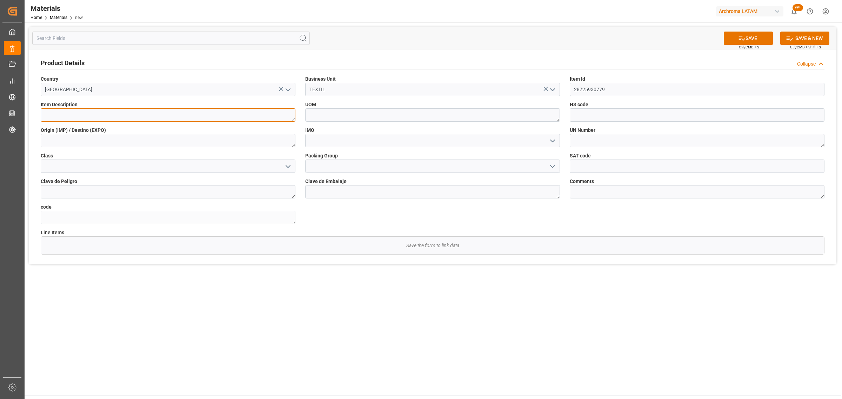
click at [204, 113] on textarea at bounding box center [168, 114] width 255 height 13
paste textarea "INVADINE DA-01 0200"
type textarea "INVADINE DA-01 0200"
click at [269, 140] on textarea at bounding box center [168, 140] width 255 height 13
click at [96, 144] on textarea at bounding box center [168, 140] width 255 height 13
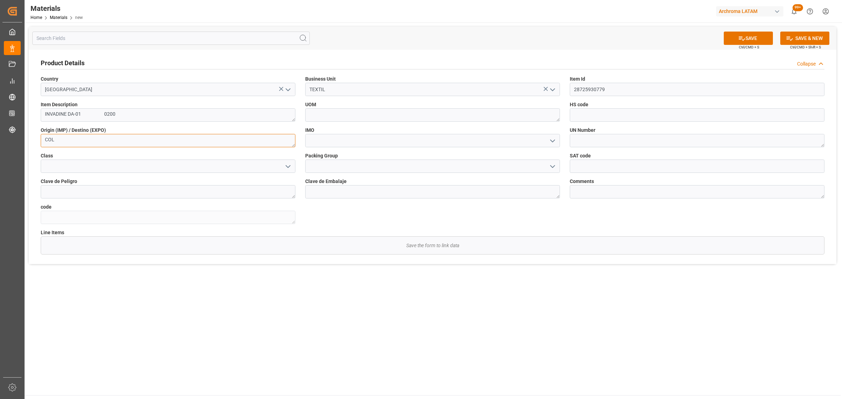
type textarea "COL"
click at [547, 141] on button "open menu" at bounding box center [552, 140] width 11 height 11
click at [481, 173] on div "No aplica" at bounding box center [433, 172] width 254 height 16
type input "No aplica"
click at [430, 118] on textarea at bounding box center [432, 114] width 255 height 13
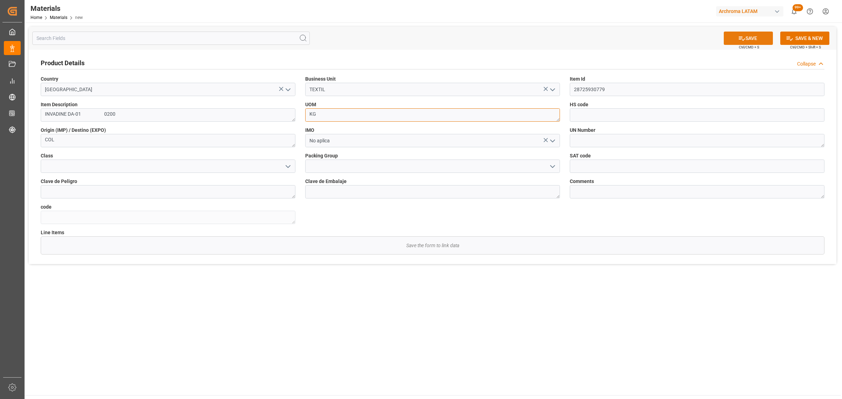
type textarea "KG"
click at [748, 33] on button "SAVE" at bounding box center [748, 38] width 49 height 13
type textarea "8956156c708b"
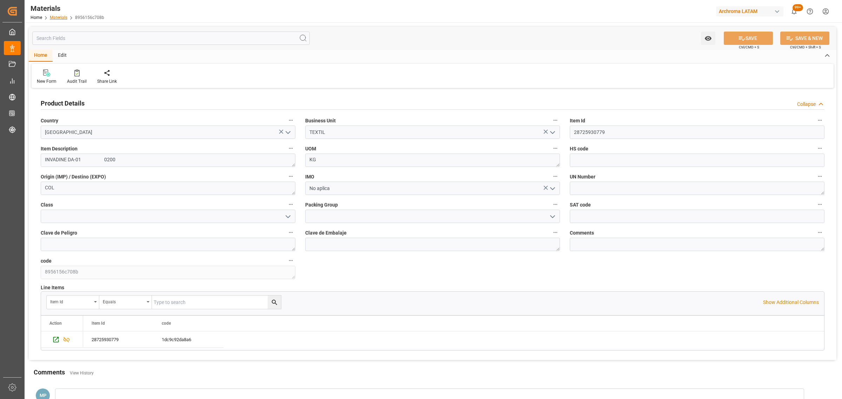
click at [54, 19] on link "Materials" at bounding box center [59, 17] width 18 height 5
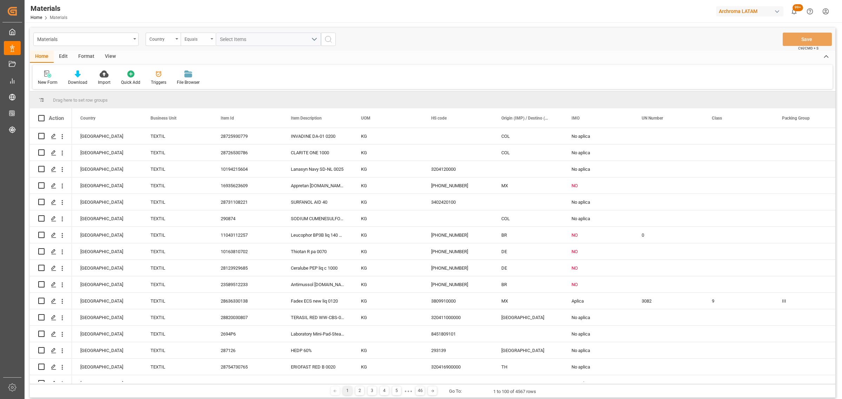
click at [185, 39] on div "Equals" at bounding box center [197, 38] width 24 height 8
click at [168, 42] on div "Country" at bounding box center [161, 38] width 24 height 8
click at [167, 105] on div "Item Id" at bounding box center [198, 101] width 105 height 15
click at [202, 40] on div "Equals" at bounding box center [197, 38] width 24 height 8
click at [206, 86] on div "Fuzzy search" at bounding box center [233, 86] width 105 height 15
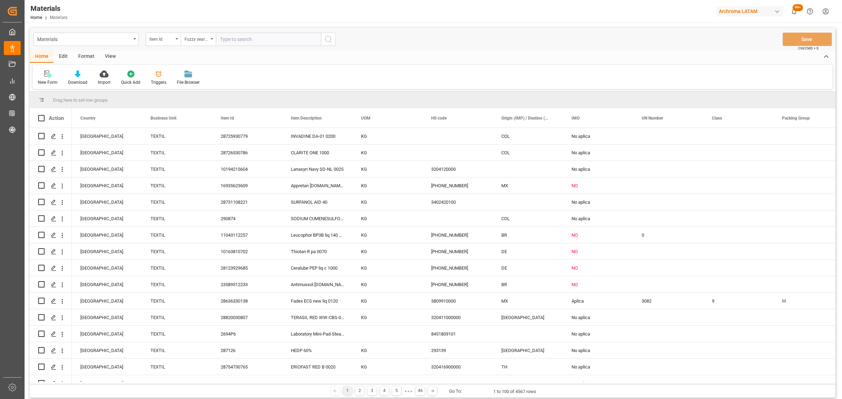
click at [239, 37] on input "text" at bounding box center [268, 39] width 105 height 13
paste input "204376"
type input "204376"
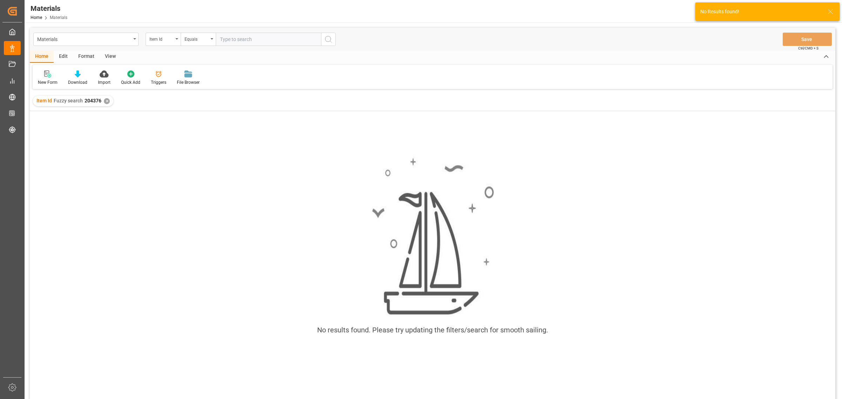
click at [46, 76] on icon at bounding box center [46, 74] width 5 height 6
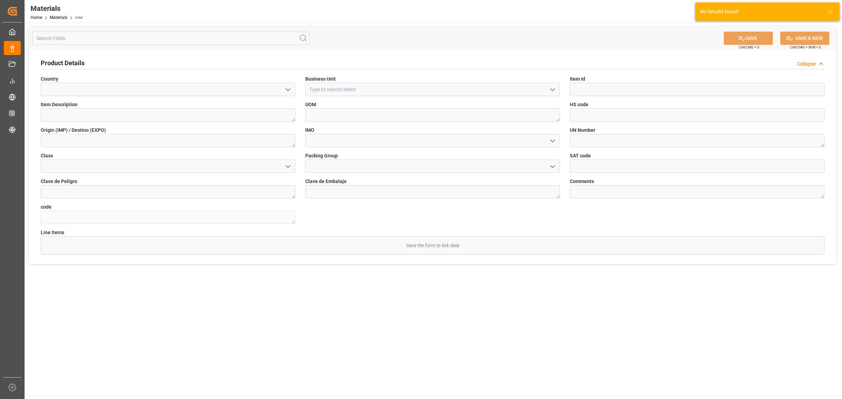
drag, startPoint x: 292, startPoint y: 90, endPoint x: 288, endPoint y: 92, distance: 3.9
click at [291, 90] on icon "open menu" at bounding box center [288, 90] width 8 height 8
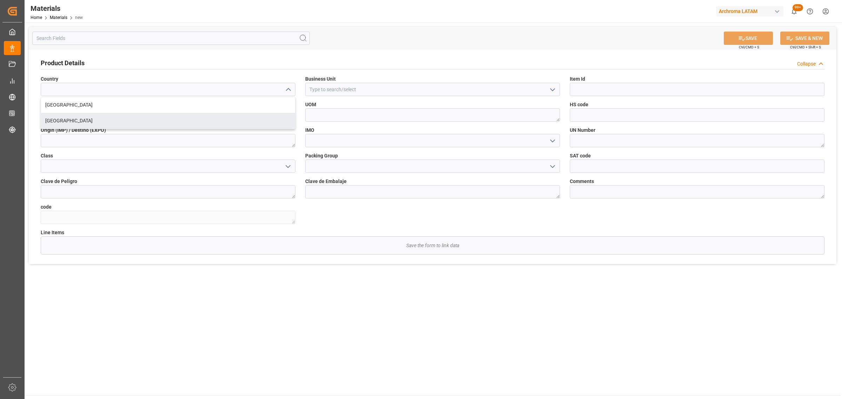
drag, startPoint x: 232, startPoint y: 118, endPoint x: 257, endPoint y: 112, distance: 25.4
click at [233, 118] on div "[GEOGRAPHIC_DATA]" at bounding box center [168, 121] width 254 height 16
type input "[GEOGRAPHIC_DATA]"
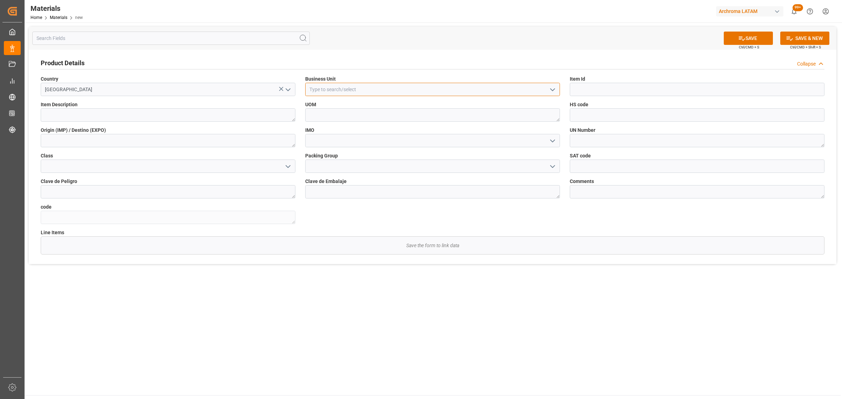
click at [327, 89] on input at bounding box center [432, 89] width 255 height 13
click at [547, 88] on button "open menu" at bounding box center [552, 89] width 11 height 11
click at [397, 104] on div "TEXTIL" at bounding box center [433, 105] width 254 height 16
type input "TEXTIL"
click at [588, 89] on input at bounding box center [697, 89] width 255 height 13
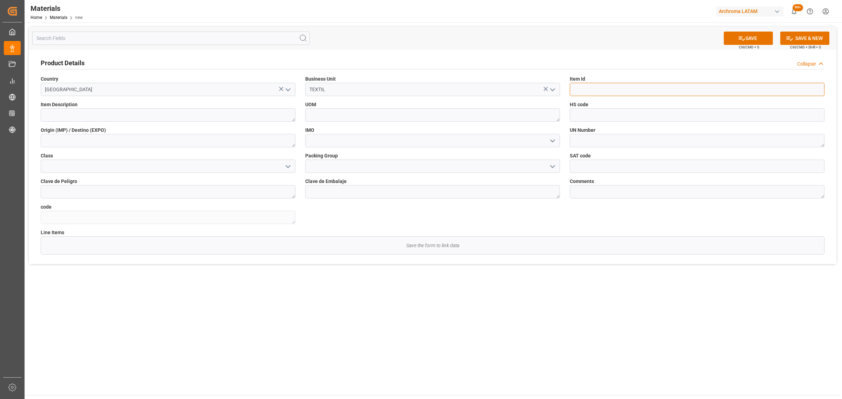
paste input "204376"
type input "204376"
click at [164, 116] on textarea at bounding box center [168, 114] width 255 height 13
paste textarea "Lutensol AO 5"
type textarea "Lutensol AO 5"
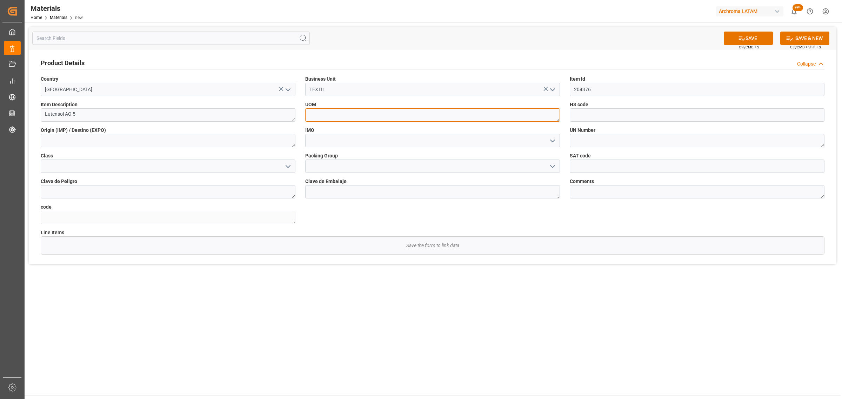
click at [336, 118] on textarea at bounding box center [432, 114] width 255 height 13
type textarea "KG"
click at [553, 141] on polyline "open menu" at bounding box center [552, 141] width 4 height 2
click at [419, 178] on div "No aplica" at bounding box center [433, 172] width 254 height 16
type input "No aplica"
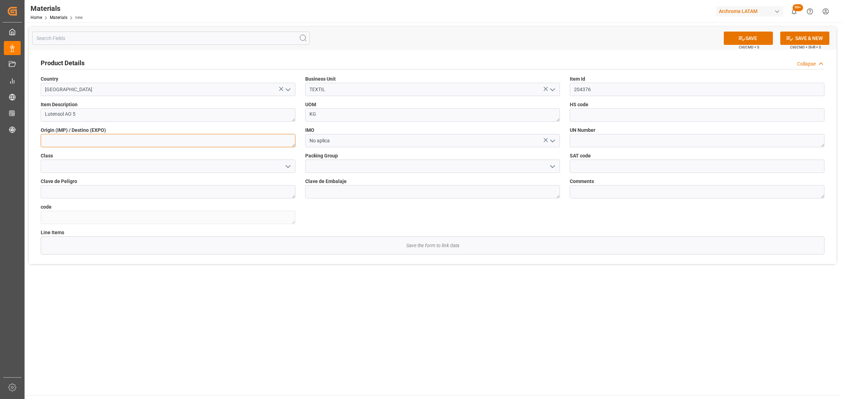
click at [175, 139] on textarea at bounding box center [168, 140] width 255 height 13
type textarea "COL"
click at [758, 41] on button "SAVE" at bounding box center [748, 38] width 49 height 13
type textarea "00bb8b5adf70"
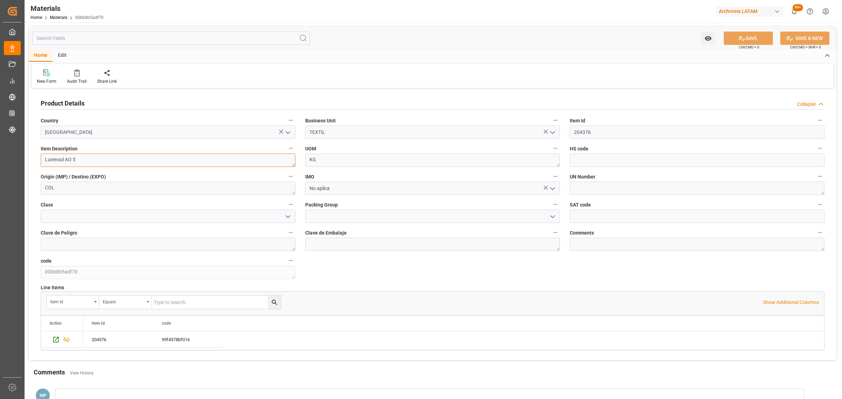
drag, startPoint x: 71, startPoint y: 160, endPoint x: 34, endPoint y: 156, distance: 37.4
click at [34, 156] on div "Product Details Collapse Country [GEOGRAPHIC_DATA] Business Unit TEXTIL Item Id…" at bounding box center [433, 225] width 808 height 270
click at [53, 159] on textarea "Lutensol AO 5" at bounding box center [168, 160] width 255 height 13
drag, startPoint x: 64, startPoint y: 159, endPoint x: 25, endPoint y: 159, distance: 39.3
click at [25, 159] on div "Watch Option SAVE Ctrl/CMD + S SAVE & NEW Ctrl/CMD + Shift + S Home Edit New Fo…" at bounding box center [433, 221] width 816 height 399
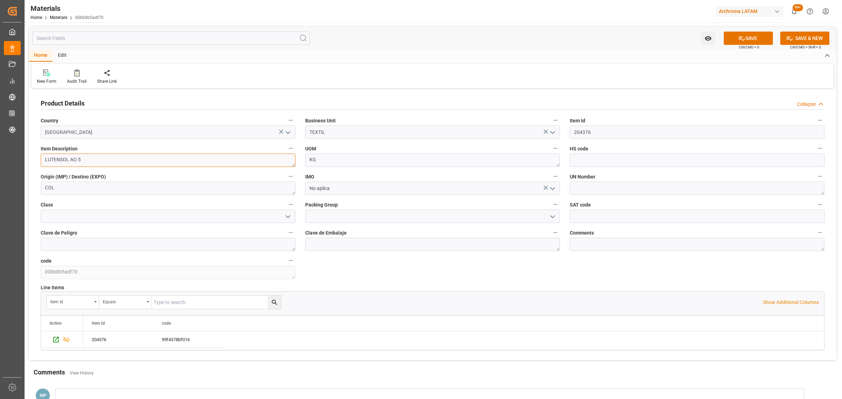
type textarea "LUTENSOL AO 5"
click at [746, 37] on button "SAVE" at bounding box center [748, 38] width 49 height 13
click at [57, 16] on link "Materials" at bounding box center [59, 17] width 18 height 5
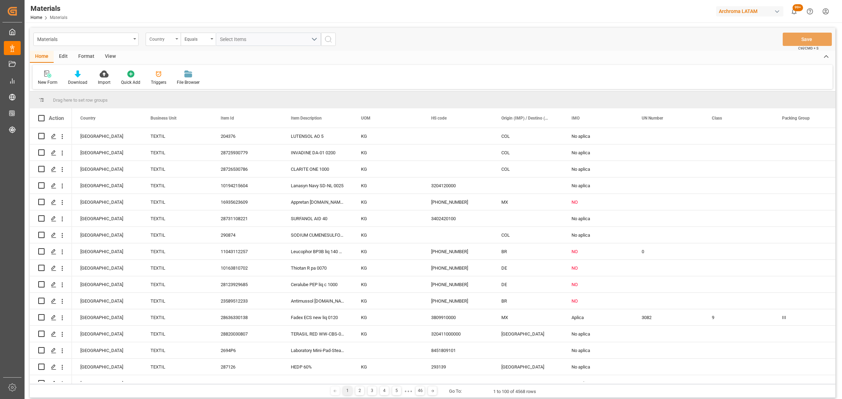
click at [168, 40] on div "Country" at bounding box center [161, 38] width 24 height 8
drag, startPoint x: 176, startPoint y: 102, endPoint x: 195, endPoint y: 80, distance: 29.9
click at [176, 102] on div "Item Id" at bounding box center [198, 101] width 105 height 15
click at [205, 38] on div "Equals" at bounding box center [197, 38] width 24 height 8
click at [213, 82] on div "Fuzzy search" at bounding box center [233, 86] width 105 height 15
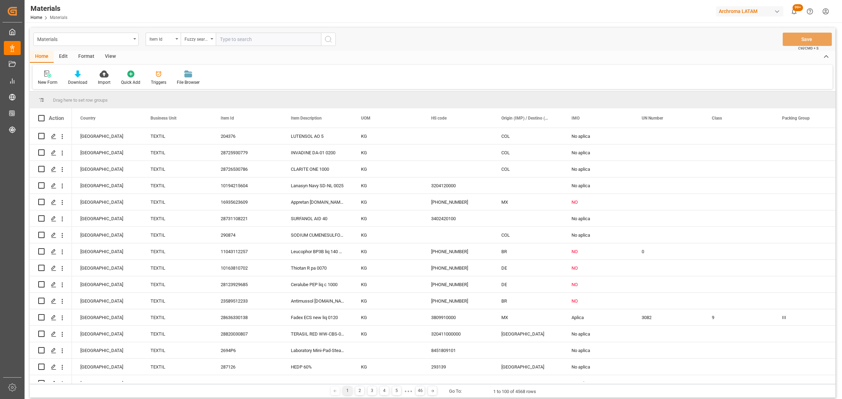
click at [254, 34] on input "text" at bounding box center [268, 39] width 105 height 13
paste input "28859630579"
type input "28859630579"
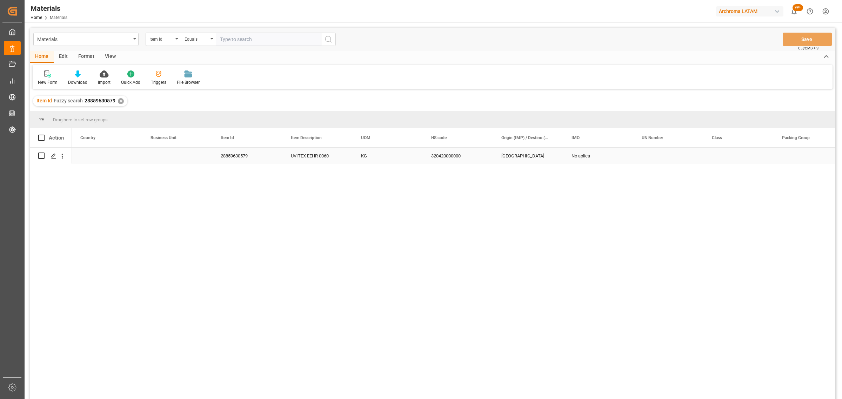
click at [176, 161] on div "Press SPACE to select this row." at bounding box center [177, 156] width 70 height 16
click at [176, 160] on div "Press SPACE to select this row." at bounding box center [177, 156] width 70 height 16
click at [201, 162] on icon "open menu" at bounding box center [199, 160] width 8 height 8
click at [171, 182] on div "TEXTIL" at bounding box center [177, 180] width 58 height 25
type input "TEXTIL"
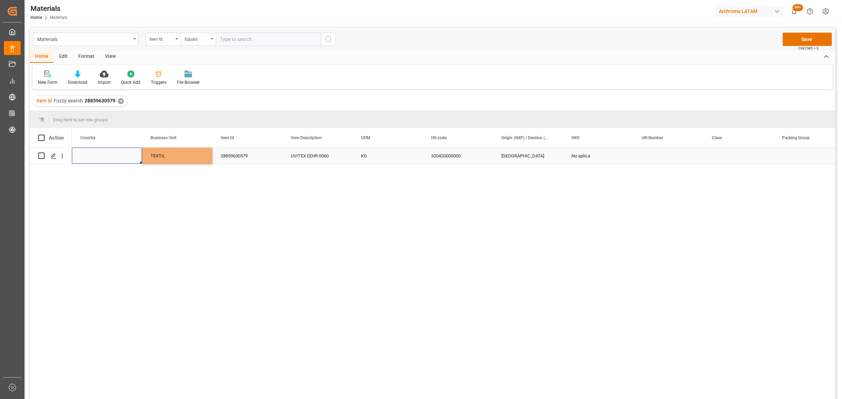
click at [122, 153] on div "Press SPACE to select this row." at bounding box center [107, 156] width 70 height 16
click at [131, 158] on icon "open menu" at bounding box center [129, 160] width 8 height 8
click at [92, 207] on div "[GEOGRAPHIC_DATA]" at bounding box center [107, 204] width 58 height 25
type input "[GEOGRAPHIC_DATA]"
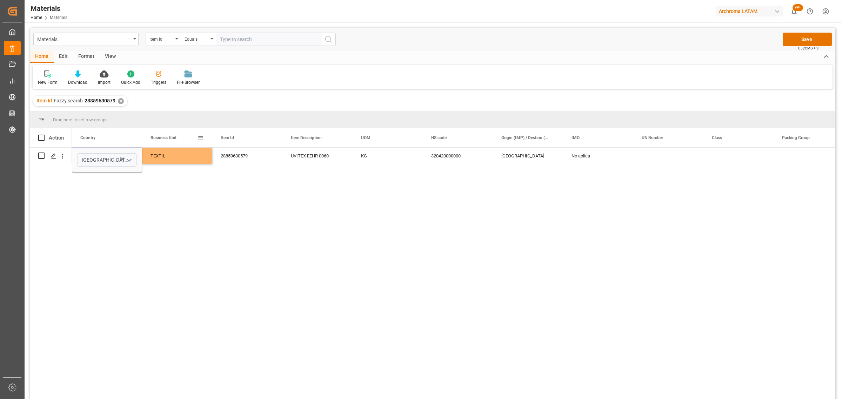
click at [207, 142] on div "Business Unit" at bounding box center [177, 137] width 70 height 19
click at [178, 156] on div "TEXTIL" at bounding box center [176, 156] width 53 height 16
click at [801, 45] on button "Save" at bounding box center [807, 39] width 49 height 13
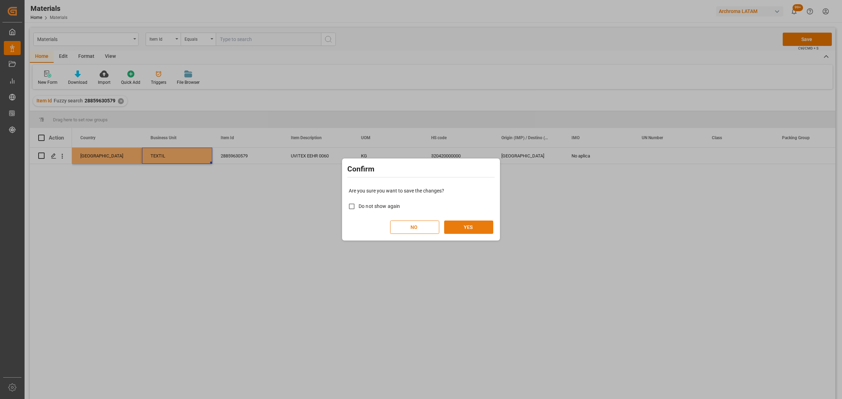
click at [465, 229] on button "YES" at bounding box center [468, 227] width 49 height 13
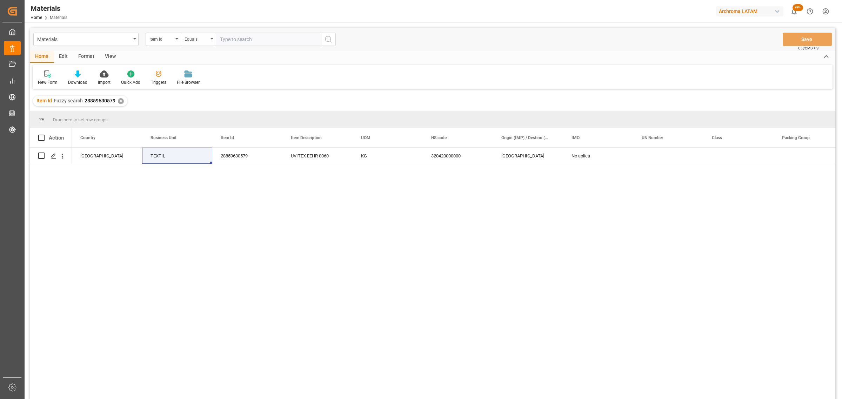
click at [195, 40] on div "Equals" at bounding box center [197, 38] width 24 height 8
click at [211, 88] on div "Fuzzy search" at bounding box center [233, 86] width 105 height 15
click at [231, 35] on input "text" at bounding box center [268, 39] width 105 height 13
paste input "28736230578"
type input "28736230578"
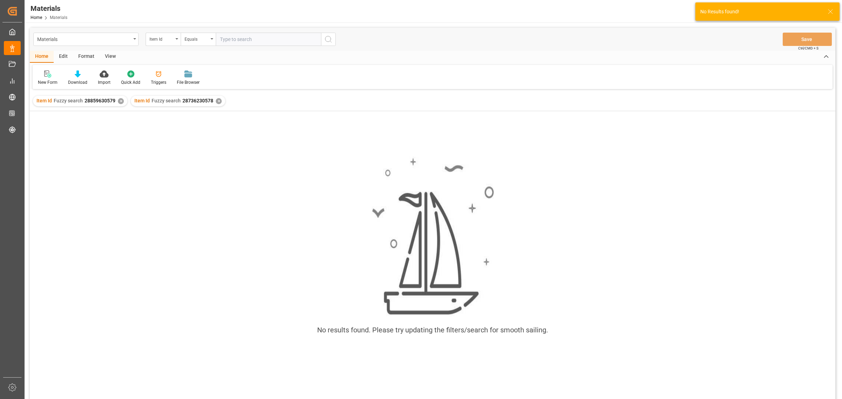
click at [118, 100] on div "✕" at bounding box center [121, 101] width 6 height 6
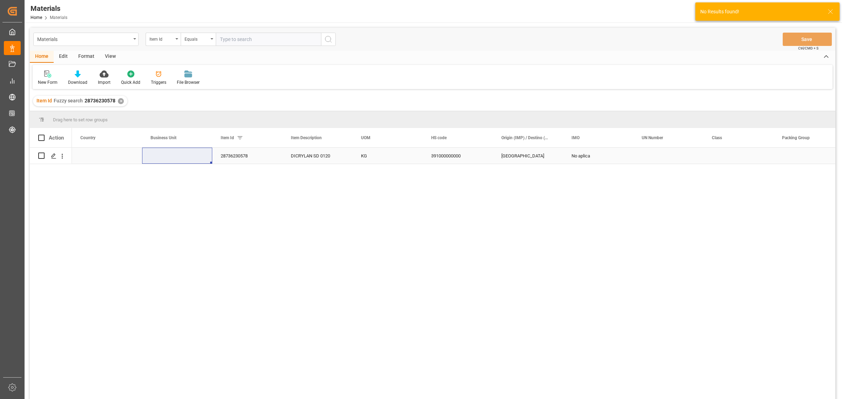
click at [113, 156] on div "Press SPACE to select this row." at bounding box center [107, 156] width 70 height 16
click at [125, 159] on icon "open menu" at bounding box center [129, 160] width 8 height 8
click at [99, 206] on div "[GEOGRAPHIC_DATA]" at bounding box center [107, 204] width 58 height 25
type input "[GEOGRAPHIC_DATA]"
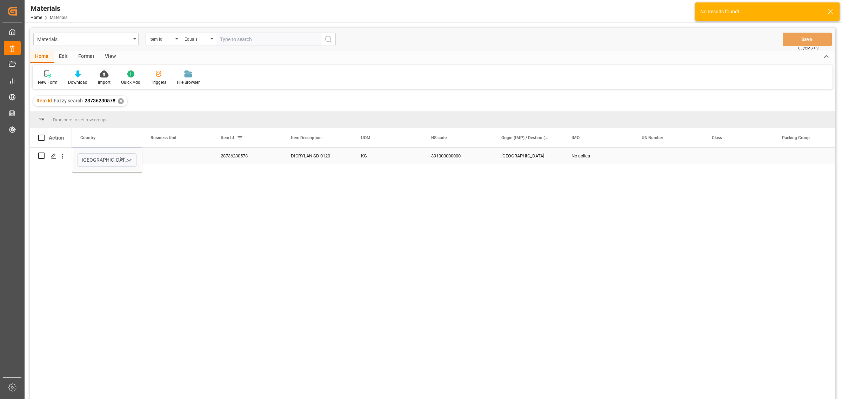
click at [183, 158] on div "Press SPACE to select this row." at bounding box center [177, 156] width 70 height 16
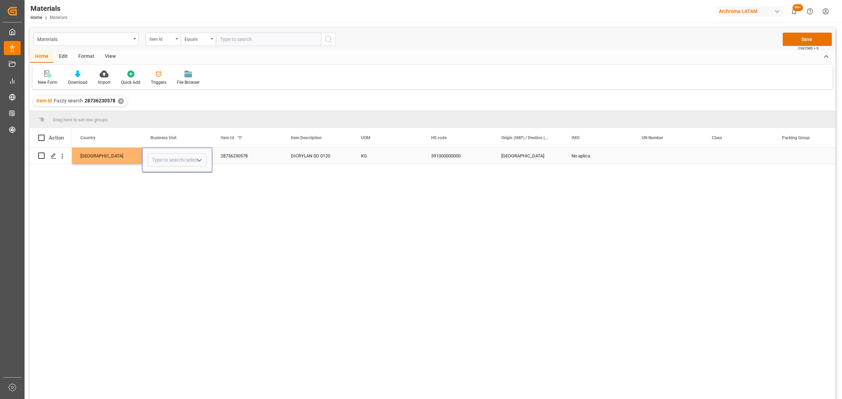
click at [198, 162] on icon "open menu" at bounding box center [199, 160] width 8 height 8
click at [179, 181] on div "TEXTIL" at bounding box center [177, 180] width 58 height 25
type input "TEXTIL"
click at [792, 40] on button "Save" at bounding box center [807, 39] width 49 height 13
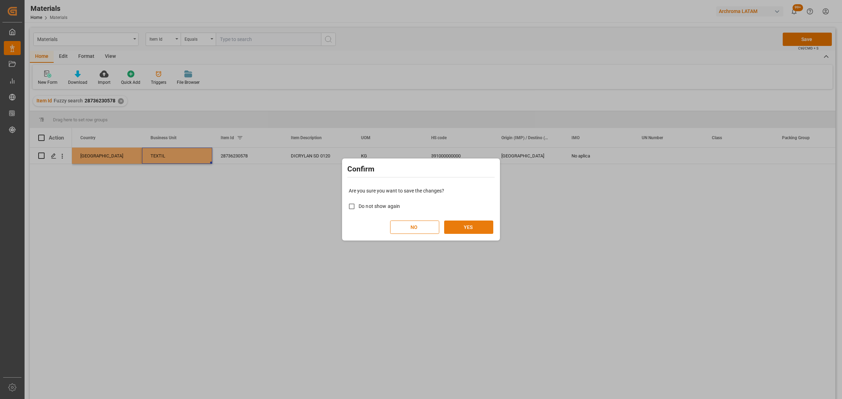
click at [476, 228] on button "YES" at bounding box center [468, 227] width 49 height 13
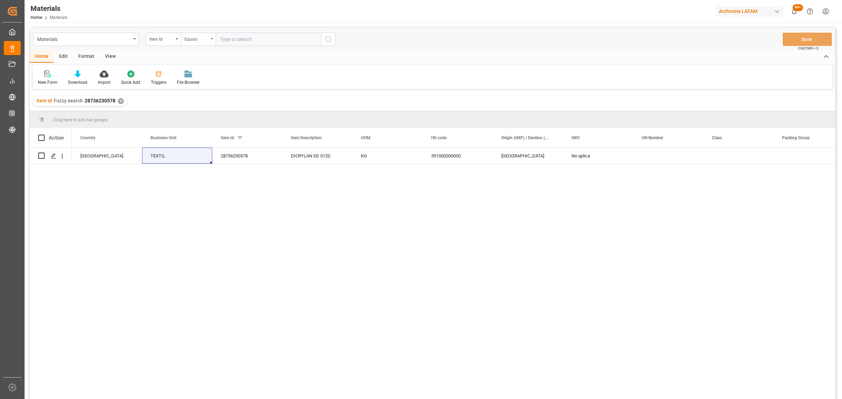
click at [209, 37] on div "Equals" at bounding box center [198, 39] width 35 height 13
click at [202, 84] on div "Fuzzy search" at bounding box center [233, 86] width 105 height 15
click at [244, 44] on input "text" at bounding box center [268, 39] width 105 height 13
paste input "28722915604"
type input "28722915604"
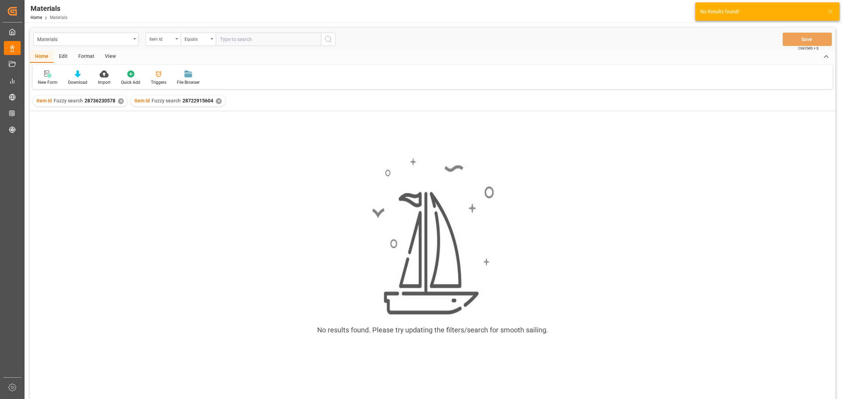
click at [120, 102] on div "✕" at bounding box center [121, 101] width 6 height 6
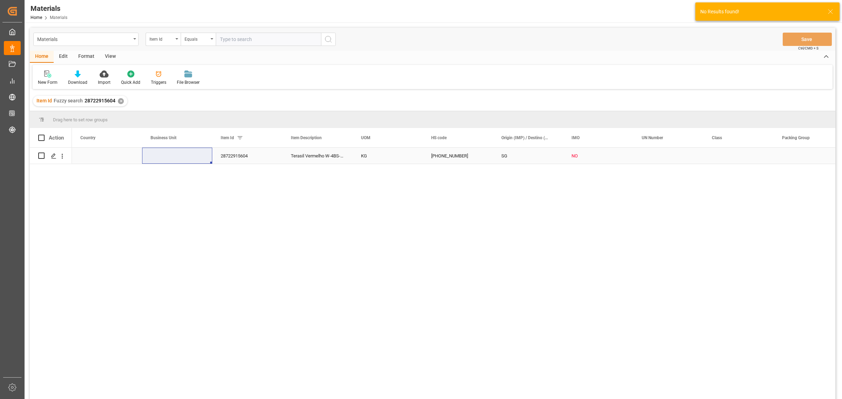
click at [103, 156] on div "Press SPACE to select this row." at bounding box center [107, 156] width 70 height 16
click at [129, 160] on icon "open menu" at bounding box center [129, 160] width 8 height 8
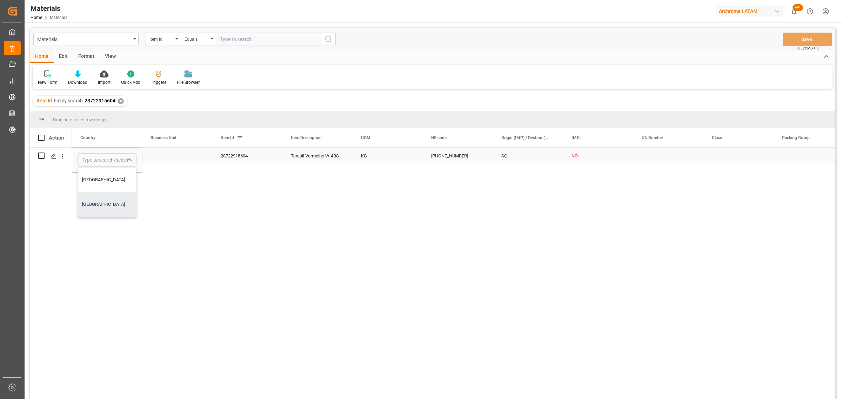
click at [109, 199] on div "[GEOGRAPHIC_DATA]" at bounding box center [107, 204] width 58 height 25
type input "[GEOGRAPHIC_DATA]"
click at [176, 160] on div "Press SPACE to select this row." at bounding box center [177, 156] width 70 height 16
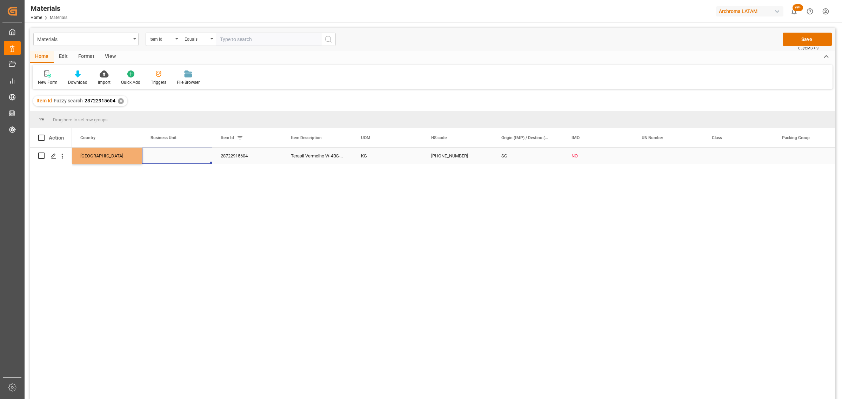
click at [176, 159] on div "Press SPACE to select this row." at bounding box center [177, 156] width 70 height 16
click at [202, 160] on icon "open menu" at bounding box center [199, 160] width 8 height 8
click at [185, 183] on div "TEXTIL" at bounding box center [177, 180] width 58 height 25
type input "TEXTIL"
click at [795, 40] on button "Save" at bounding box center [807, 39] width 49 height 13
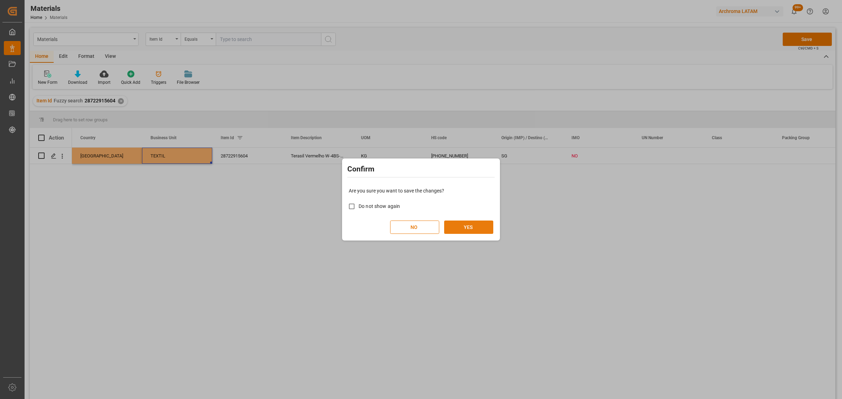
click at [466, 227] on button "YES" at bounding box center [468, 227] width 49 height 13
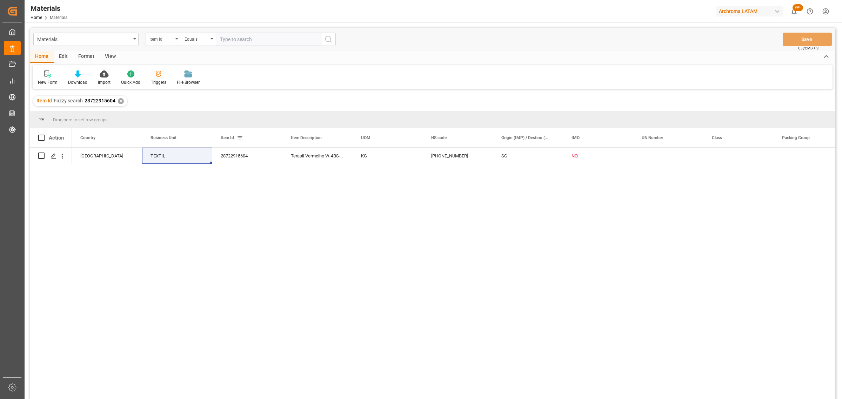
click at [164, 39] on div "Item Id" at bounding box center [161, 38] width 24 height 8
click at [200, 39] on div "Equals" at bounding box center [197, 38] width 24 height 8
drag, startPoint x: 209, startPoint y: 88, endPoint x: 213, endPoint y: 83, distance: 5.3
click at [210, 87] on div "Fuzzy search" at bounding box center [233, 86] width 105 height 15
click at [241, 42] on input "text" at bounding box center [268, 39] width 105 height 13
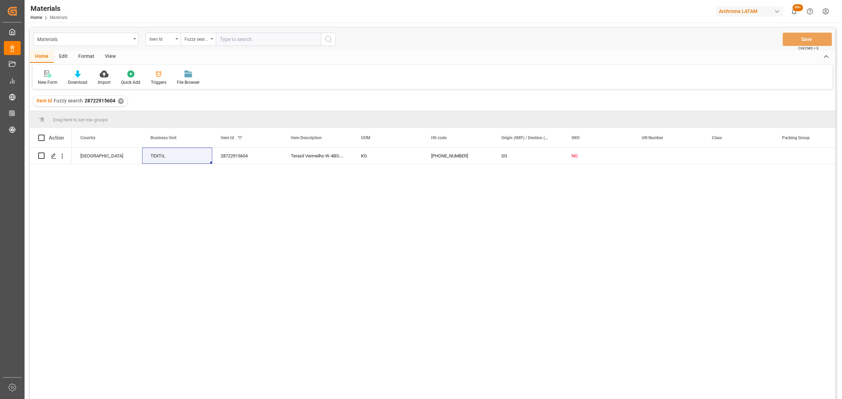
paste input "28636714462"
type input "28636714462"
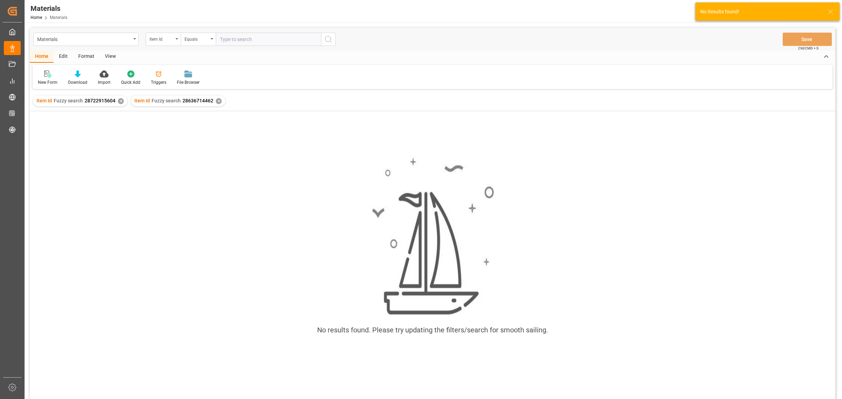
click at [118, 102] on div "Item Id Fuzzy search 28722915604 ✕" at bounding box center [80, 101] width 94 height 11
click at [118, 102] on div "✕" at bounding box center [121, 101] width 6 height 6
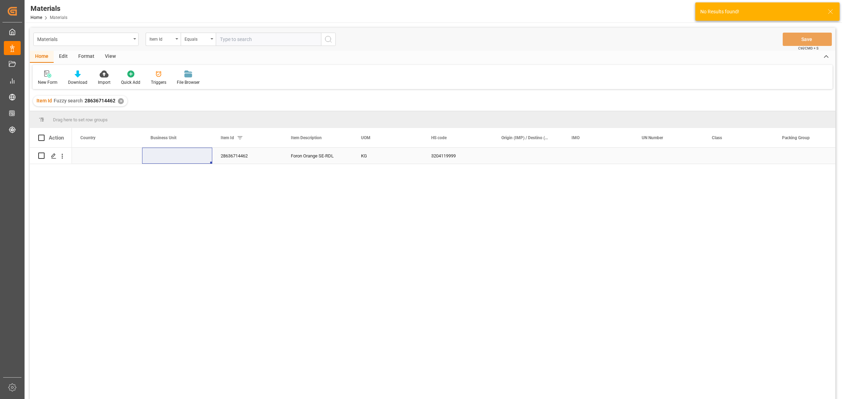
click at [108, 154] on div "Press SPACE to select this row." at bounding box center [107, 156] width 70 height 16
click at [125, 164] on icon "open menu" at bounding box center [129, 160] width 8 height 8
drag, startPoint x: 94, startPoint y: 206, endPoint x: 98, endPoint y: 201, distance: 7.2
click at [93, 206] on div "[GEOGRAPHIC_DATA]" at bounding box center [107, 204] width 58 height 25
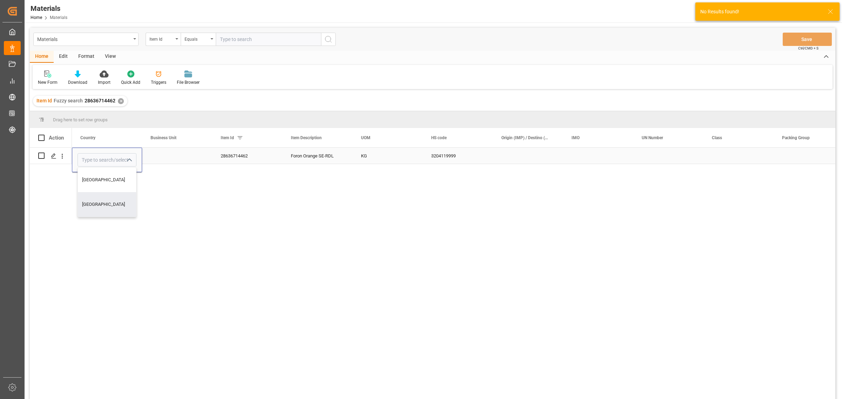
type input "[GEOGRAPHIC_DATA]"
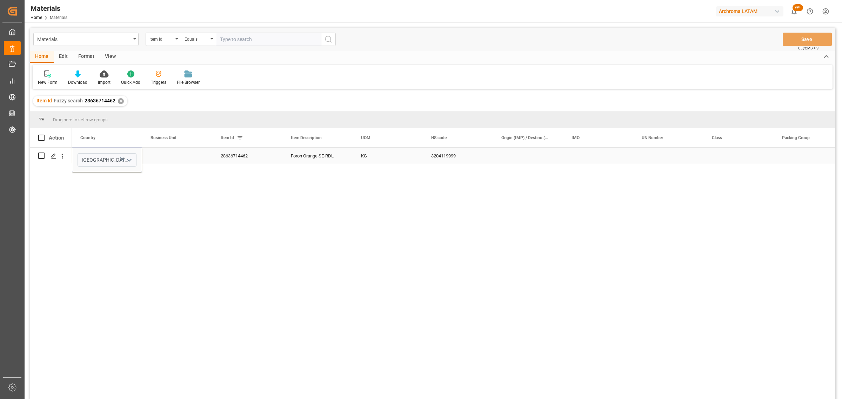
click at [162, 156] on div "Press SPACE to select this row." at bounding box center [177, 156] width 70 height 16
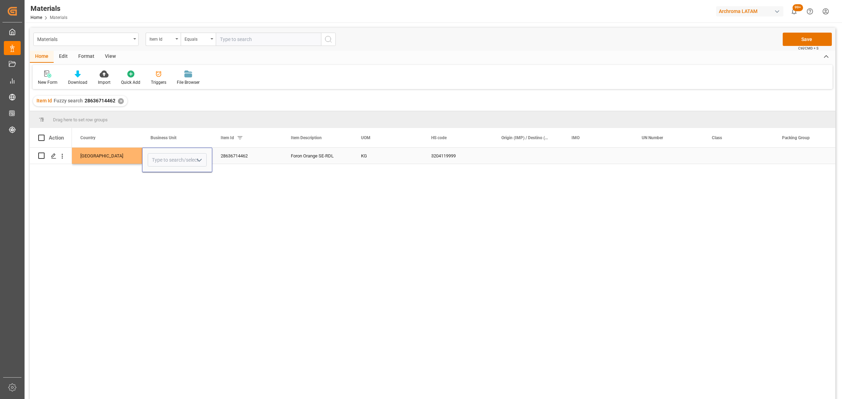
click at [201, 162] on icon "open menu" at bounding box center [199, 160] width 8 height 8
click at [178, 185] on div "TEXTIL" at bounding box center [177, 180] width 58 height 25
type input "TEXTIL"
click at [310, 153] on div "Foron Orange SE-RDL" at bounding box center [317, 156] width 70 height 16
click at [813, 40] on button "Save" at bounding box center [807, 39] width 49 height 13
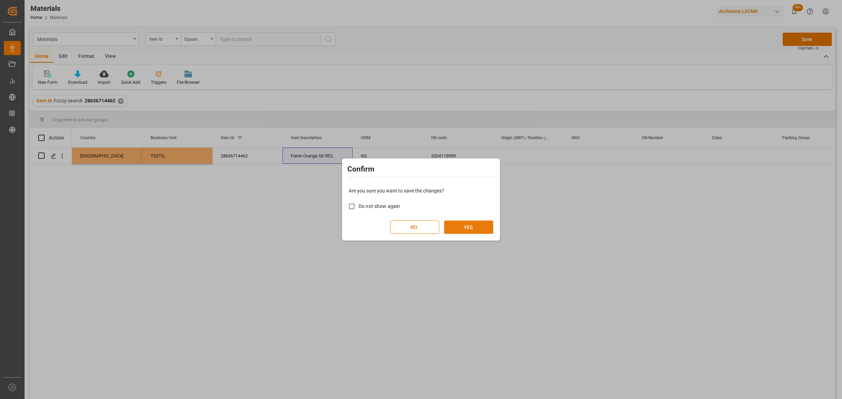
click at [474, 221] on div "NO YES" at bounding box center [421, 227] width 145 height 13
click at [477, 226] on button "YES" at bounding box center [468, 227] width 49 height 13
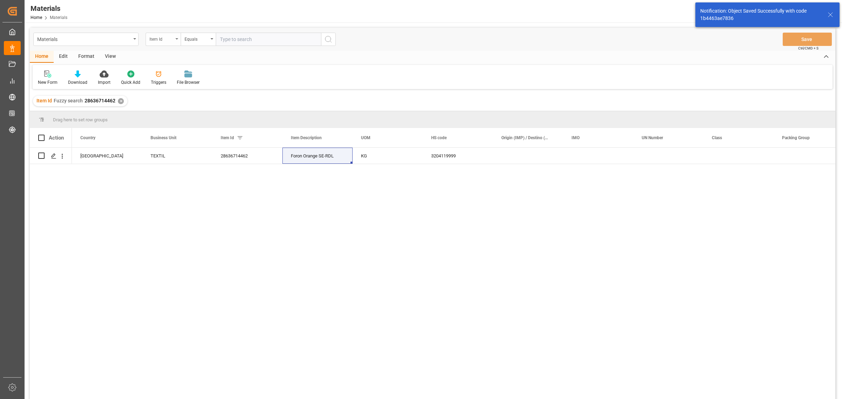
click at [169, 41] on div "Item Id" at bounding box center [161, 38] width 24 height 8
click at [195, 40] on div "Equals" at bounding box center [197, 38] width 24 height 8
drag, startPoint x: 209, startPoint y: 87, endPoint x: 234, endPoint y: 48, distance: 45.6
click at [210, 85] on div "Fuzzy search" at bounding box center [233, 86] width 105 height 15
click at [238, 41] on input "text" at bounding box center [268, 39] width 105 height 13
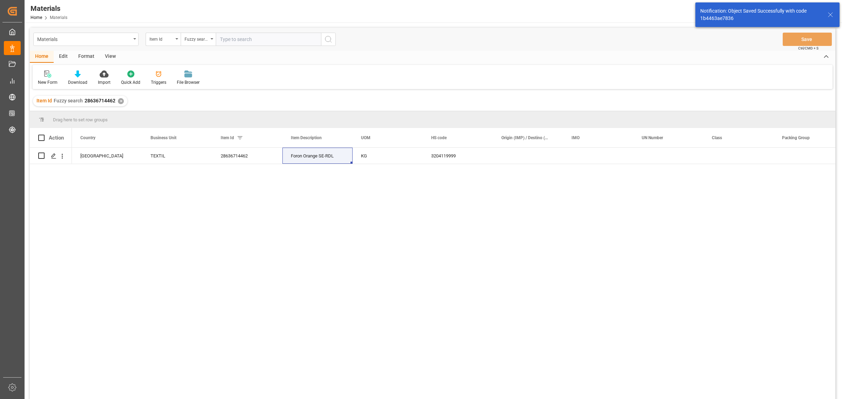
paste input "28842230606"
type input "28842230606"
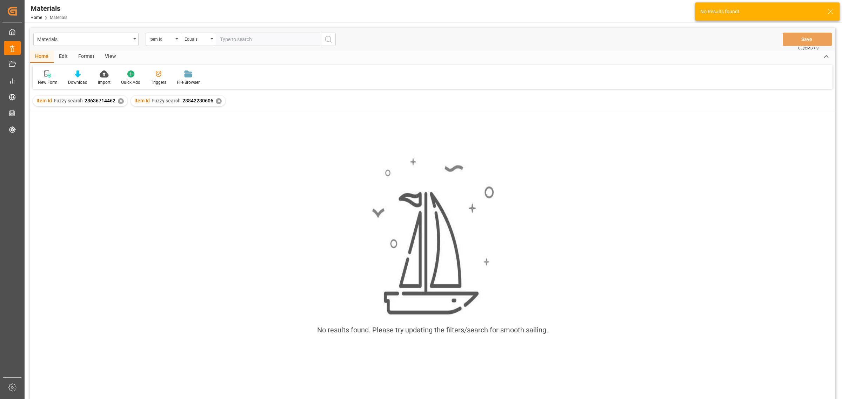
click at [122, 103] on div "✕" at bounding box center [121, 101] width 6 height 6
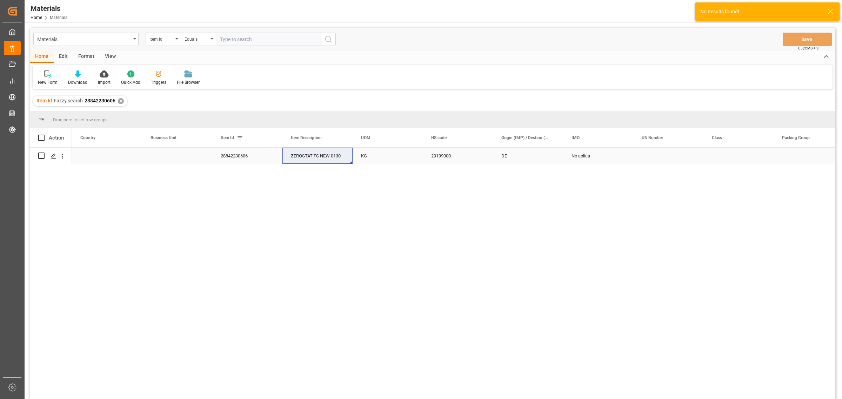
click at [166, 159] on div "Press SPACE to select this row." at bounding box center [177, 156] width 70 height 16
click at [193, 162] on div "Press SPACE to select this row." at bounding box center [177, 159] width 59 height 13
click at [202, 162] on icon "open menu" at bounding box center [199, 160] width 8 height 8
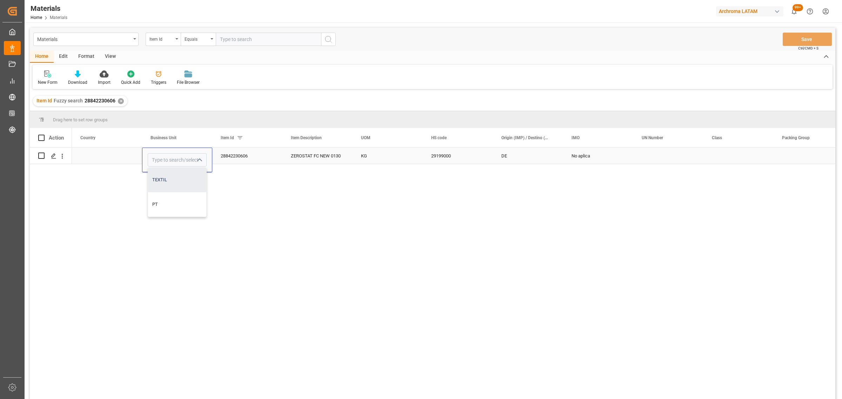
click at [163, 183] on div "TEXTIL" at bounding box center [177, 180] width 58 height 25
type input "TEXTIL"
click at [118, 158] on div "Press SPACE to select this row." at bounding box center [107, 156] width 70 height 16
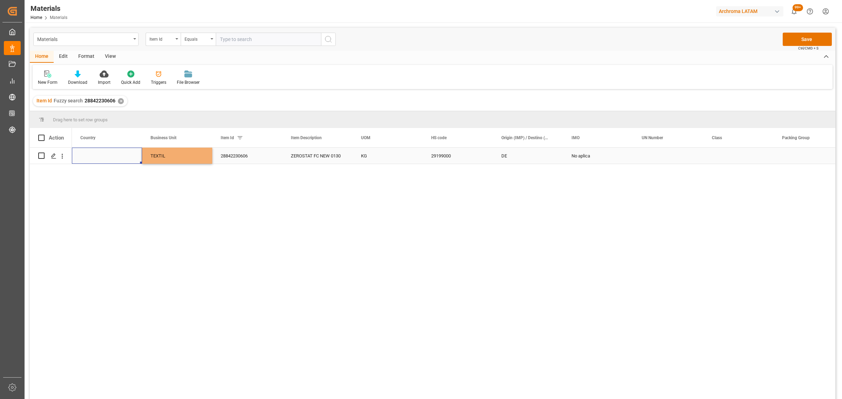
click at [118, 158] on div "Press SPACE to select this row." at bounding box center [107, 156] width 70 height 16
click at [126, 160] on icon "open menu" at bounding box center [129, 160] width 8 height 8
click at [97, 205] on div "[GEOGRAPHIC_DATA]" at bounding box center [107, 204] width 58 height 25
type input "[GEOGRAPHIC_DATA]"
click at [239, 150] on div "28842230606" at bounding box center [247, 156] width 70 height 16
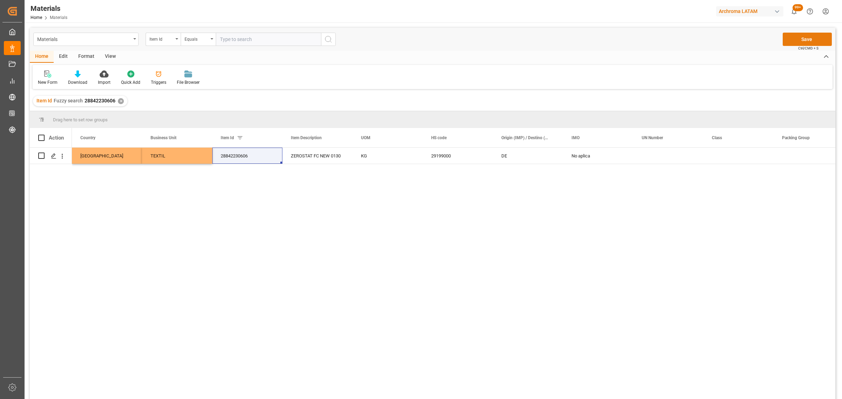
click at [797, 37] on button "Save" at bounding box center [807, 39] width 49 height 13
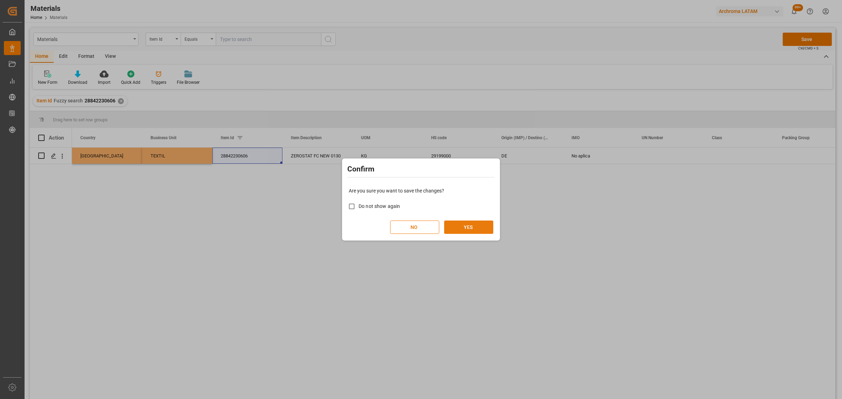
click at [469, 225] on button "YES" at bounding box center [468, 227] width 49 height 13
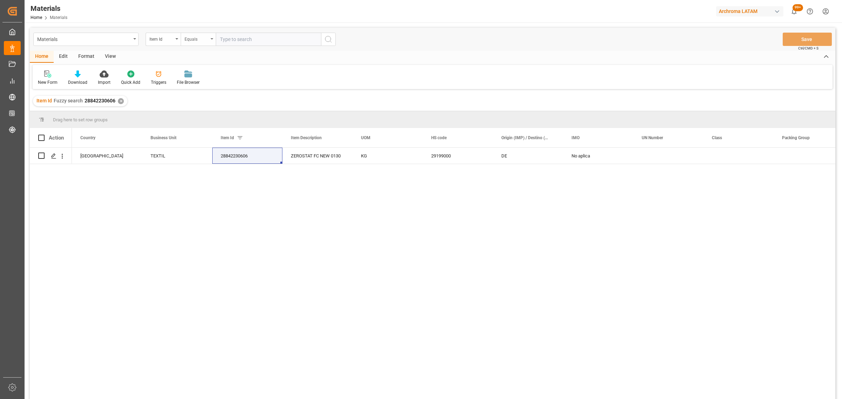
click at [201, 37] on div "Equals" at bounding box center [197, 38] width 24 height 8
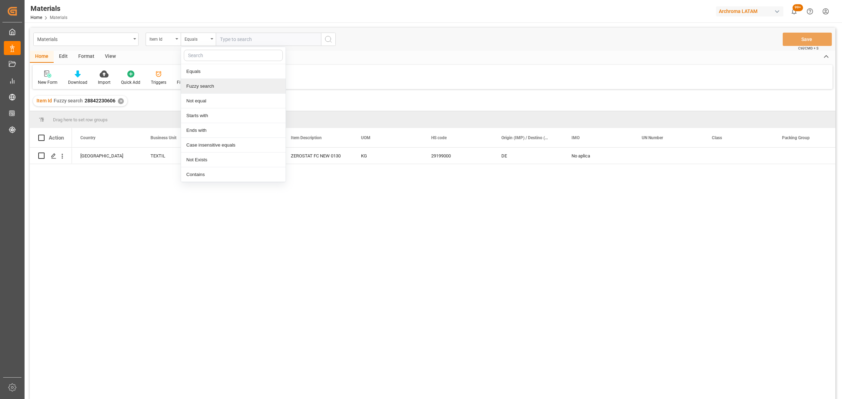
click at [213, 86] on div "Fuzzy search" at bounding box center [233, 86] width 105 height 15
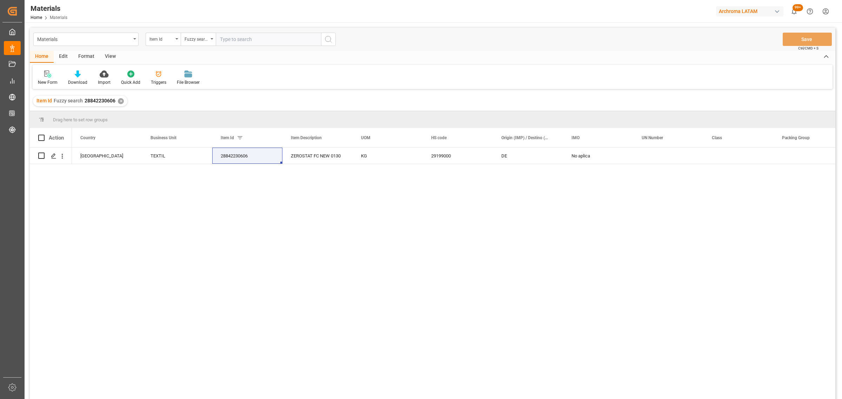
click at [248, 37] on input "text" at bounding box center [268, 39] width 105 height 13
paste input "28842230606"
type input "28842230606"
click at [121, 102] on div "✕" at bounding box center [121, 101] width 6 height 6
drag, startPoint x: 193, startPoint y: 40, endPoint x: 198, endPoint y: 46, distance: 7.5
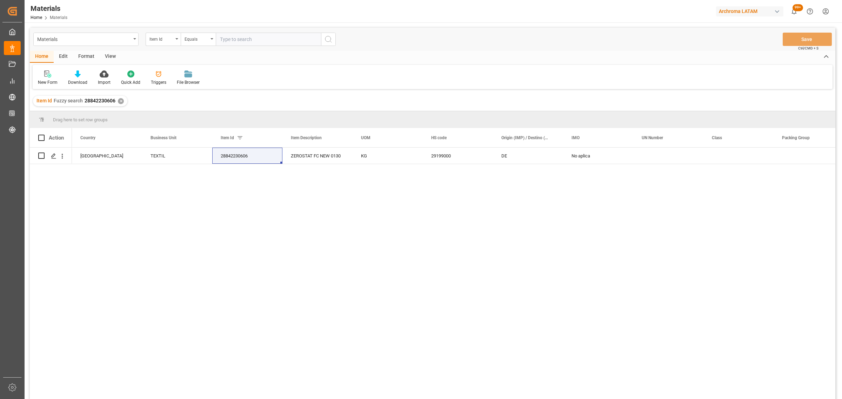
click at [193, 40] on div "Equals" at bounding box center [197, 38] width 24 height 8
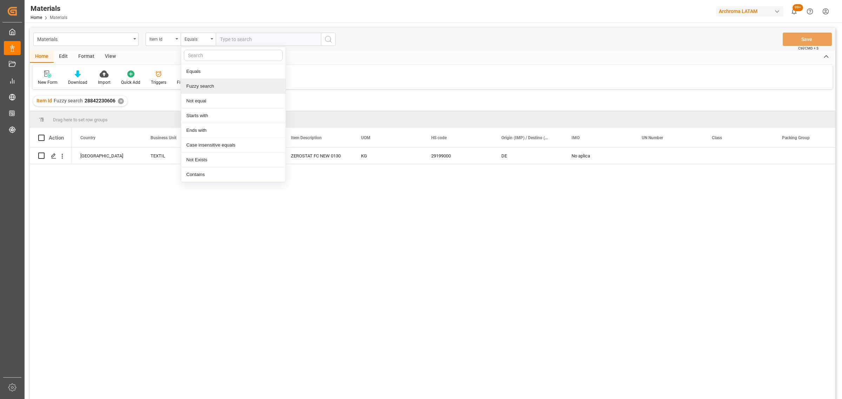
click at [206, 83] on div "Fuzzy search" at bounding box center [233, 86] width 105 height 15
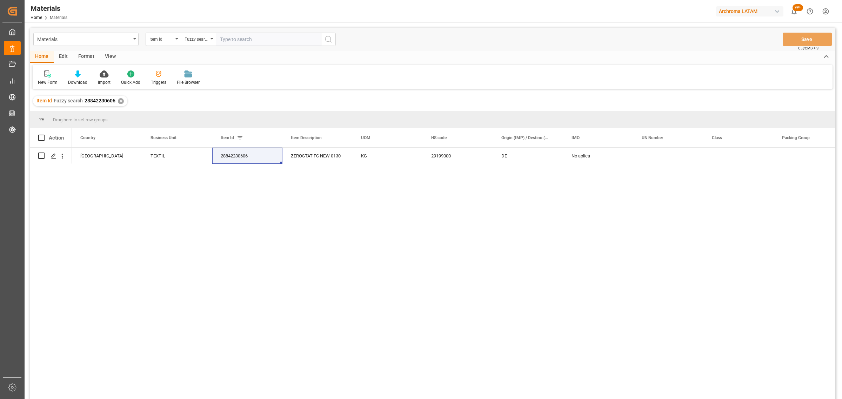
paste input "28840130579"
type input "28840130579"
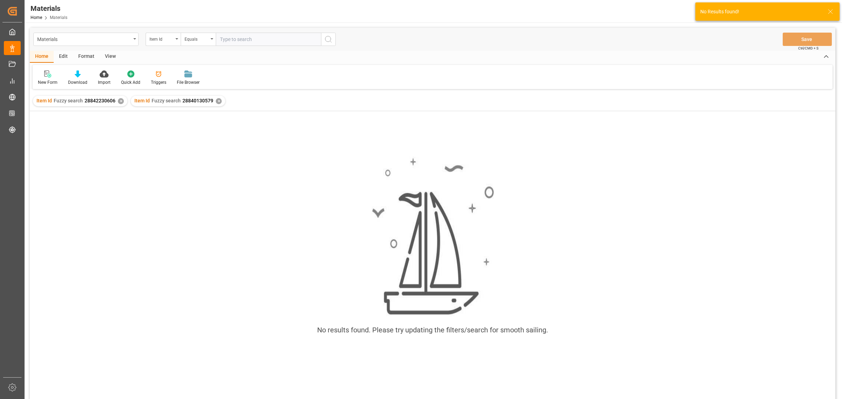
click at [119, 101] on div "✕" at bounding box center [121, 101] width 6 height 6
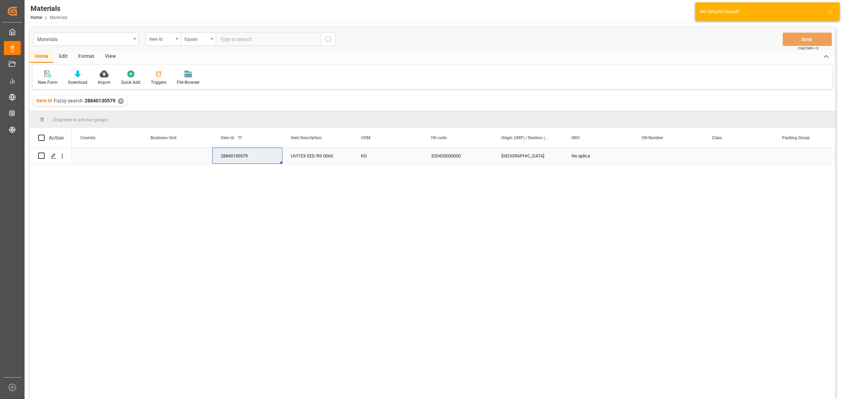
click at [100, 159] on div "Press SPACE to select this row." at bounding box center [107, 156] width 70 height 16
click at [129, 162] on icon "open menu" at bounding box center [129, 160] width 8 height 8
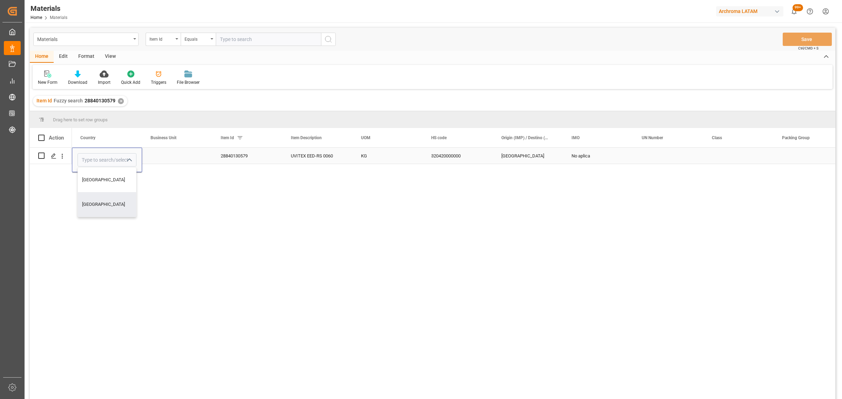
click at [108, 203] on div "[GEOGRAPHIC_DATA]" at bounding box center [107, 204] width 58 height 25
type input "[GEOGRAPHIC_DATA]"
click at [181, 157] on div "Press SPACE to select this row." at bounding box center [177, 156] width 70 height 16
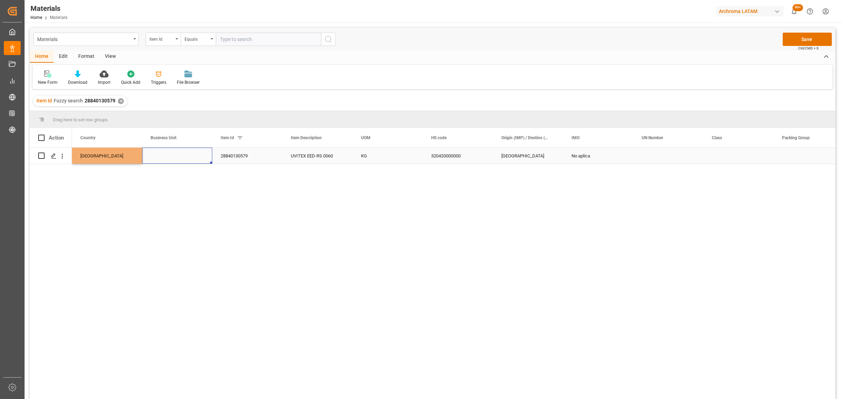
click at [181, 157] on div "Press SPACE to select this row." at bounding box center [177, 156] width 70 height 16
click at [196, 162] on icon "open menu" at bounding box center [199, 160] width 8 height 8
click at [176, 183] on div "TEXTIL" at bounding box center [177, 180] width 58 height 25
type input "TEXTIL"
click at [439, 155] on div "320420000000" at bounding box center [458, 156] width 70 height 16
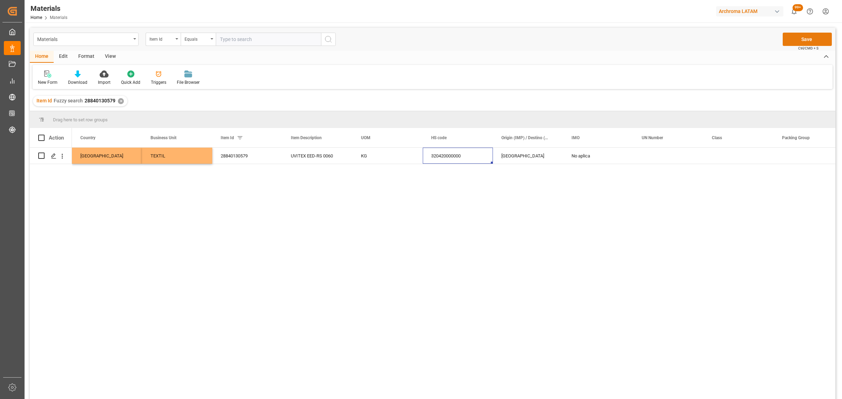
click at [818, 39] on button "Save" at bounding box center [807, 39] width 49 height 13
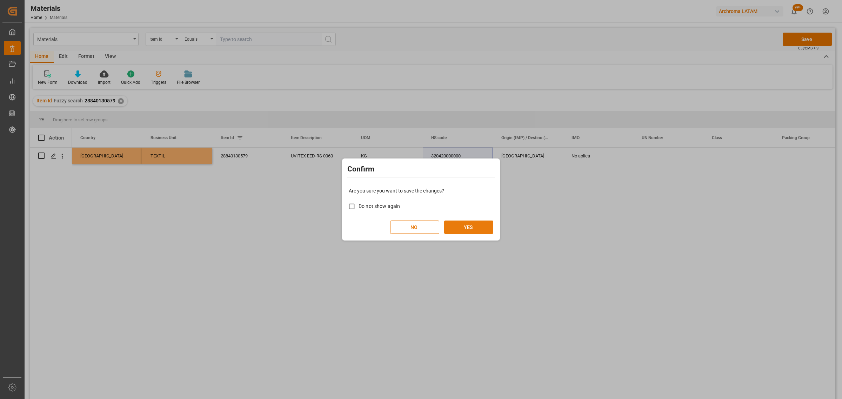
click at [469, 229] on button "YES" at bounding box center [468, 227] width 49 height 13
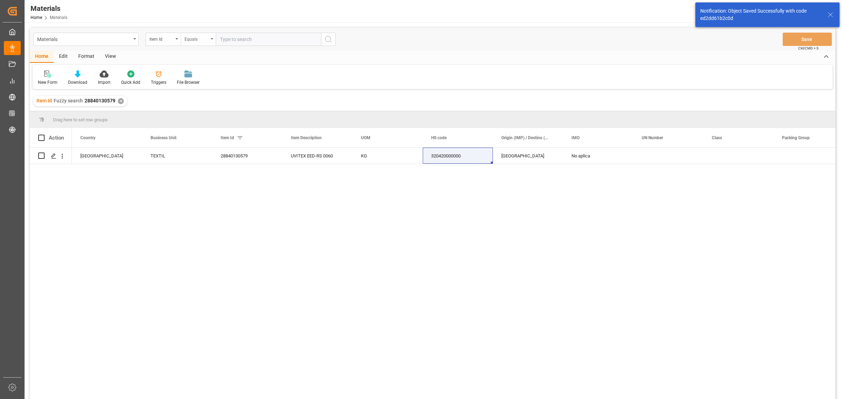
click at [195, 43] on div "Equals" at bounding box center [198, 39] width 35 height 13
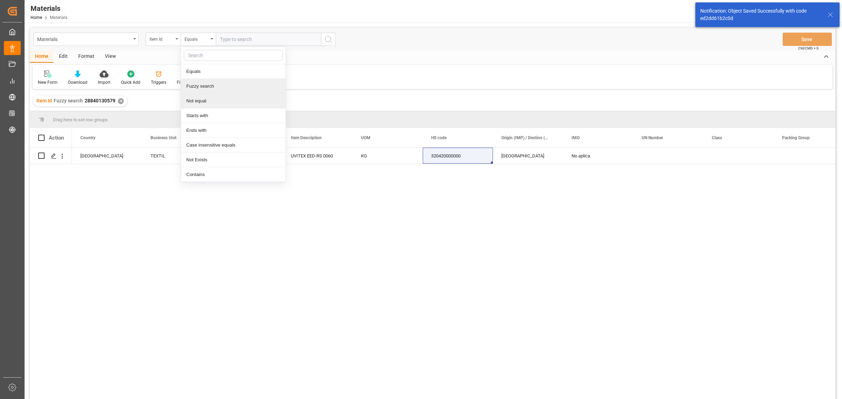
drag, startPoint x: 206, startPoint y: 94, endPoint x: 209, endPoint y: 88, distance: 7.1
click at [206, 92] on div "Equals Fuzzy search Not equal Starts with Ends with Case insensitive equals Not…" at bounding box center [233, 115] width 105 height 136
click at [209, 88] on div "Fuzzy search" at bounding box center [233, 86] width 105 height 15
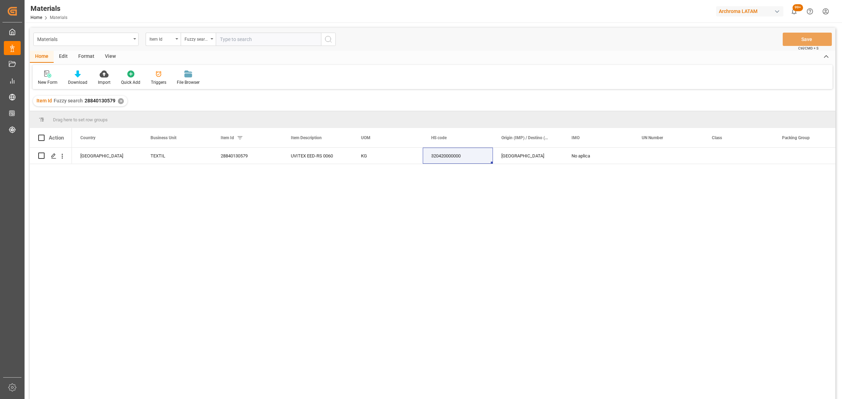
click at [238, 39] on input "text" at bounding box center [268, 39] width 105 height 13
paste input "28761930606"
type input "28761930606"
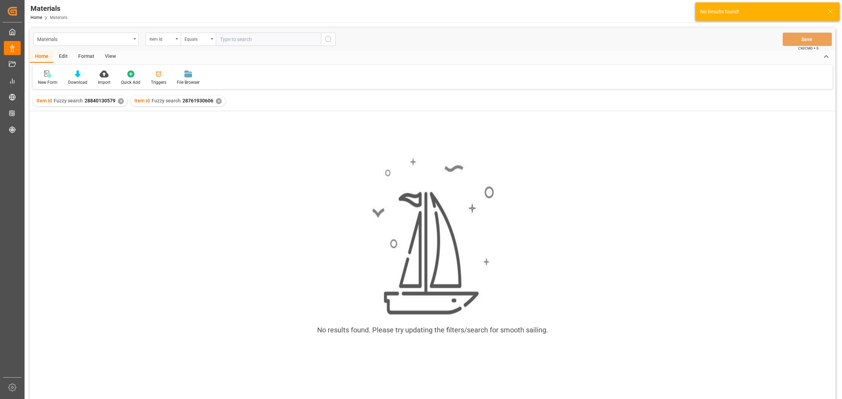
click at [119, 102] on div "✕" at bounding box center [121, 101] width 6 height 6
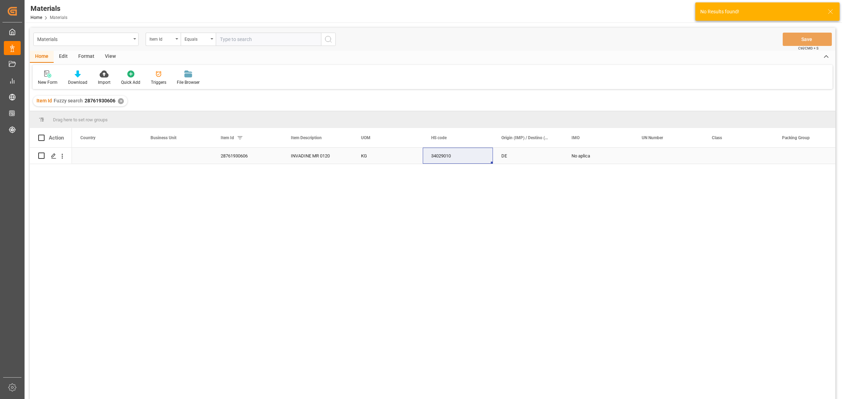
click at [89, 155] on div "Press SPACE to select this row." at bounding box center [107, 156] width 70 height 16
click at [125, 159] on icon "open menu" at bounding box center [129, 160] width 8 height 8
click at [109, 202] on div "[GEOGRAPHIC_DATA]" at bounding box center [107, 204] width 58 height 25
type input "[GEOGRAPHIC_DATA]"
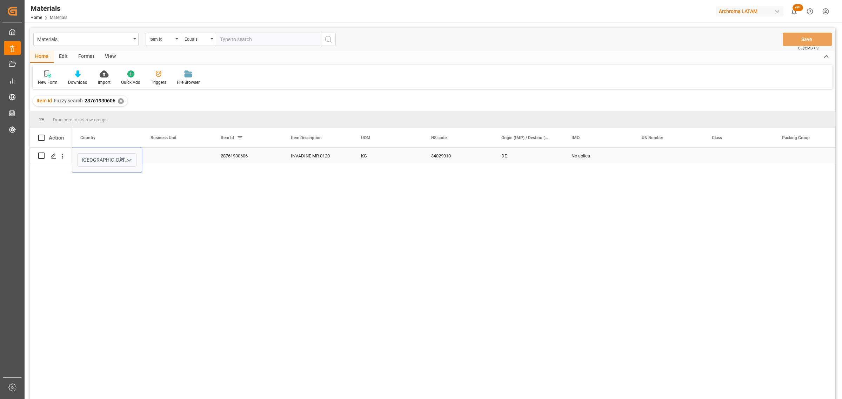
click at [177, 160] on div "Press SPACE to select this row." at bounding box center [177, 156] width 70 height 16
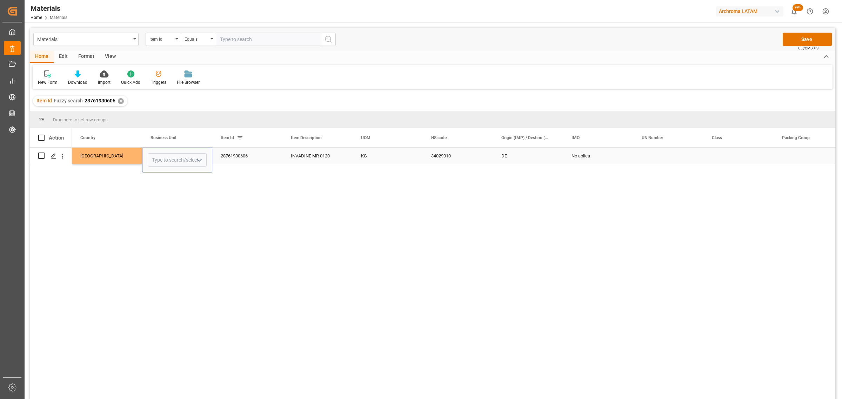
click at [196, 163] on icon "open menu" at bounding box center [199, 160] width 8 height 8
click at [169, 185] on div "TEXTIL" at bounding box center [177, 180] width 58 height 25
type input "TEXTIL"
click at [240, 158] on div "28761930606" at bounding box center [247, 156] width 70 height 16
click at [821, 39] on button "Save" at bounding box center [807, 39] width 49 height 13
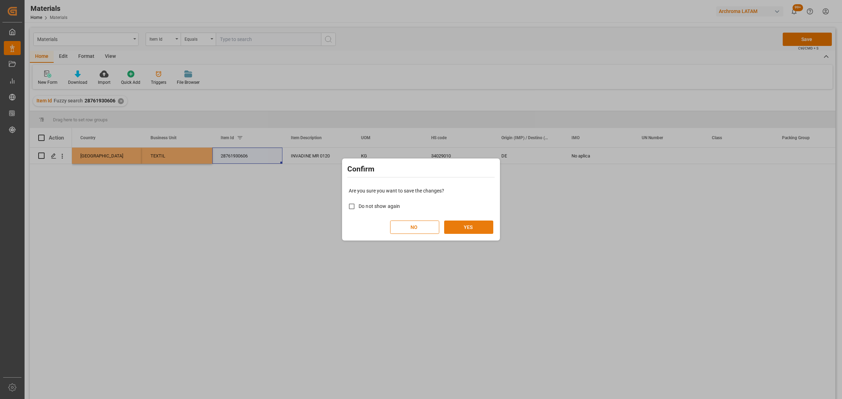
click at [470, 229] on button "YES" at bounding box center [468, 227] width 49 height 13
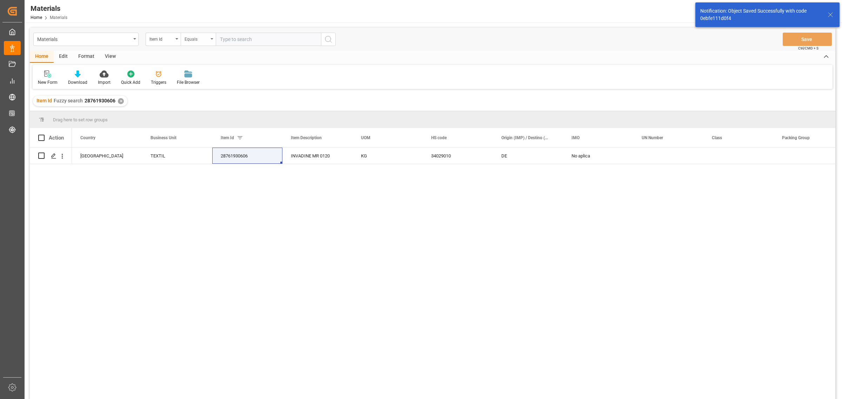
click at [197, 35] on div "Equals" at bounding box center [197, 38] width 24 height 8
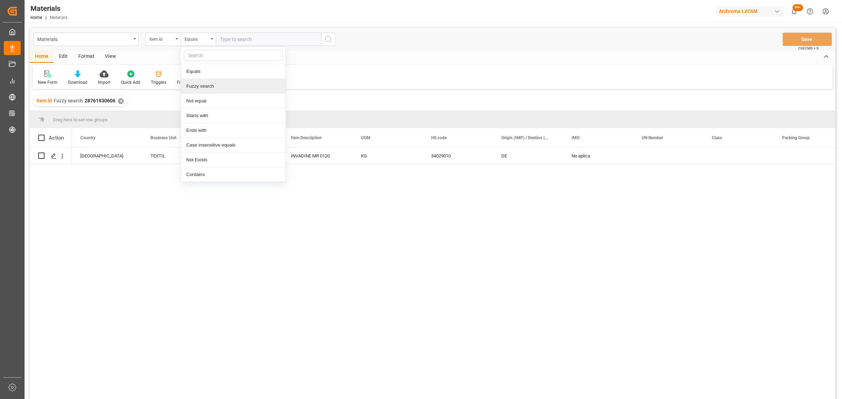
click at [212, 86] on div "Fuzzy search" at bounding box center [233, 86] width 105 height 15
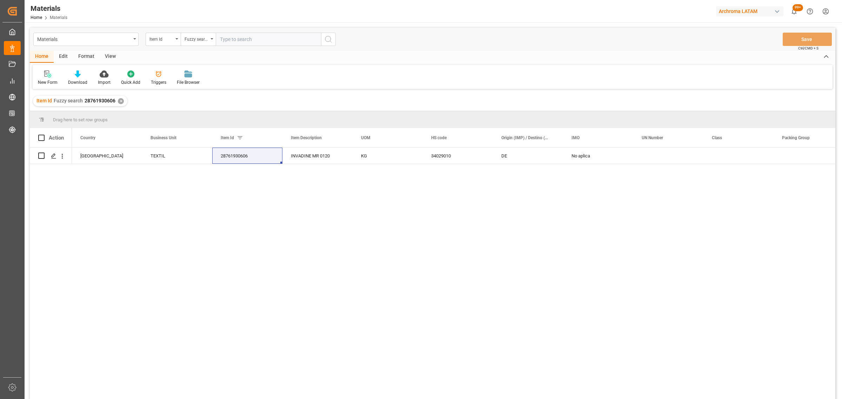
click at [248, 43] on input "text" at bounding box center [268, 39] width 105 height 13
paste input "18109427286"
type input "18109427286"
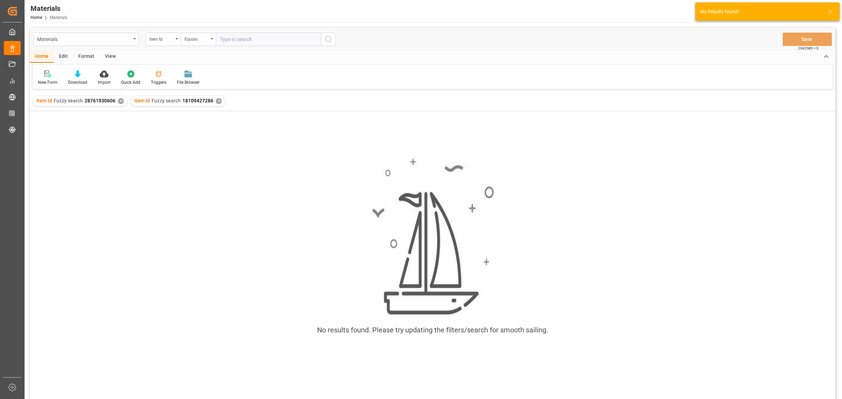
click at [119, 102] on div "✕" at bounding box center [121, 101] width 6 height 6
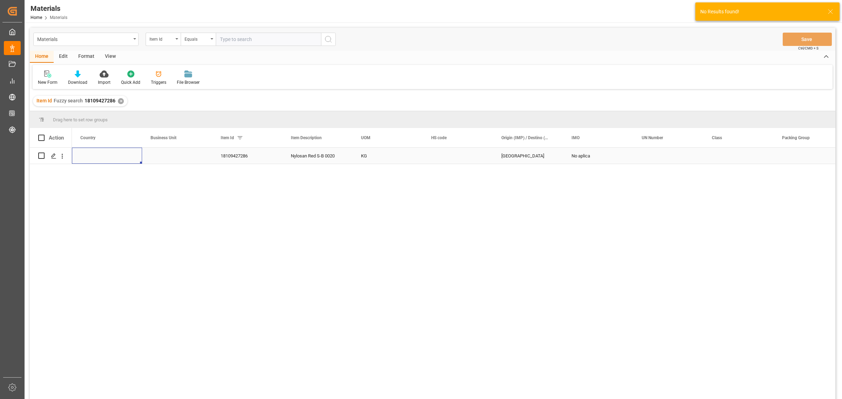
click at [87, 157] on div "Press SPACE to select this row." at bounding box center [107, 156] width 70 height 16
click at [122, 161] on input "Press SPACE to select this row." at bounding box center [107, 159] width 59 height 13
drag, startPoint x: 123, startPoint y: 161, endPoint x: 128, endPoint y: 161, distance: 5.0
click at [125, 161] on button "open menu" at bounding box center [128, 160] width 11 height 11
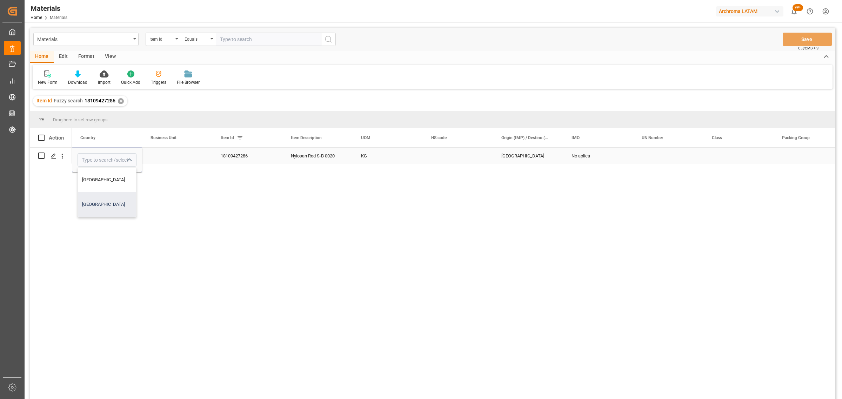
click at [101, 203] on div "[GEOGRAPHIC_DATA]" at bounding box center [107, 204] width 58 height 25
type input "[GEOGRAPHIC_DATA]"
click at [163, 165] on div "Colombia 18109427286 Nylosan Red S-B 0020 KG CHINA No aplica" at bounding box center [453, 276] width 763 height 256
click at [164, 164] on div "Colombia 18109427286 Nylosan Red S-B 0020 KG CHINA No aplica" at bounding box center [668, 156] width 1193 height 16
click at [169, 157] on div "Press SPACE to select this row." at bounding box center [177, 156] width 70 height 16
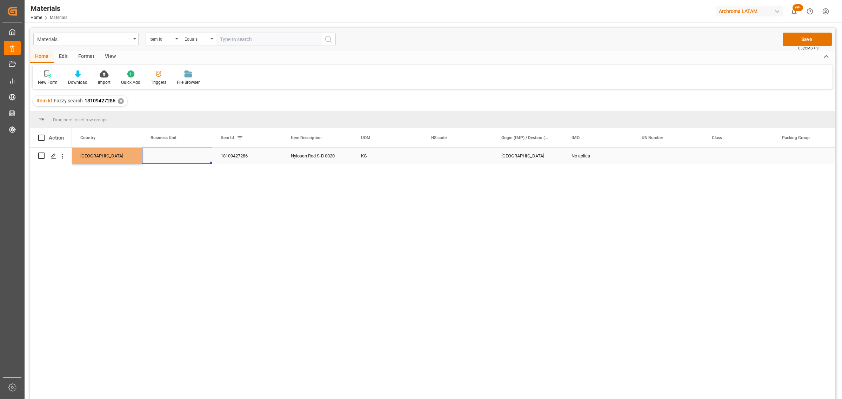
click at [177, 160] on div "Press SPACE to select this row." at bounding box center [177, 156] width 70 height 16
click at [194, 162] on button "open menu" at bounding box center [199, 160] width 11 height 11
click at [185, 185] on div "TEXTIL" at bounding box center [177, 180] width 58 height 25
type input "TEXTIL"
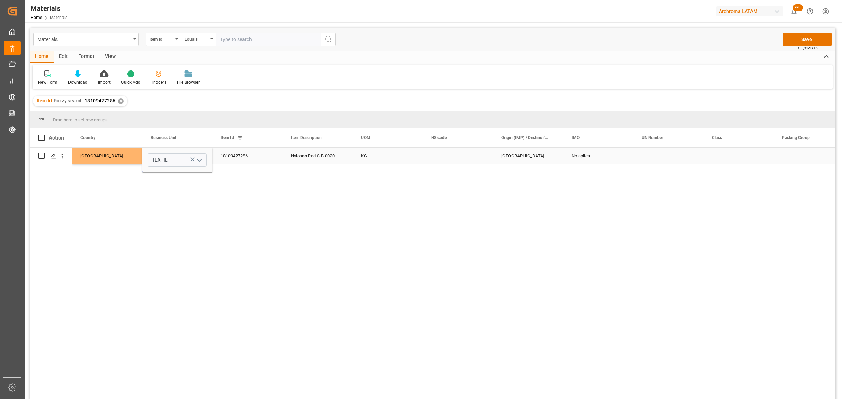
click at [414, 159] on div "KG" at bounding box center [388, 156] width 70 height 16
click at [814, 37] on button "Save" at bounding box center [807, 39] width 49 height 13
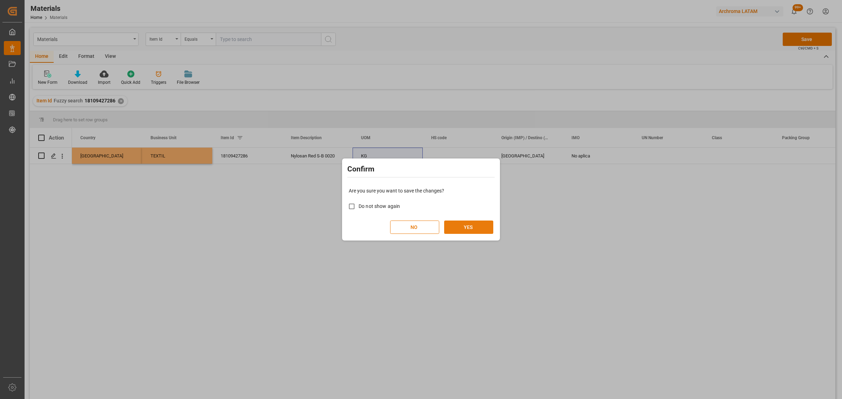
click at [472, 223] on button "YES" at bounding box center [468, 227] width 49 height 13
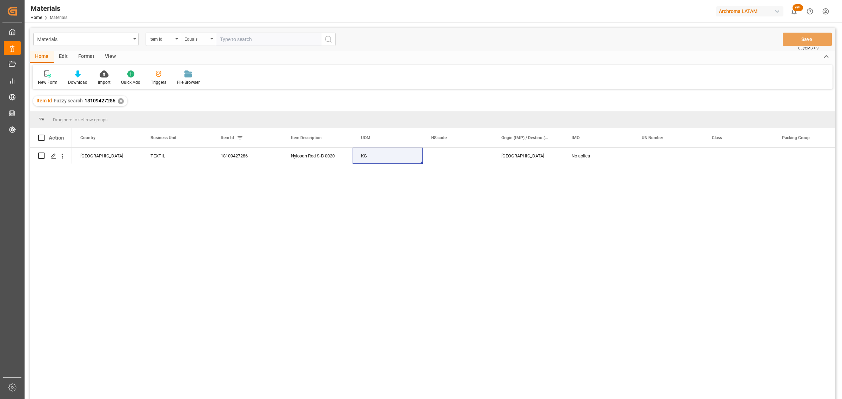
drag, startPoint x: 169, startPoint y: 38, endPoint x: 208, endPoint y: 41, distance: 38.7
click at [169, 38] on div "Item Id" at bounding box center [161, 38] width 24 height 8
click at [208, 41] on div "Equals" at bounding box center [197, 38] width 24 height 8
click at [202, 84] on div "Fuzzy search" at bounding box center [233, 86] width 105 height 15
click at [244, 34] on input "text" at bounding box center [268, 39] width 105 height 13
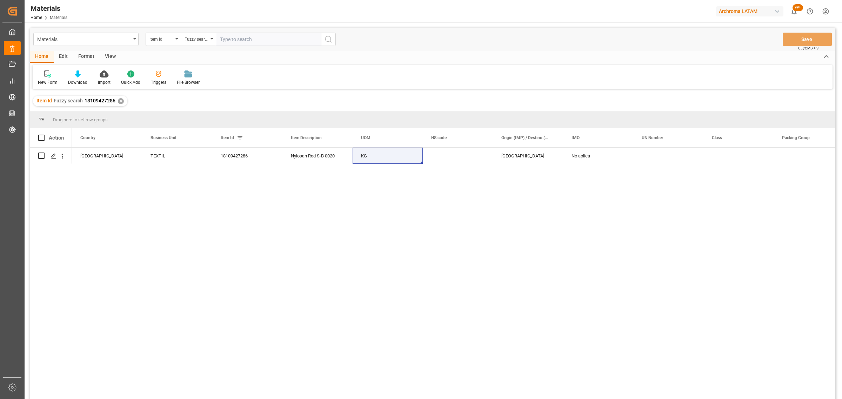
paste input "28916030654"
type input "28916030654"
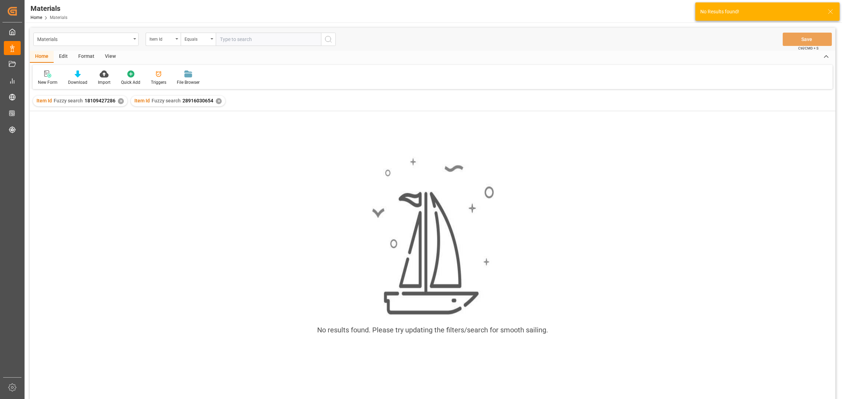
click at [120, 102] on div "✕" at bounding box center [121, 101] width 6 height 6
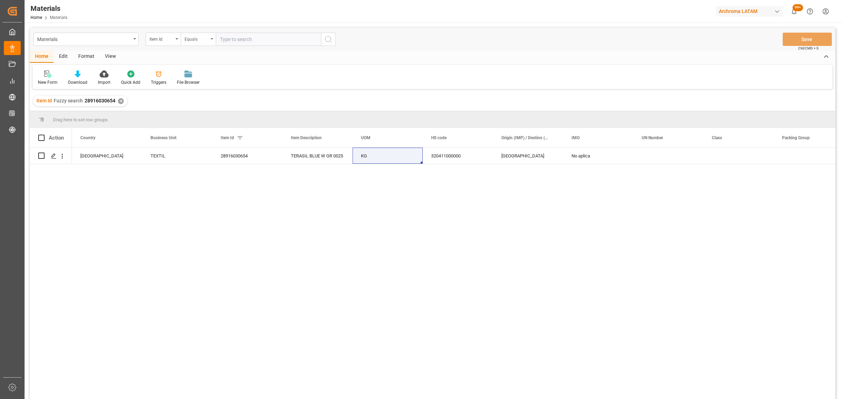
click at [201, 37] on div "Equals" at bounding box center [197, 38] width 24 height 8
click at [212, 85] on div "Fuzzy search" at bounding box center [233, 86] width 105 height 15
drag, startPoint x: 246, startPoint y: 45, endPoint x: 255, endPoint y: 39, distance: 10.3
click at [247, 44] on input "text" at bounding box center [268, 39] width 105 height 13
paste input "10163810702"
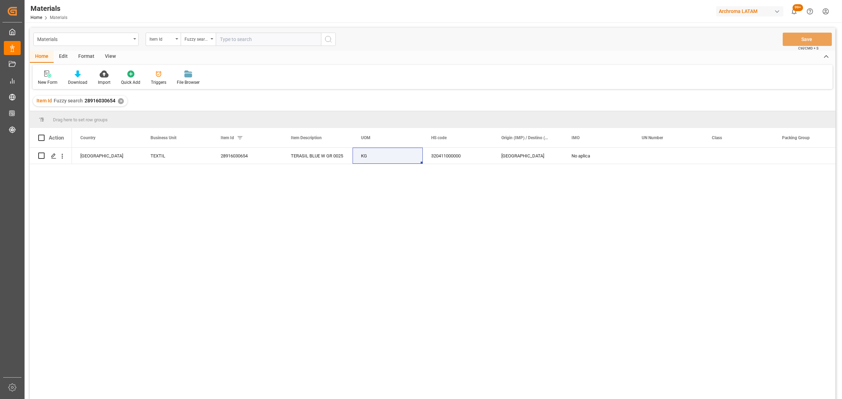
type input "10163810702"
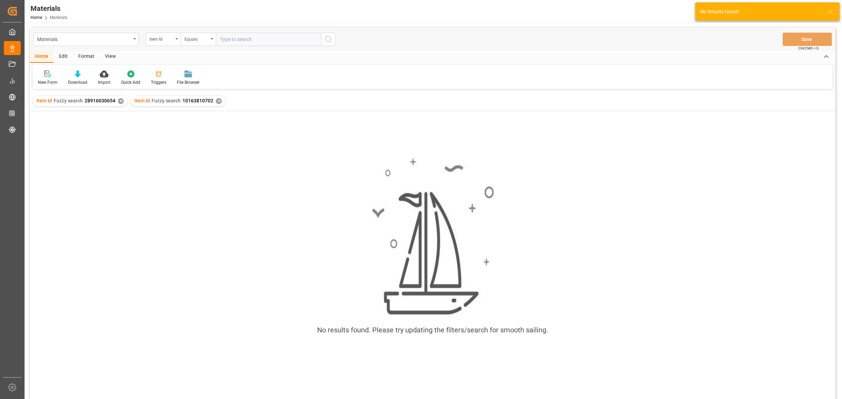
click at [121, 101] on div "✕" at bounding box center [121, 101] width 6 height 6
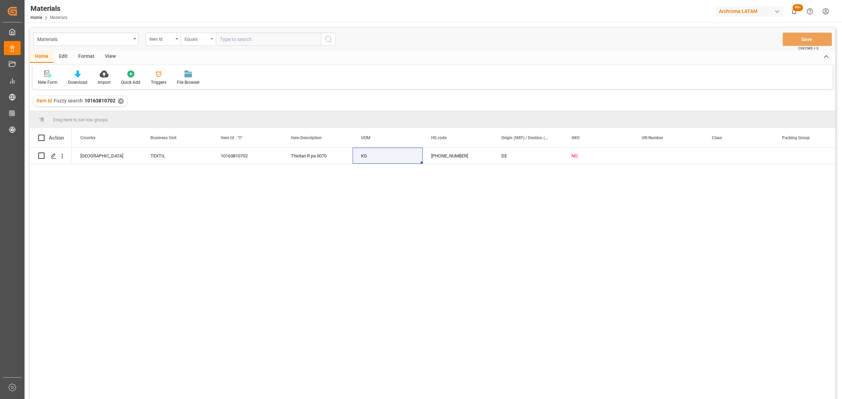
drag, startPoint x: 213, startPoint y: 39, endPoint x: 215, endPoint y: 45, distance: 6.3
click at [213, 39] on icon "open menu" at bounding box center [211, 38] width 3 height 1
click at [212, 88] on div "Fuzzy search" at bounding box center [233, 86] width 105 height 15
click at [249, 40] on input "text" at bounding box center [268, 39] width 105 height 13
paste input "10213215604"
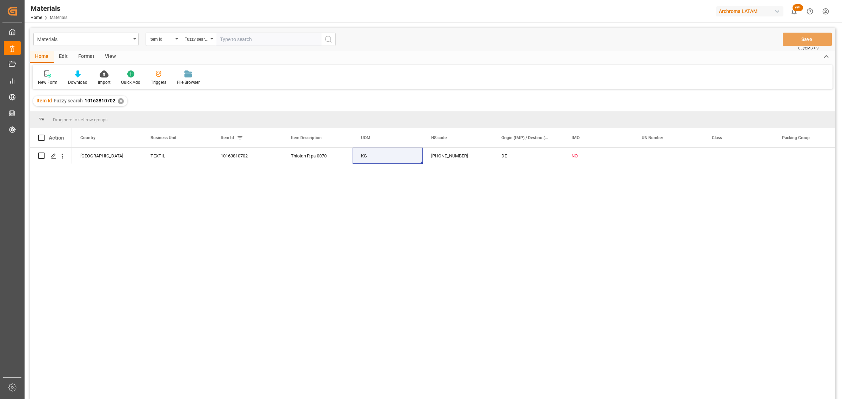
type input "10213215604"
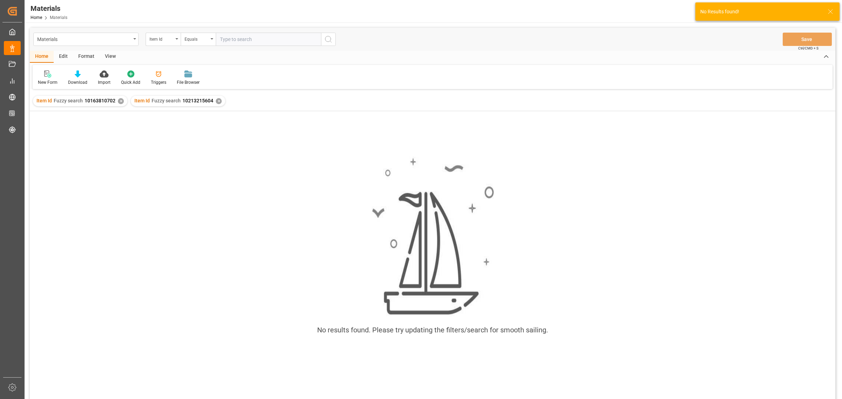
click at [121, 103] on div "✕" at bounding box center [121, 101] width 6 height 6
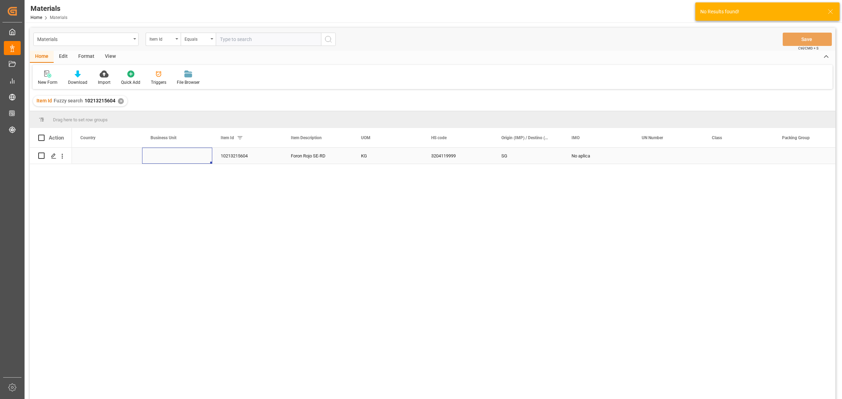
click at [183, 158] on div "Press SPACE to select this row." at bounding box center [177, 156] width 70 height 16
click at [169, 154] on div "Press SPACE to select this row." at bounding box center [177, 156] width 70 height 16
click at [204, 161] on input "Press SPACE to select this row." at bounding box center [177, 159] width 59 height 13
click at [195, 162] on icon "open menu" at bounding box center [199, 160] width 8 height 8
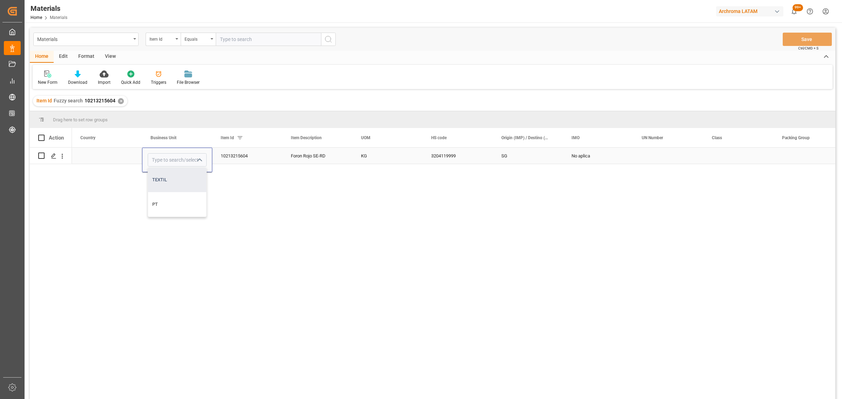
click at [167, 178] on div "TEXTIL" at bounding box center [177, 180] width 58 height 25
type input "TEXTIL"
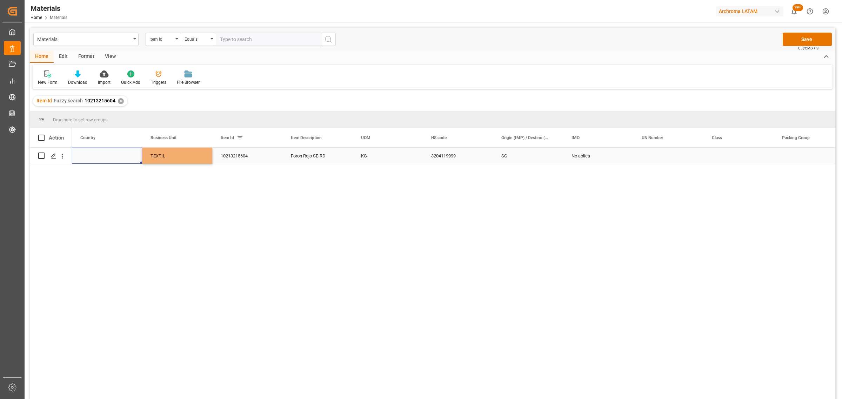
click at [97, 152] on div "Press SPACE to select this row." at bounding box center [107, 156] width 70 height 16
click at [126, 159] on icon "open menu" at bounding box center [129, 160] width 8 height 8
click at [100, 207] on div "[GEOGRAPHIC_DATA]" at bounding box center [107, 204] width 58 height 25
type input "[GEOGRAPHIC_DATA]"
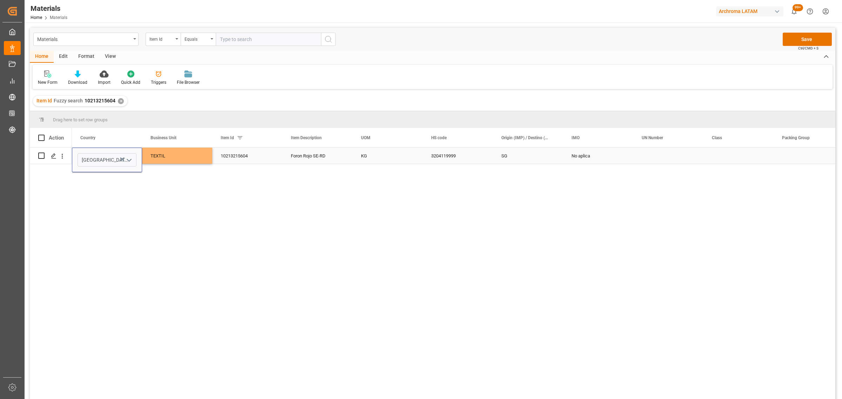
click at [246, 156] on div "10213215604" at bounding box center [247, 156] width 70 height 16
click at [811, 40] on button "Save" at bounding box center [807, 39] width 49 height 13
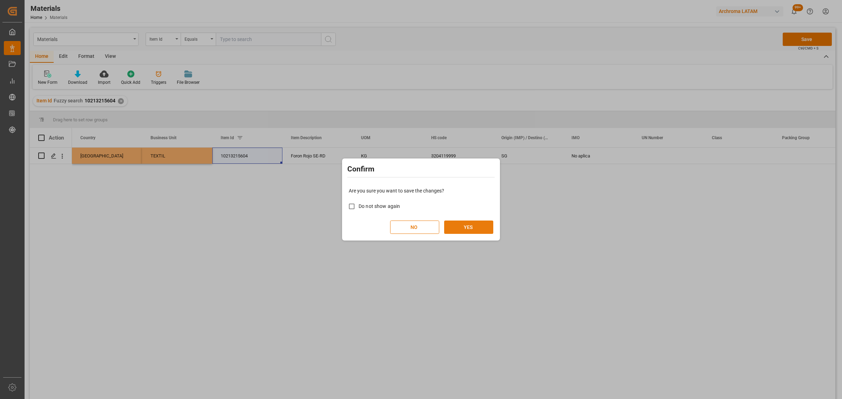
click at [459, 224] on button "YES" at bounding box center [468, 227] width 49 height 13
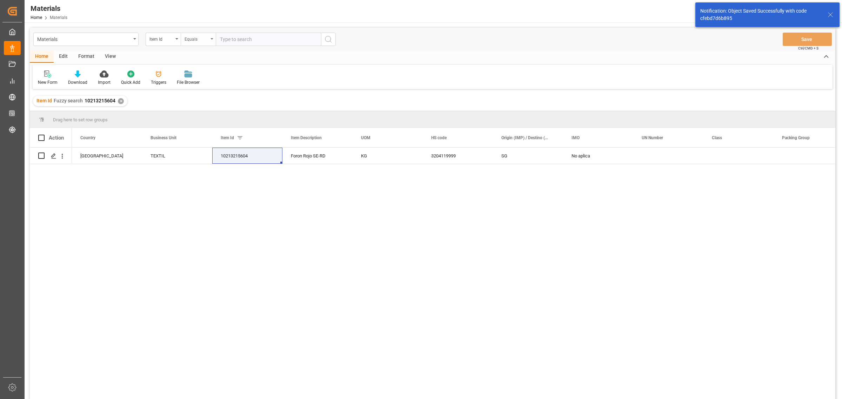
click at [207, 39] on div "Equals" at bounding box center [197, 38] width 24 height 8
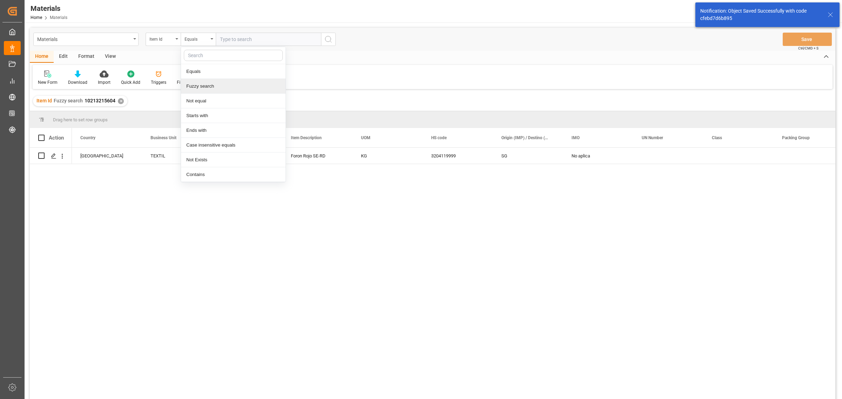
click at [210, 85] on div "Fuzzy search" at bounding box center [233, 86] width 105 height 15
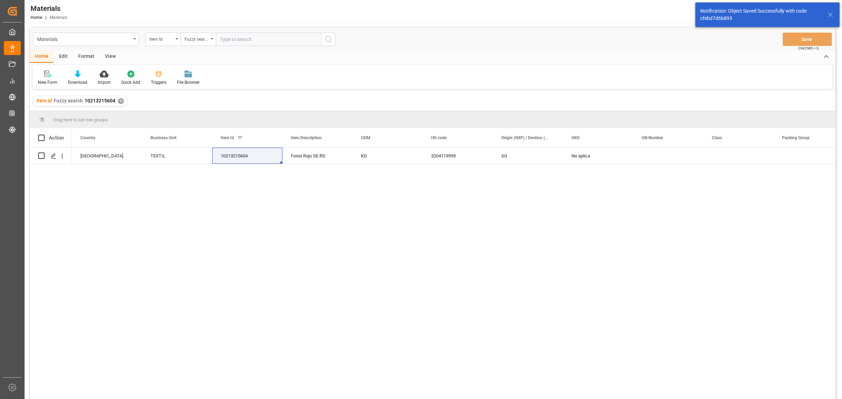
click at [237, 39] on input "text" at bounding box center [268, 39] width 105 height 13
paste input "28916030654"
type input "28916030654"
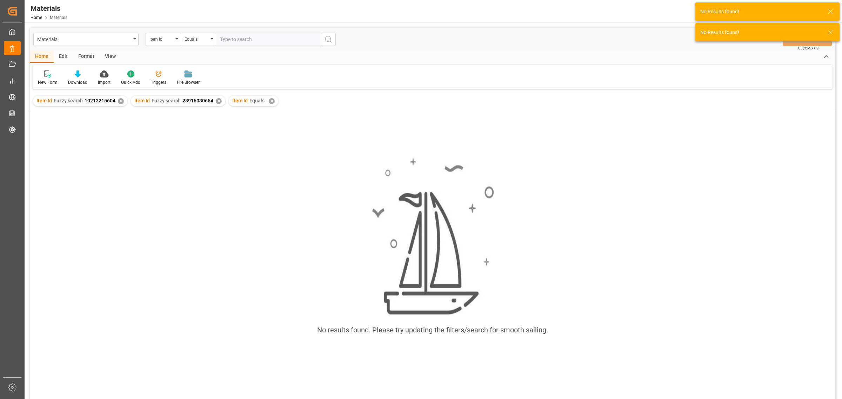
click at [270, 99] on div "✕" at bounding box center [272, 101] width 6 height 6
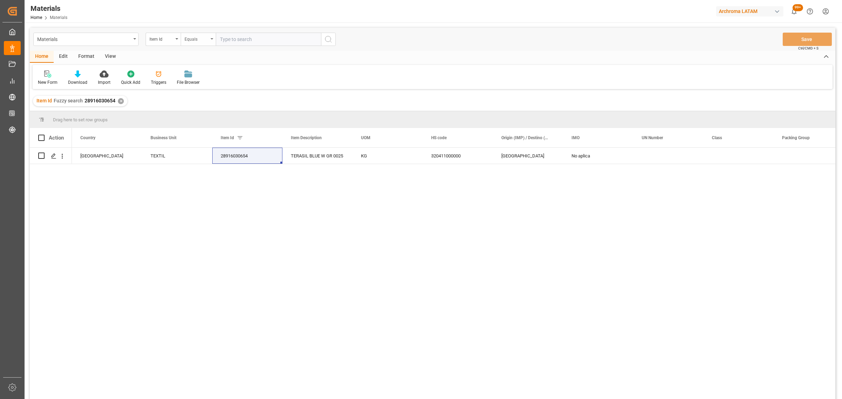
click at [195, 40] on div "Equals" at bounding box center [197, 38] width 24 height 8
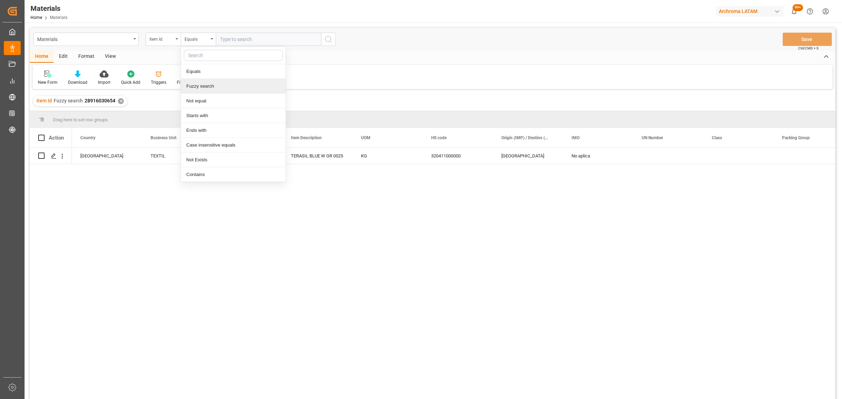
drag, startPoint x: 211, startPoint y: 88, endPoint x: 239, endPoint y: 46, distance: 50.8
click at [211, 87] on div "Fuzzy search" at bounding box center [233, 86] width 105 height 15
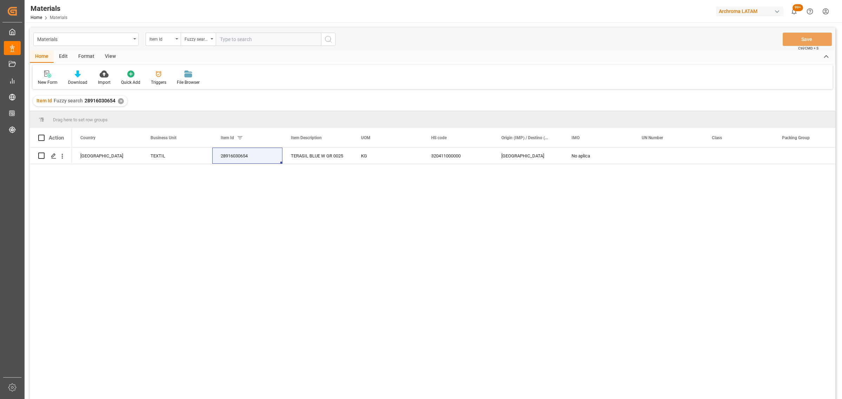
click at [241, 36] on input "text" at bounding box center [268, 39] width 105 height 13
paste input "28812430807"
type input "28812430807"
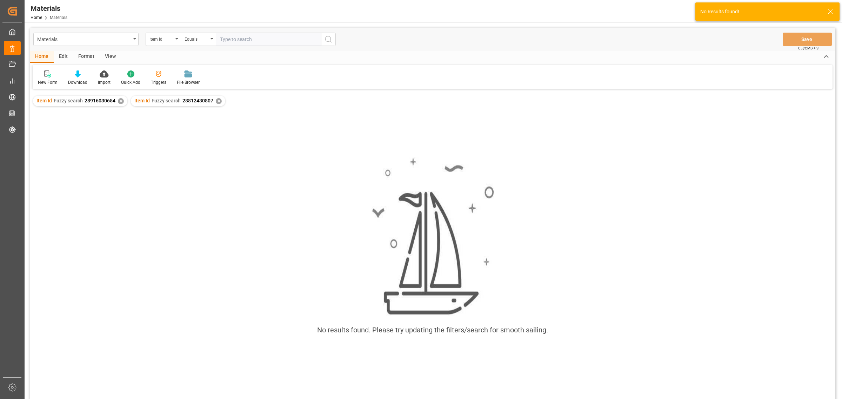
click at [121, 101] on div "✕" at bounding box center [121, 101] width 6 height 6
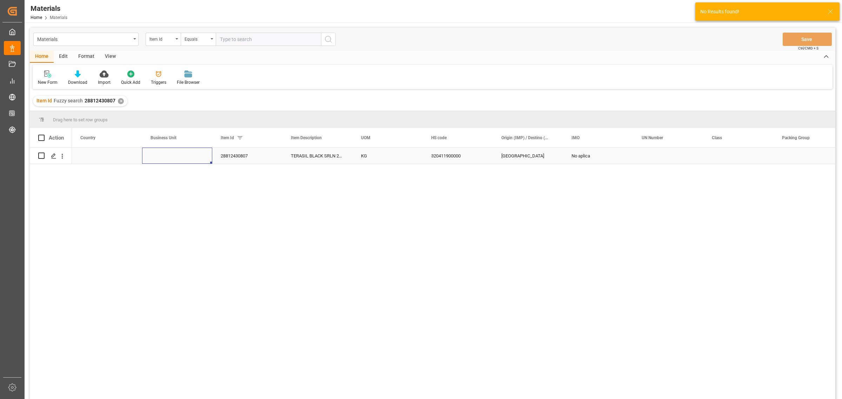
click at [165, 154] on div "Press SPACE to select this row." at bounding box center [177, 156] width 70 height 16
click at [165, 154] on input "Press SPACE to select this row." at bounding box center [177, 159] width 59 height 13
click at [202, 161] on icon "open menu" at bounding box center [199, 160] width 8 height 8
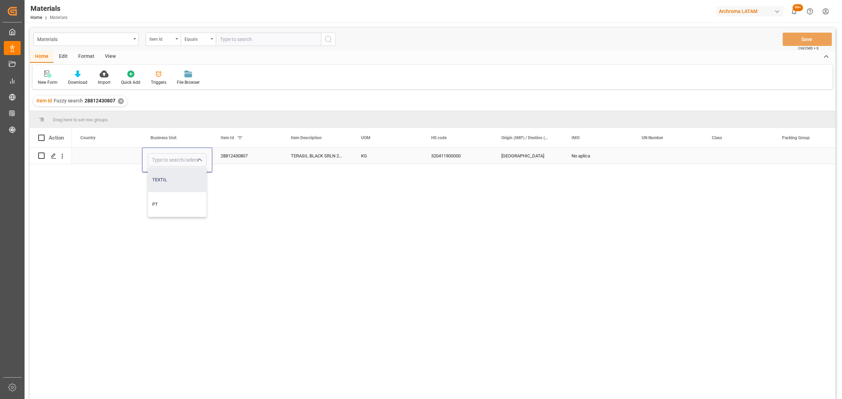
click at [169, 183] on div "TEXTIL" at bounding box center [177, 180] width 58 height 25
type input "TEXTIL"
click at [123, 159] on div "Press SPACE to select this row." at bounding box center [107, 156] width 70 height 16
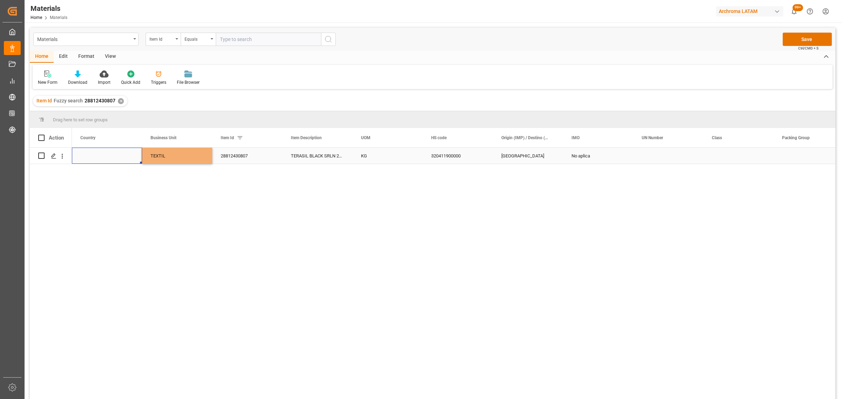
click at [123, 159] on div "Press SPACE to select this row." at bounding box center [107, 156] width 70 height 16
click at [128, 163] on icon "open menu" at bounding box center [129, 160] width 8 height 8
click at [98, 204] on div "[GEOGRAPHIC_DATA]" at bounding box center [107, 204] width 58 height 25
type input "[GEOGRAPHIC_DATA]"
click at [56, 156] on div "Press SPACE to select this row." at bounding box center [53, 156] width 11 height 13
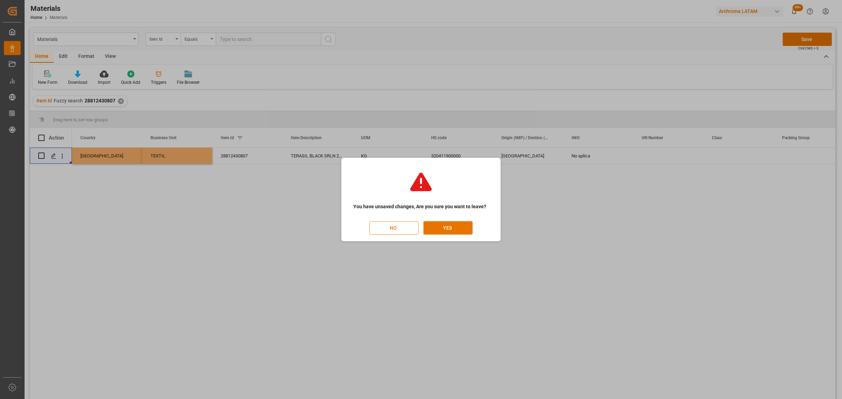
click at [372, 225] on button "NO" at bounding box center [393, 227] width 49 height 13
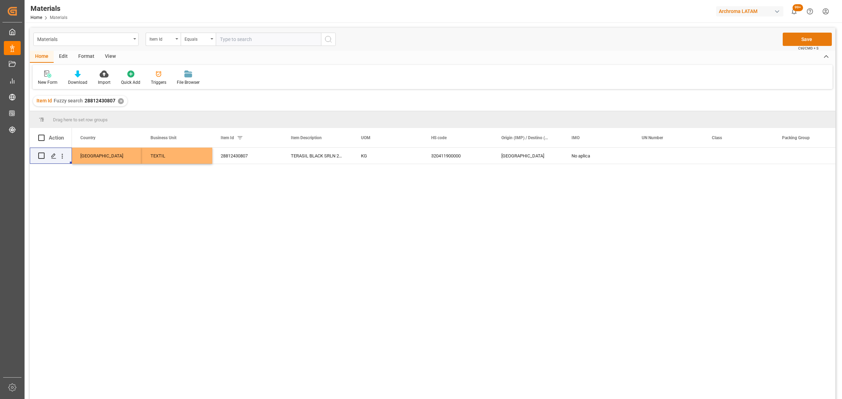
click at [803, 37] on button "Save" at bounding box center [807, 39] width 49 height 13
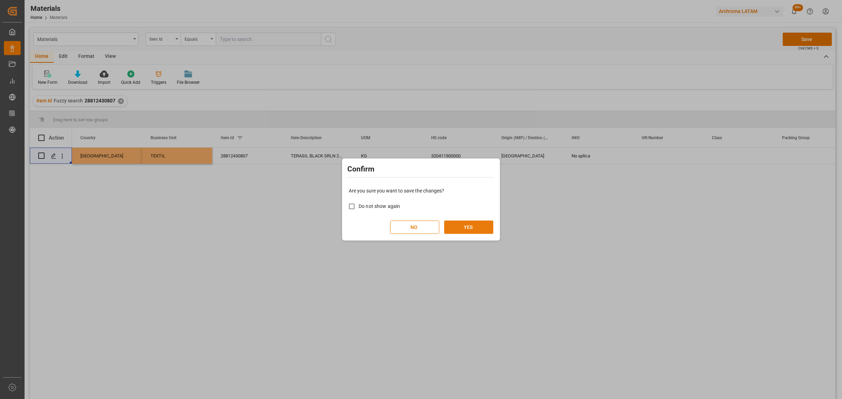
click at [466, 232] on button "YES" at bounding box center [468, 227] width 49 height 13
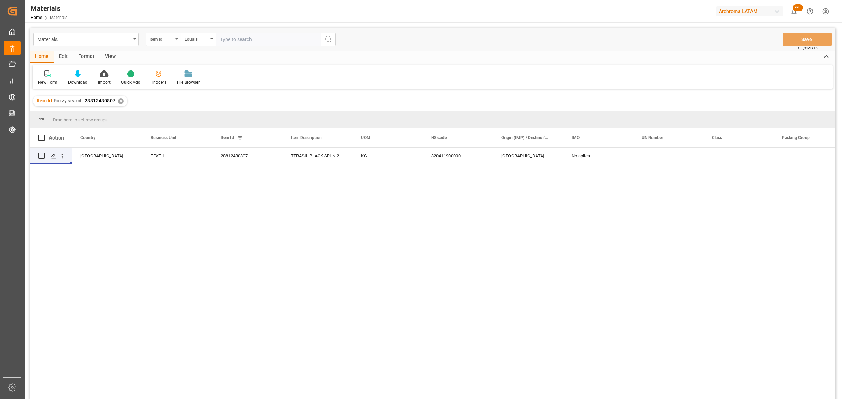
click at [154, 39] on div "Item Id" at bounding box center [161, 38] width 24 height 8
click at [198, 39] on div "Equals" at bounding box center [197, 38] width 24 height 8
click at [202, 85] on div "Fuzzy search" at bounding box center [233, 86] width 105 height 15
click at [232, 43] on input "text" at bounding box center [268, 39] width 105 height 13
paste input "28811130771"
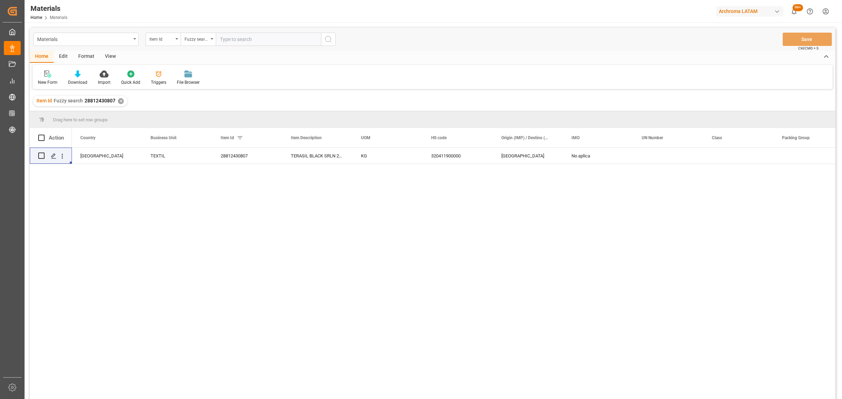
type input "28811130771"
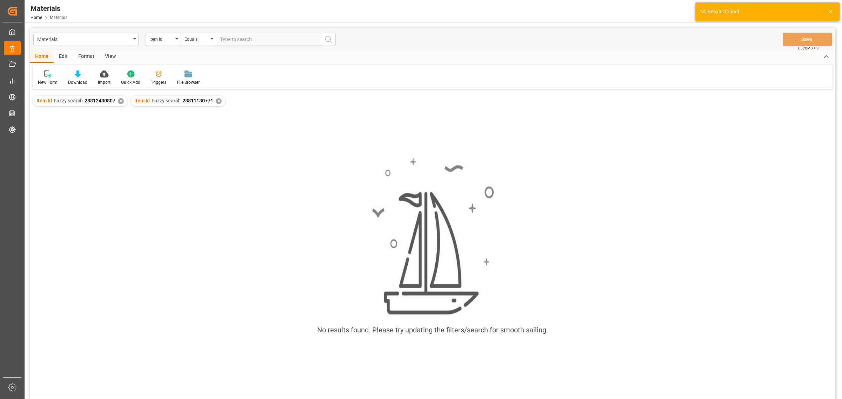
click at [119, 103] on div "✕" at bounding box center [121, 101] width 6 height 6
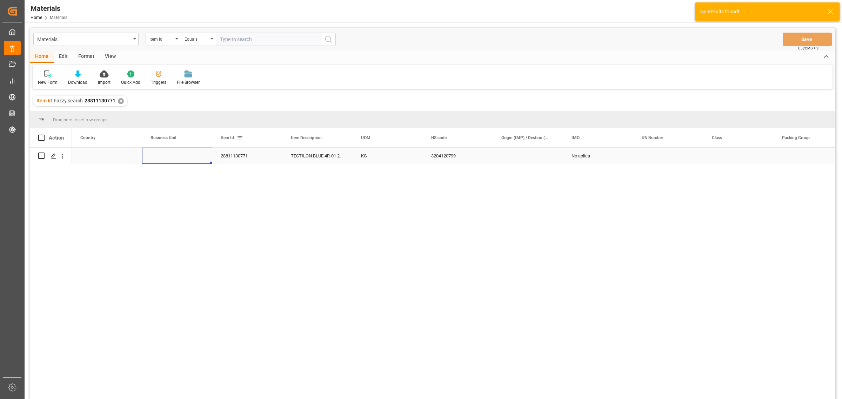
click at [186, 159] on div "Press SPACE to select this row." at bounding box center [177, 156] width 70 height 16
click at [201, 160] on icon "open menu" at bounding box center [199, 160] width 8 height 8
click at [181, 183] on div "TEXTIL" at bounding box center [177, 180] width 58 height 25
type input "TEXTIL"
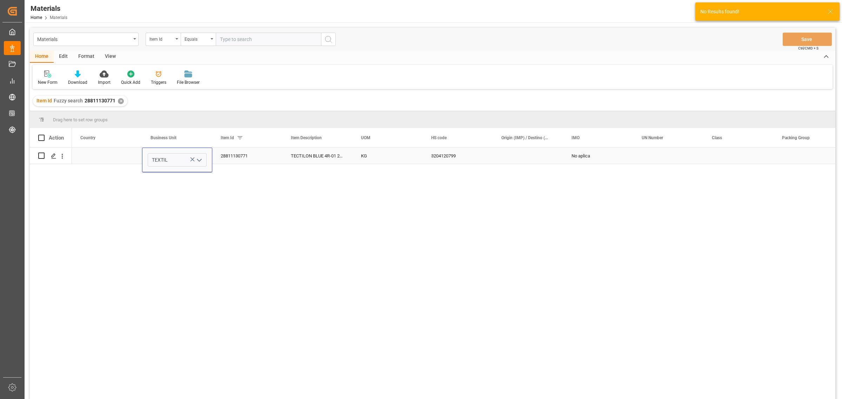
click at [111, 155] on div "Press SPACE to select this row." at bounding box center [107, 156] width 70 height 16
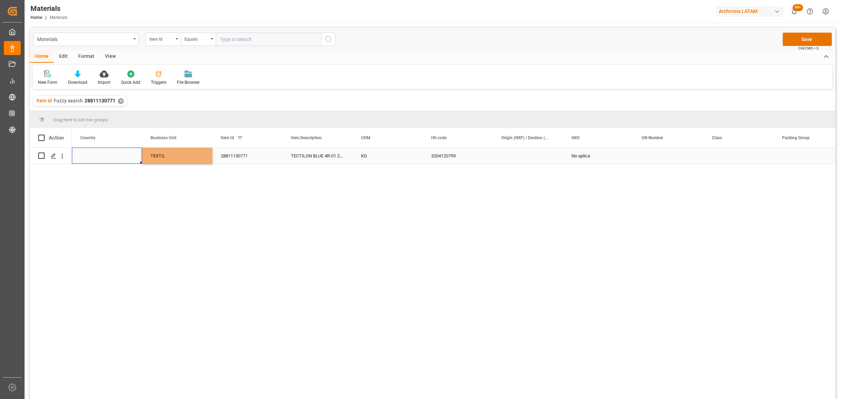
click at [111, 155] on div "Press SPACE to select this row." at bounding box center [107, 156] width 70 height 16
click at [132, 161] on icon "open menu" at bounding box center [129, 160] width 8 height 8
click at [101, 202] on div "[GEOGRAPHIC_DATA]" at bounding box center [107, 204] width 58 height 25
type input "[GEOGRAPHIC_DATA]"
click at [261, 159] on div "28811130771" at bounding box center [247, 156] width 70 height 16
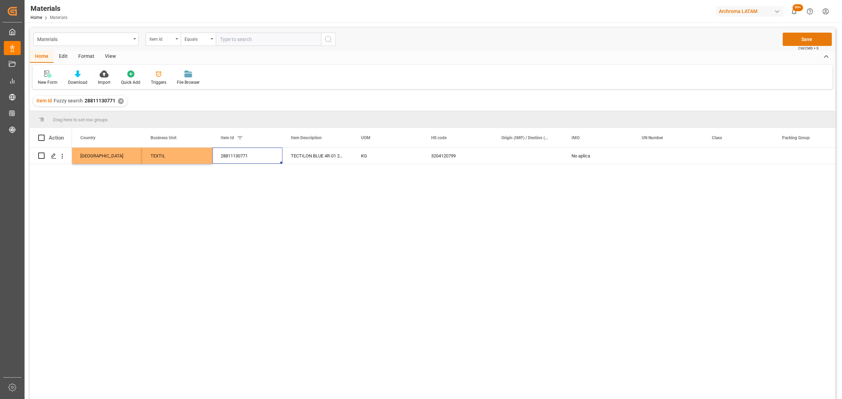
click at [805, 41] on button "Save" at bounding box center [807, 39] width 49 height 13
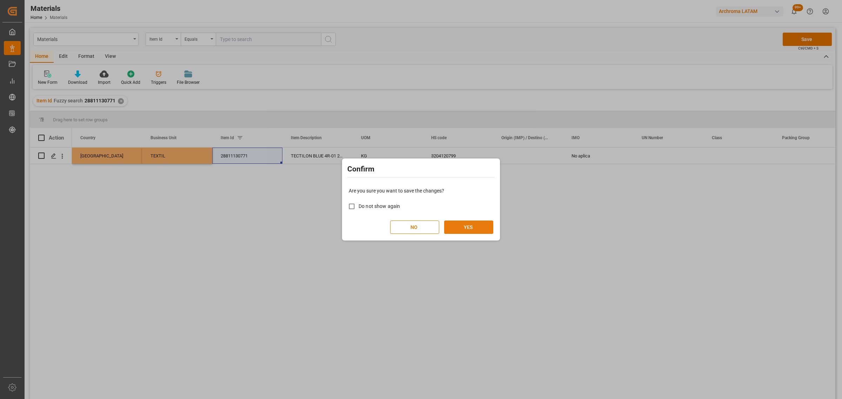
click at [451, 232] on button "YES" at bounding box center [468, 227] width 49 height 13
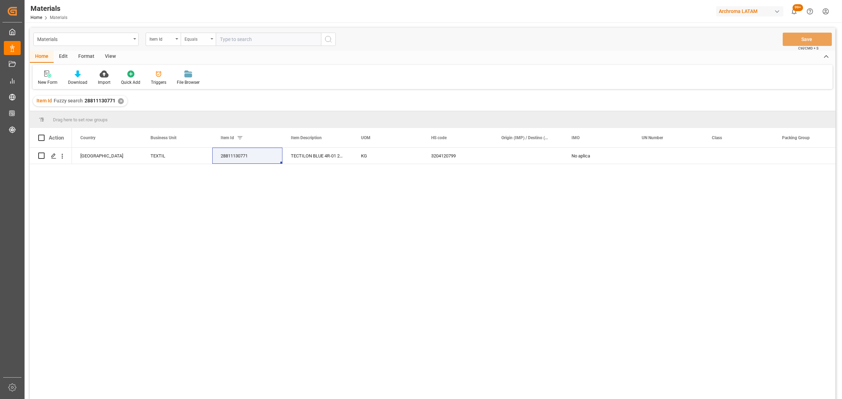
click at [199, 39] on div "Equals" at bounding box center [197, 38] width 24 height 8
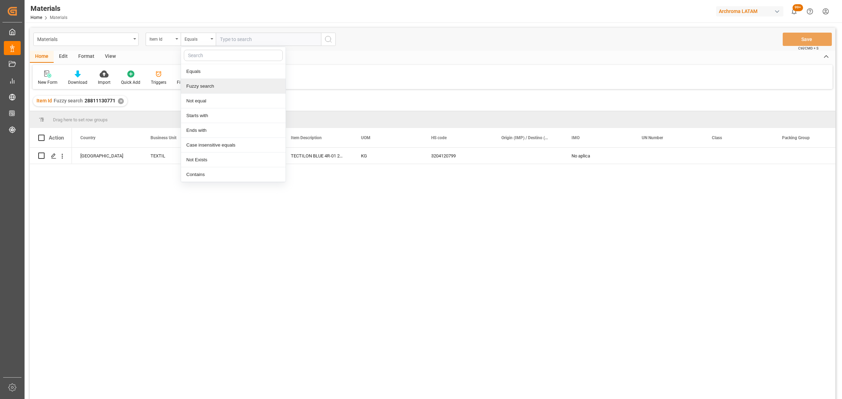
drag, startPoint x: 215, startPoint y: 86, endPoint x: 237, endPoint y: 67, distance: 29.6
click at [216, 86] on div "Fuzzy search" at bounding box center [233, 86] width 105 height 15
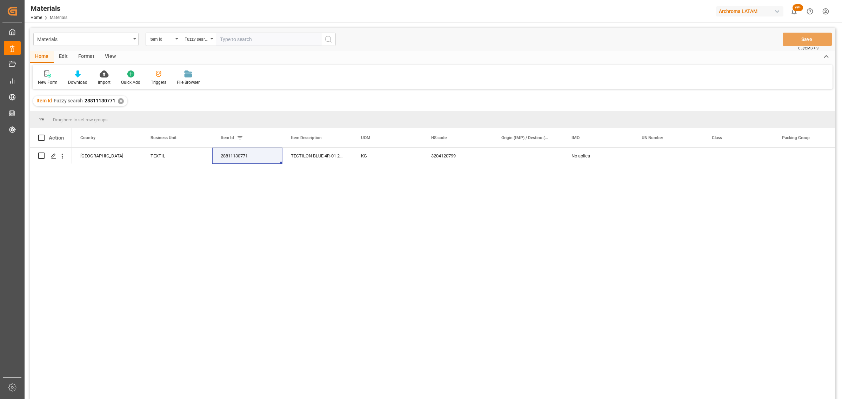
click at [273, 38] on input "text" at bounding box center [268, 39] width 105 height 13
paste input "11046412257"
type input "11046412257"
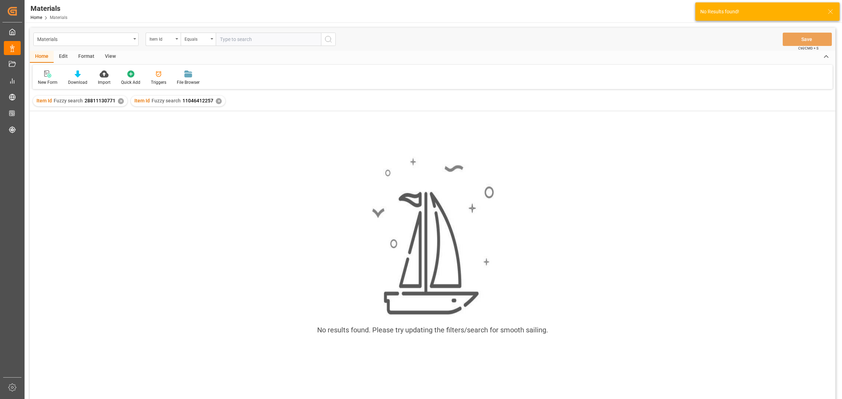
click at [119, 103] on div "✕" at bounding box center [121, 101] width 6 height 6
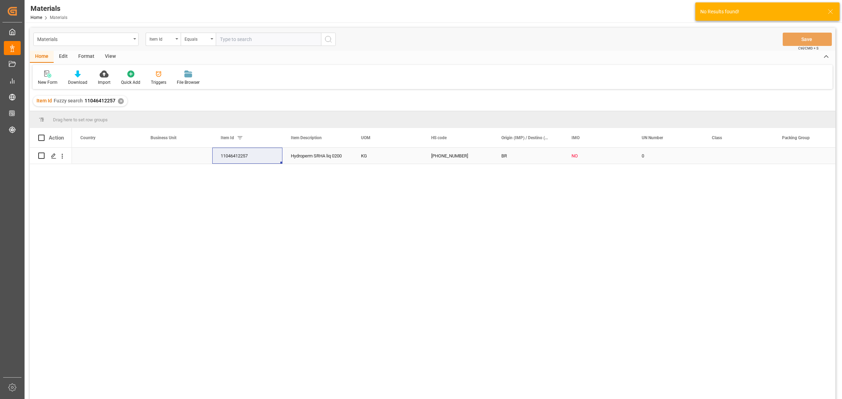
click at [176, 157] on div "Press SPACE to select this row." at bounding box center [177, 156] width 70 height 16
click at [196, 160] on icon "open menu" at bounding box center [199, 160] width 8 height 8
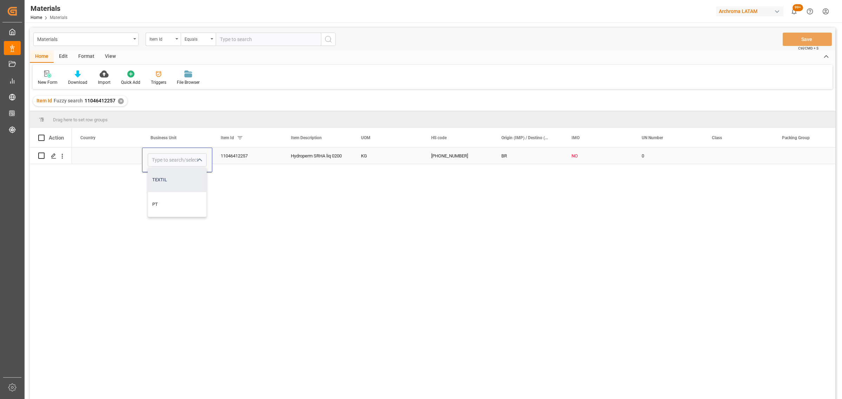
click at [167, 178] on div "TEXTIL" at bounding box center [177, 180] width 58 height 25
type input "TEXTIL"
click at [102, 152] on div "Press SPACE to select this row." at bounding box center [107, 156] width 70 height 16
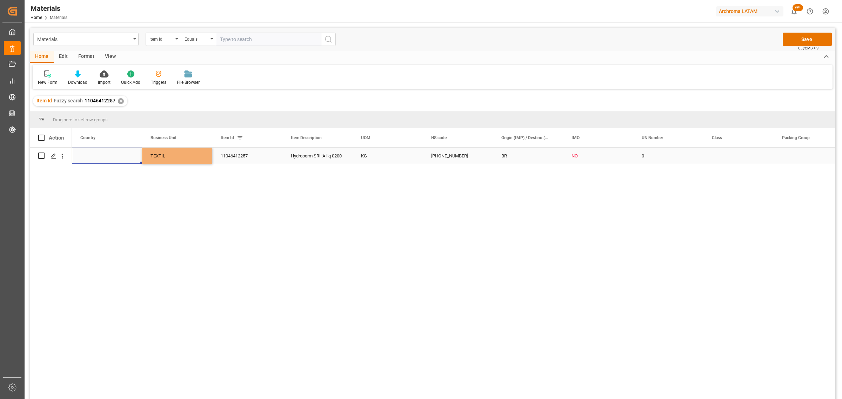
click at [102, 152] on div "Press SPACE to select this row." at bounding box center [107, 156] width 70 height 16
click at [133, 161] on button "open menu" at bounding box center [128, 160] width 11 height 11
drag, startPoint x: 91, startPoint y: 205, endPoint x: 134, endPoint y: 183, distance: 48.5
click at [92, 204] on div "[GEOGRAPHIC_DATA]" at bounding box center [107, 204] width 58 height 25
type input "[GEOGRAPHIC_DATA]"
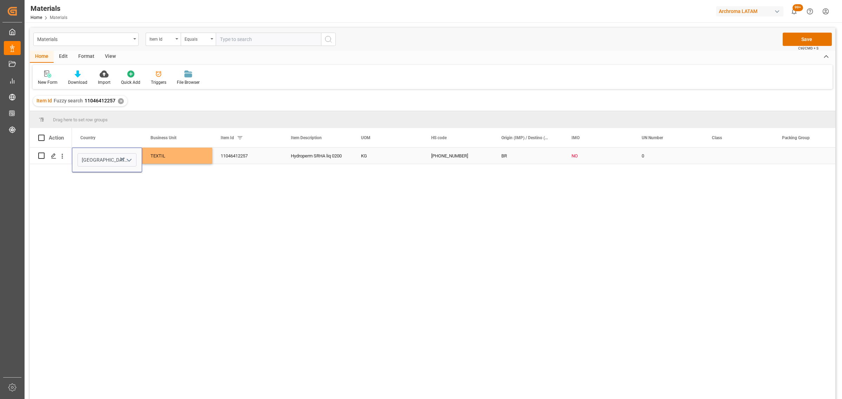
click at [176, 157] on div "TEXTIL" at bounding box center [176, 156] width 53 height 16
click at [816, 39] on button "Save" at bounding box center [807, 39] width 49 height 13
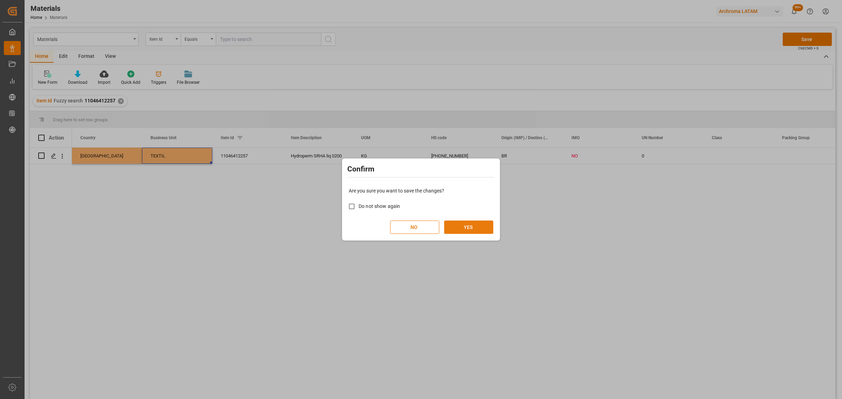
click at [475, 225] on button "YES" at bounding box center [468, 227] width 49 height 13
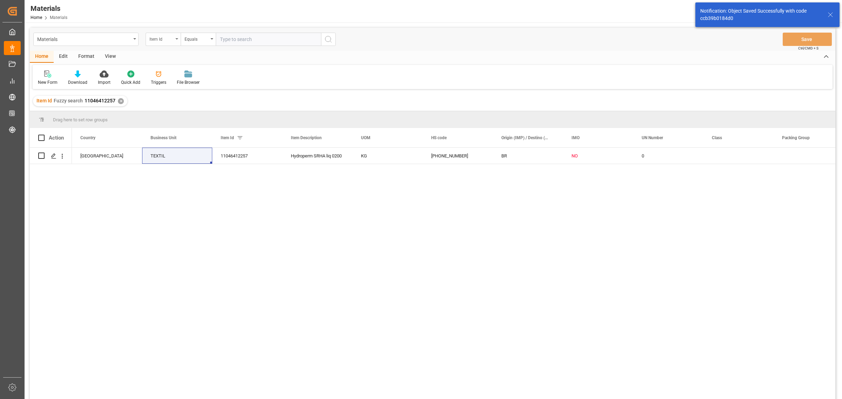
drag, startPoint x: 166, startPoint y: 44, endPoint x: 169, endPoint y: 46, distance: 3.6
click at [166, 44] on div "Item Id" at bounding box center [163, 39] width 35 height 13
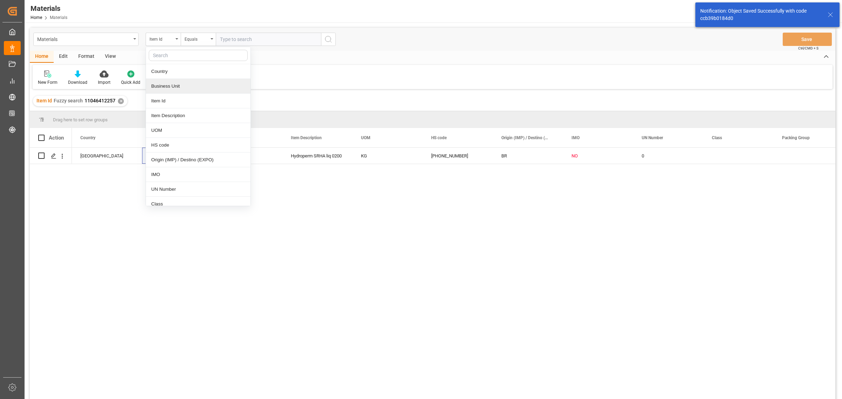
click at [178, 88] on div "Business Unit" at bounding box center [198, 86] width 105 height 15
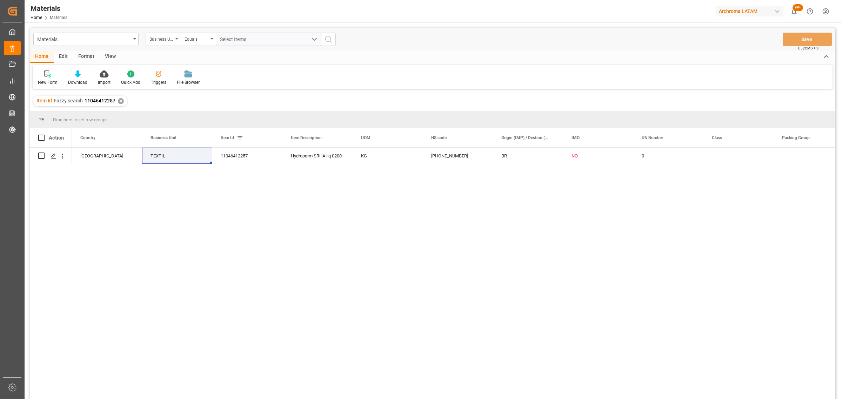
click at [153, 37] on div "Business Unit" at bounding box center [161, 38] width 24 height 8
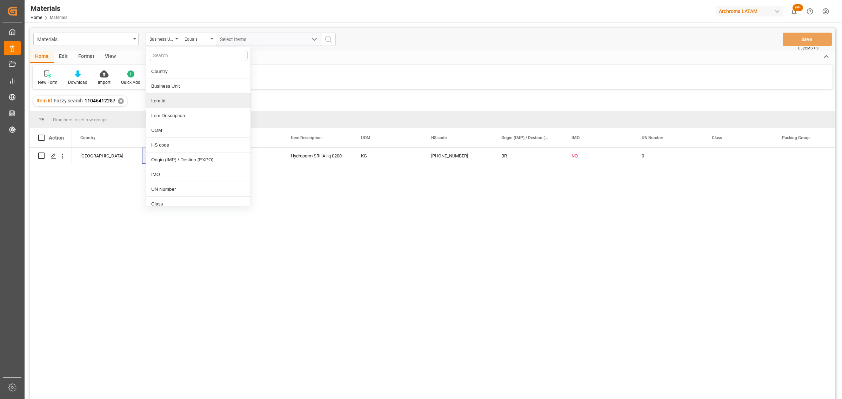
click at [161, 101] on div "Item Id" at bounding box center [198, 101] width 105 height 15
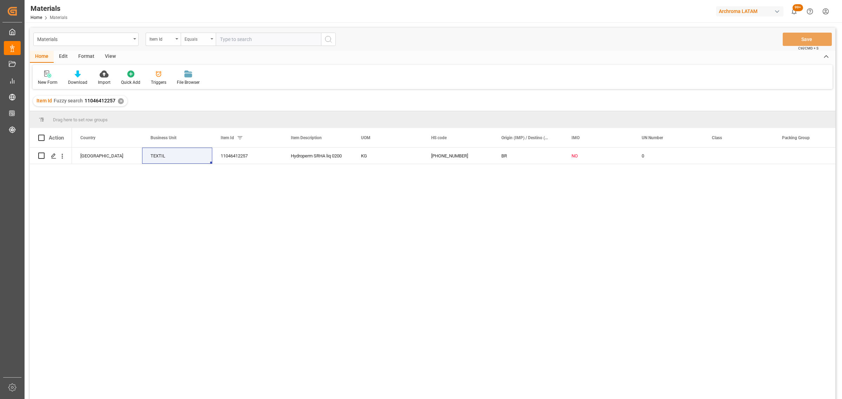
click at [188, 39] on div "Equals" at bounding box center [197, 38] width 24 height 8
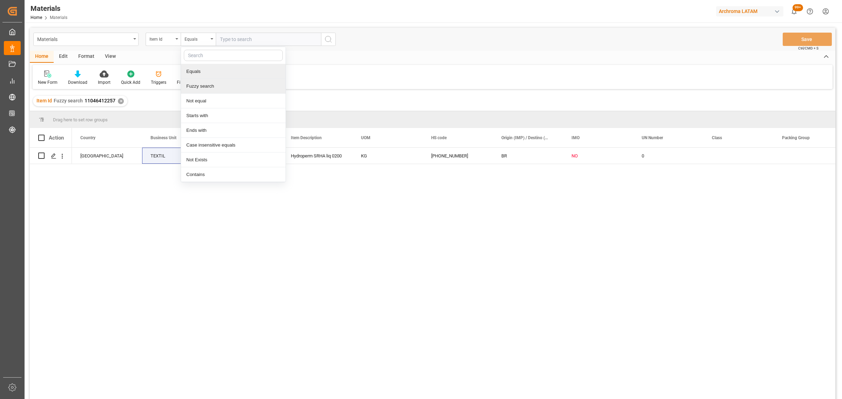
click at [206, 82] on div "Fuzzy search" at bounding box center [233, 86] width 105 height 15
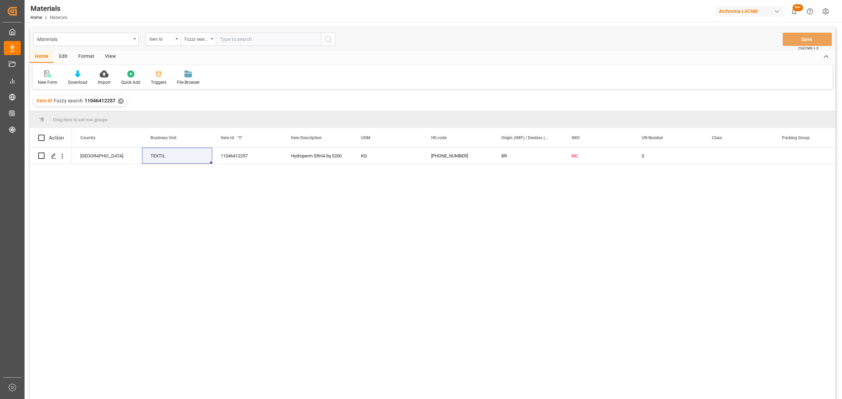
click at [236, 40] on input "text" at bounding box center [268, 39] width 105 height 13
paste input "28744830869"
type input "28744830869"
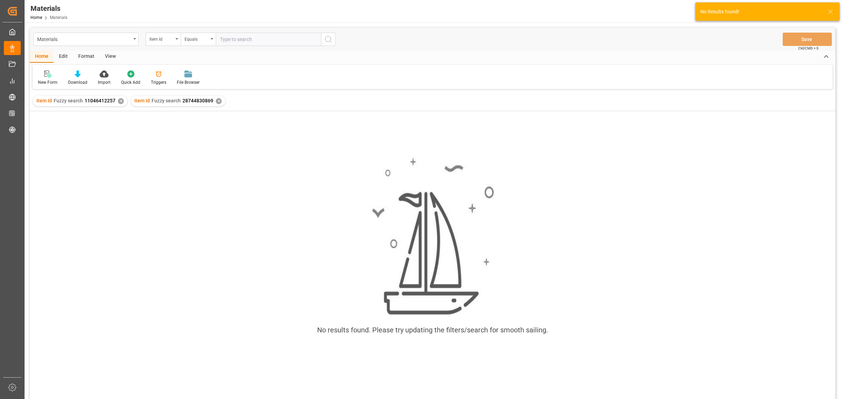
click at [118, 102] on div "✕" at bounding box center [121, 101] width 6 height 6
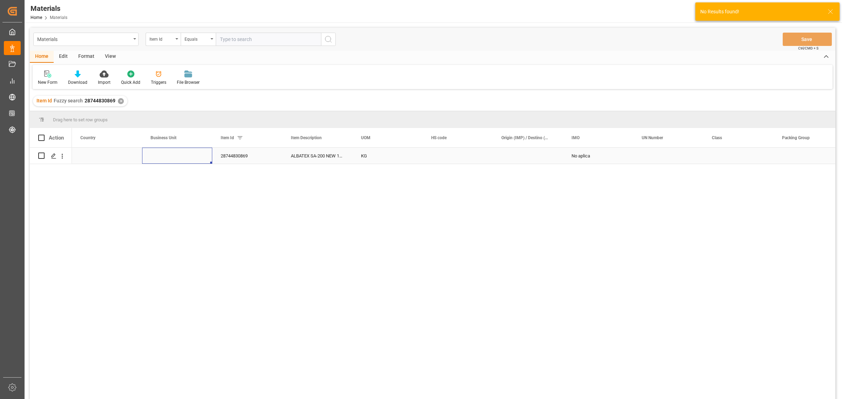
click at [187, 156] on div "Press SPACE to select this row." at bounding box center [177, 156] width 70 height 16
click at [187, 155] on div "Press SPACE to select this row." at bounding box center [177, 156] width 70 height 16
click at [200, 159] on icon "open menu" at bounding box center [199, 160] width 8 height 8
click at [163, 185] on div "TEXTIL" at bounding box center [177, 180] width 58 height 25
type input "TEXTIL"
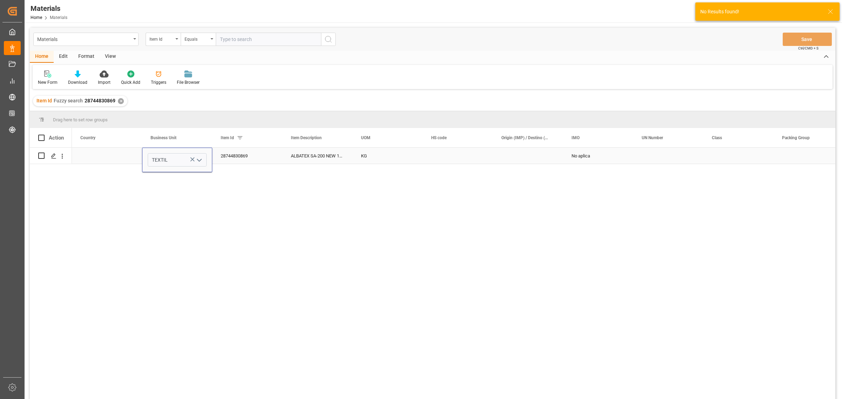
click at [123, 157] on div "Press SPACE to select this row." at bounding box center [107, 156] width 70 height 16
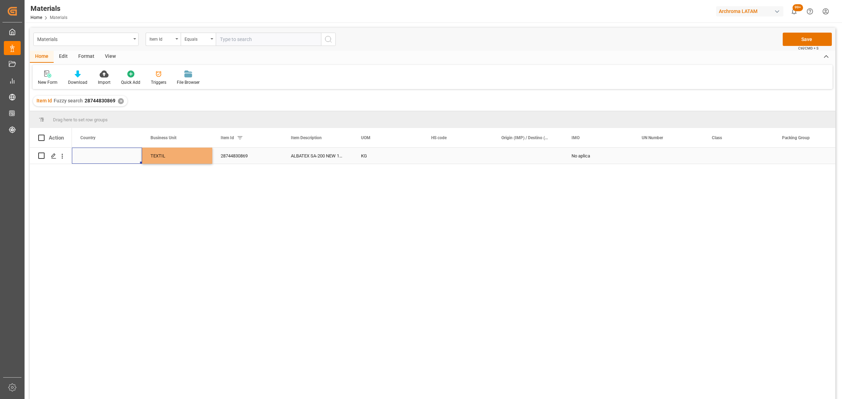
click at [123, 157] on div "Press SPACE to select this row." at bounding box center [107, 156] width 70 height 16
click at [131, 160] on polyline "open menu" at bounding box center [129, 160] width 4 height 2
click at [105, 201] on div "[GEOGRAPHIC_DATA]" at bounding box center [107, 204] width 58 height 25
type input "[GEOGRAPHIC_DATA]"
click at [177, 152] on div "TEXTIL" at bounding box center [176, 156] width 53 height 16
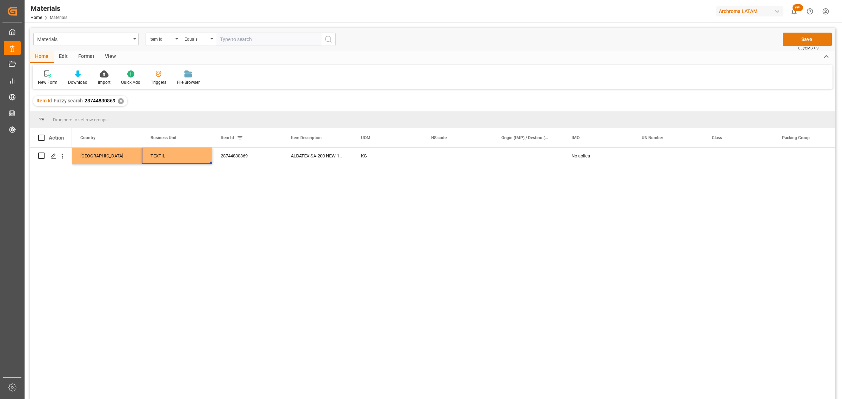
click at [790, 41] on button "Save" at bounding box center [807, 39] width 49 height 13
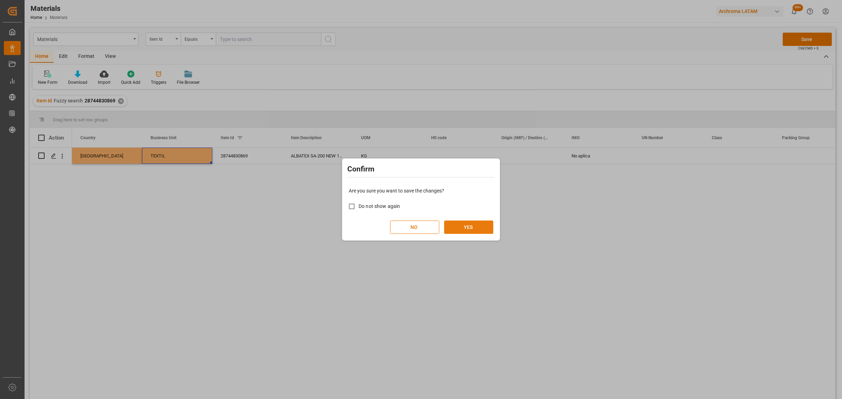
click at [480, 225] on button "YES" at bounding box center [468, 227] width 49 height 13
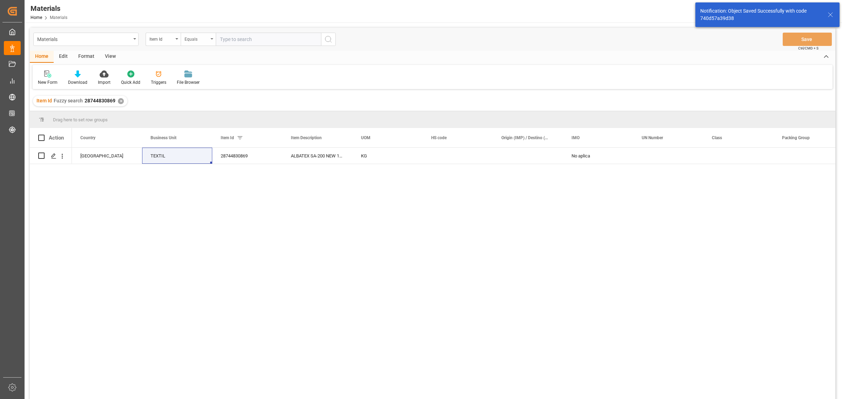
click at [189, 43] on div "Equals" at bounding box center [198, 39] width 35 height 13
click at [207, 85] on div "Fuzzy search" at bounding box center [233, 86] width 105 height 15
click at [246, 34] on input "text" at bounding box center [268, 39] width 105 height 13
paste input "28753530771"
type input "28753530771"
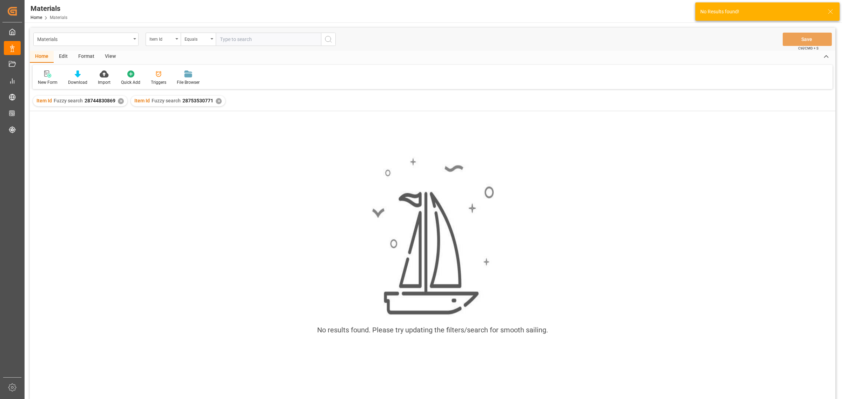
click at [120, 100] on div "✕" at bounding box center [121, 101] width 6 height 6
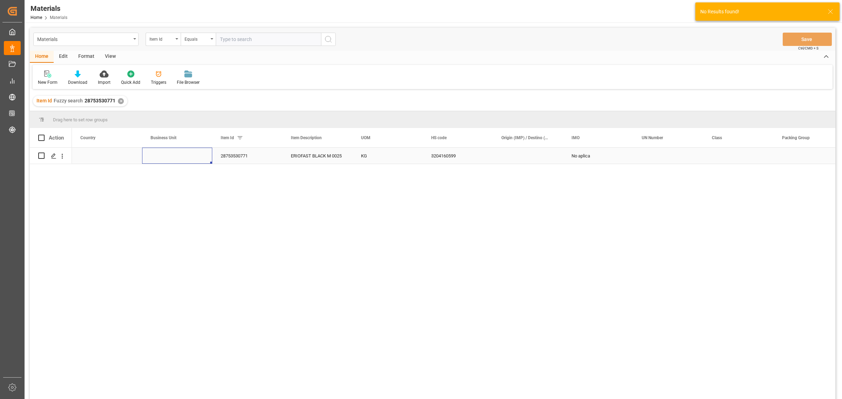
click at [176, 155] on div "Press SPACE to select this row." at bounding box center [177, 156] width 70 height 16
click at [196, 161] on icon "open menu" at bounding box center [199, 160] width 8 height 8
click at [179, 176] on div "TEXTIL" at bounding box center [177, 180] width 58 height 25
type input "TEXTIL"
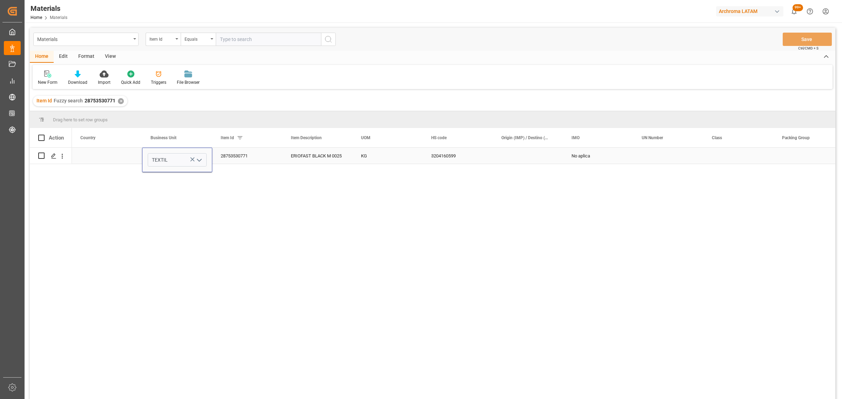
click at [117, 153] on div "Press SPACE to select this row." at bounding box center [107, 156] width 70 height 16
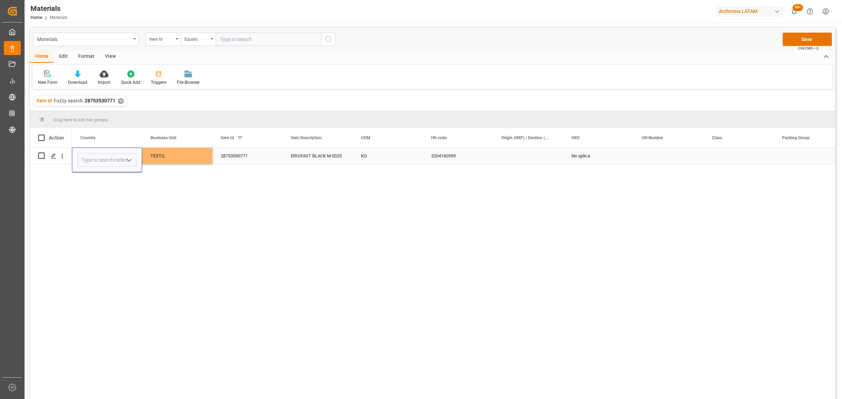
click at [126, 161] on icon "open menu" at bounding box center [129, 160] width 8 height 8
click at [98, 203] on div "[GEOGRAPHIC_DATA]" at bounding box center [107, 204] width 58 height 25
type input "[GEOGRAPHIC_DATA]"
click at [180, 157] on div "TEXTIL" at bounding box center [176, 156] width 53 height 16
click at [810, 37] on button "Save" at bounding box center [807, 39] width 49 height 13
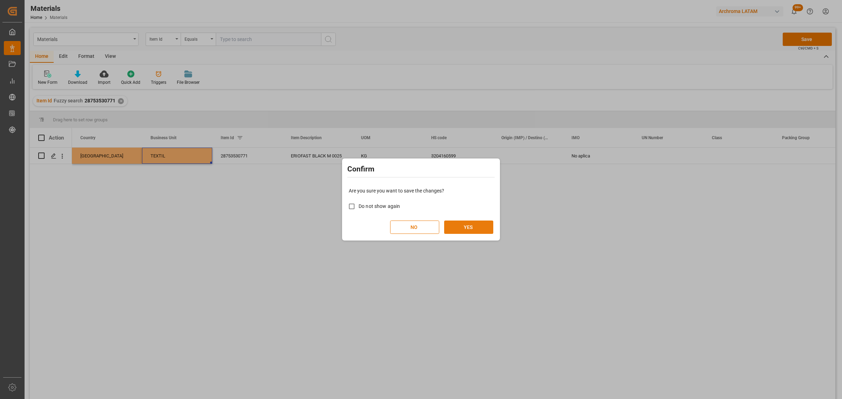
click at [455, 227] on button "YES" at bounding box center [468, 227] width 49 height 13
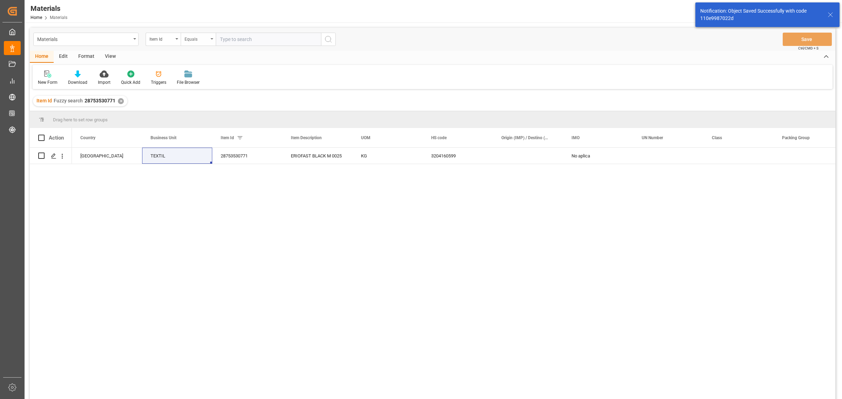
click at [195, 41] on div "Equals" at bounding box center [197, 38] width 24 height 8
click at [214, 86] on div "Fuzzy search" at bounding box center [233, 86] width 105 height 15
drag, startPoint x: 255, startPoint y: 43, endPoint x: 257, endPoint y: 39, distance: 4.2
click at [256, 41] on input "text" at bounding box center [268, 39] width 105 height 13
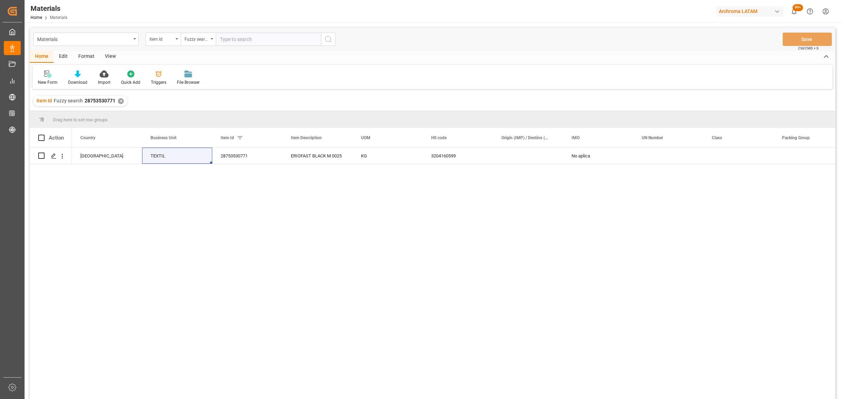
paste input "10127830138"
type input "10127830138"
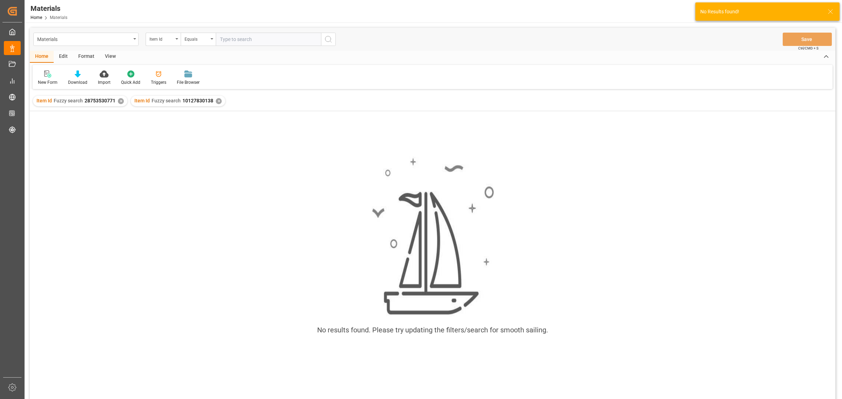
click at [127, 99] on div "Item Id Fuzzy search 28753530771 ✕ Item Id Fuzzy search 10127830138 ✕" at bounding box center [432, 101] width 805 height 20
click at [122, 101] on div "✕" at bounding box center [121, 101] width 6 height 6
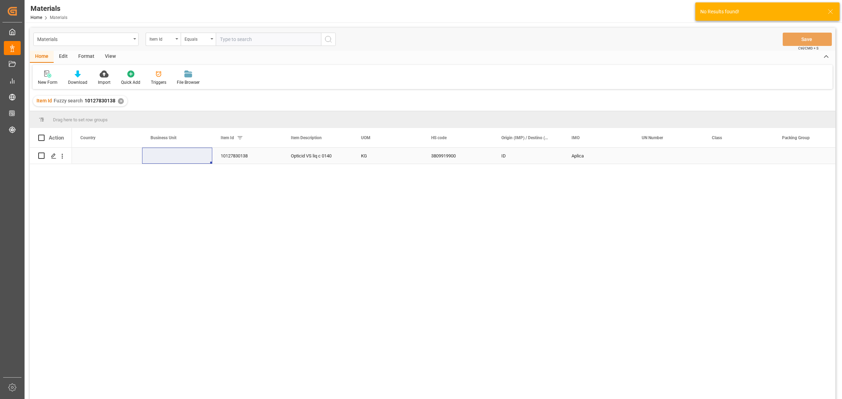
click at [181, 156] on div "Press SPACE to select this row." at bounding box center [177, 156] width 70 height 16
click at [198, 162] on icon "open menu" at bounding box center [199, 160] width 8 height 8
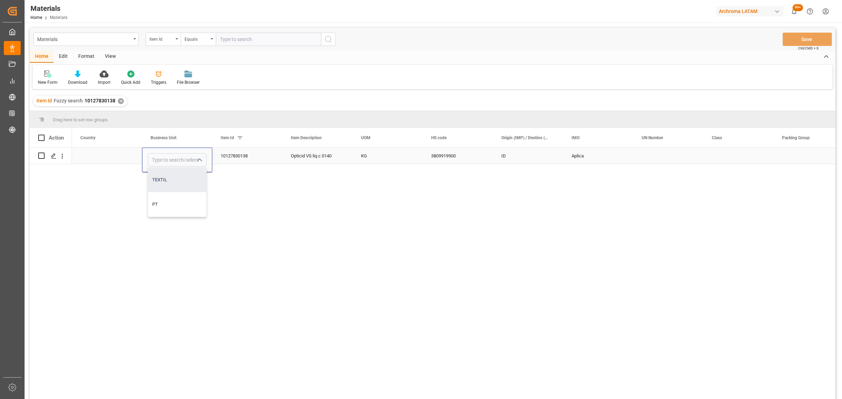
click at [159, 185] on div "TEXTIL" at bounding box center [177, 180] width 58 height 25
type input "TEXTIL"
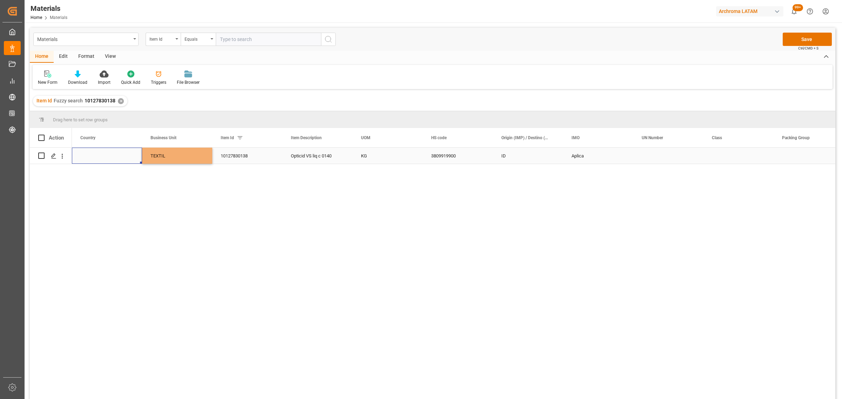
click at [99, 155] on div "Press SPACE to select this row." at bounding box center [107, 156] width 70 height 16
click at [127, 162] on icon "open menu" at bounding box center [129, 160] width 8 height 8
click at [92, 202] on div "[GEOGRAPHIC_DATA]" at bounding box center [107, 204] width 58 height 25
type input "[GEOGRAPHIC_DATA]"
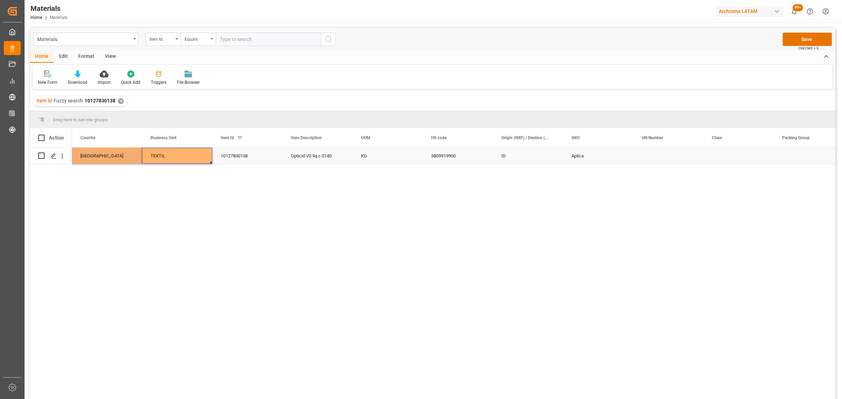
click at [178, 155] on div "TEXTIL" at bounding box center [176, 156] width 53 height 16
click at [795, 43] on button "Save" at bounding box center [807, 39] width 49 height 13
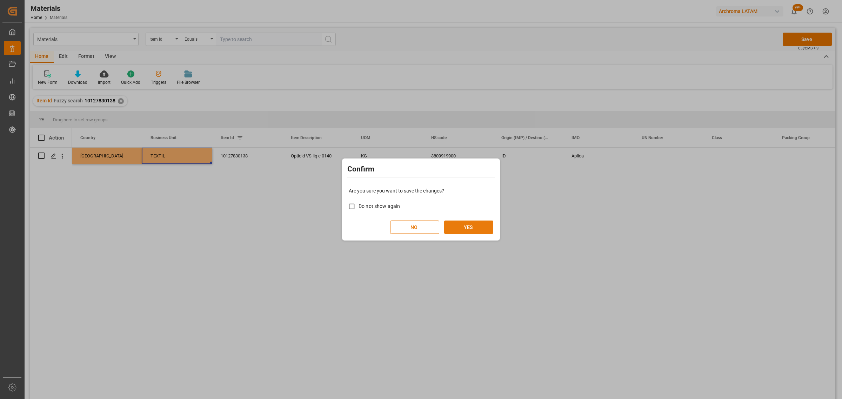
click at [478, 227] on button "YES" at bounding box center [468, 227] width 49 height 13
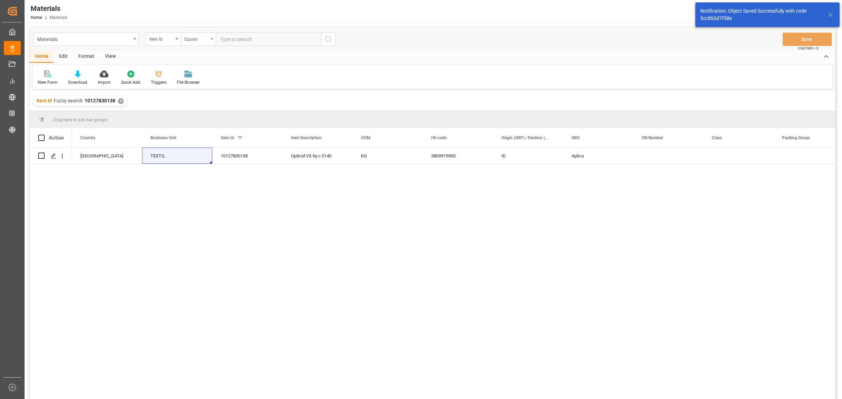
click at [194, 40] on div "Equals" at bounding box center [197, 38] width 24 height 8
click at [209, 86] on div "Fuzzy search" at bounding box center [233, 86] width 105 height 15
click at [252, 35] on input "text" at bounding box center [268, 39] width 105 height 13
paste input "10213215604"
type input "10213215604"
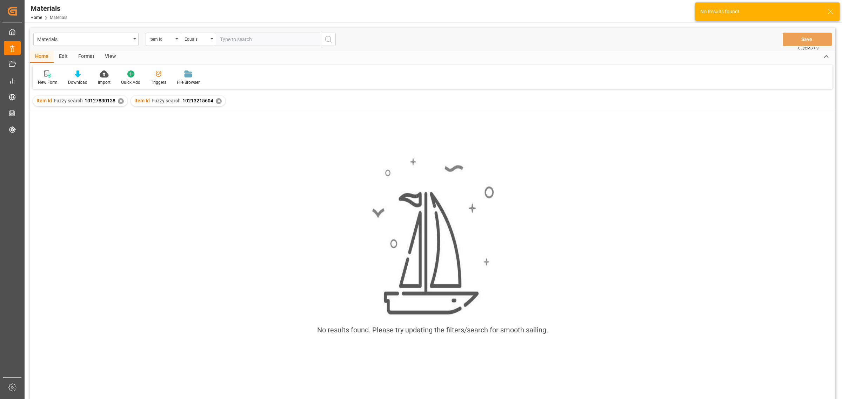
click at [118, 104] on div "Item Id Fuzzy search 10127830138 ✕" at bounding box center [80, 101] width 94 height 11
click at [120, 101] on div "✕" at bounding box center [121, 101] width 6 height 6
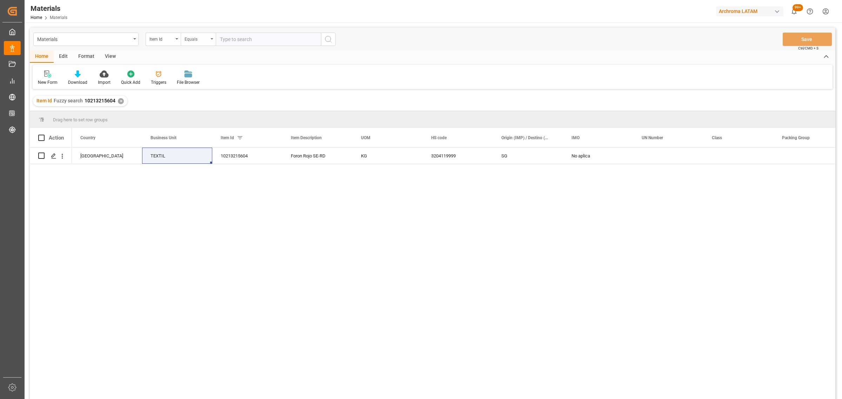
drag, startPoint x: 195, startPoint y: 41, endPoint x: 197, endPoint y: 46, distance: 5.3
click at [195, 41] on div "Equals" at bounding box center [197, 38] width 24 height 8
click at [214, 87] on div "Fuzzy search" at bounding box center [233, 86] width 105 height 15
click at [246, 38] on input "text" at bounding box center [268, 39] width 105 height 13
paste input "28874715604"
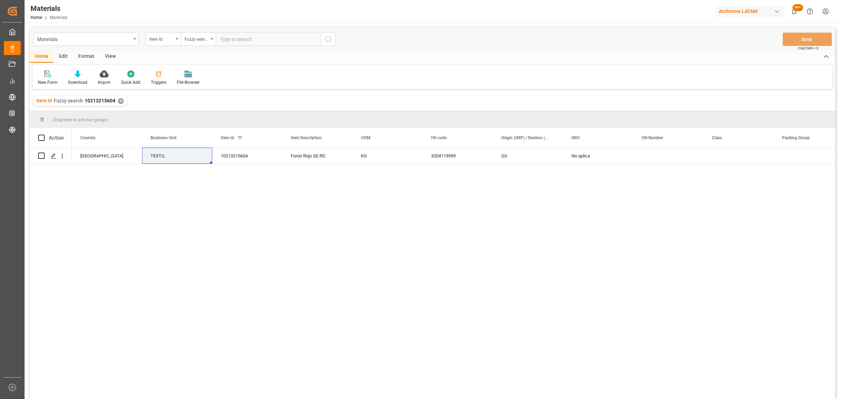
type input "28874715604"
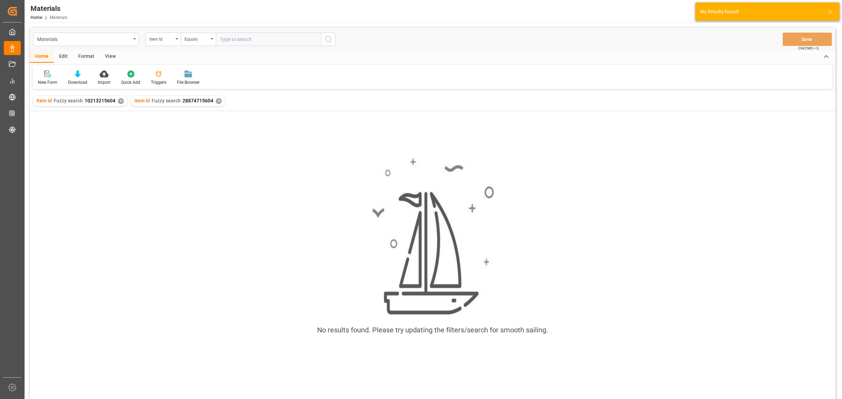
click at [120, 102] on div "✕" at bounding box center [121, 101] width 6 height 6
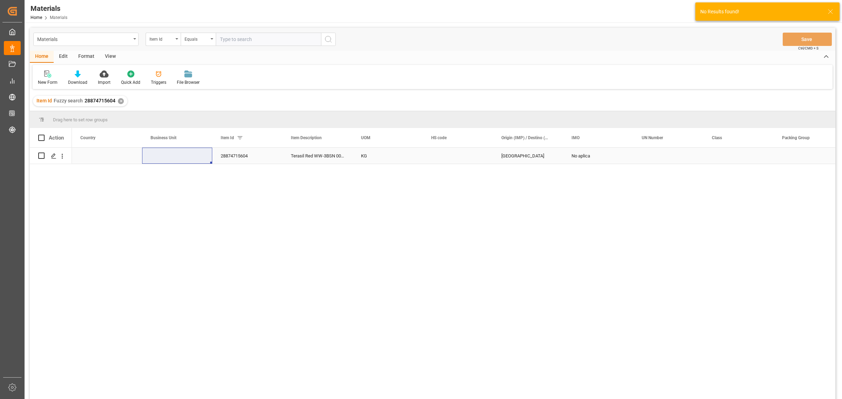
click at [182, 155] on div "Press SPACE to select this row." at bounding box center [177, 156] width 70 height 16
click at [182, 155] on input "Press SPACE to select this row." at bounding box center [177, 159] width 59 height 13
click at [199, 163] on icon "open menu" at bounding box center [199, 160] width 8 height 8
click at [179, 175] on div "TEXTIL" at bounding box center [177, 180] width 58 height 25
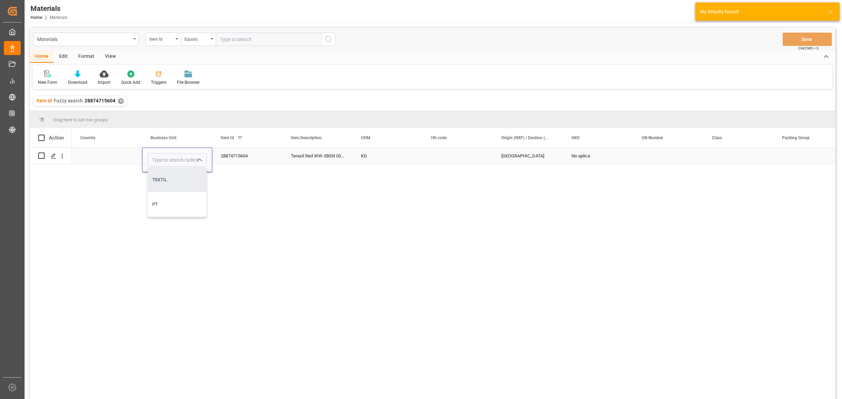
type input "TEXTIL"
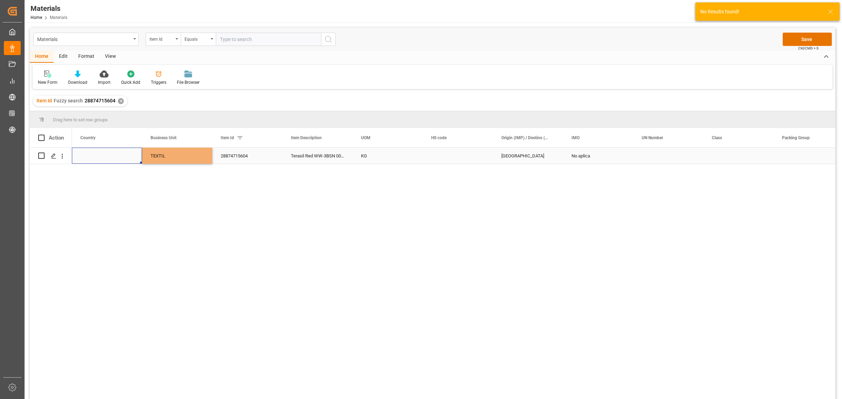
click at [122, 157] on div "Press SPACE to select this row." at bounding box center [107, 156] width 70 height 16
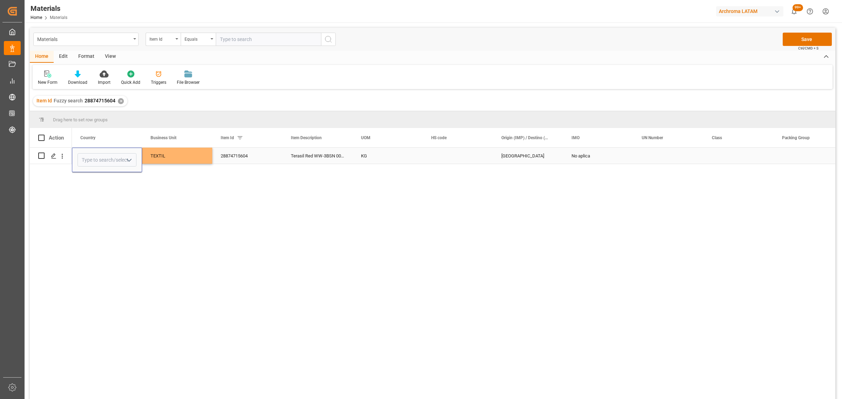
click at [128, 160] on polyline "open menu" at bounding box center [129, 160] width 4 height 2
drag, startPoint x: 92, startPoint y: 202, endPoint x: 122, endPoint y: 188, distance: 32.9
click at [93, 202] on div "[GEOGRAPHIC_DATA]" at bounding box center [107, 204] width 58 height 25
type input "[GEOGRAPHIC_DATA]"
click at [179, 160] on div "TEXTIL" at bounding box center [176, 156] width 53 height 16
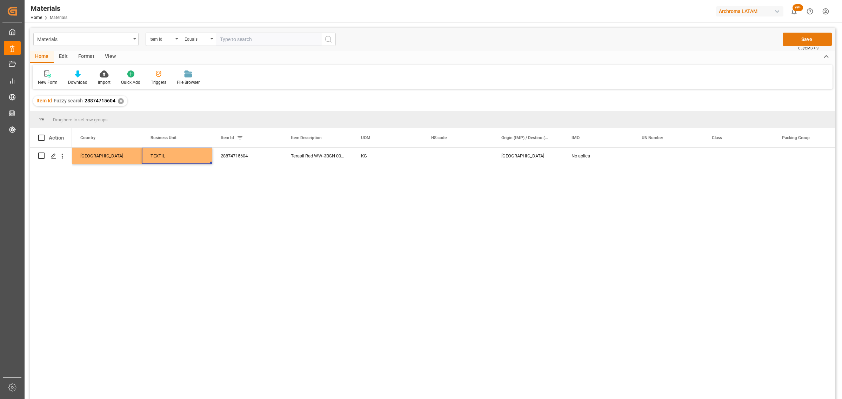
click at [814, 35] on button "Save" at bounding box center [807, 39] width 49 height 13
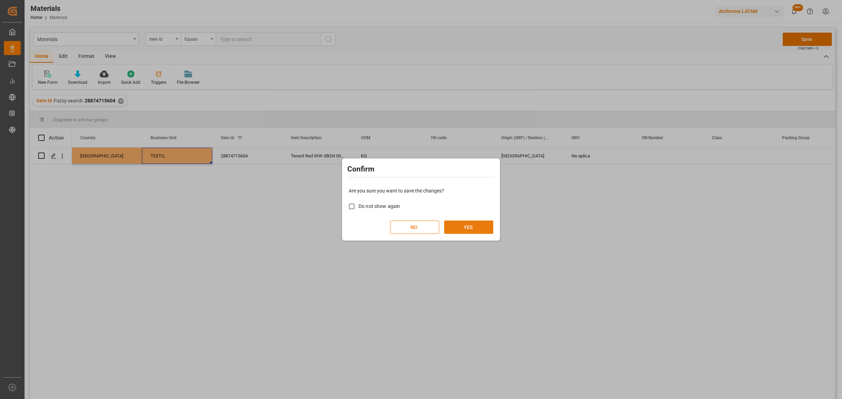
click at [471, 224] on button "YES" at bounding box center [468, 227] width 49 height 13
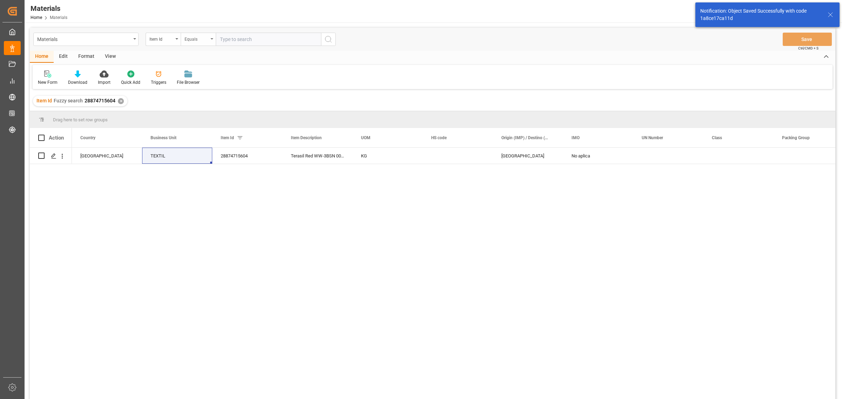
click at [205, 37] on div "Equals" at bounding box center [197, 38] width 24 height 8
drag, startPoint x: 219, startPoint y: 88, endPoint x: 223, endPoint y: 53, distance: 35.4
click at [219, 88] on div "Fuzzy search" at bounding box center [233, 86] width 105 height 15
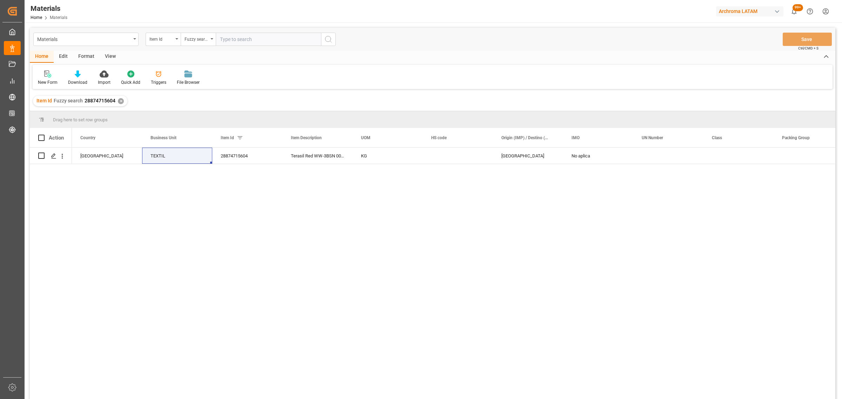
click at [232, 40] on input "text" at bounding box center [268, 39] width 105 height 13
paste input "288688"
type input "288688"
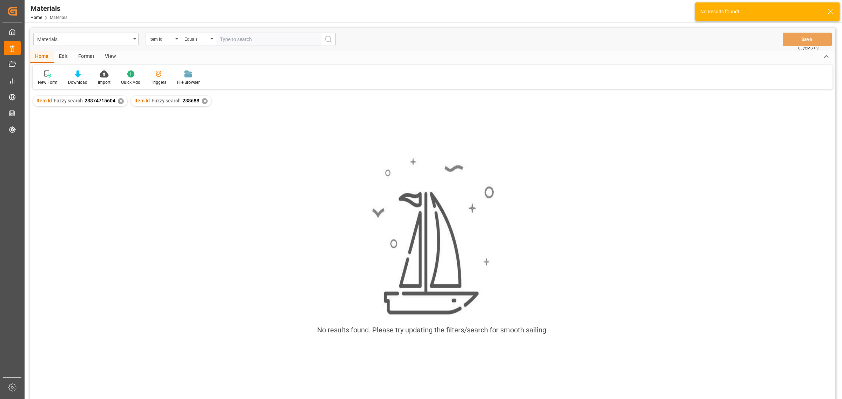
click at [120, 103] on div "✕" at bounding box center [121, 101] width 6 height 6
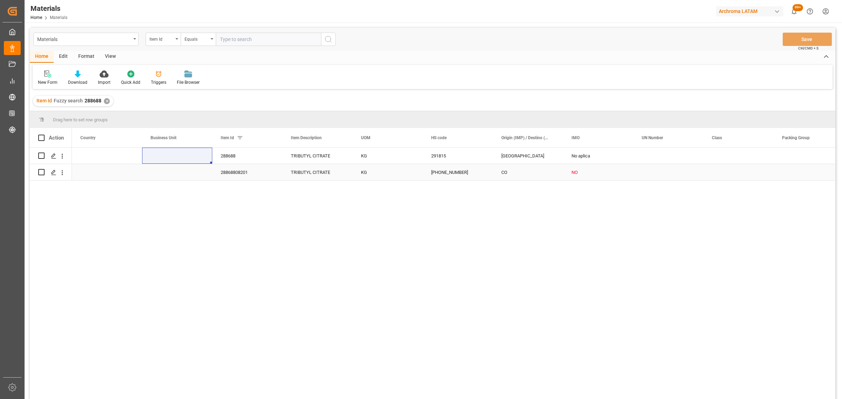
click at [182, 168] on div "Press SPACE to select this row." at bounding box center [177, 172] width 70 height 16
click at [592, 173] on div "NO" at bounding box center [597, 173] width 53 height 16
click at [621, 169] on polyline "open menu" at bounding box center [620, 168] width 4 height 2
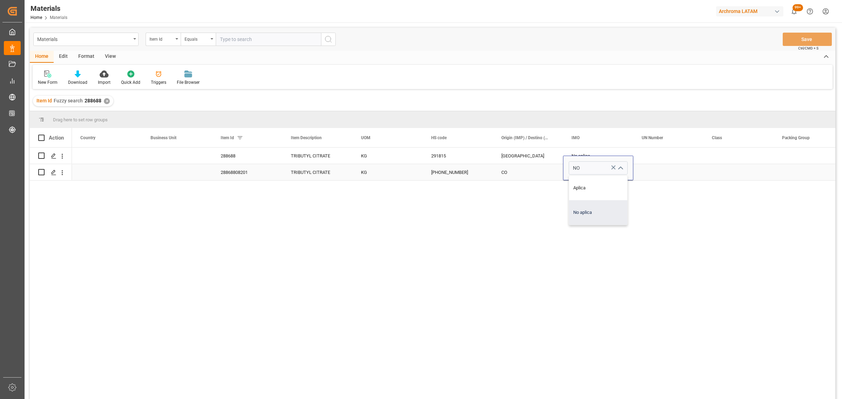
click at [600, 212] on div "No aplica" at bounding box center [598, 212] width 58 height 25
type input "No aplica"
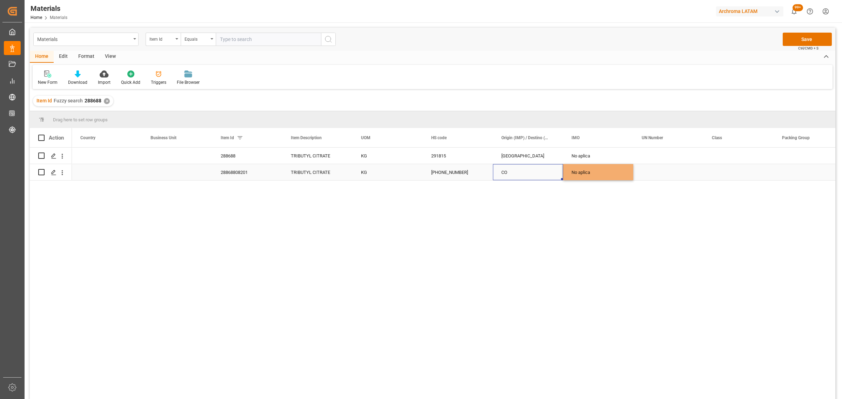
click at [523, 170] on div "CO" at bounding box center [528, 172] width 70 height 16
click at [181, 153] on div "Press SPACE to select this row." at bounding box center [177, 156] width 70 height 16
click at [199, 158] on icon "open menu" at bounding box center [199, 160] width 8 height 8
click at [176, 185] on div "TEXTIL" at bounding box center [177, 180] width 58 height 25
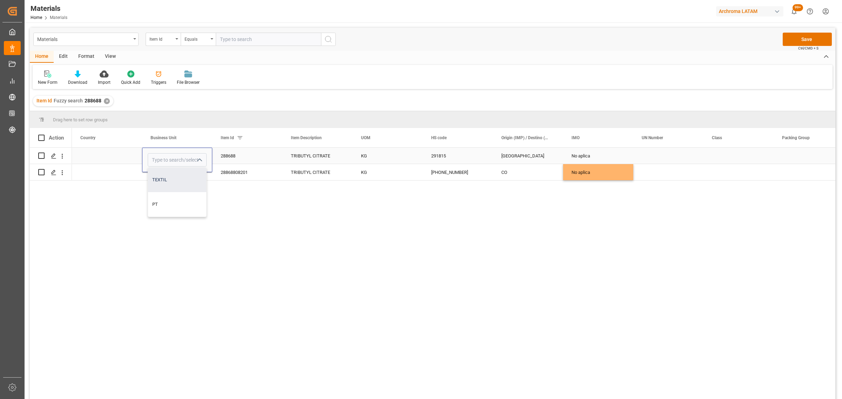
type input "TEXTIL"
click at [106, 153] on div "Press SPACE to select this row." at bounding box center [107, 156] width 70 height 16
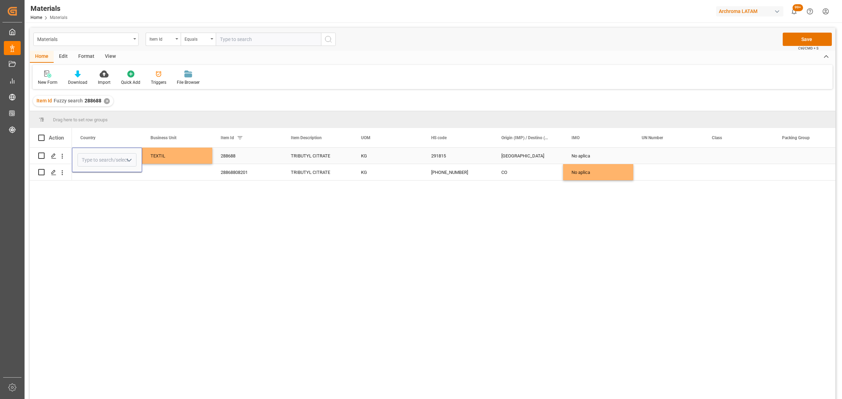
click at [125, 156] on icon "open menu" at bounding box center [129, 160] width 8 height 8
click at [95, 213] on div "[GEOGRAPHIC_DATA]" at bounding box center [107, 204] width 58 height 25
type input "[GEOGRAPHIC_DATA]"
click at [194, 156] on div "TEXTIL" at bounding box center [176, 156] width 53 height 16
click at [817, 33] on button "Save" at bounding box center [807, 39] width 49 height 13
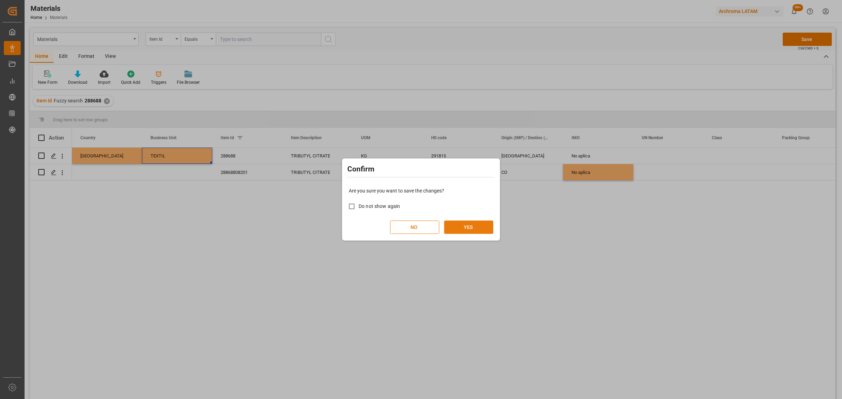
click at [465, 228] on button "YES" at bounding box center [468, 227] width 49 height 13
